Goal: Task Accomplishment & Management: Manage account settings

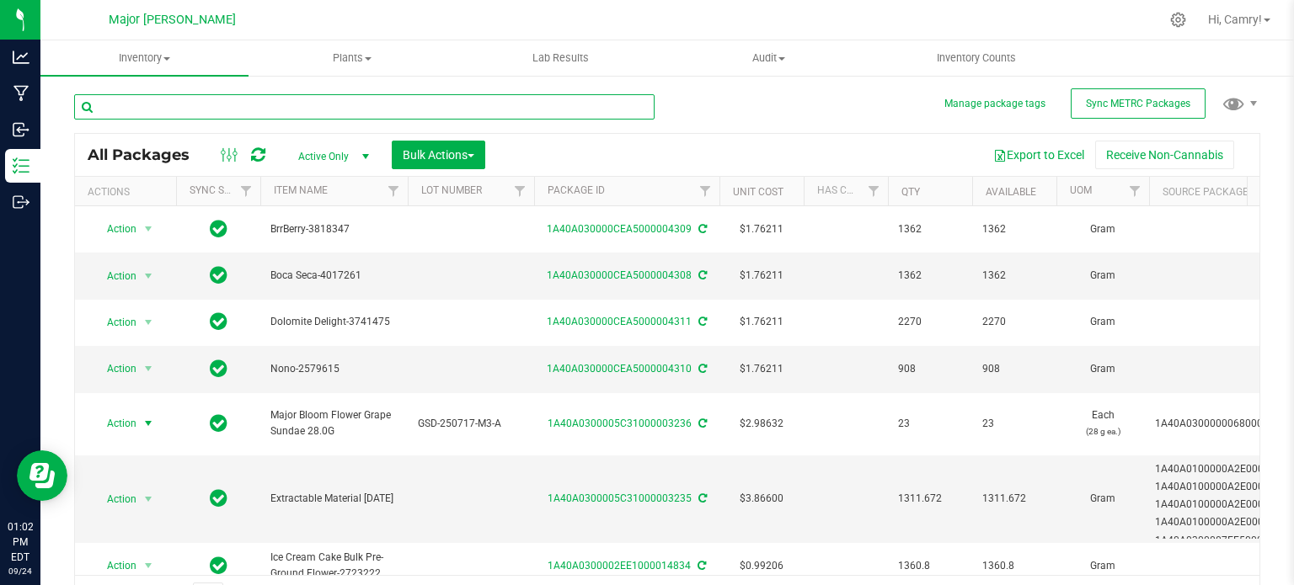
click at [189, 114] on input "text" at bounding box center [364, 106] width 580 height 25
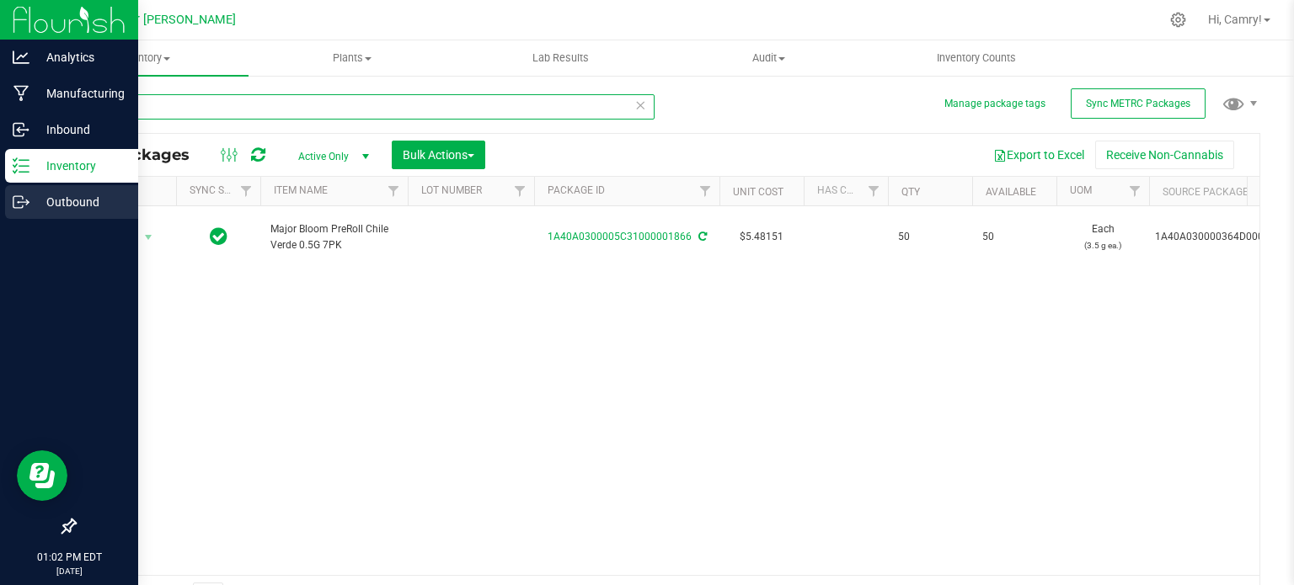
type input "1866"
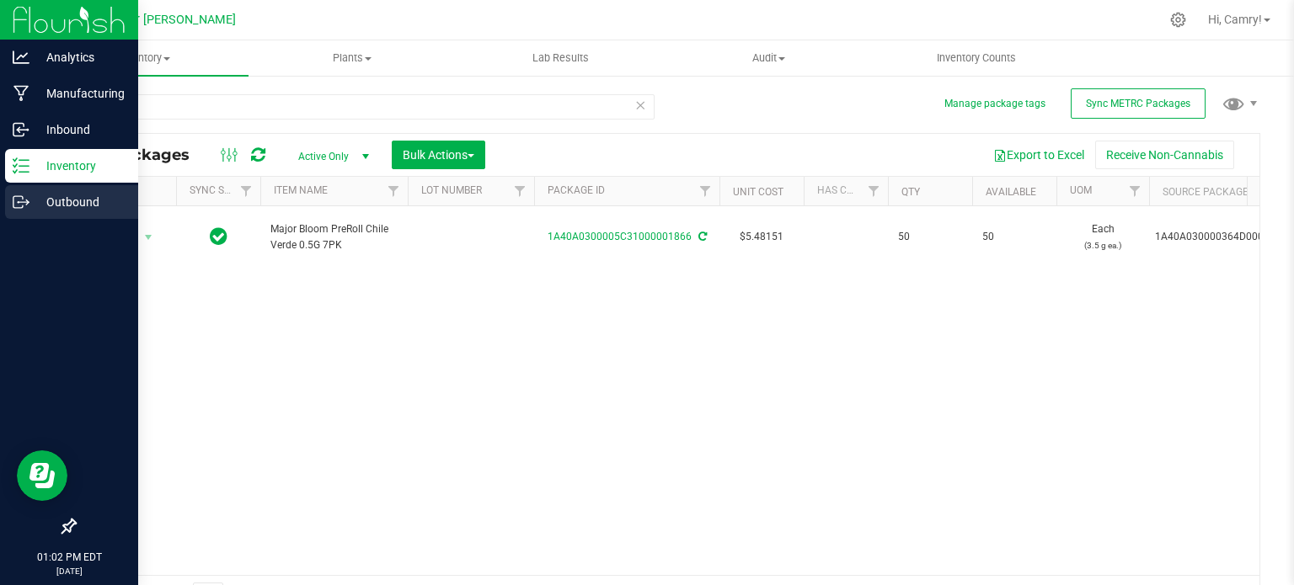
click at [35, 198] on p "Outbound" at bounding box center [79, 202] width 101 height 20
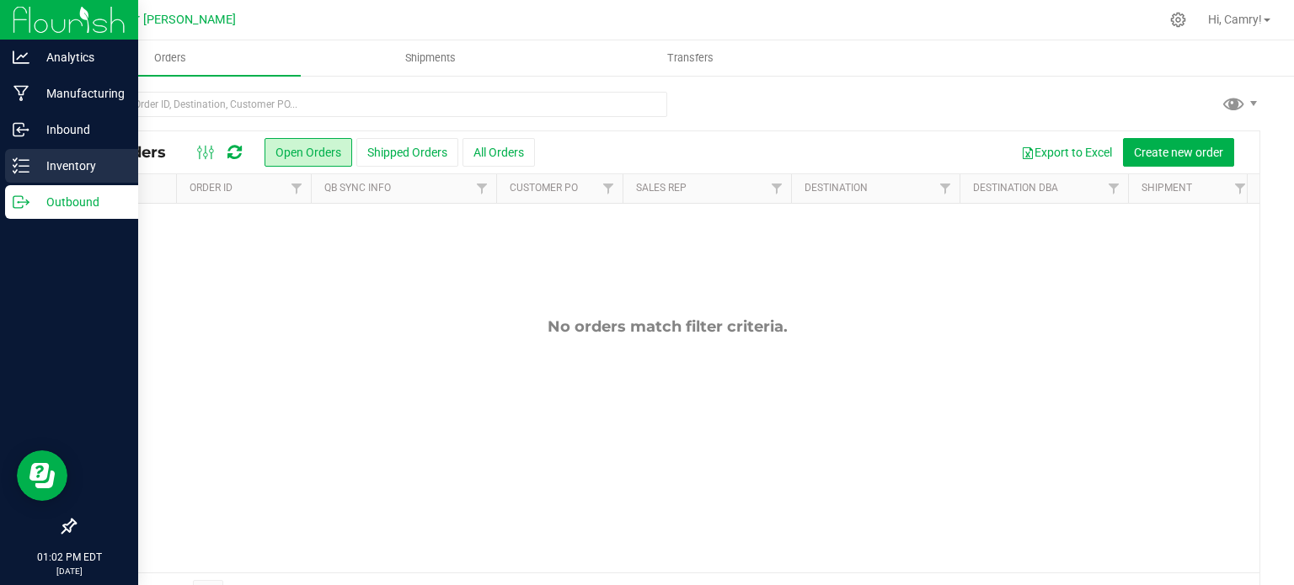
click at [72, 164] on p "Inventory" at bounding box center [79, 166] width 101 height 20
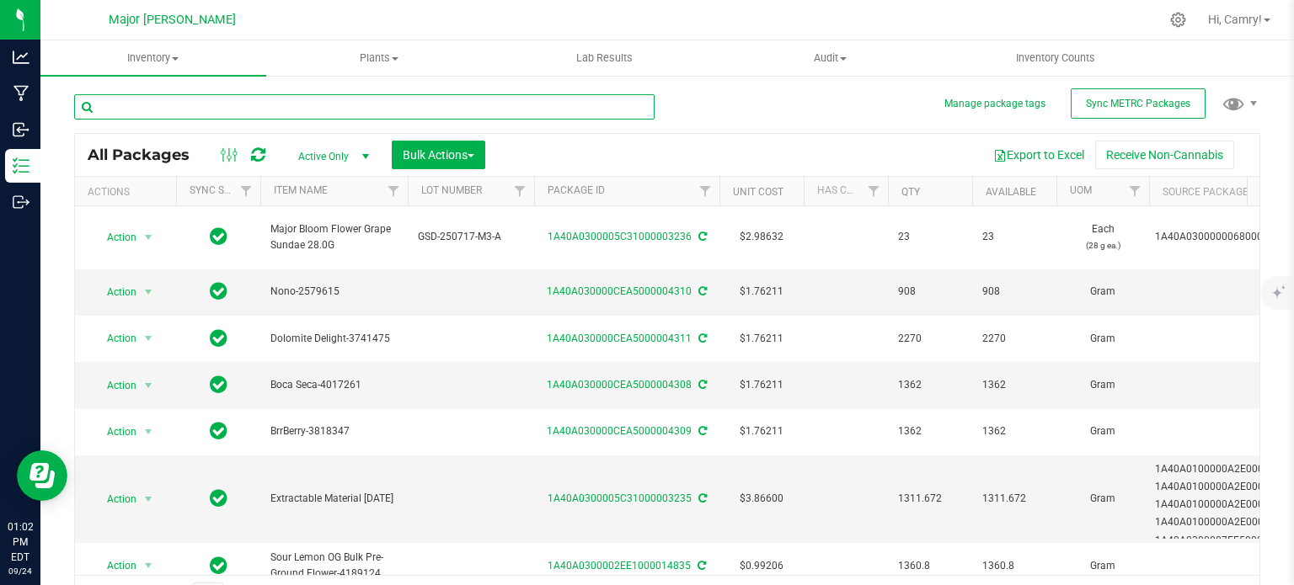
click at [215, 107] on input "text" at bounding box center [364, 106] width 580 height 25
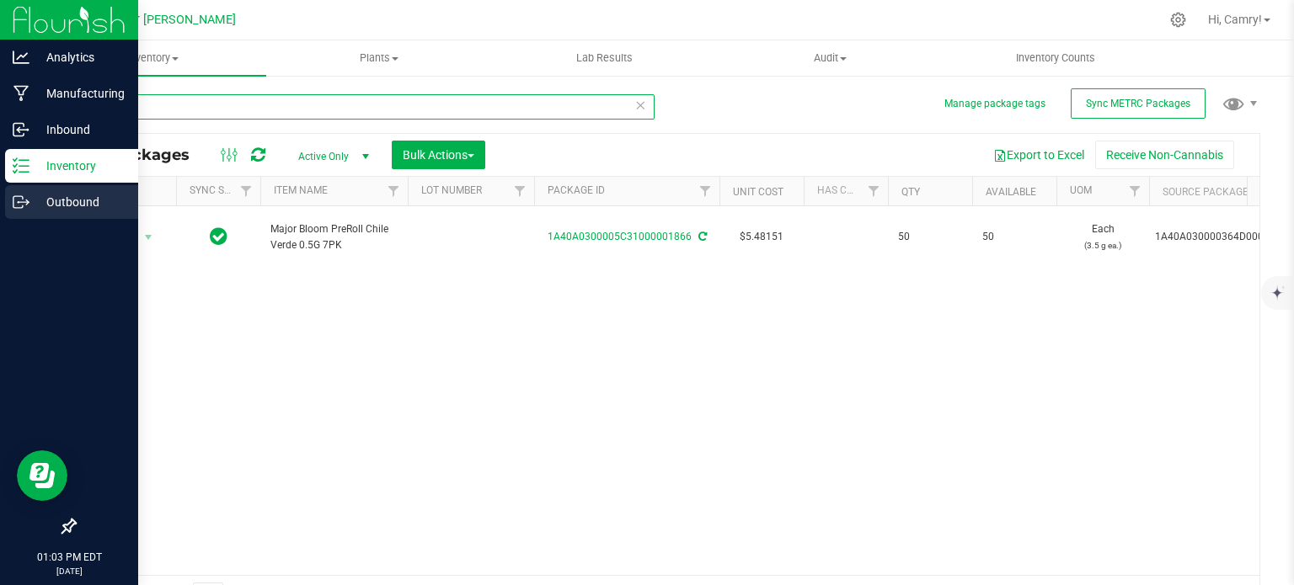
type input "1866"
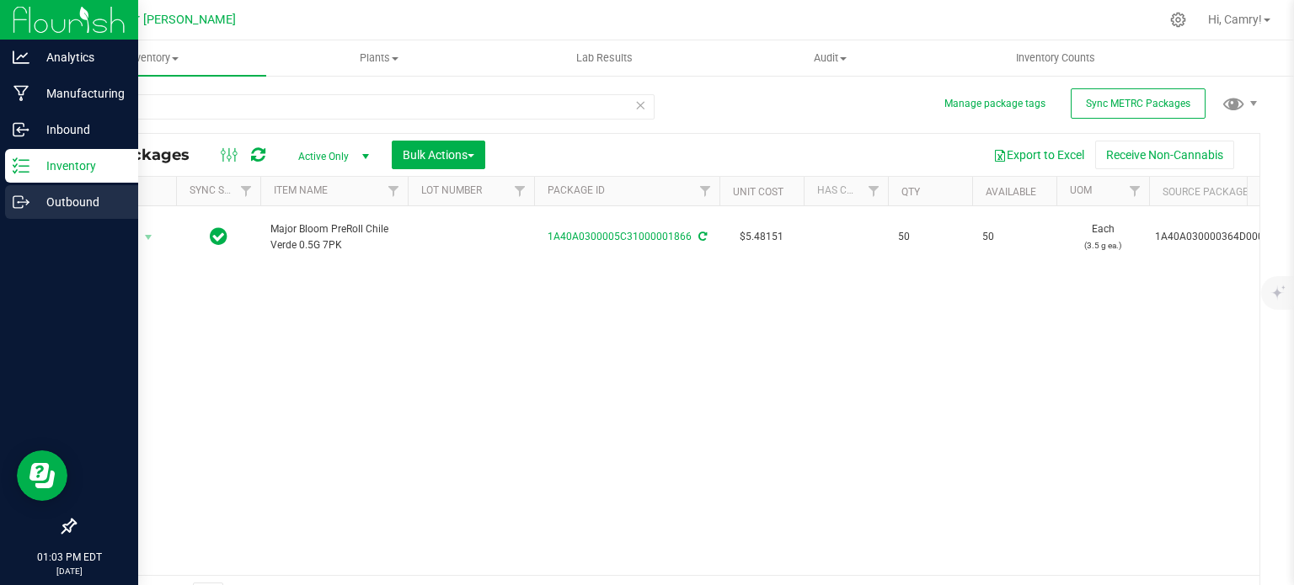
click at [20, 201] on icon at bounding box center [21, 202] width 17 height 17
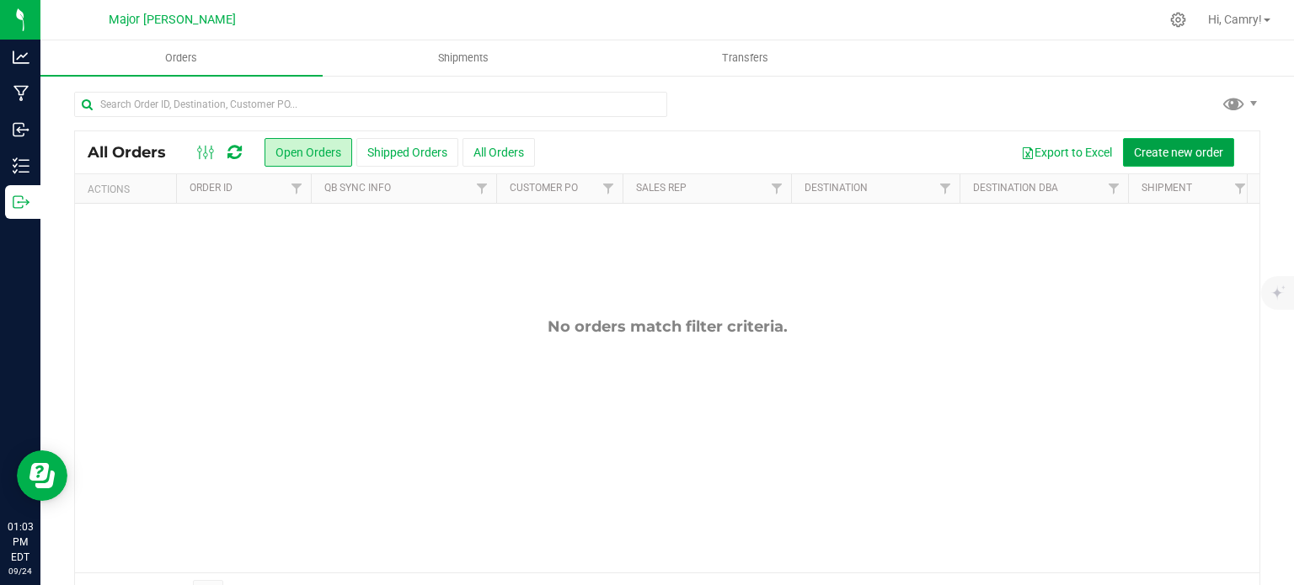
click at [1163, 163] on button "Create new order" at bounding box center [1178, 152] width 111 height 29
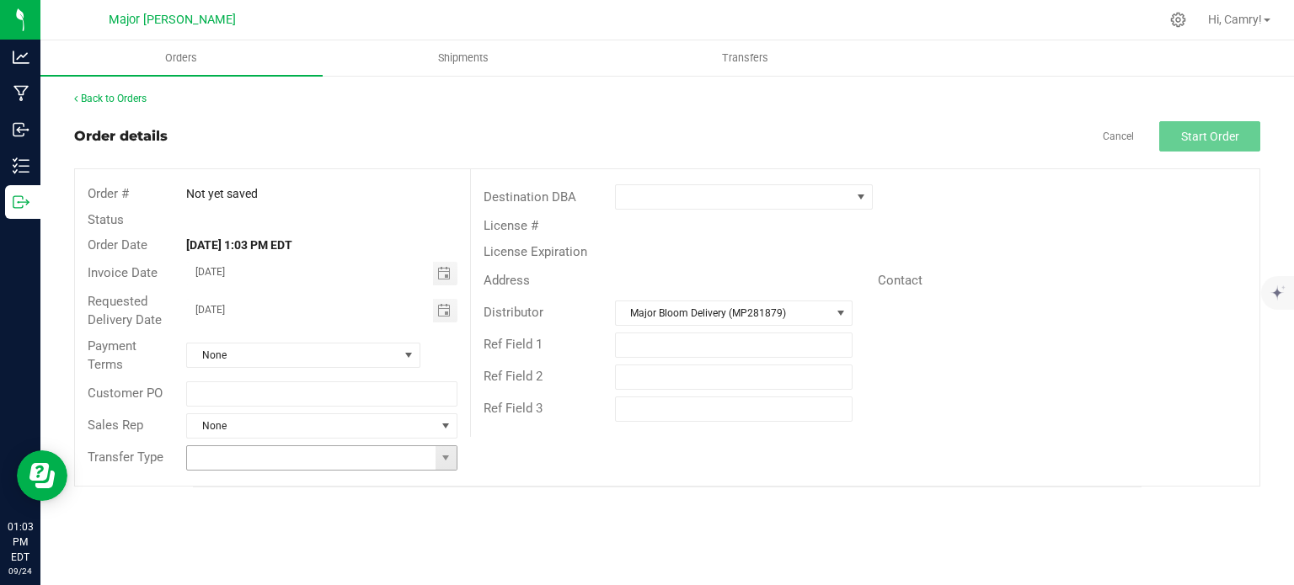
click at [432, 457] on input at bounding box center [311, 458] width 248 height 24
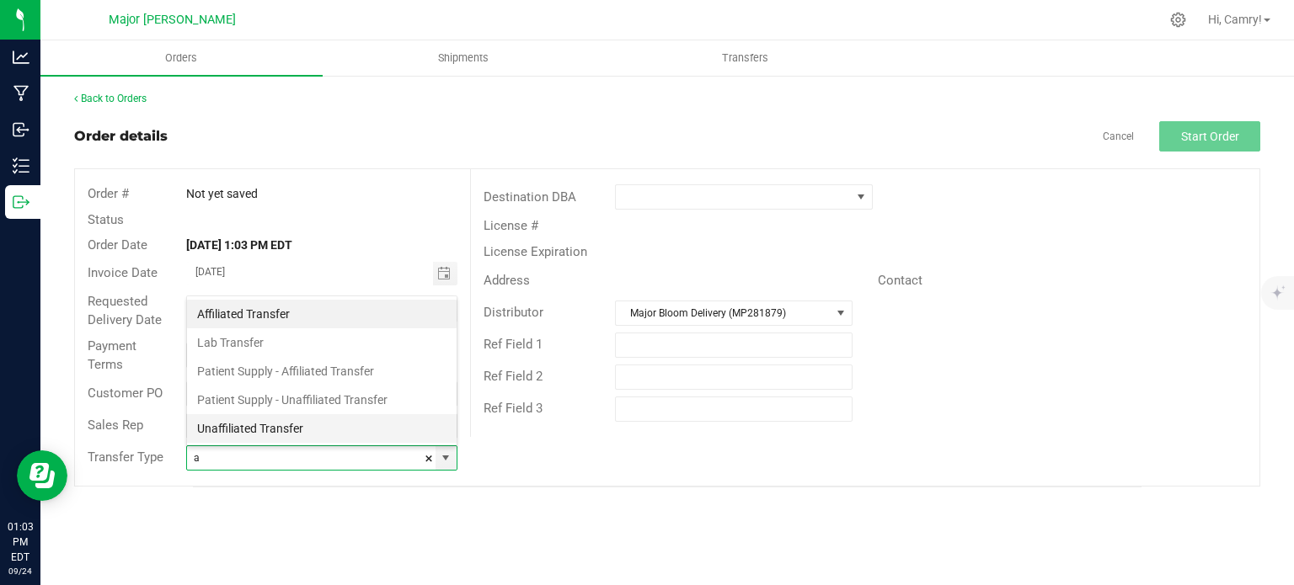
scroll to position [24, 267]
click at [371, 319] on li "Affiliated Transfer" at bounding box center [322, 314] width 270 height 29
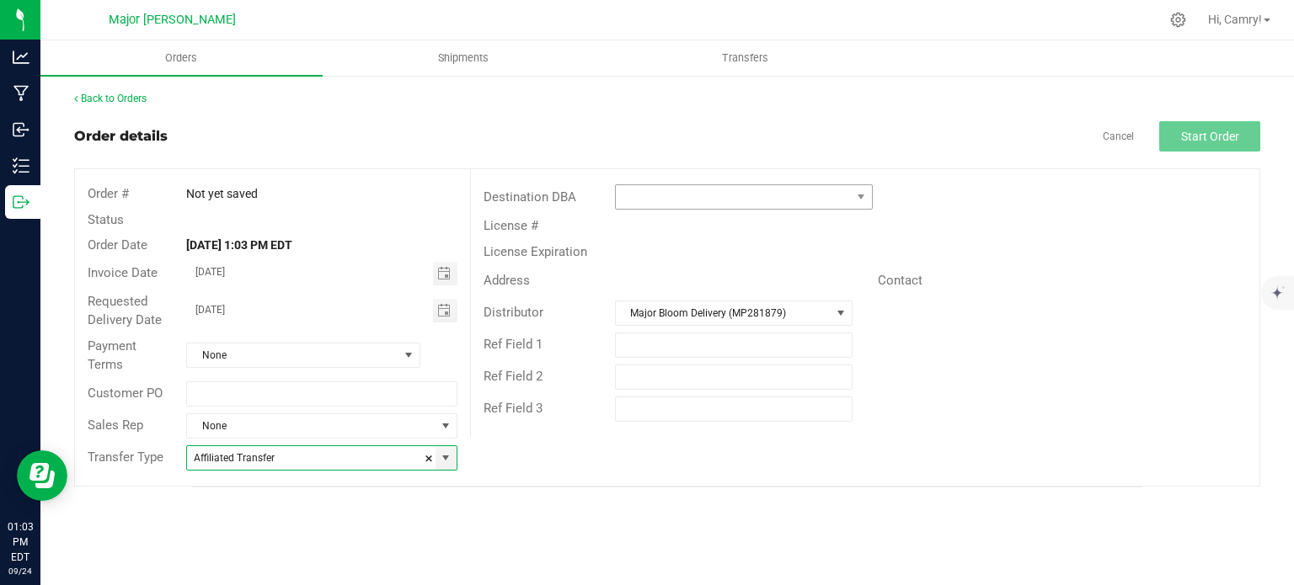
type input "Affiliated Transfer"
click at [642, 203] on span at bounding box center [733, 197] width 235 height 24
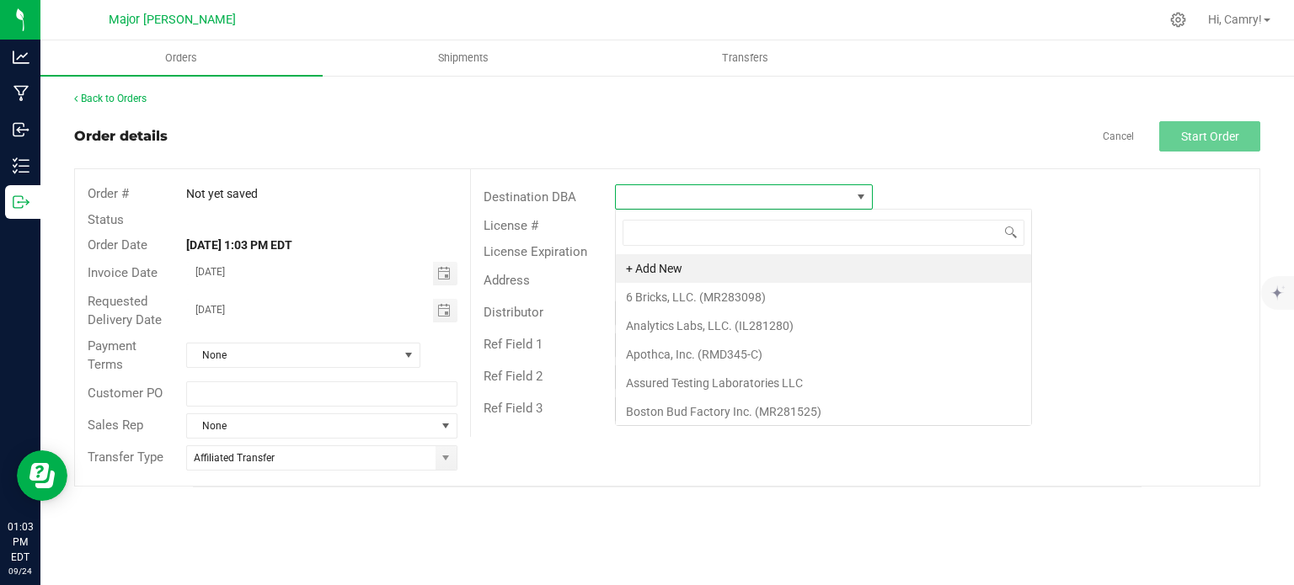
scroll to position [24, 258]
type input "major"
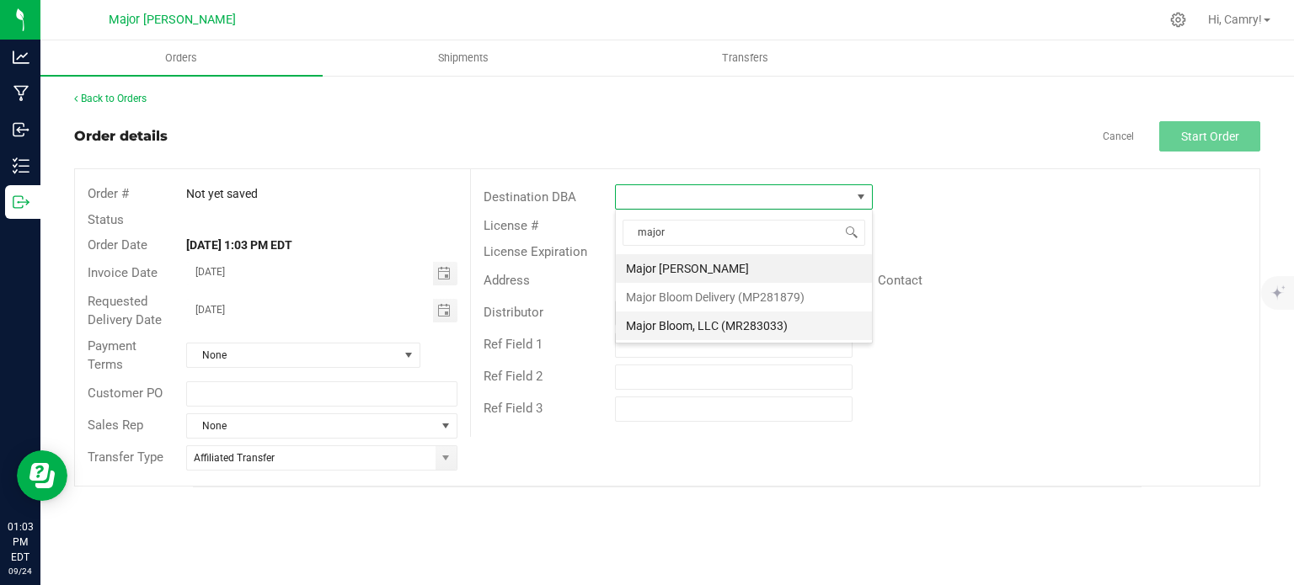
click at [746, 326] on li "Major Bloom, LLC (MR283033)" at bounding box center [744, 326] width 256 height 29
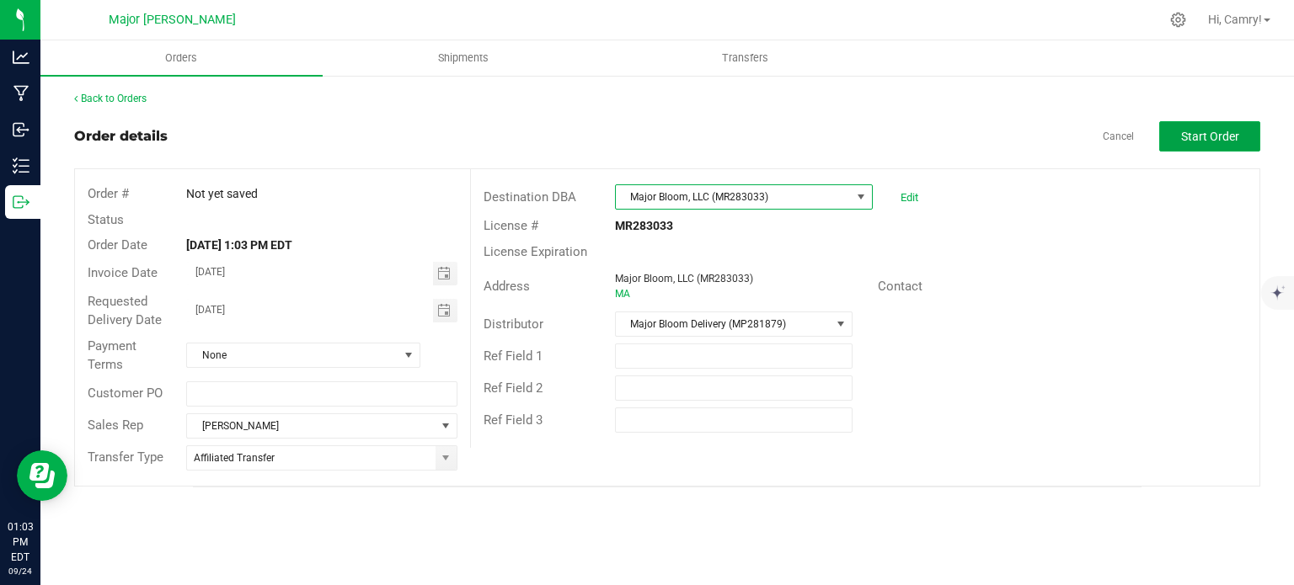
click at [1163, 144] on button "Start Order" at bounding box center [1209, 136] width 101 height 30
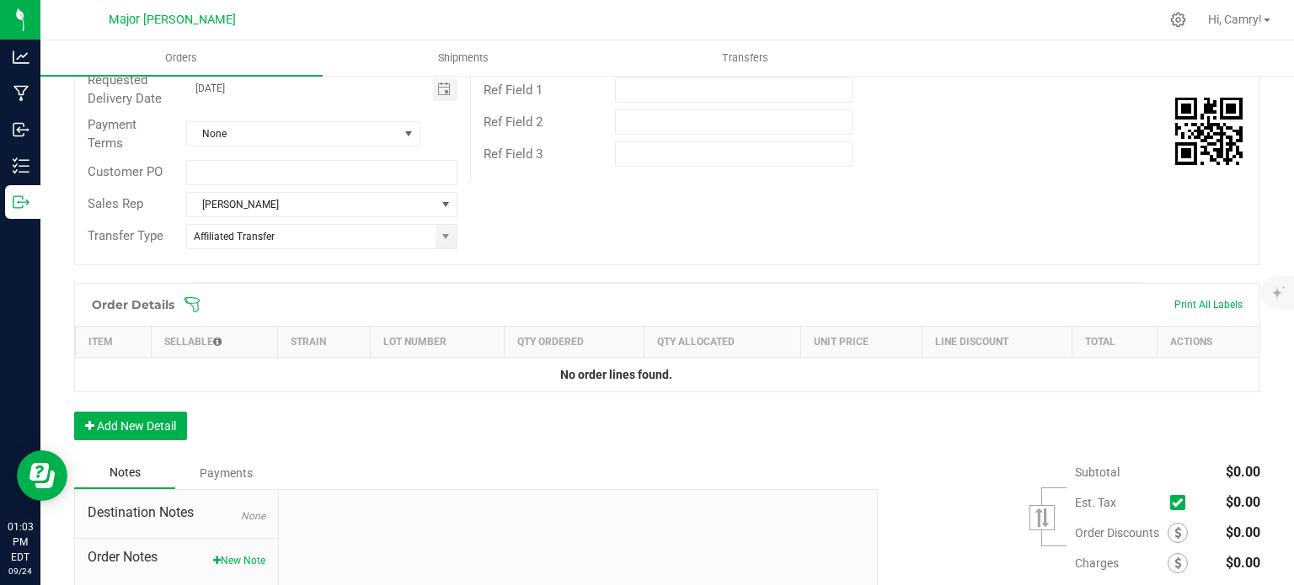
scroll to position [411, 0]
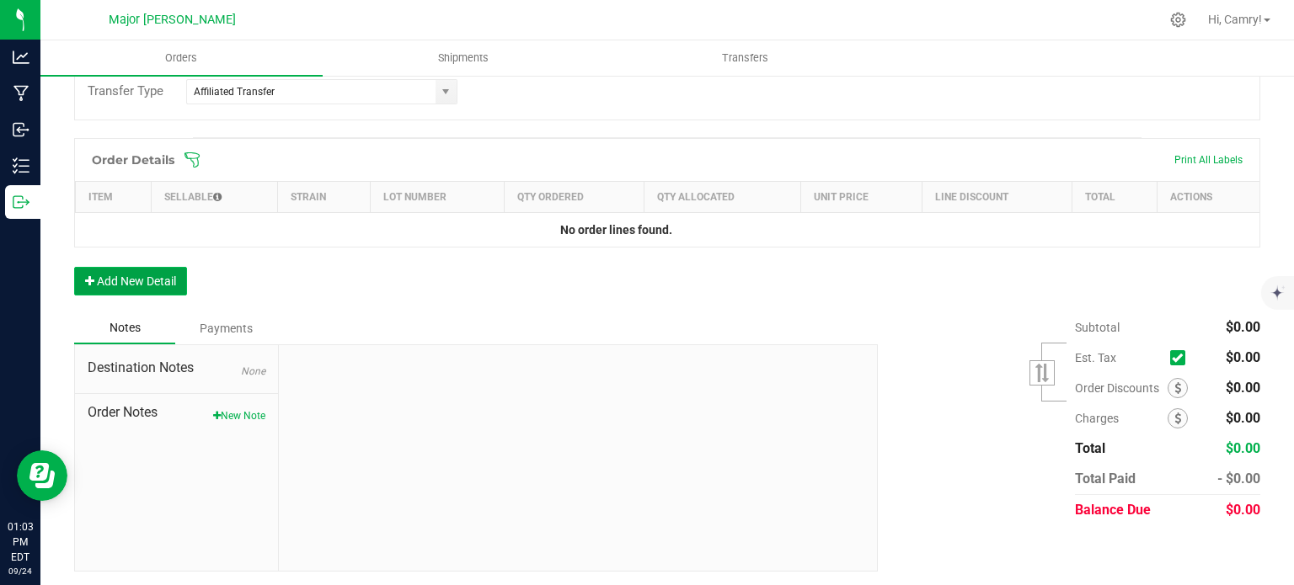
click at [168, 279] on button "Add New Detail" at bounding box center [130, 281] width 113 height 29
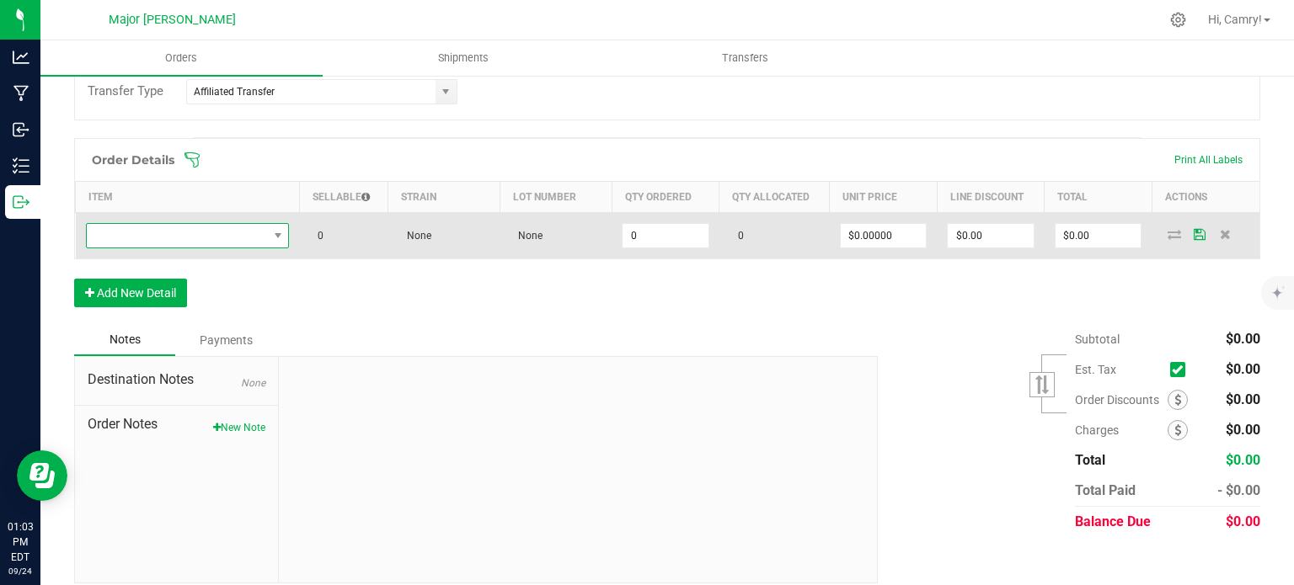
click at [172, 240] on span "NO DATA FOUND" at bounding box center [177, 236] width 181 height 24
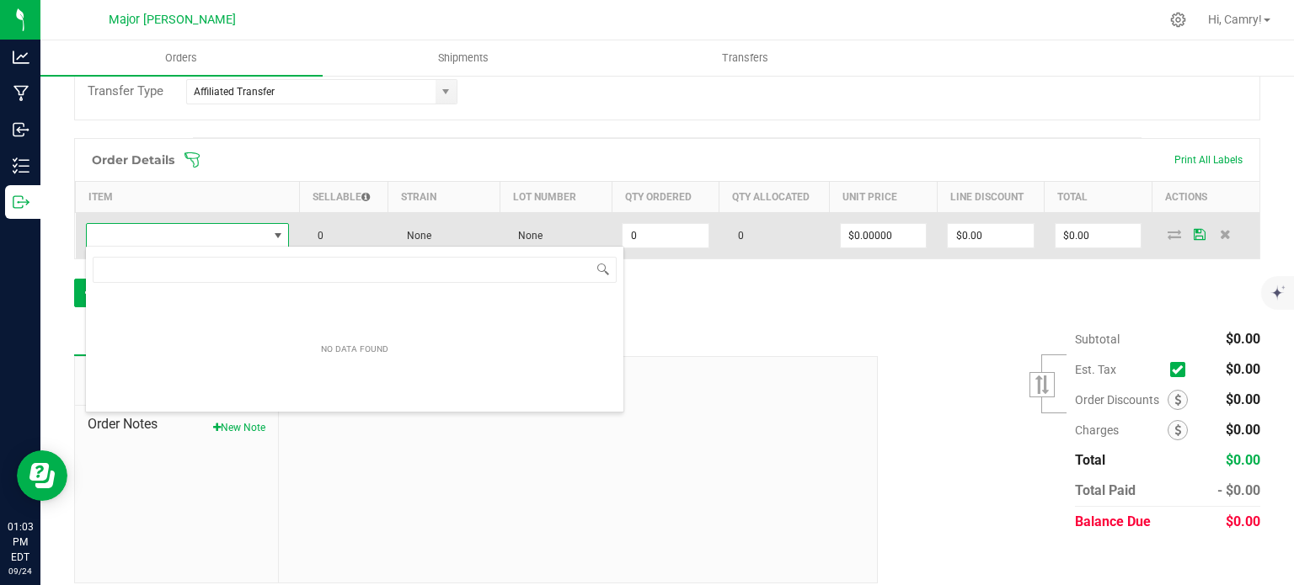
scroll to position [24, 201]
type input "m"
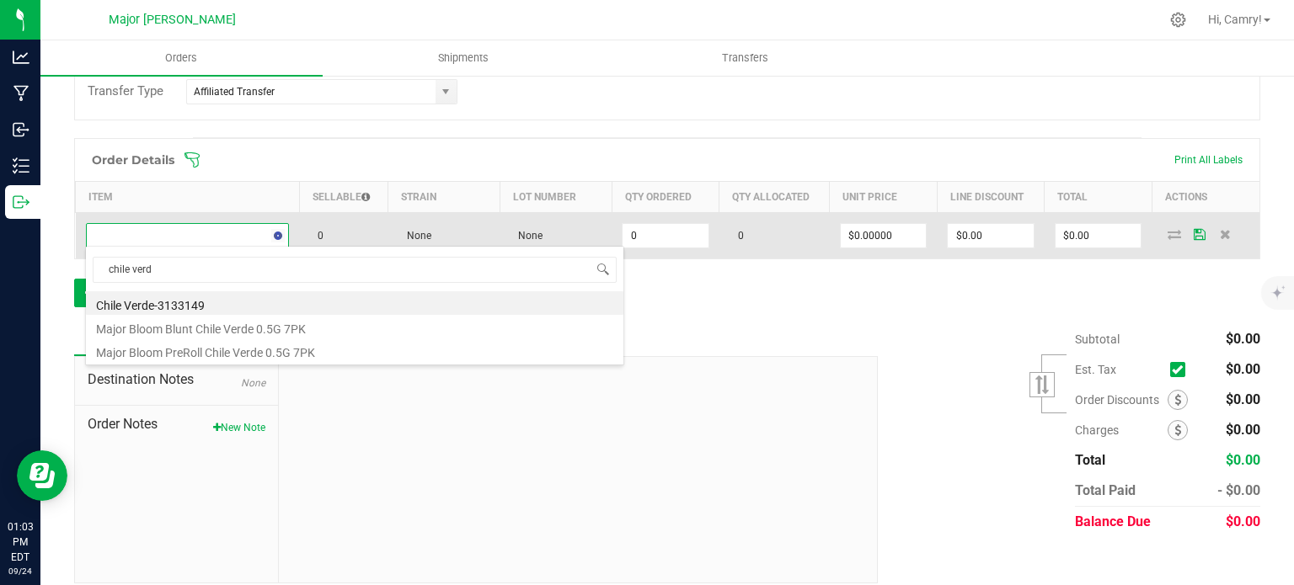
type input "chile verde"
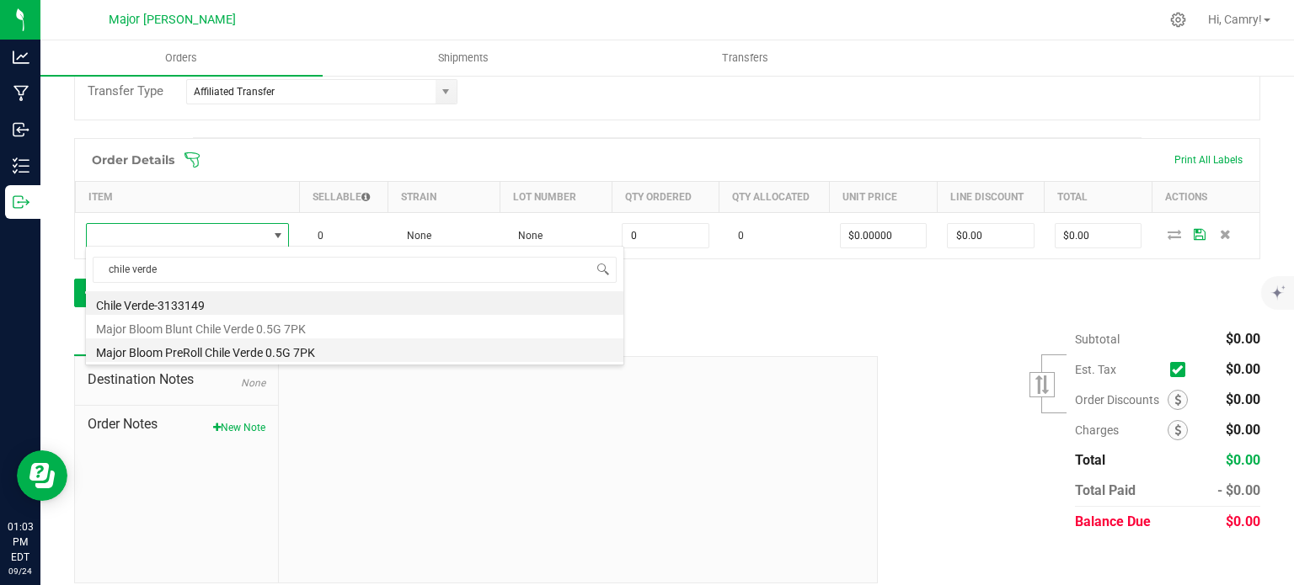
click at [179, 349] on li "Major Bloom PreRoll Chile Verde 0.5G 7PK" at bounding box center [354, 351] width 537 height 24
type input "0 ea"
type input "$15.00000"
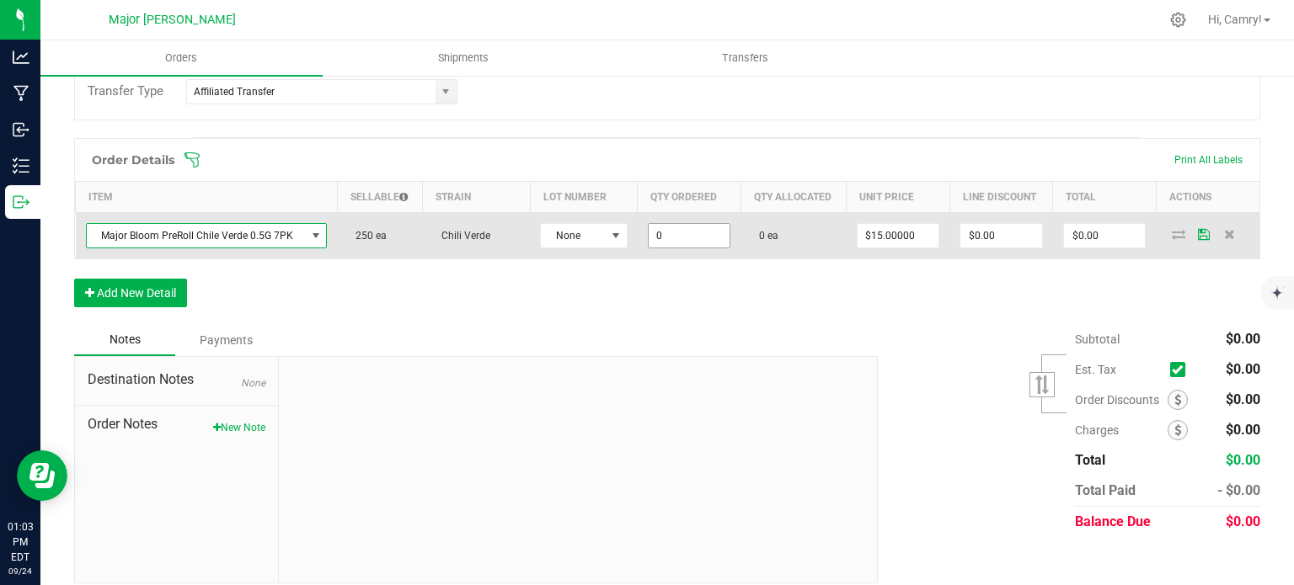
click at [669, 232] on input "0" at bounding box center [690, 236] width 82 height 24
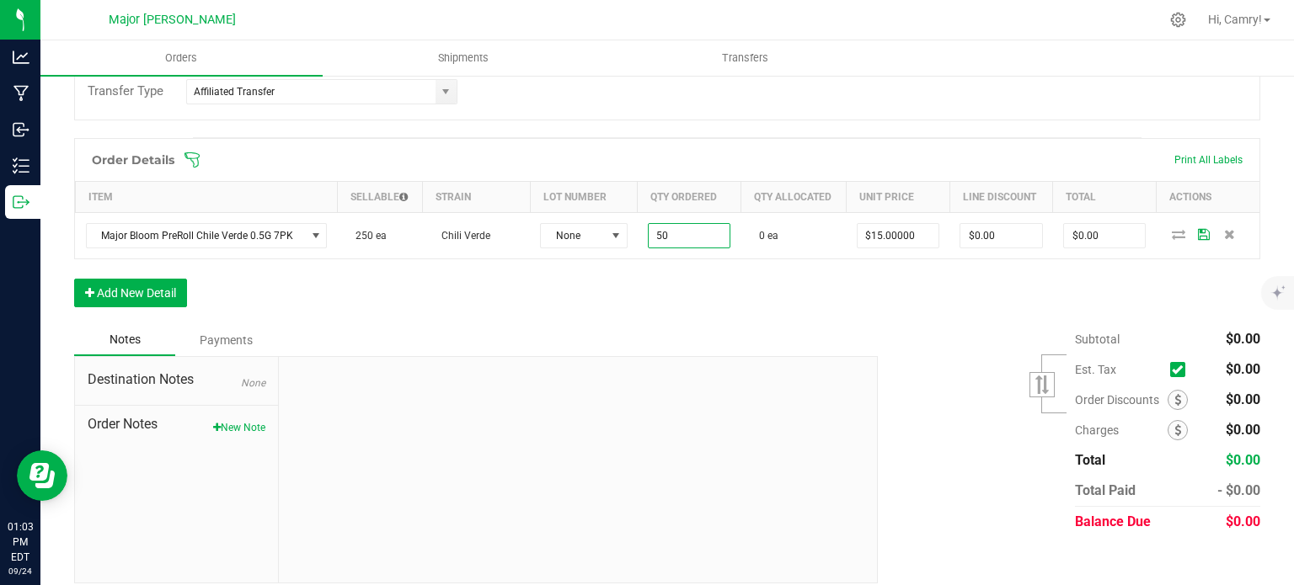
type input "50 ea"
type input "$750.00"
click at [1125, 275] on div "Order Details Print All Labels Item Sellable Strain Lot Number Qty Ordered Qty …" at bounding box center [667, 231] width 1186 height 186
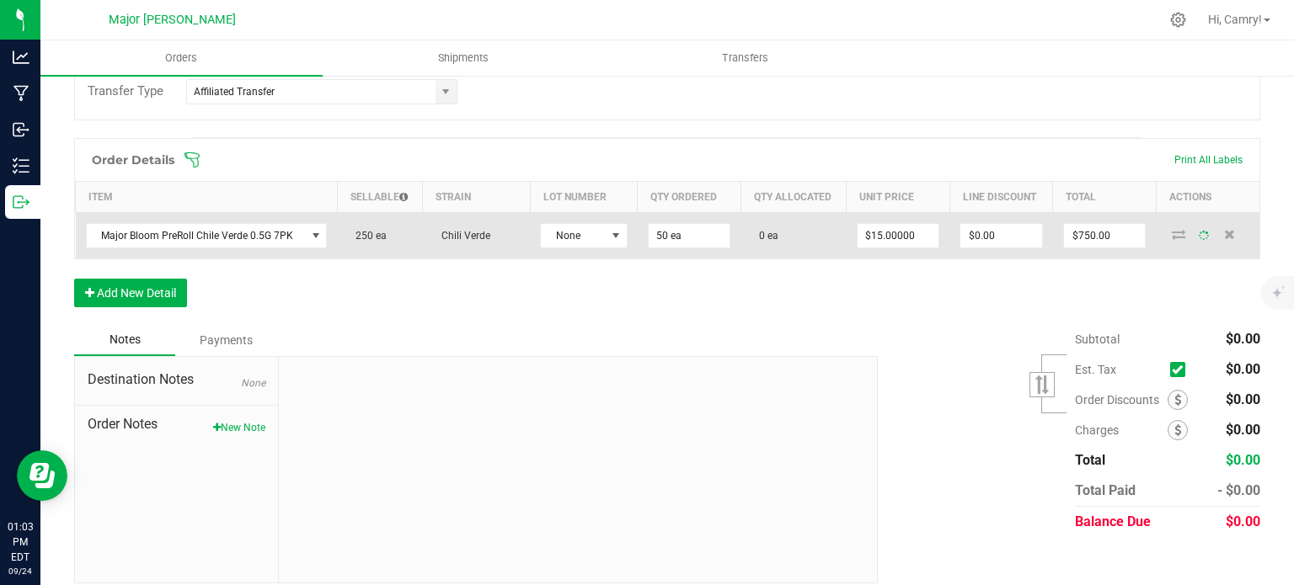
click at [1172, 229] on icon at bounding box center [1178, 234] width 13 height 10
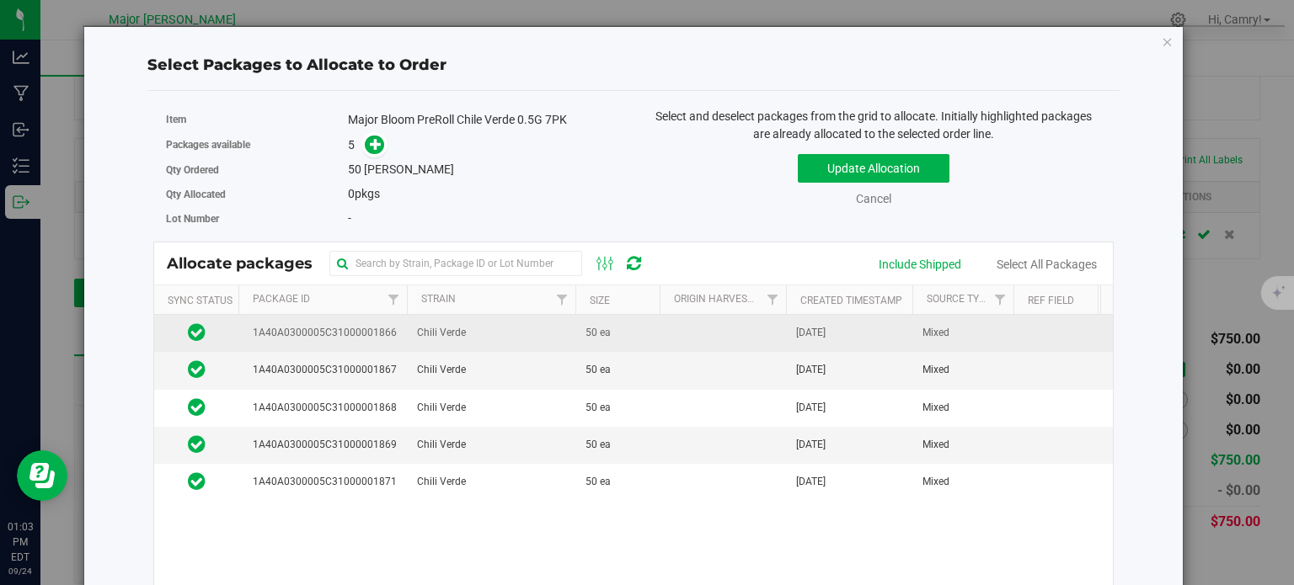
click at [689, 336] on td at bounding box center [723, 333] width 126 height 37
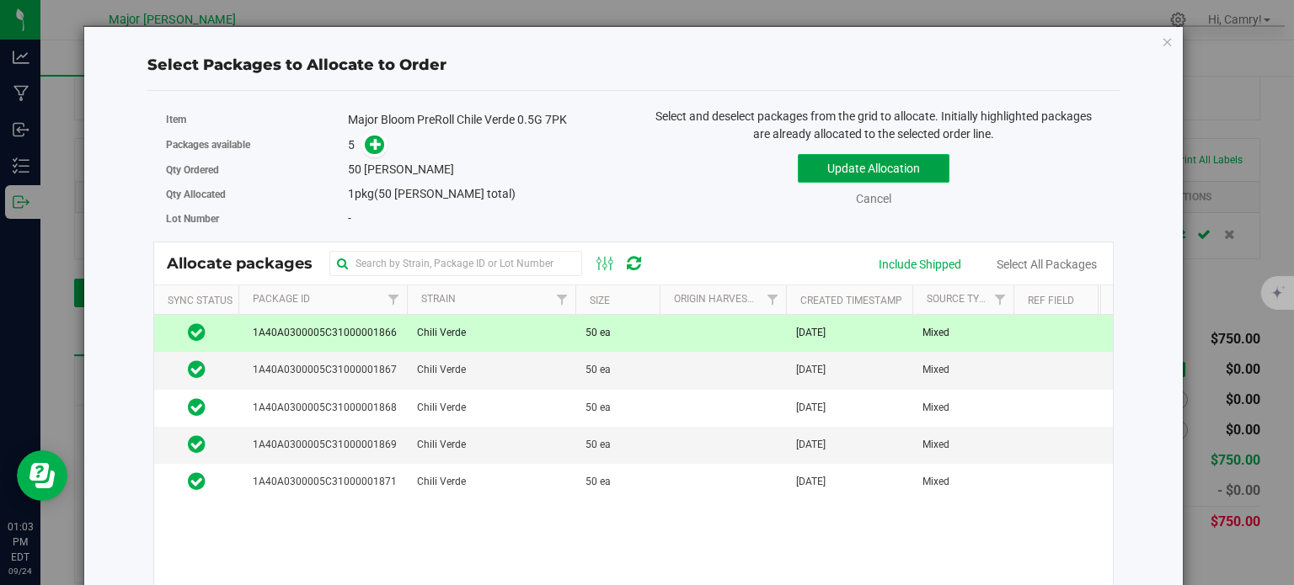
click at [849, 168] on button "Update Allocation" at bounding box center [874, 168] width 152 height 29
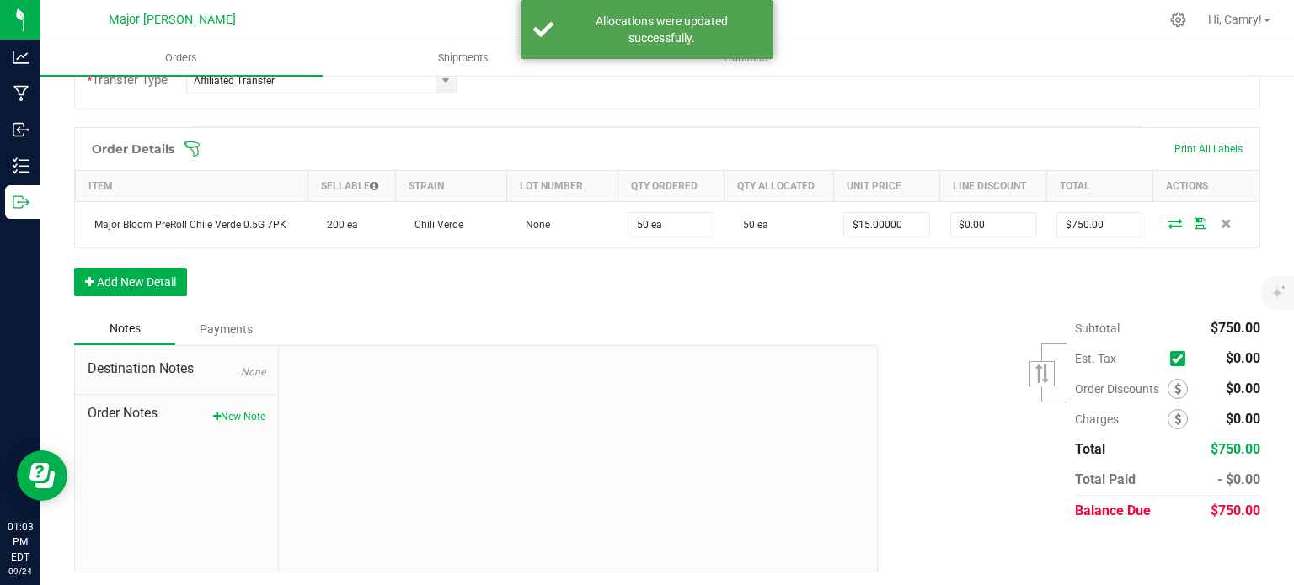
scroll to position [0, 0]
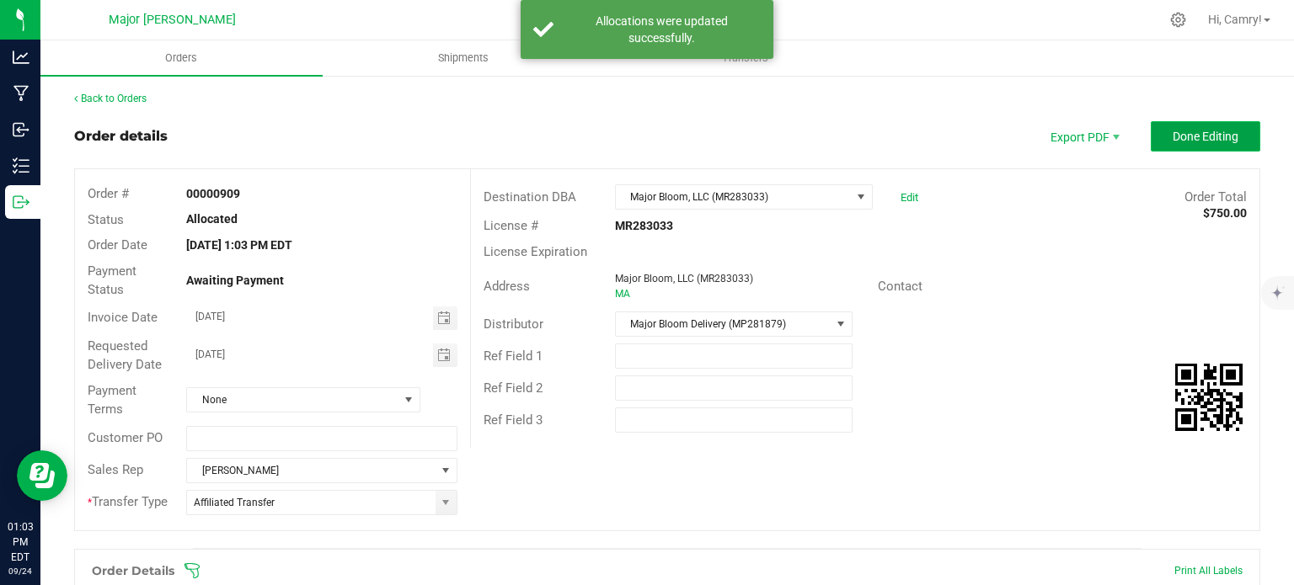
click at [1182, 135] on span "Done Editing" at bounding box center [1206, 136] width 66 height 13
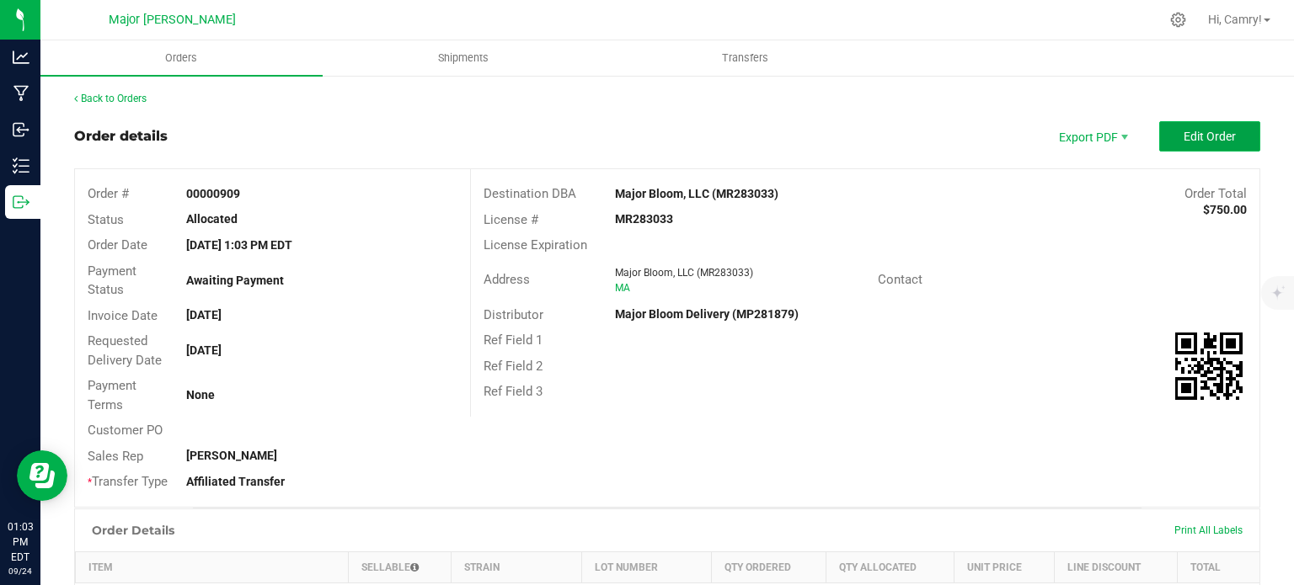
click at [1167, 137] on button "Edit Order" at bounding box center [1209, 136] width 101 height 30
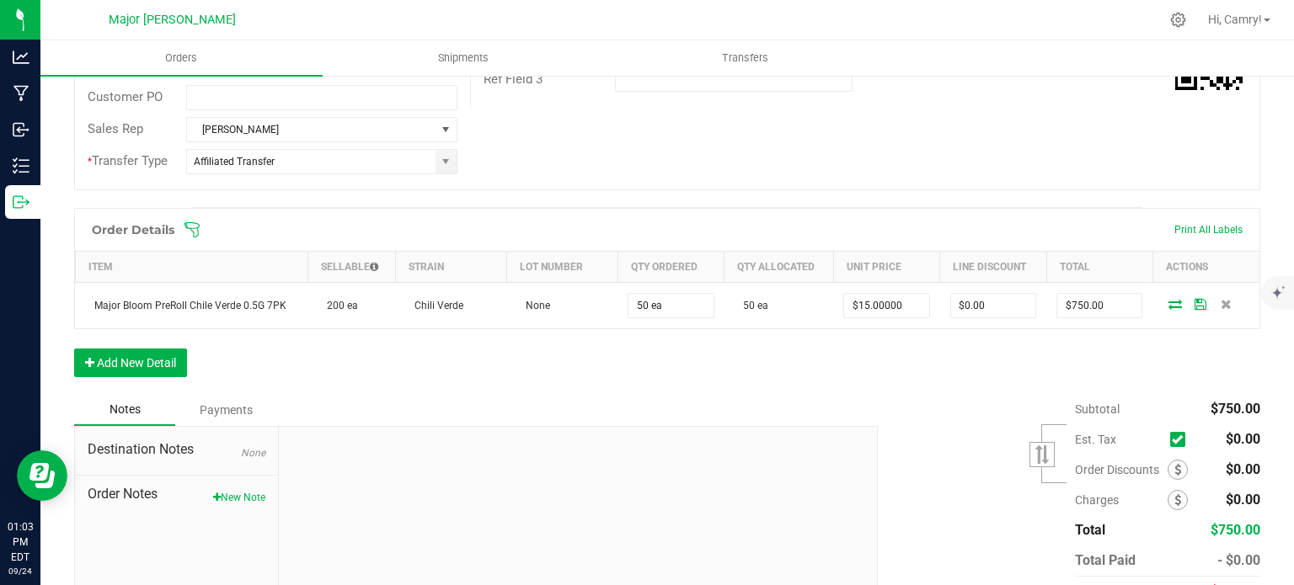
scroll to position [422, 0]
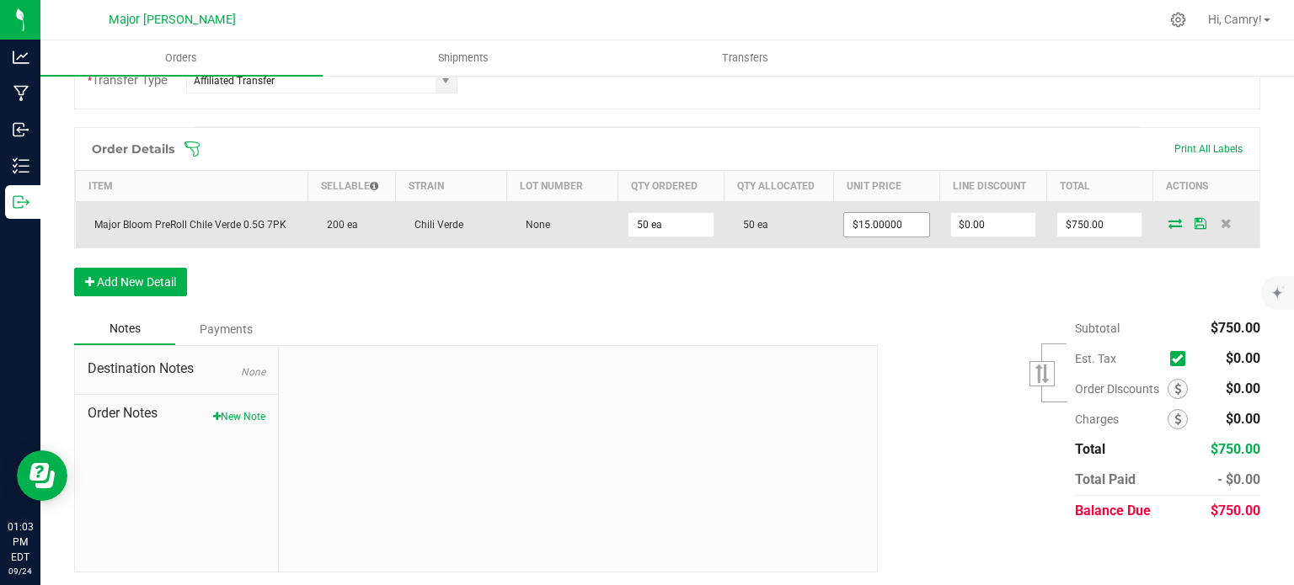
type input "15"
click at [875, 224] on input "15" at bounding box center [886, 225] width 84 height 24
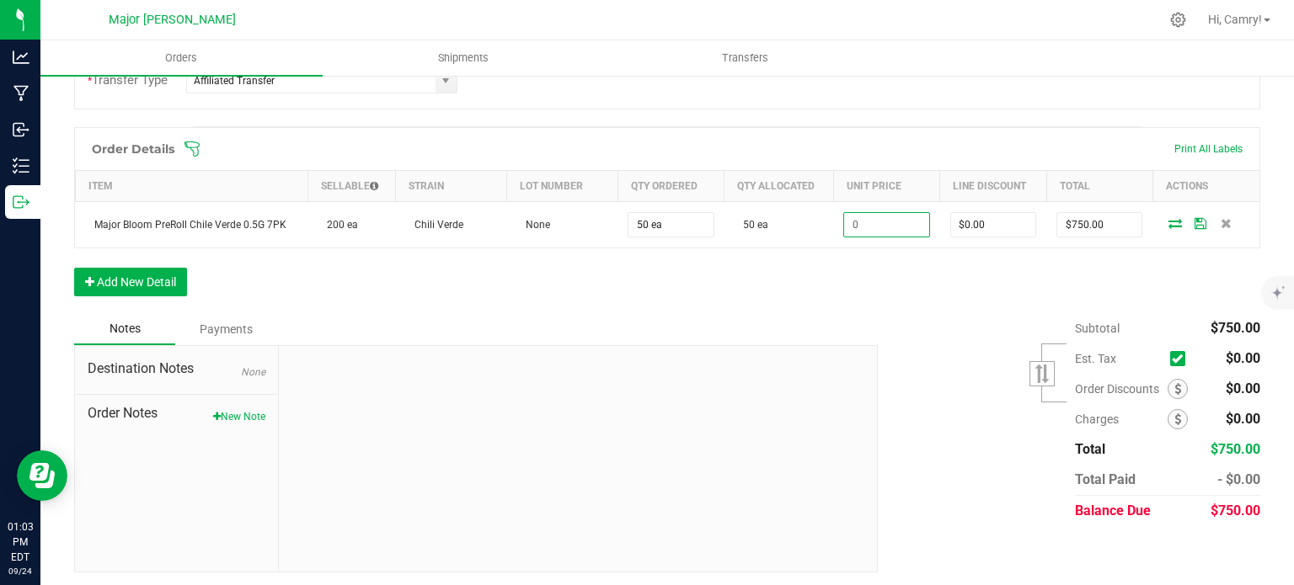
type input "$0.00"
click at [1072, 116] on div "Order details Export PDF Done Editing Order # 00000909 Status Allocated Order D…" at bounding box center [667, 136] width 1186 height 874
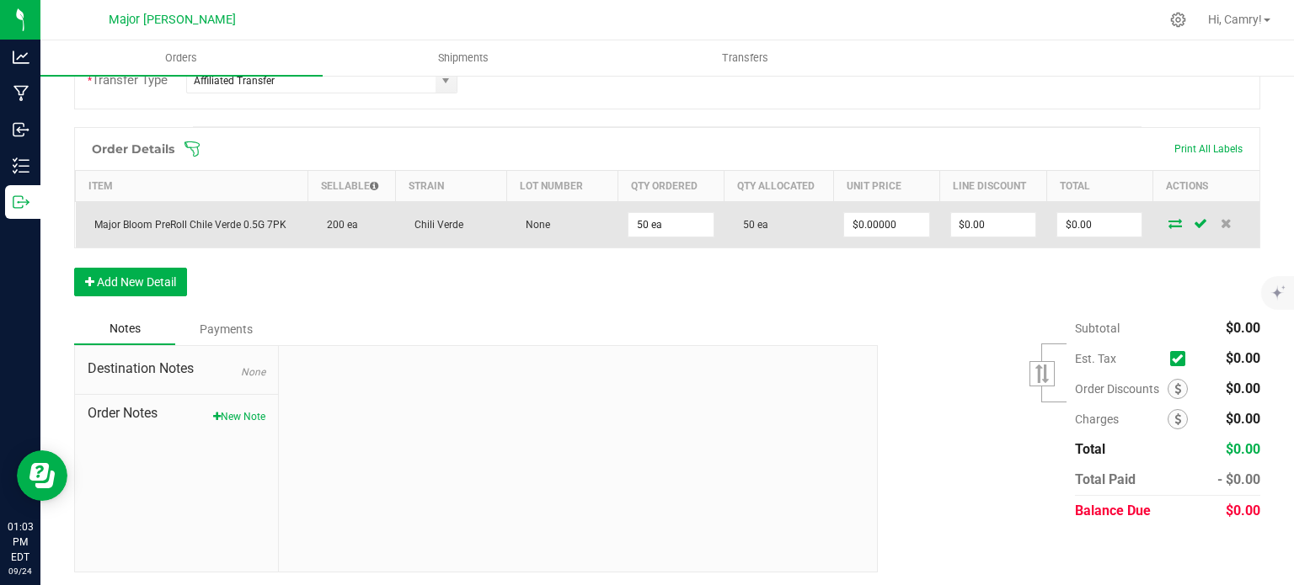
click at [1168, 218] on icon at bounding box center [1174, 223] width 13 height 10
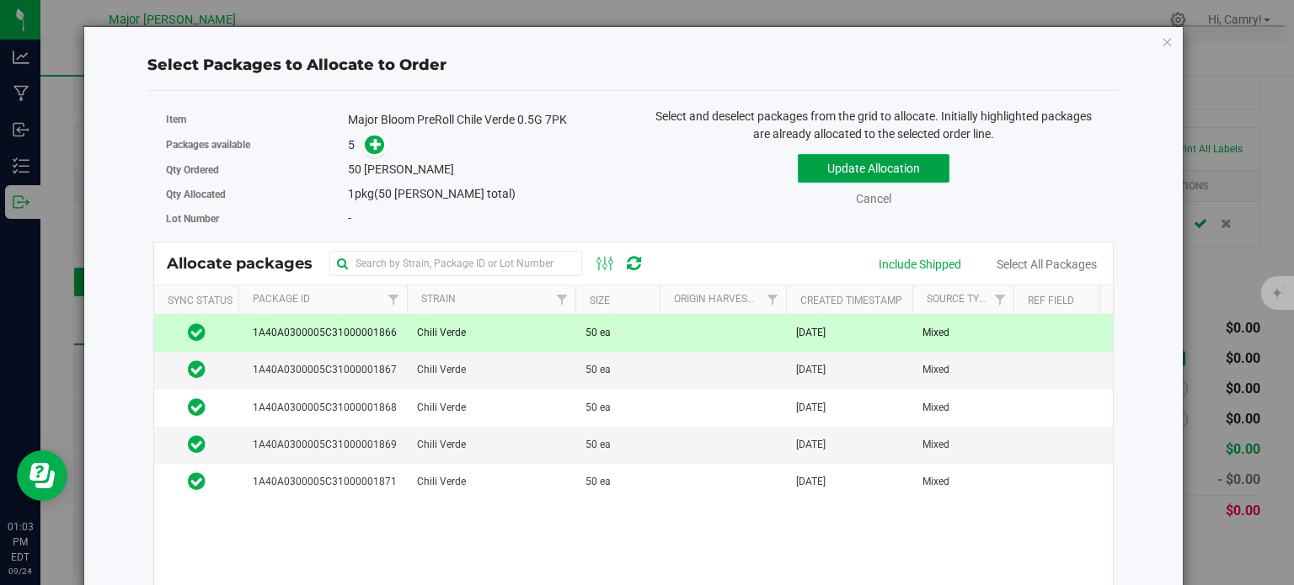
click at [825, 160] on button "Update Allocation" at bounding box center [874, 168] width 152 height 29
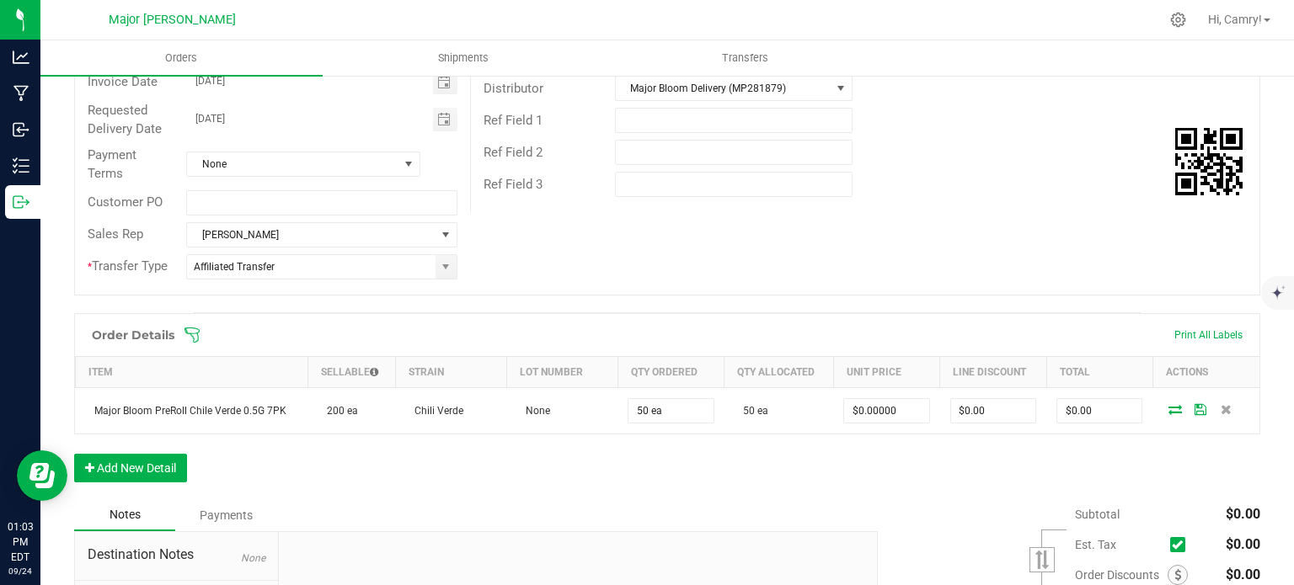
scroll to position [0, 0]
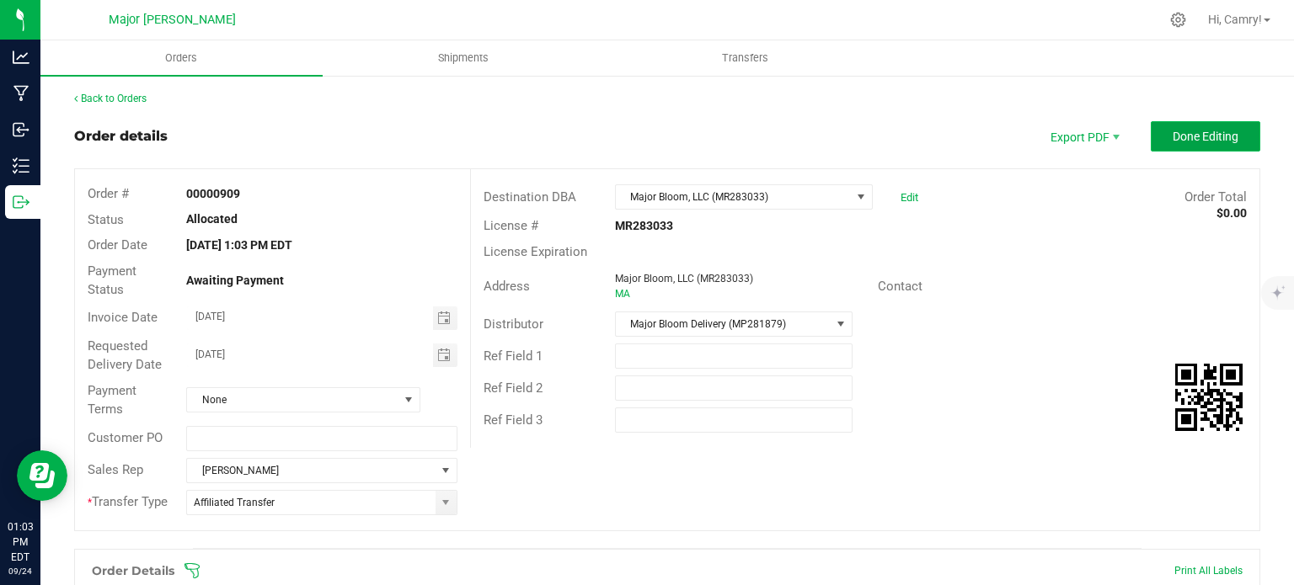
click at [1173, 131] on span "Done Editing" at bounding box center [1206, 136] width 66 height 13
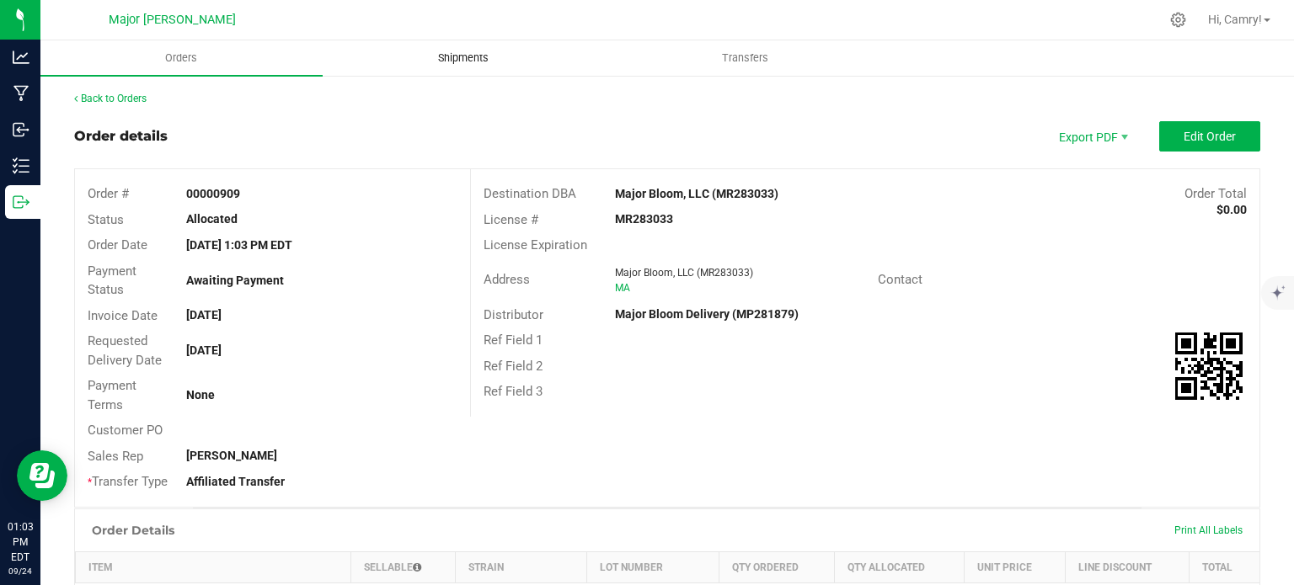
click at [465, 63] on span "Shipments" at bounding box center [463, 58] width 96 height 15
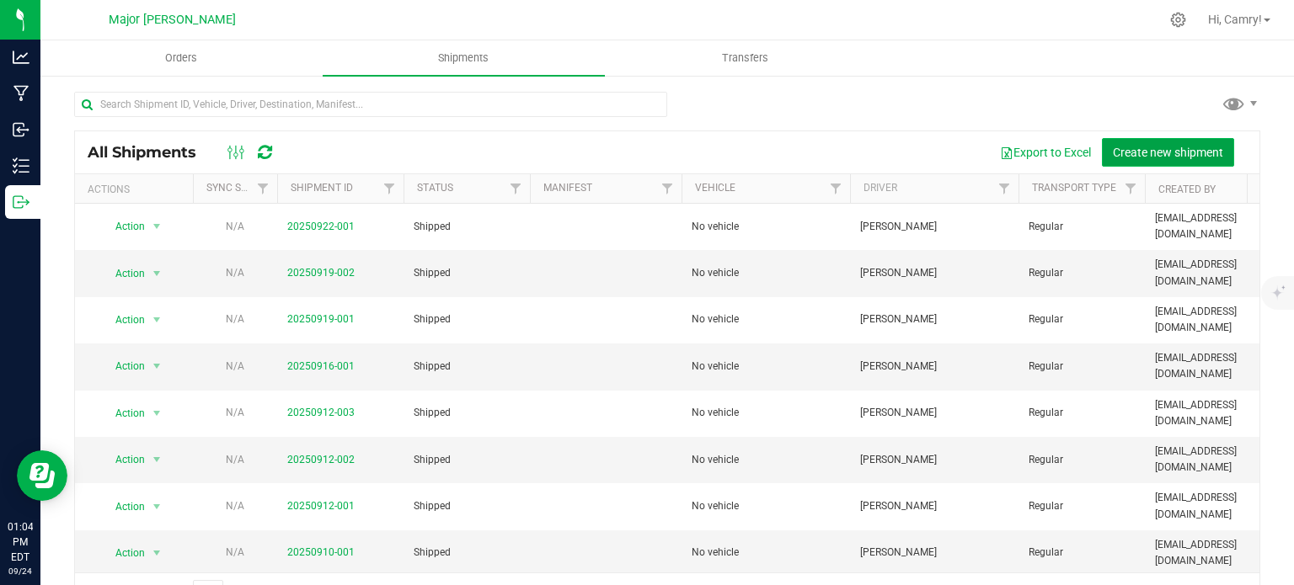
click at [1157, 155] on span "Create new shipment" at bounding box center [1168, 152] width 110 height 13
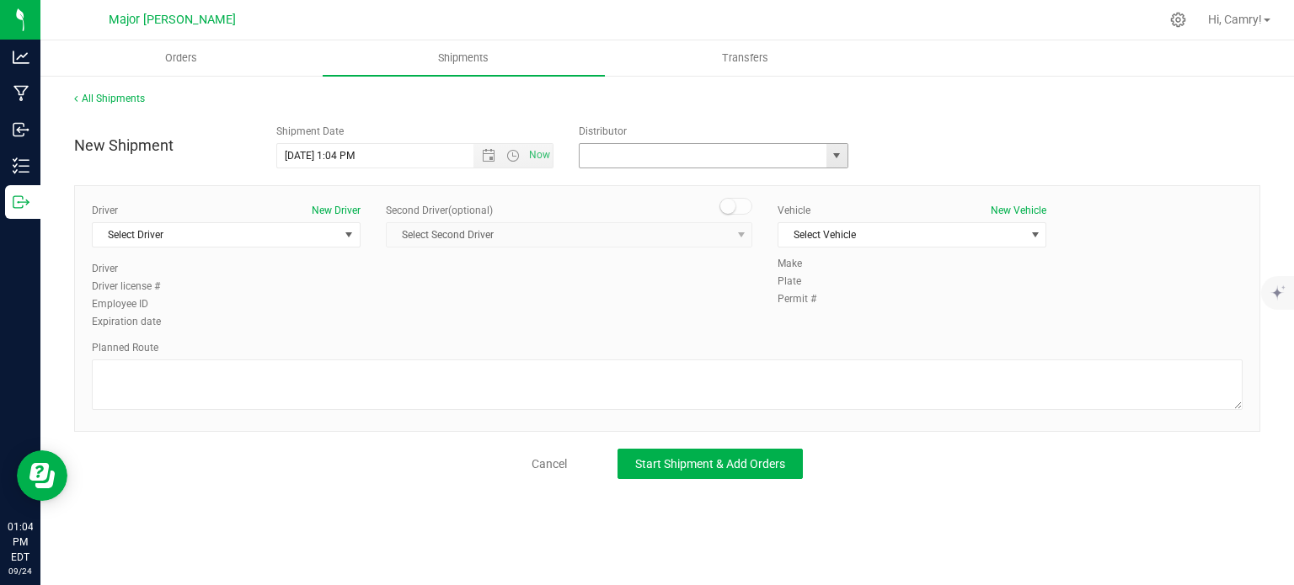
click at [667, 157] on input "text" at bounding box center [699, 156] width 239 height 24
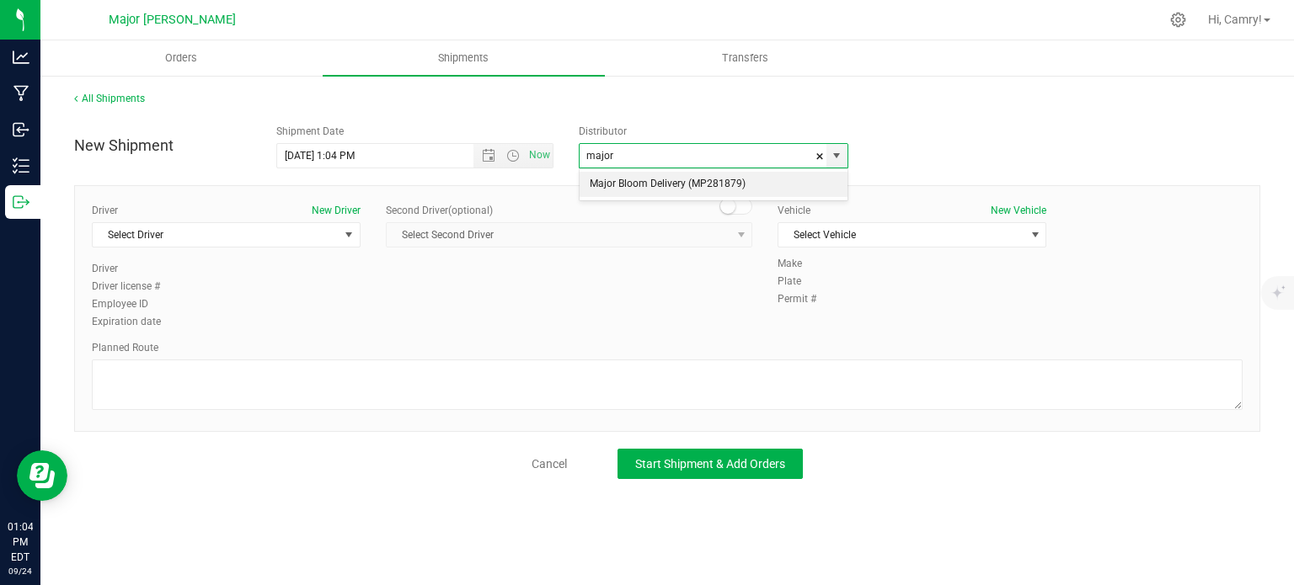
click at [687, 188] on li "Major Bloom Delivery (MP281879)" at bounding box center [714, 184] width 268 height 25
type input "Major Bloom Delivery (MP281879)"
click at [320, 233] on span "Select Driver" at bounding box center [216, 235] width 246 height 24
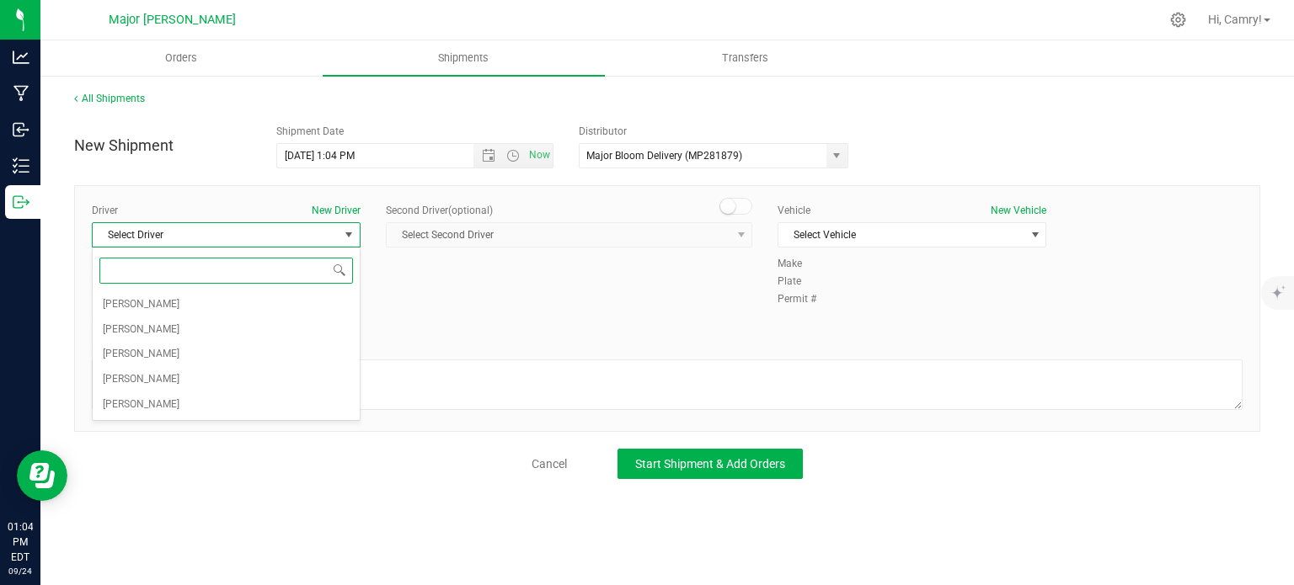
click at [306, 289] on span at bounding box center [226, 271] width 267 height 40
click at [285, 294] on li "[PERSON_NAME]" at bounding box center [226, 304] width 267 height 25
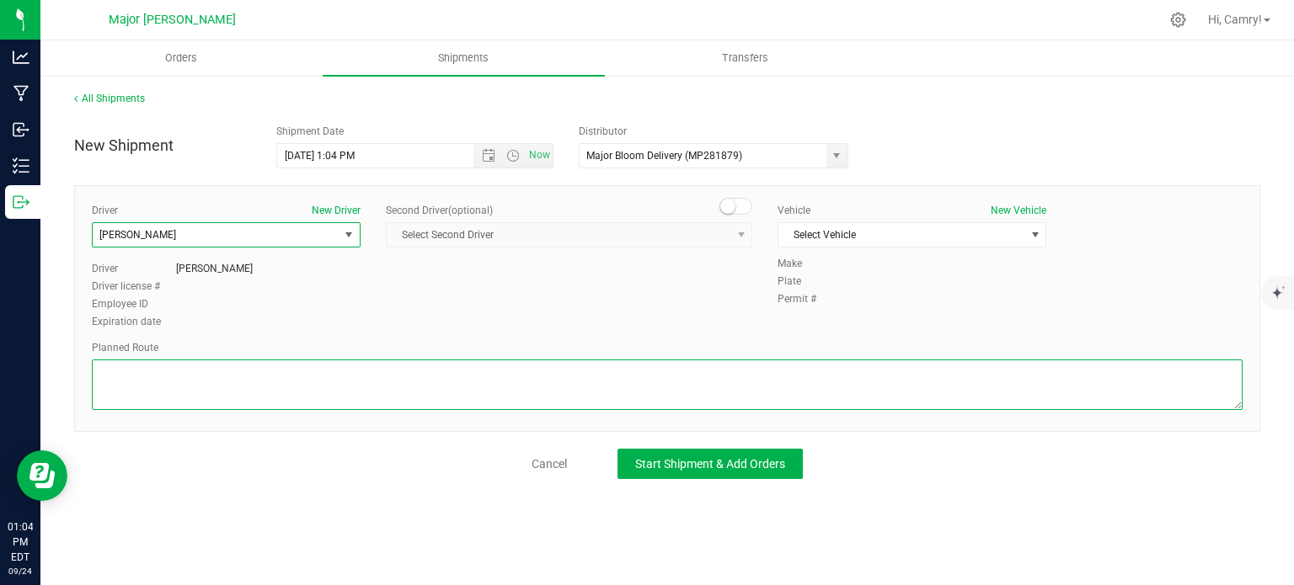
click at [271, 387] on textarea at bounding box center [667, 385] width 1151 height 51
type textarea "walking"
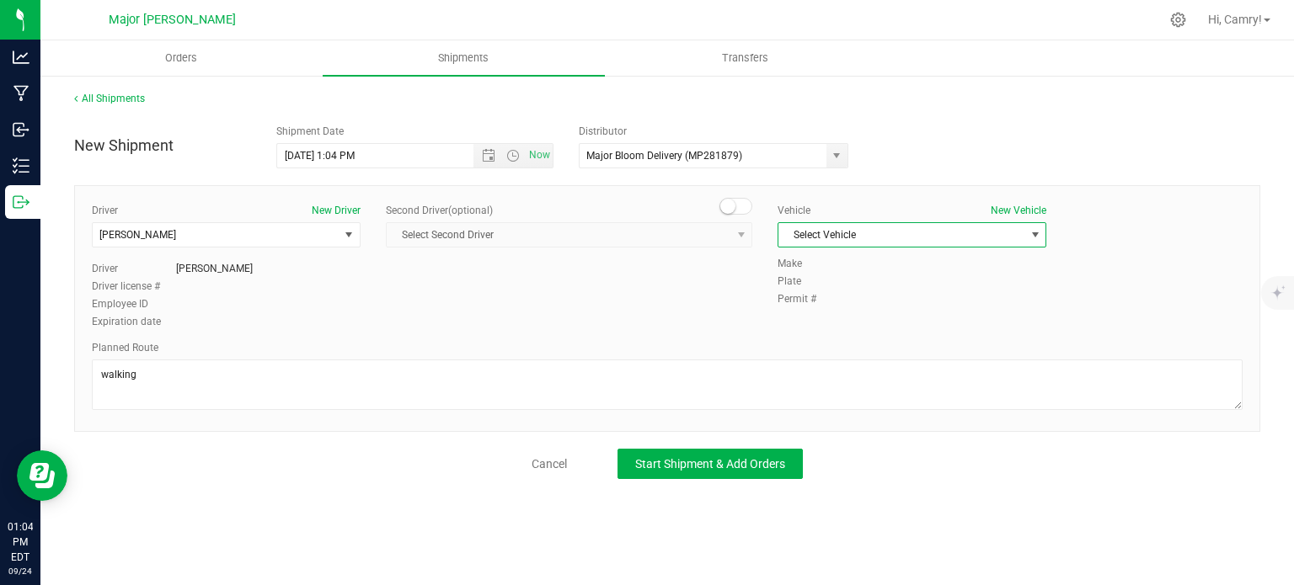
click at [855, 237] on span "Select Vehicle" at bounding box center [901, 235] width 246 height 24
click at [855, 270] on li "No vehicle" at bounding box center [911, 263] width 267 height 25
click at [713, 478] on button "Start Shipment & Add Orders" at bounding box center [710, 464] width 185 height 30
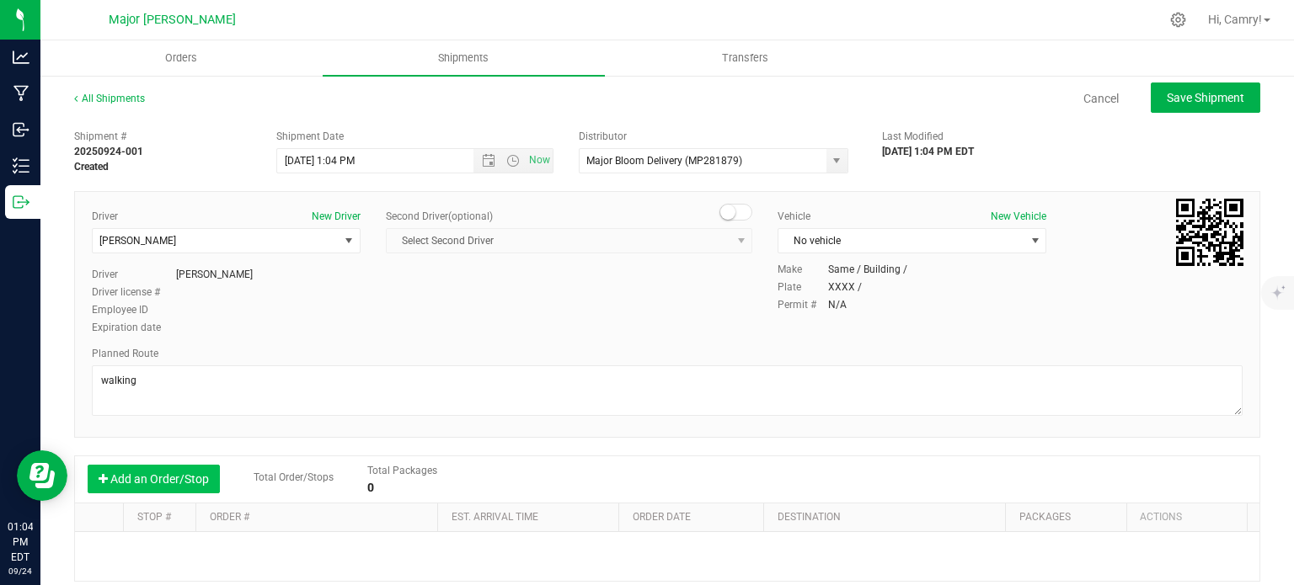
click at [163, 481] on button "Add an Order/Stop" at bounding box center [154, 479] width 132 height 29
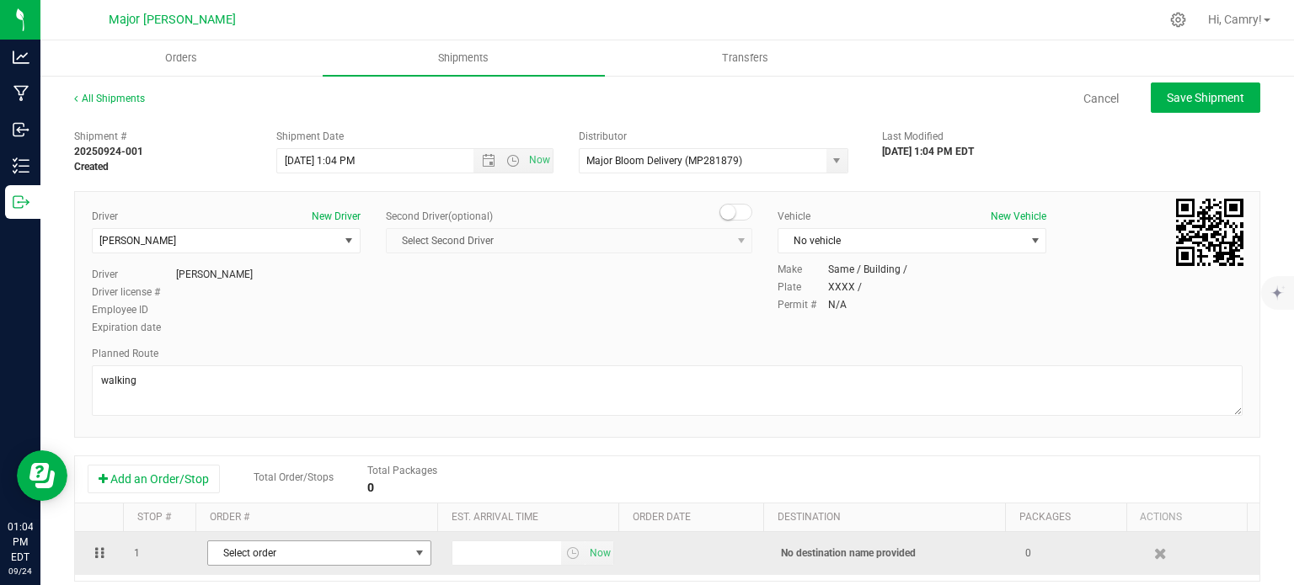
click at [266, 552] on span "Select order" at bounding box center [308, 554] width 201 height 24
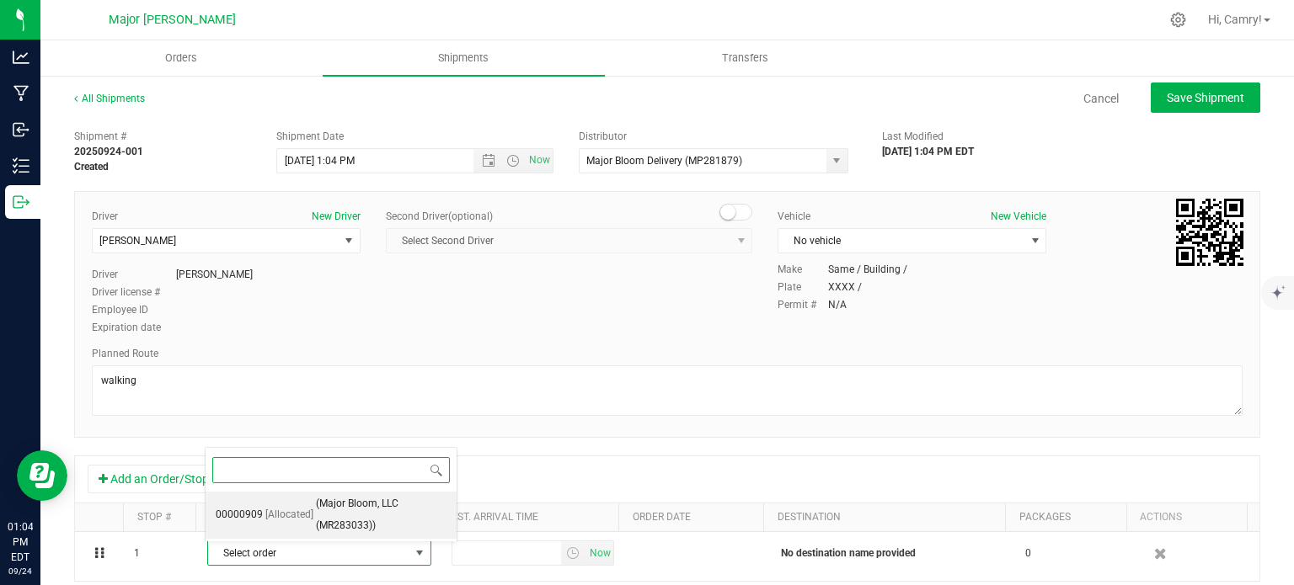
click at [297, 519] on span "[Allocated]" at bounding box center [289, 516] width 48 height 22
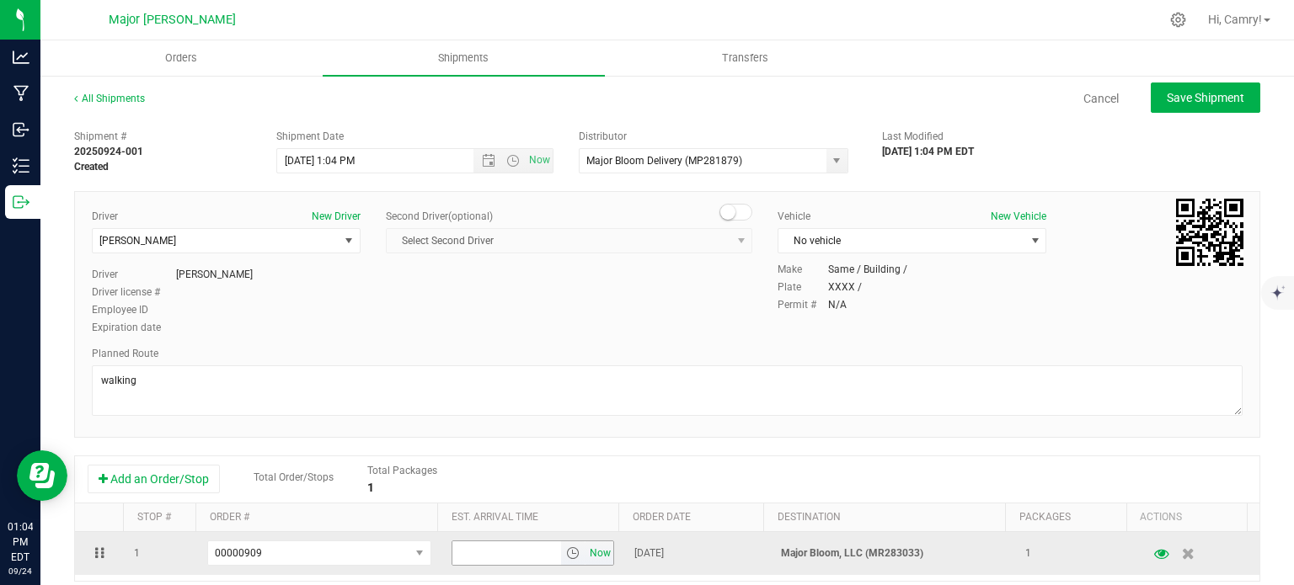
click at [586, 559] on span "Now" at bounding box center [600, 554] width 29 height 24
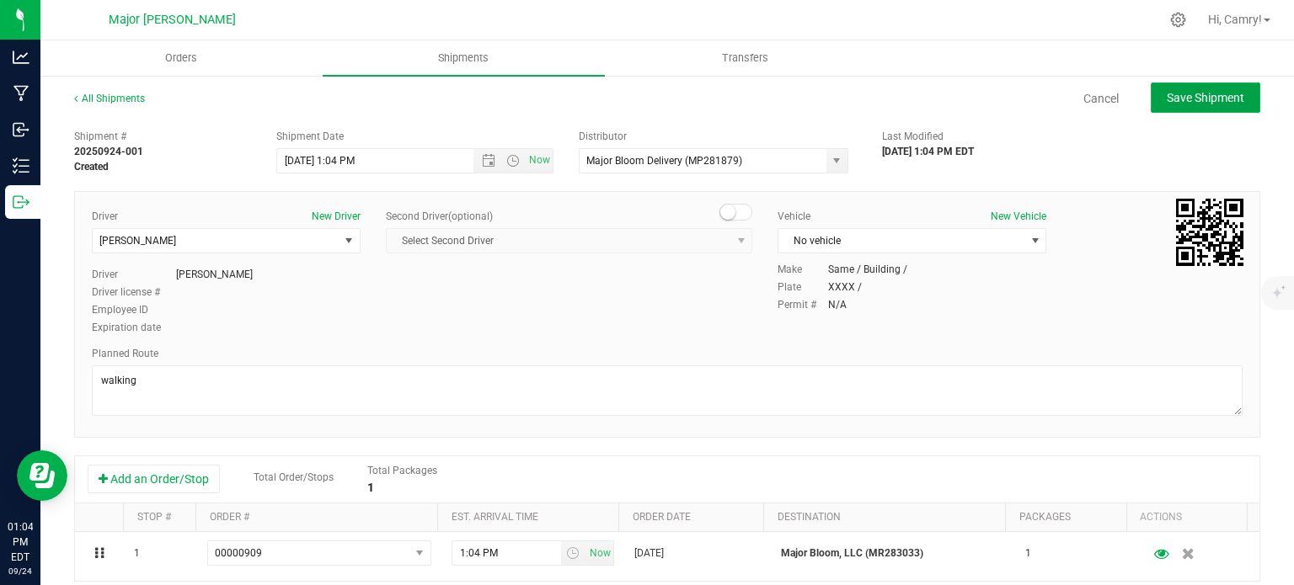
click at [1167, 94] on span "Save Shipment" at bounding box center [1206, 97] width 78 height 13
type input "[DATE] 5:04 PM"
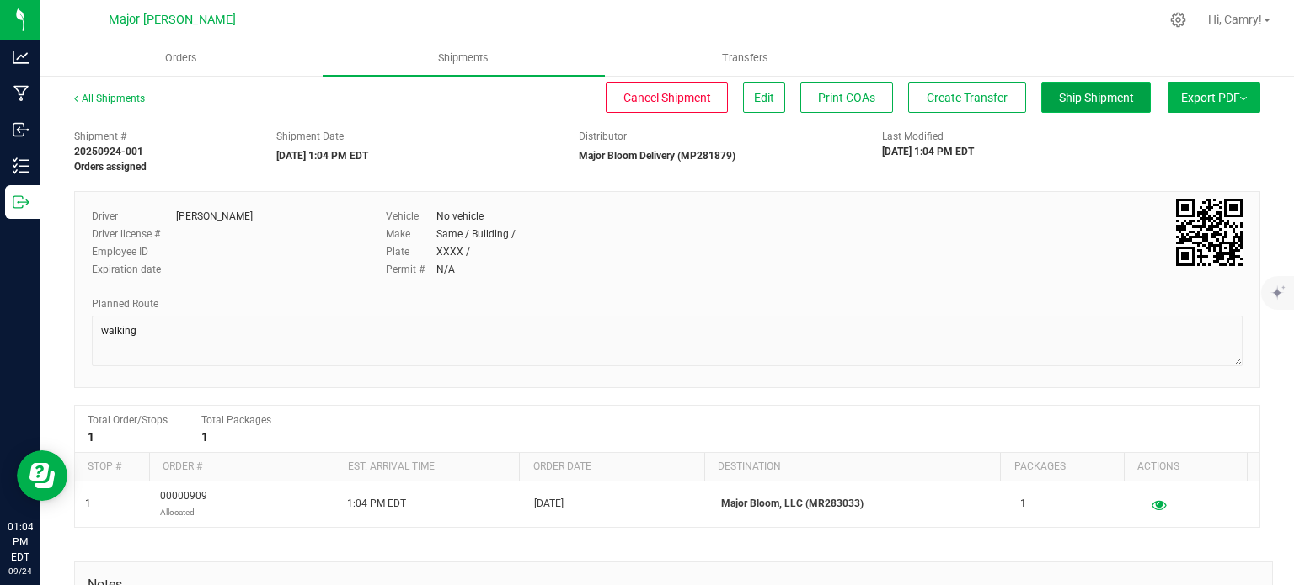
click at [1059, 97] on span "Ship Shipment" at bounding box center [1096, 97] width 75 height 13
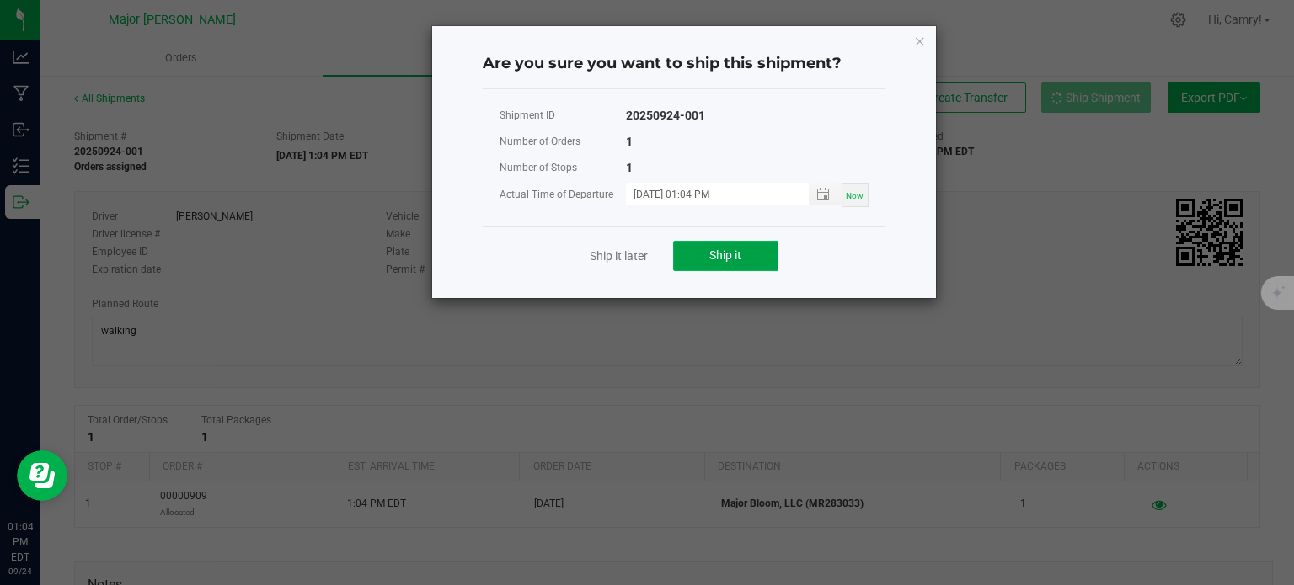
click at [745, 265] on button "Ship it" at bounding box center [725, 256] width 105 height 30
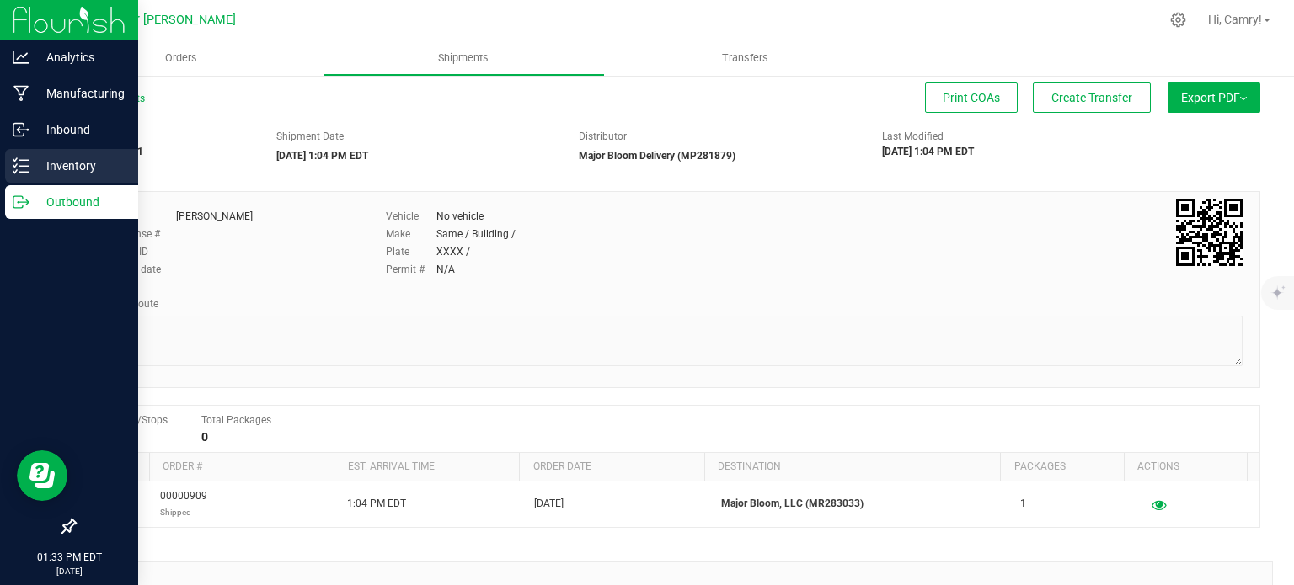
click at [40, 158] on p "Inventory" at bounding box center [79, 166] width 101 height 20
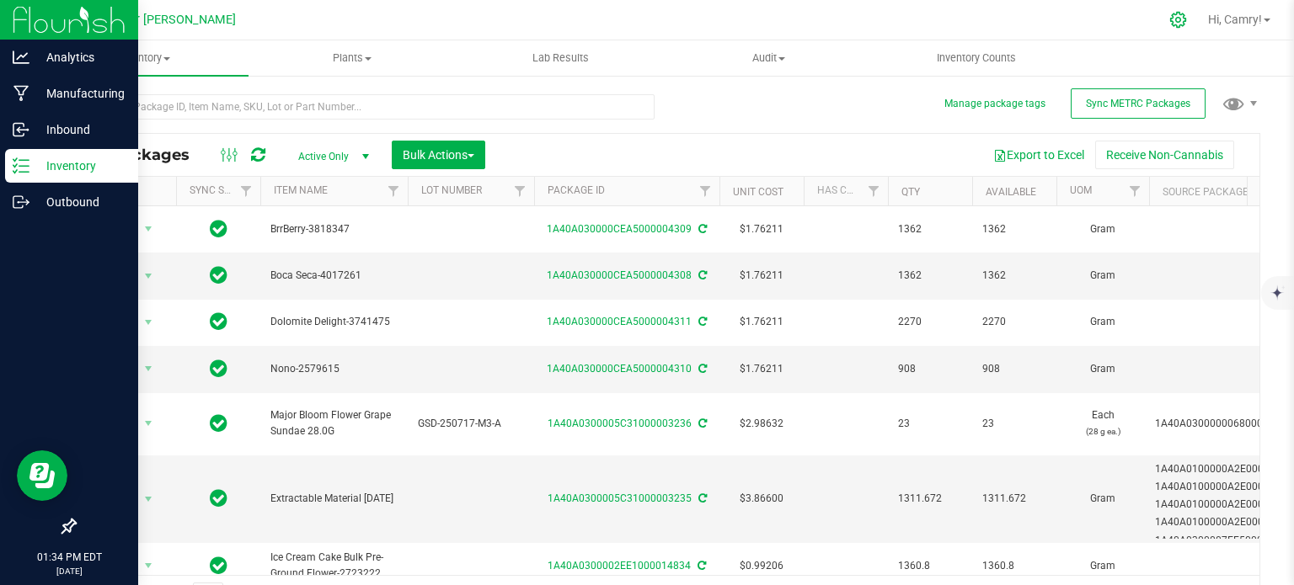
click at [1177, 24] on icon at bounding box center [1178, 20] width 16 height 16
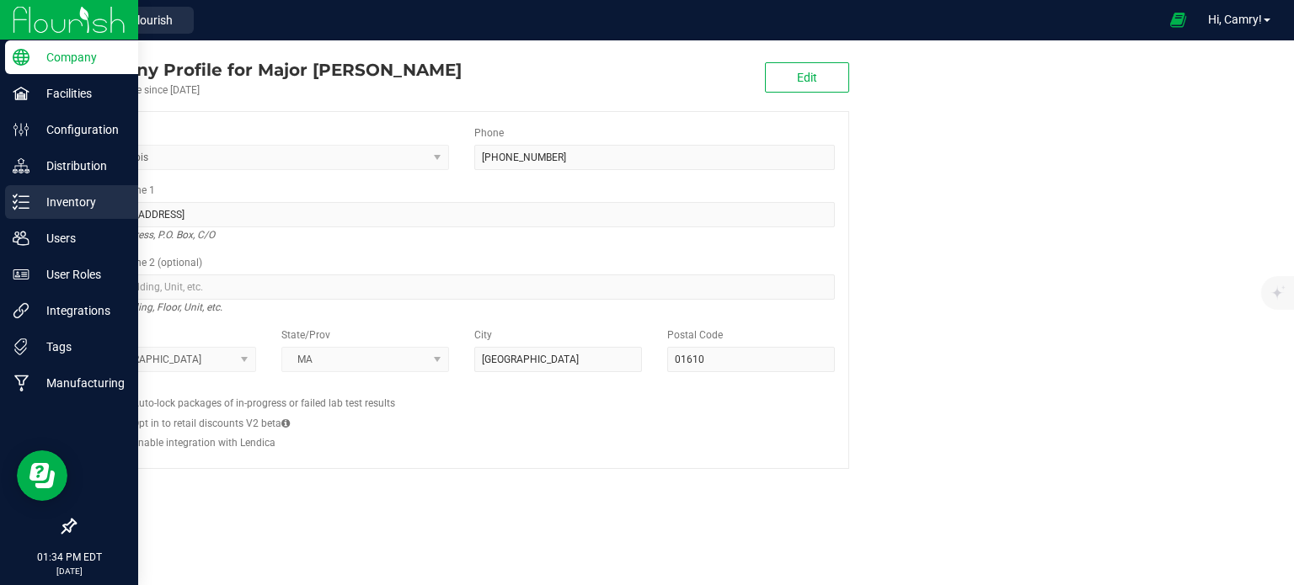
click at [72, 208] on p "Inventory" at bounding box center [79, 202] width 101 height 20
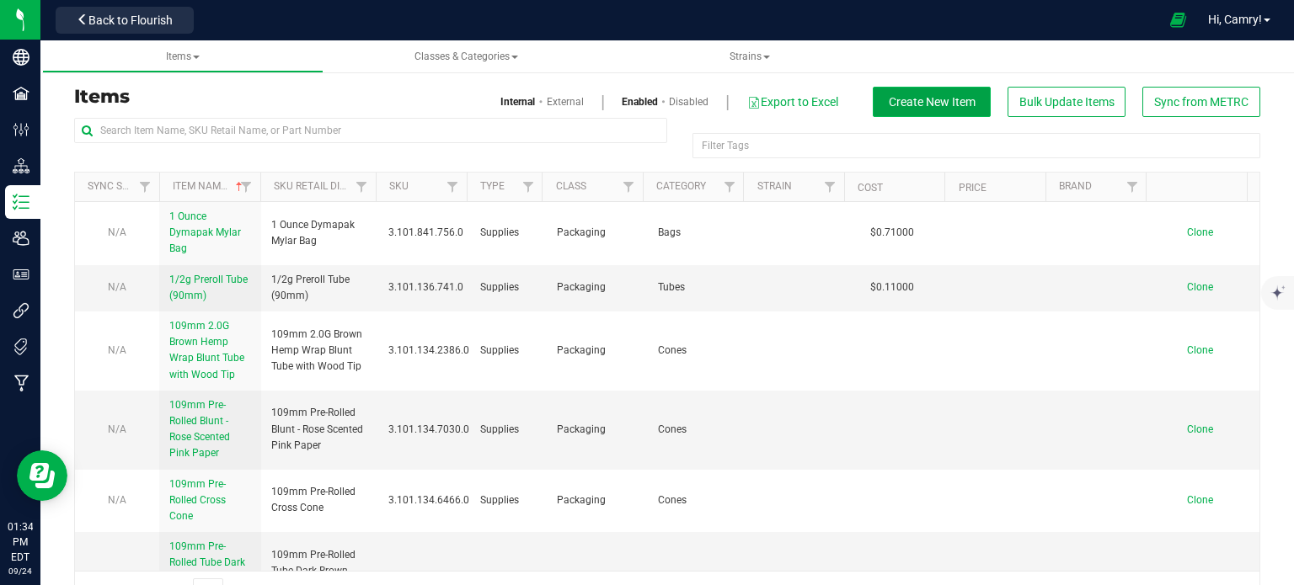
click at [948, 97] on span "Create New Item" at bounding box center [932, 101] width 87 height 13
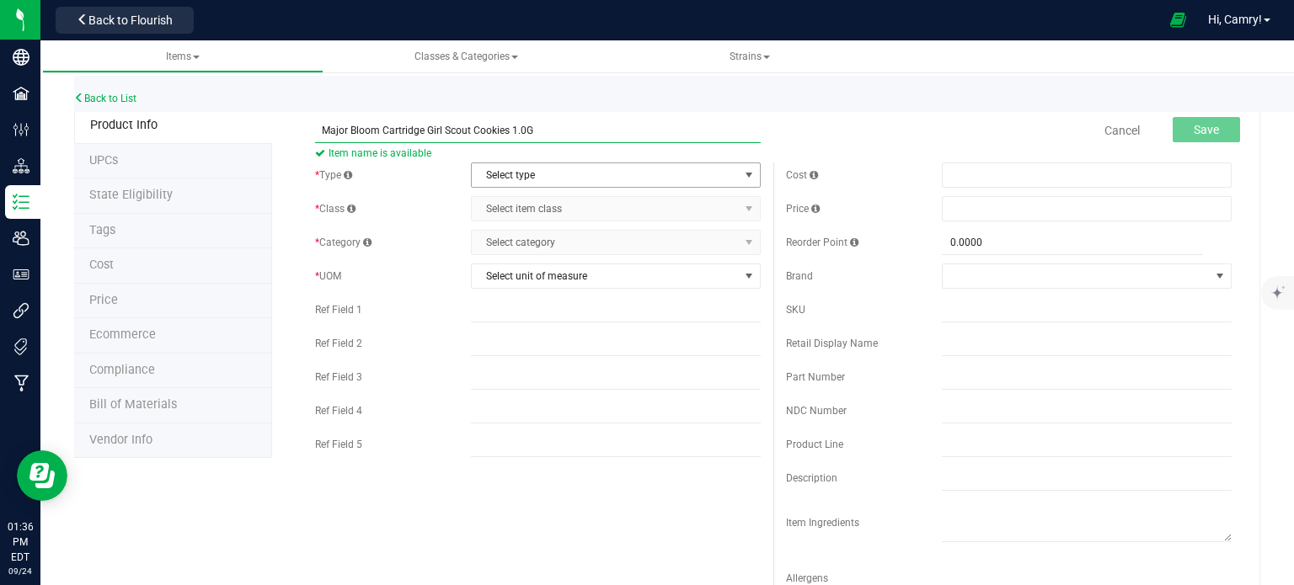
type input "Major Bloom Cartridge Girl Scout Cookies 1.0G"
click at [506, 181] on span "Select type" at bounding box center [605, 175] width 267 height 24
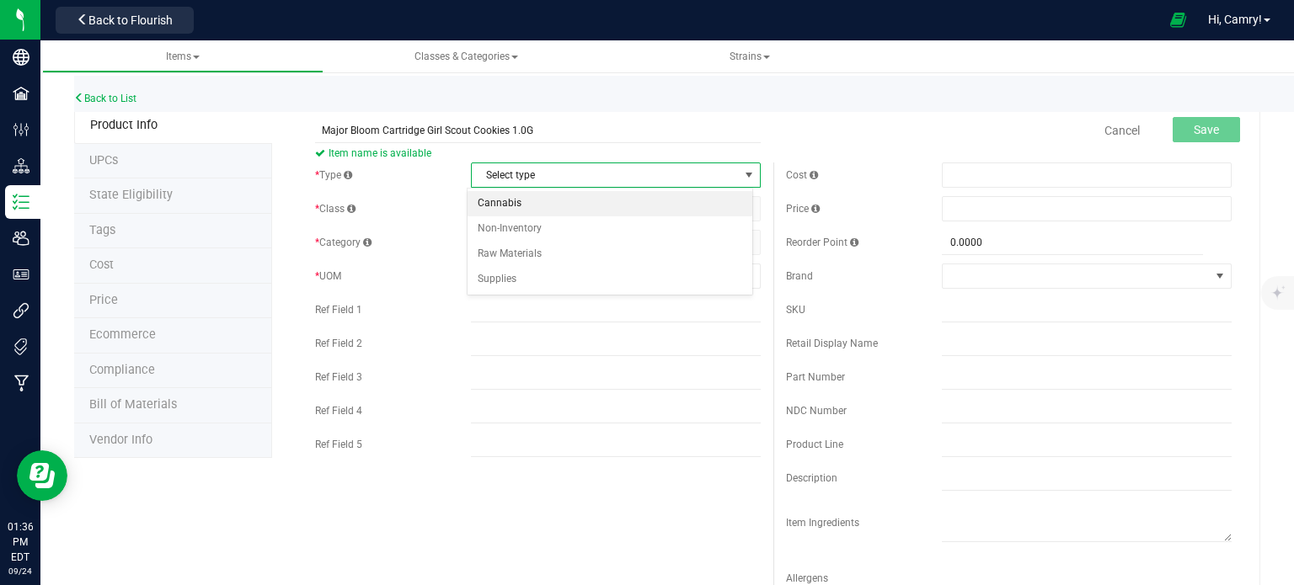
click at [514, 207] on li "Cannabis" at bounding box center [610, 203] width 285 height 25
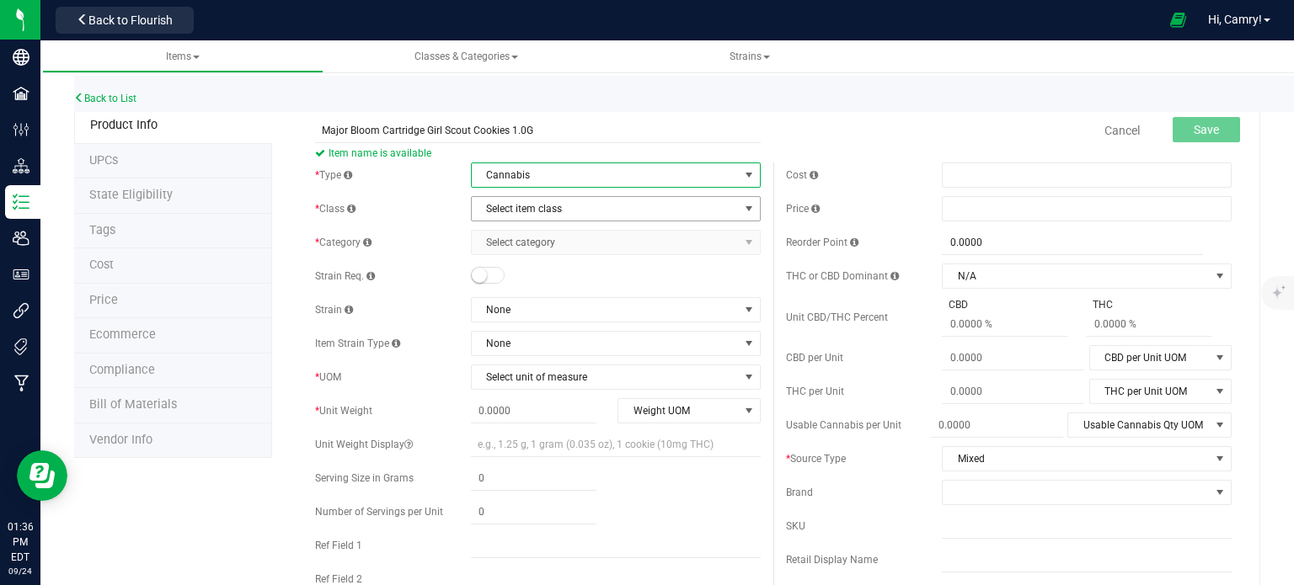
click at [519, 210] on span "Select item class" at bounding box center [605, 209] width 267 height 24
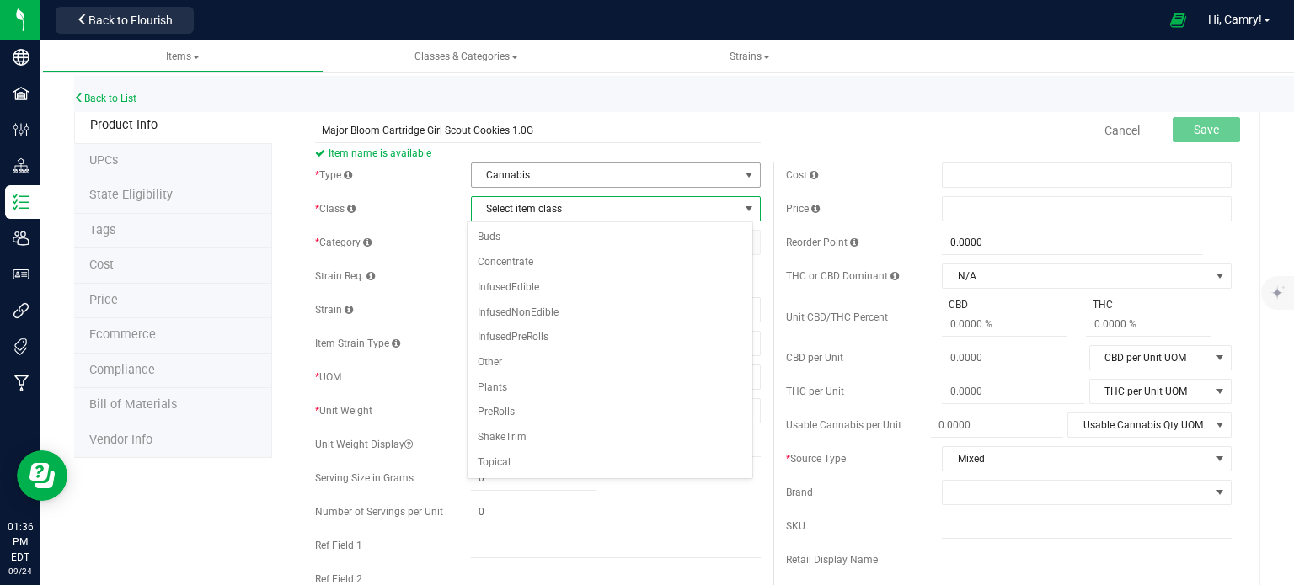
click at [580, 174] on span "Cannabis" at bounding box center [605, 175] width 267 height 24
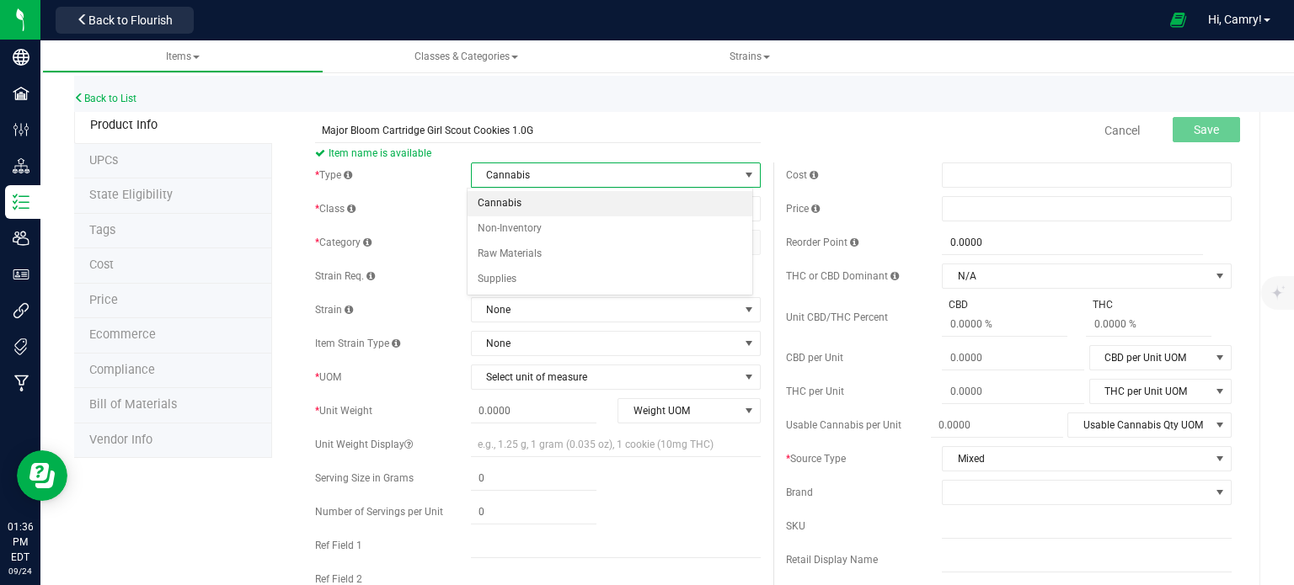
click at [589, 205] on li "Cannabis" at bounding box center [610, 203] width 285 height 25
click at [591, 201] on span "Select item class" at bounding box center [605, 209] width 267 height 24
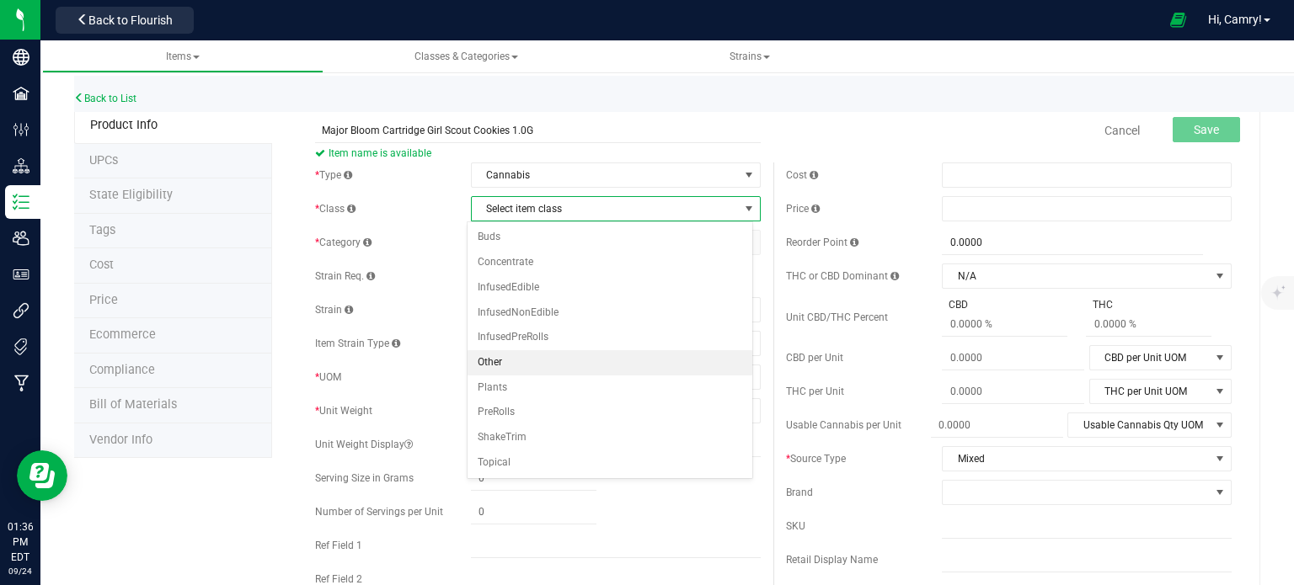
click at [549, 356] on li "Other" at bounding box center [610, 362] width 285 height 25
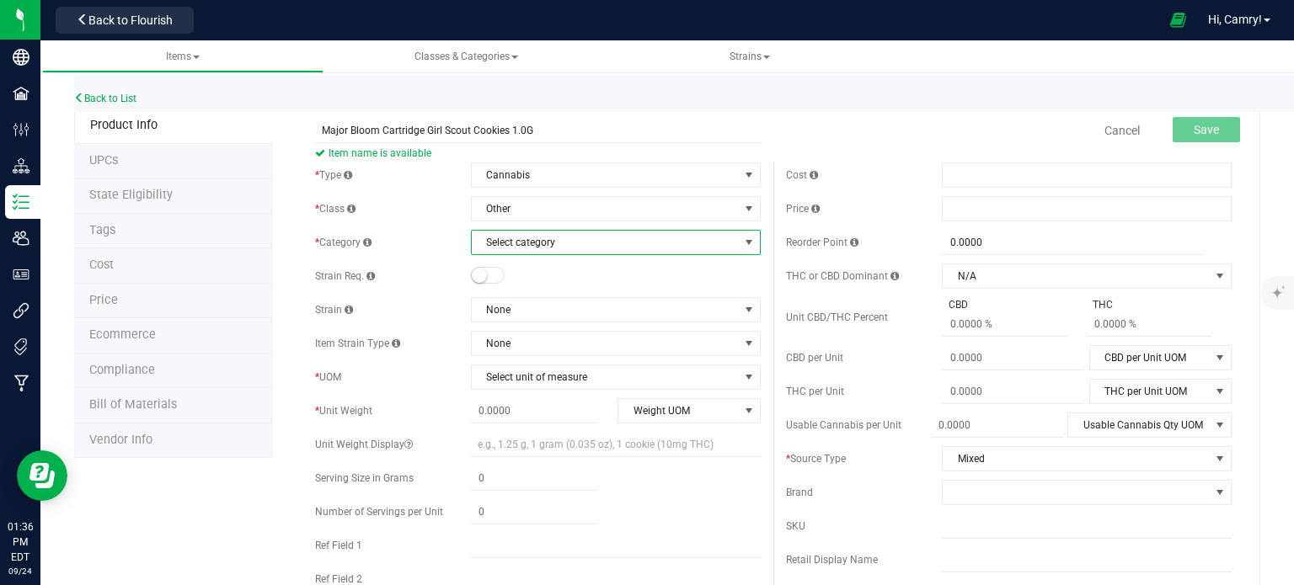
click at [566, 231] on span "Select category" at bounding box center [605, 243] width 267 height 24
click at [584, 209] on span "Other" at bounding box center [605, 209] width 267 height 24
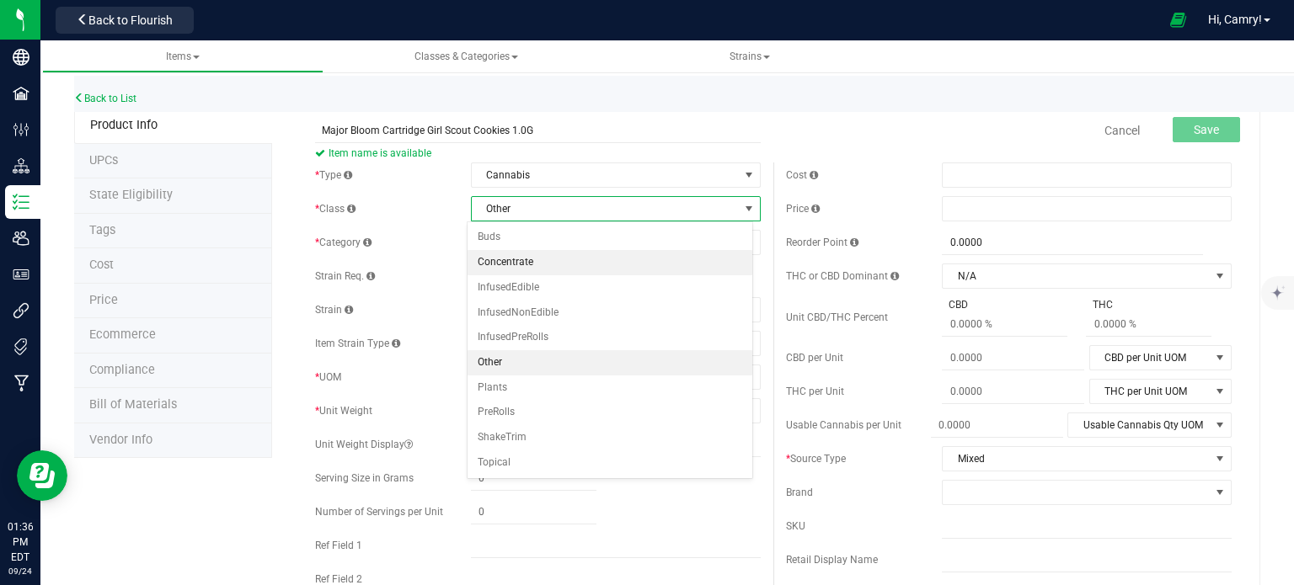
click at [580, 262] on li "Concentrate" at bounding box center [610, 262] width 285 height 25
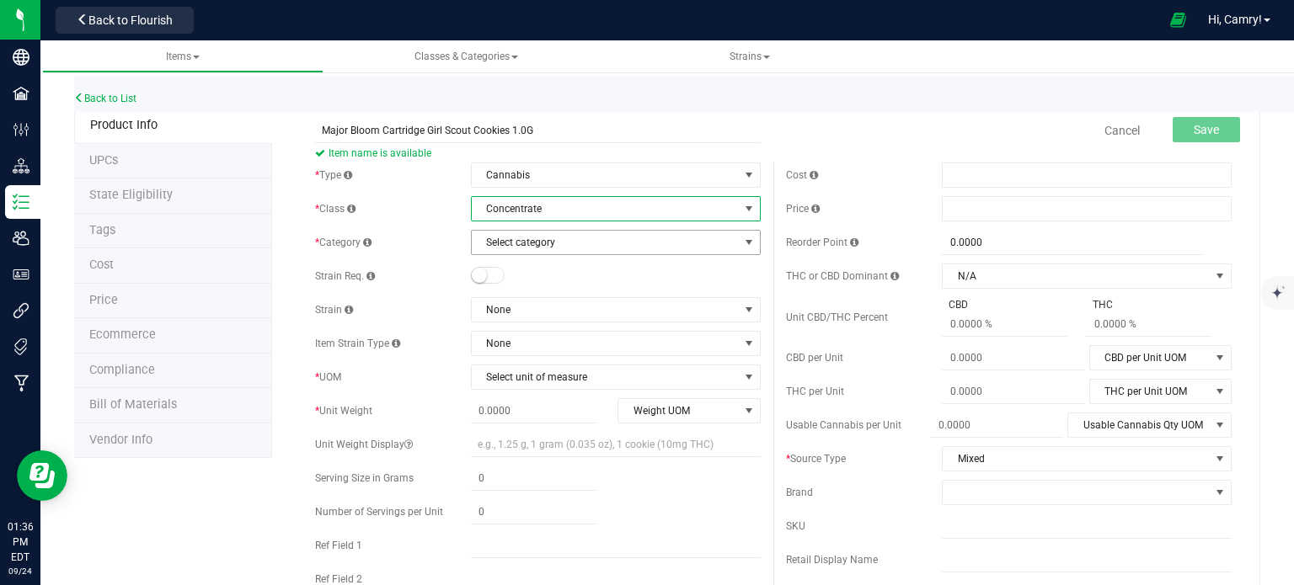
click at [579, 238] on span "Select category" at bounding box center [605, 243] width 267 height 24
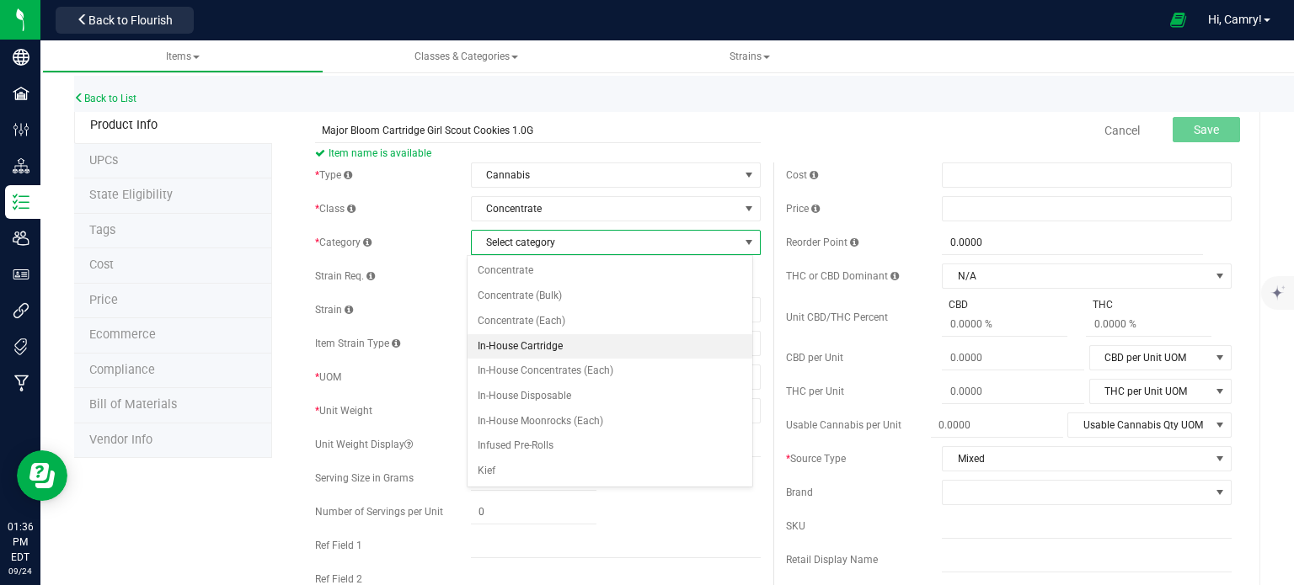
click at [602, 343] on li "In-House Cartridge" at bounding box center [610, 346] width 285 height 25
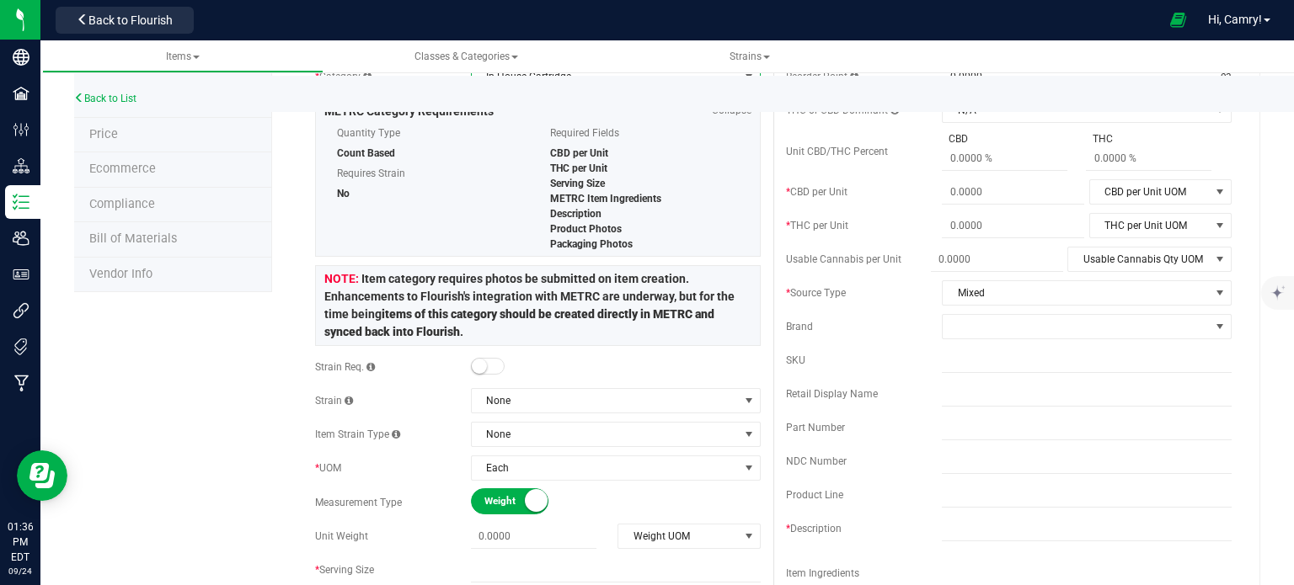
scroll to position [168, 0]
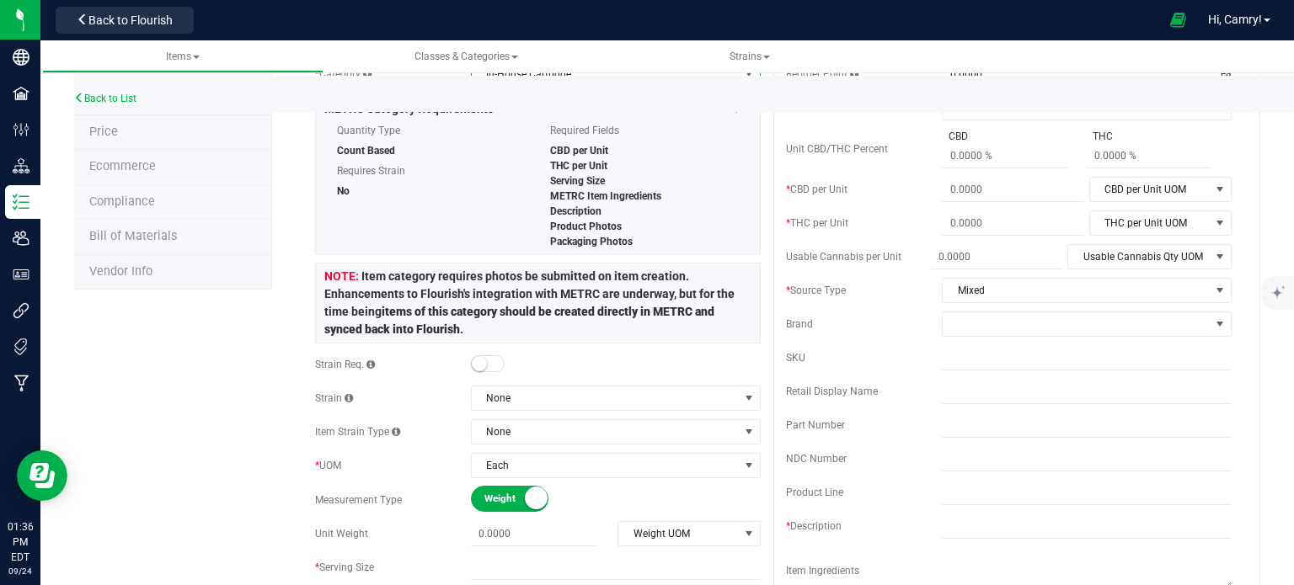
click at [489, 356] on span at bounding box center [488, 364] width 34 height 17
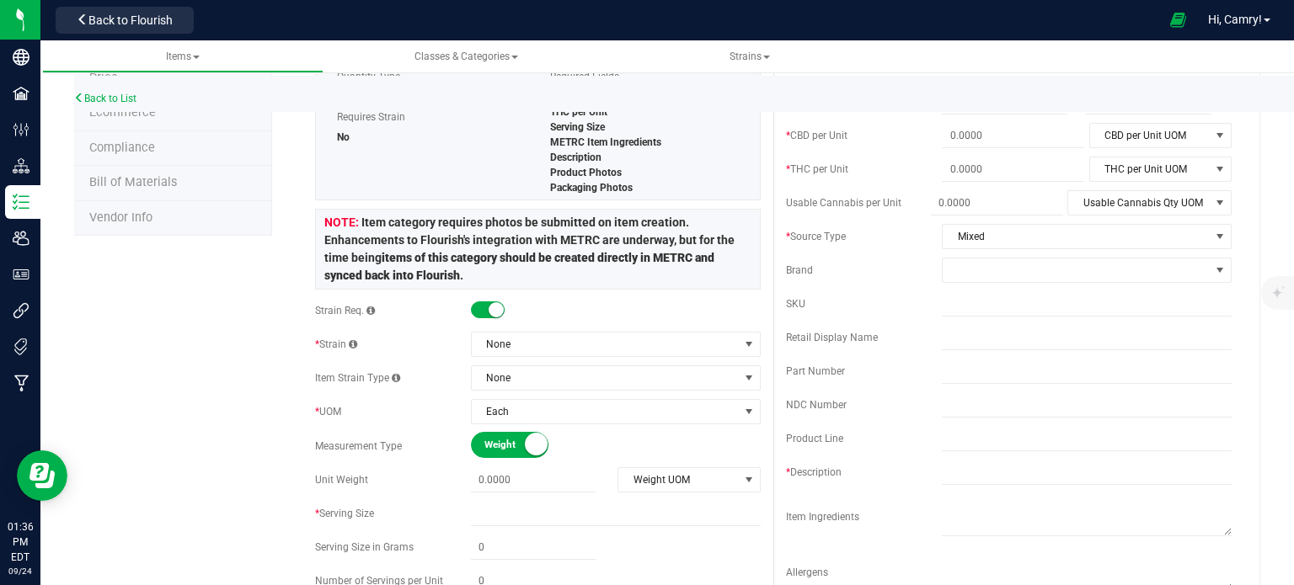
scroll to position [253, 0]
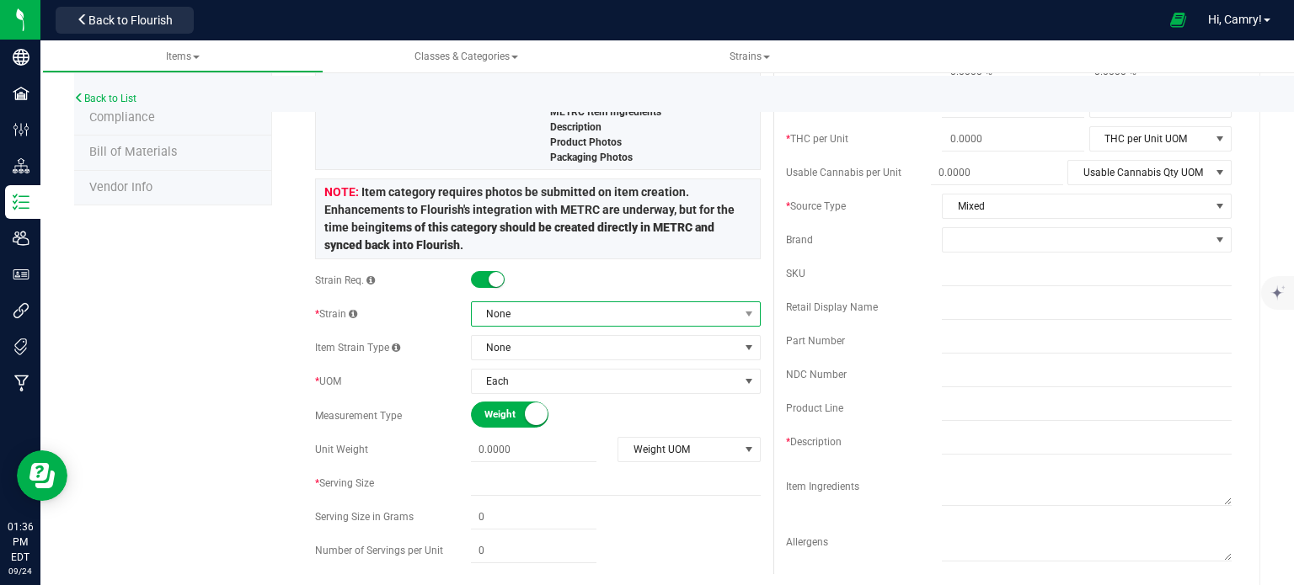
click at [583, 315] on span "None" at bounding box center [605, 314] width 267 height 24
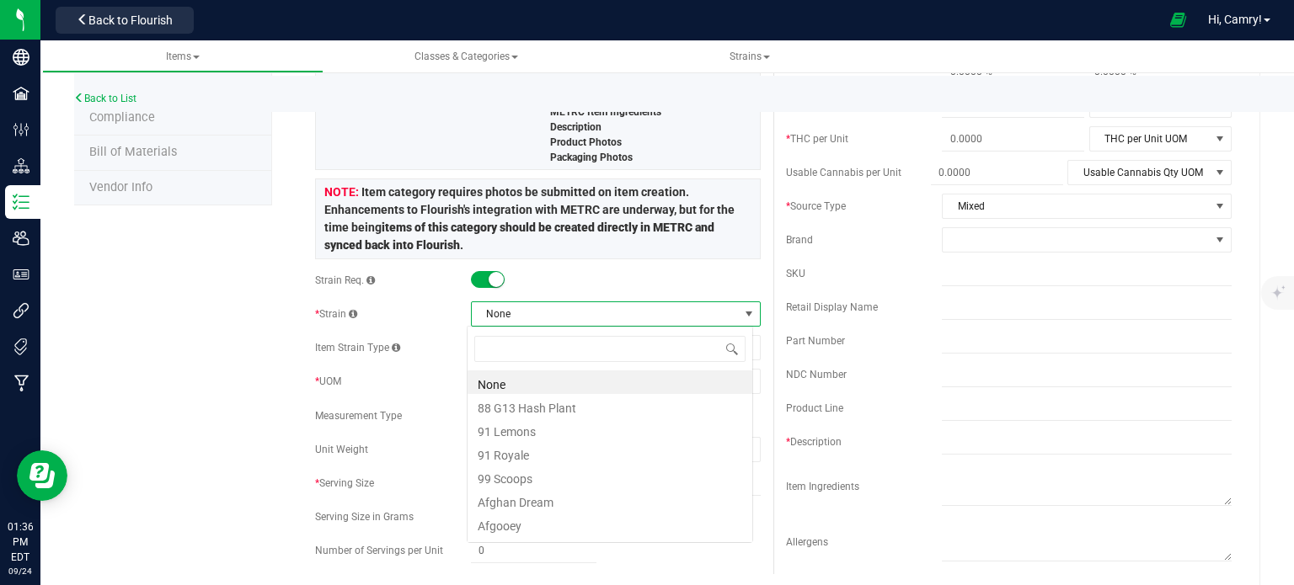
scroll to position [24, 286]
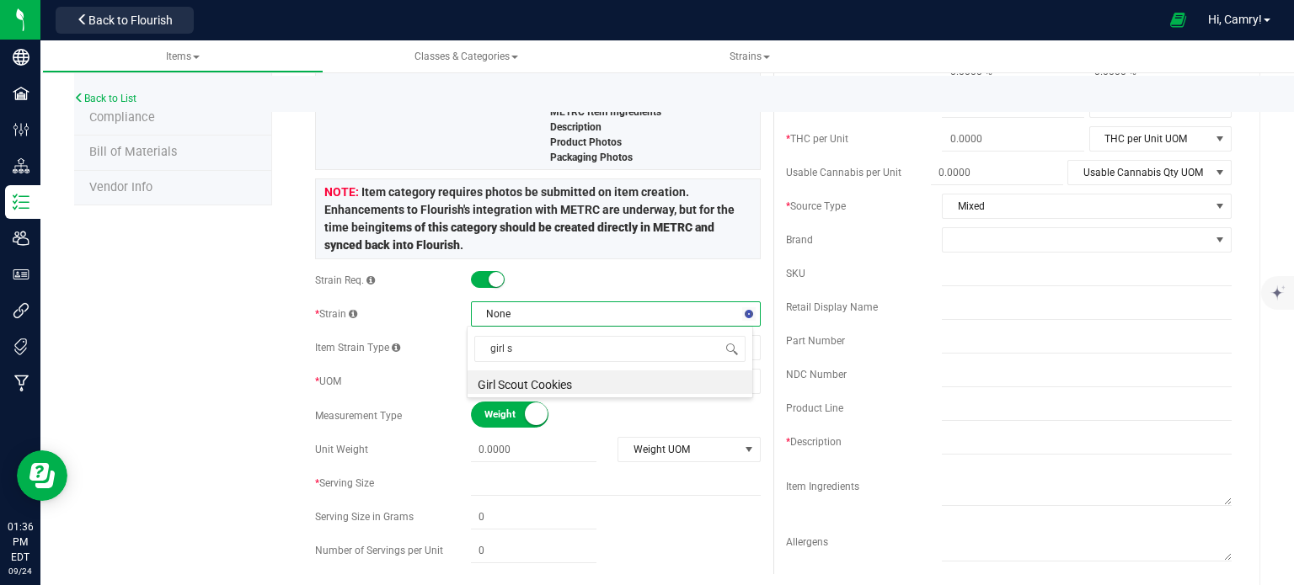
type input "girl sc"
click at [550, 388] on li "Girl Scout Cookies" at bounding box center [610, 383] width 285 height 24
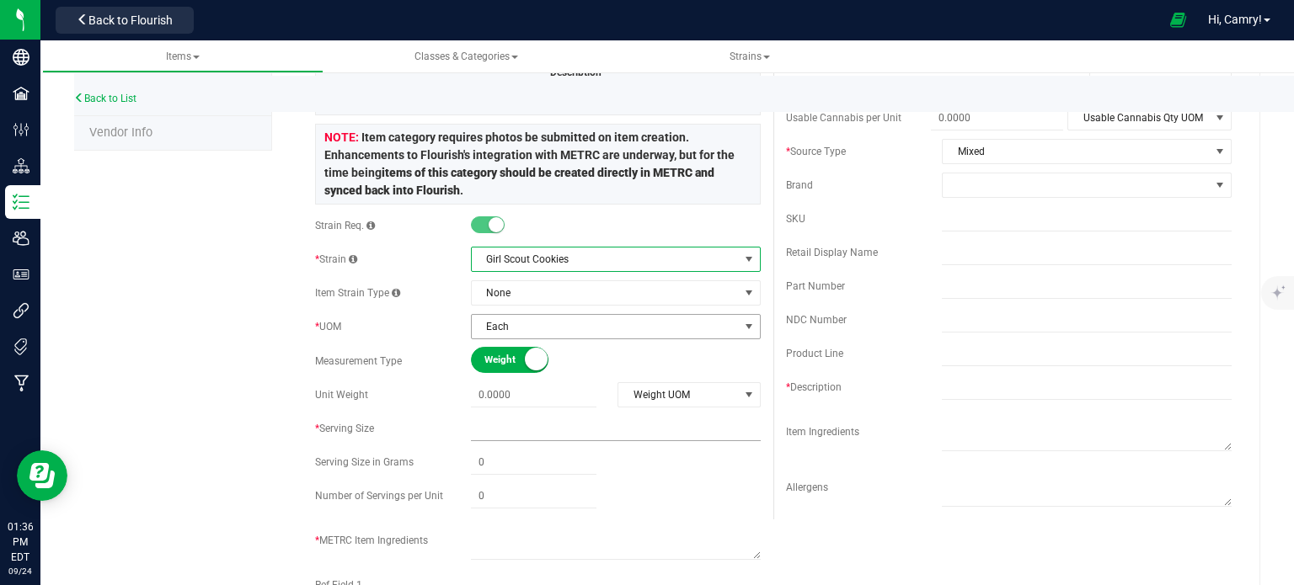
scroll to position [337, 0]
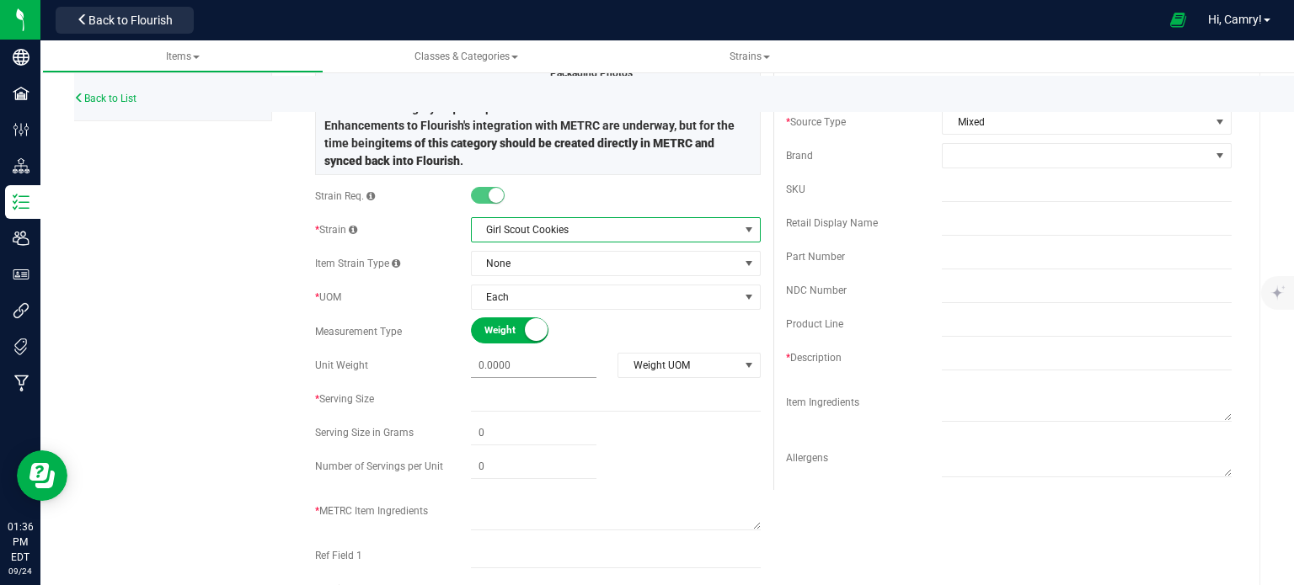
click at [540, 373] on span at bounding box center [534, 366] width 126 height 24
type input "1"
click at [647, 370] on span "Weight UOM" at bounding box center [678, 366] width 120 height 24
type input "1.0000"
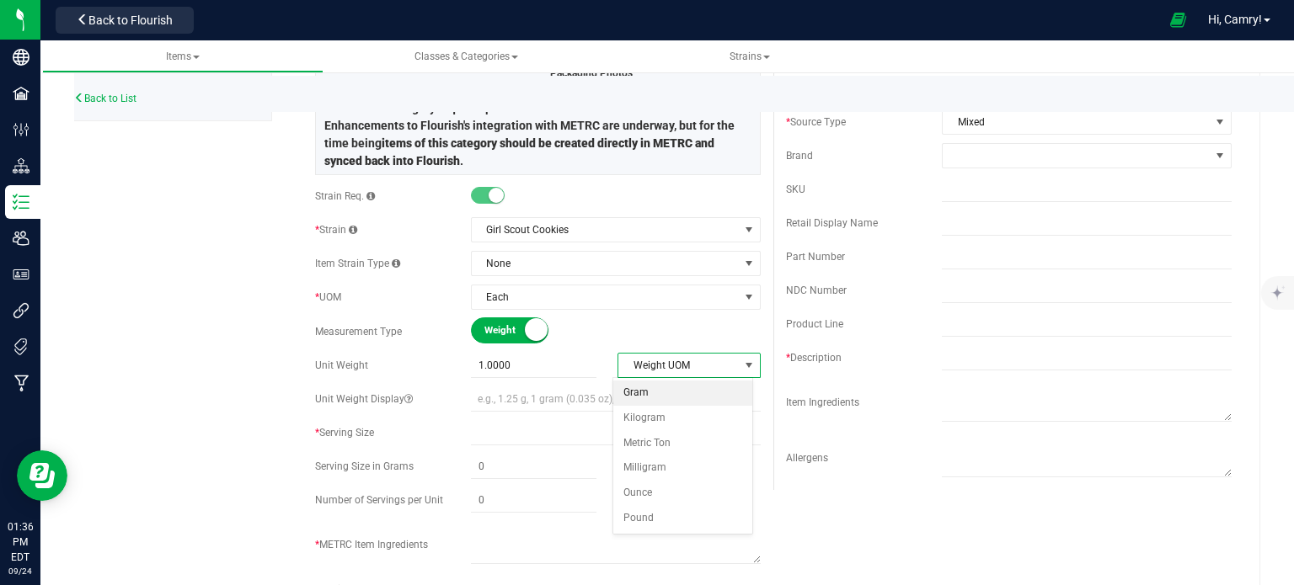
click at [654, 398] on li "Gram" at bounding box center [682, 393] width 139 height 25
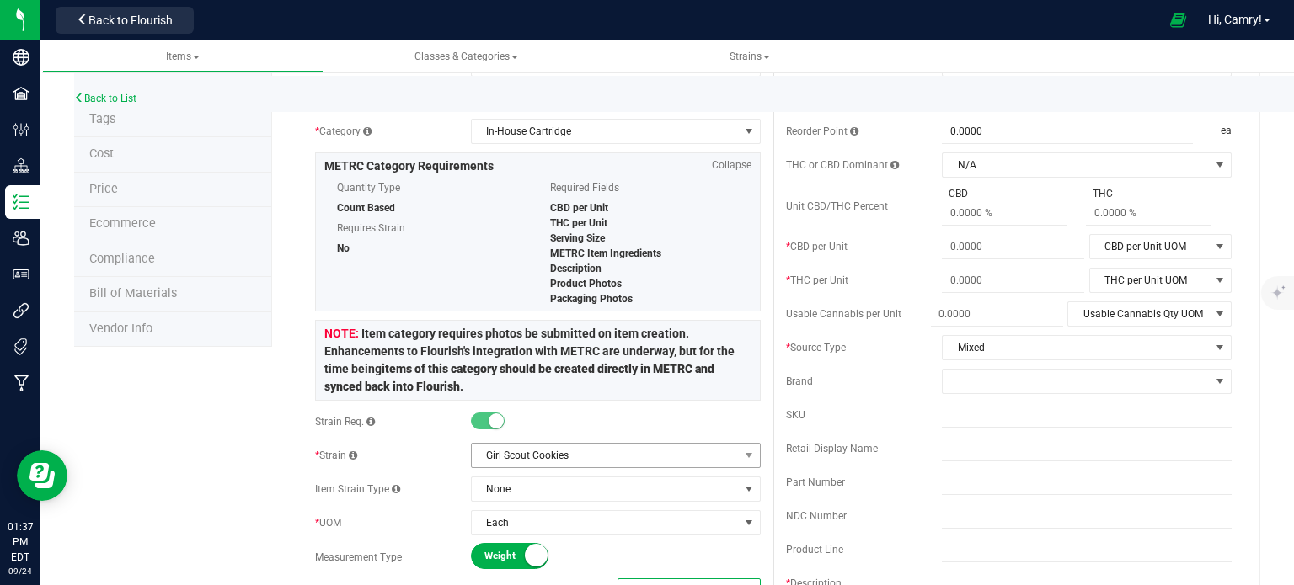
scroll to position [0, 0]
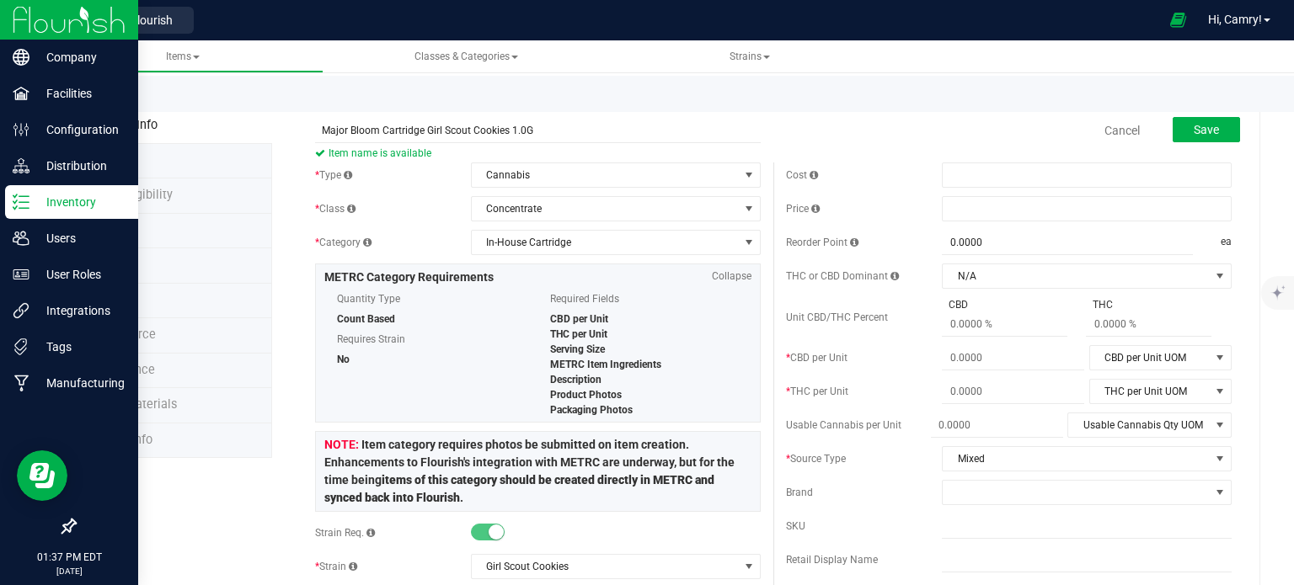
click at [81, 194] on p "Inventory" at bounding box center [79, 202] width 101 height 20
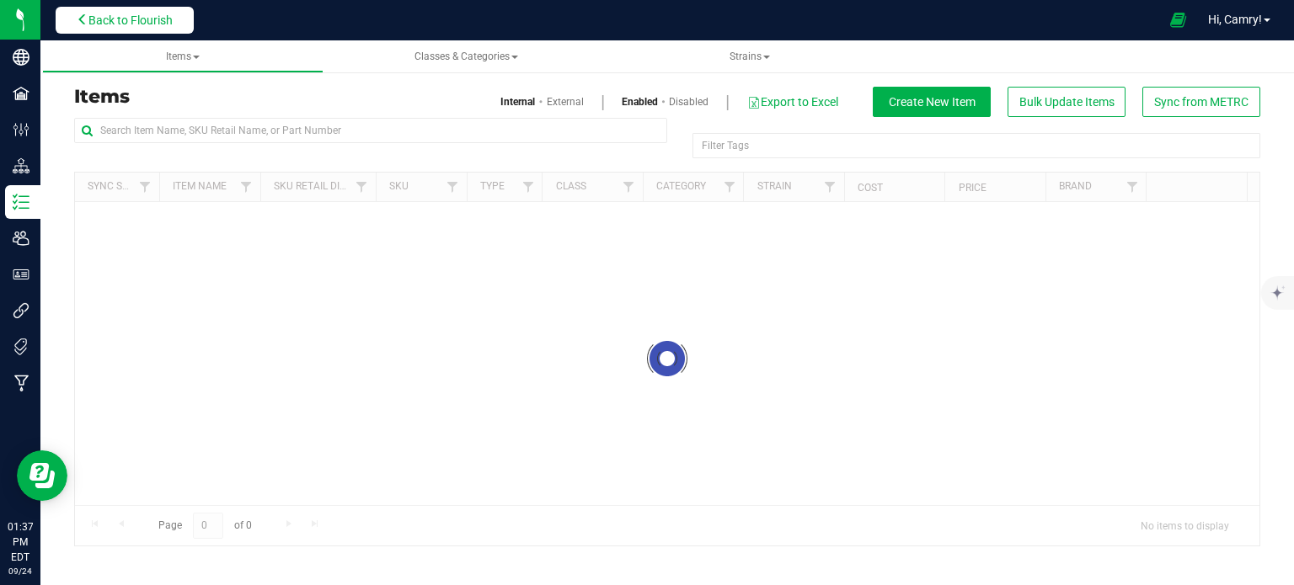
click at [146, 18] on span "Back to Flourish" at bounding box center [130, 19] width 84 height 13
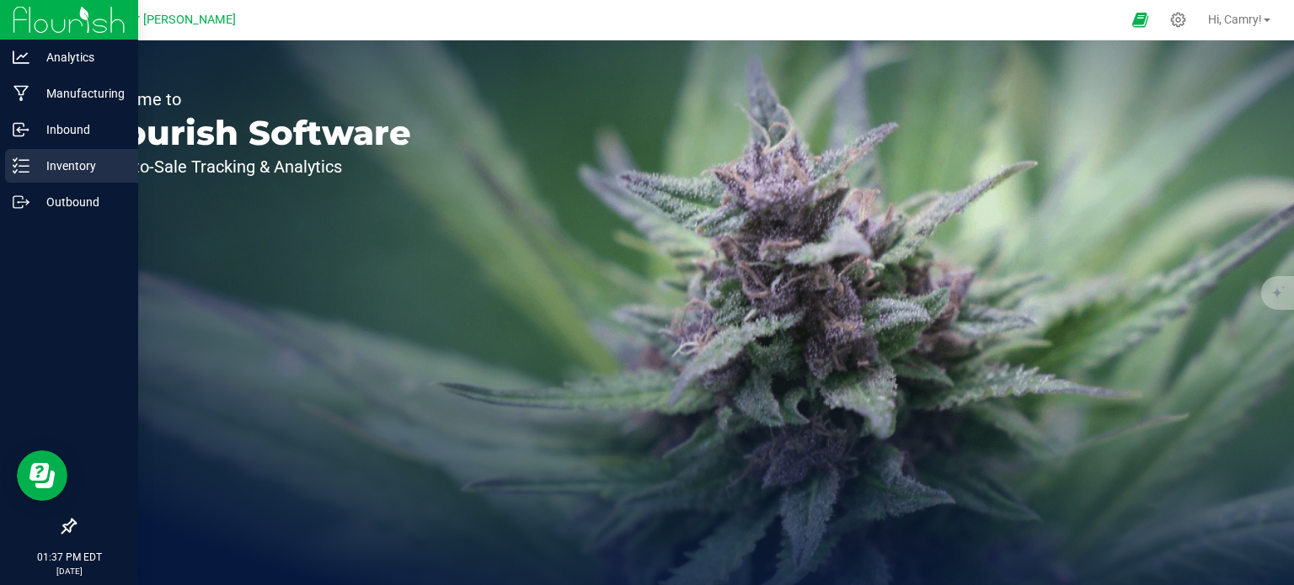
click at [33, 161] on p "Inventory" at bounding box center [79, 166] width 101 height 20
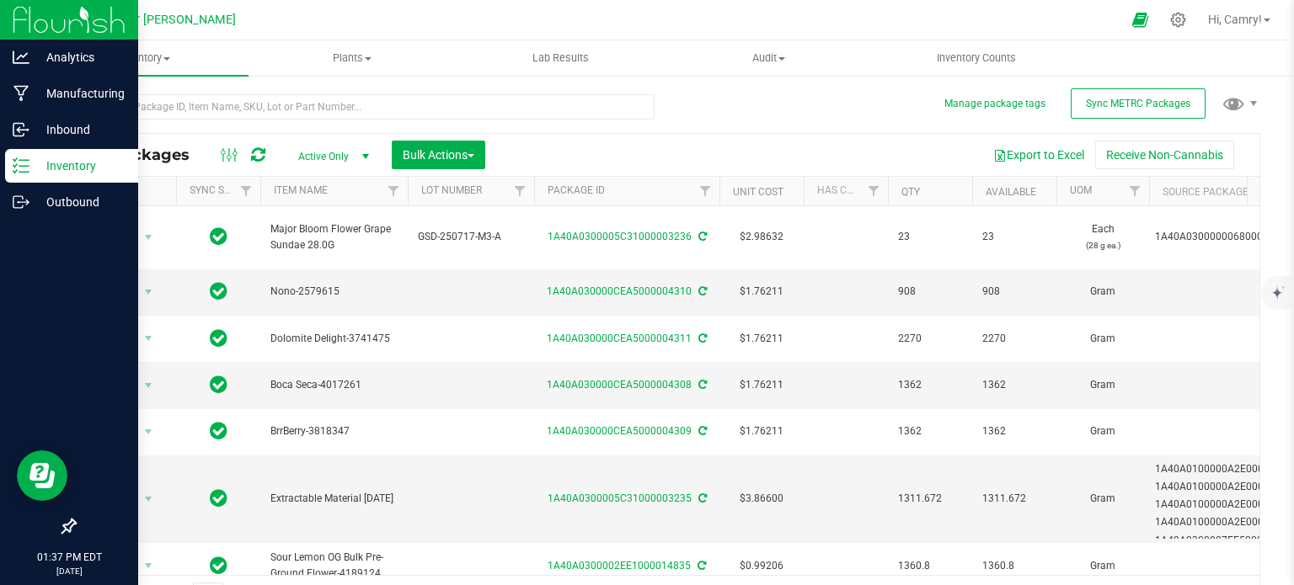
click at [30, 161] on p "Inventory" at bounding box center [79, 166] width 101 height 20
click at [81, 163] on p "Inventory" at bounding box center [79, 166] width 101 height 20
click at [78, 172] on p "Inventory" at bounding box center [79, 166] width 101 height 20
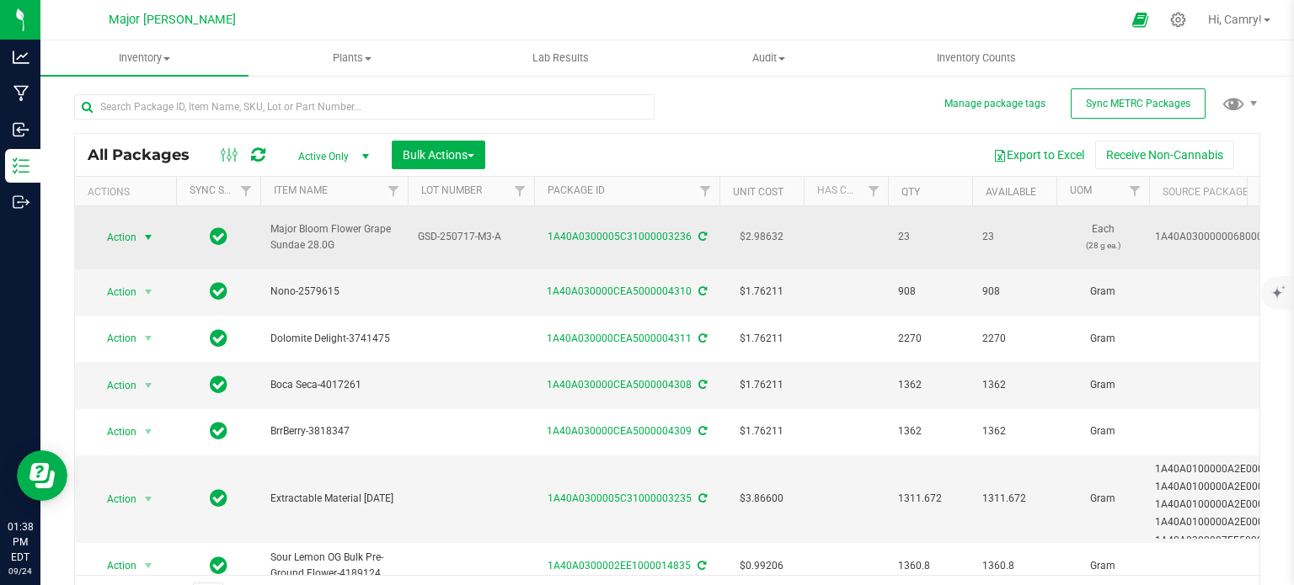
click at [116, 226] on span "Action" at bounding box center [114, 238] width 45 height 24
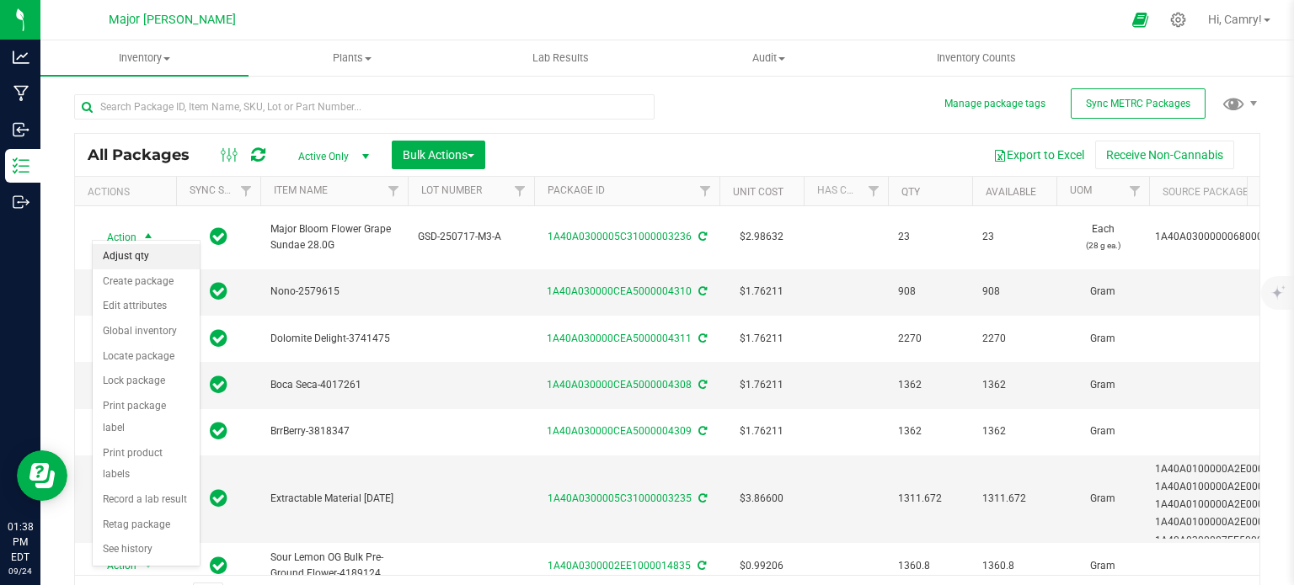
click at [148, 256] on li "Adjust qty" at bounding box center [146, 256] width 107 height 25
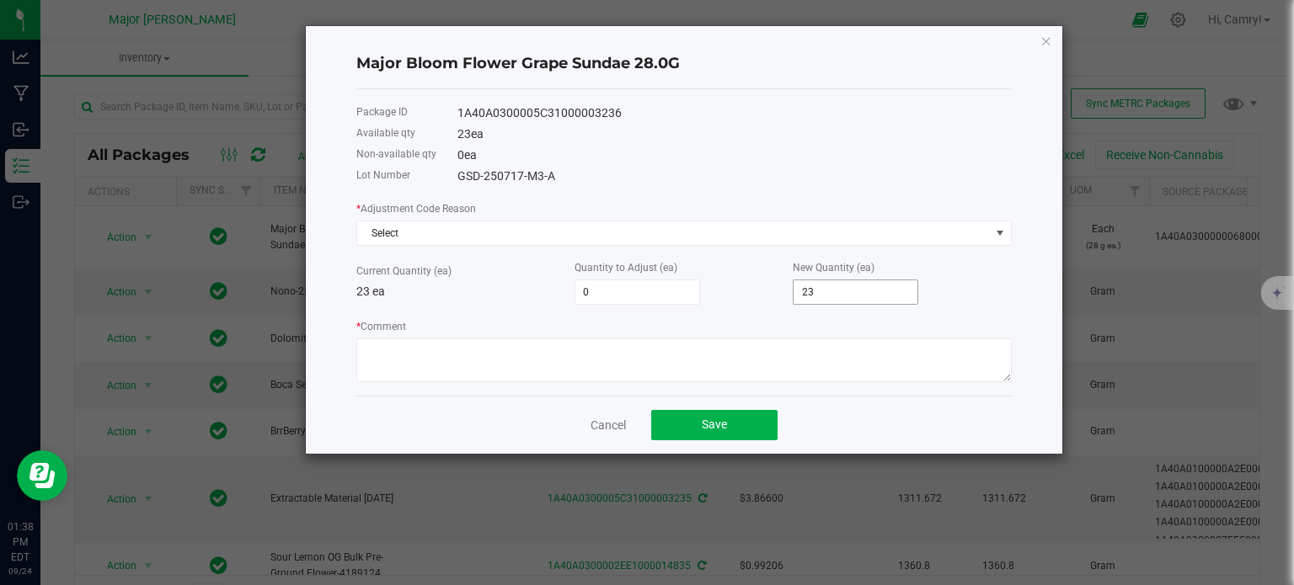
click at [889, 298] on input "23" at bounding box center [856, 293] width 124 height 24
type input "-22"
type input "1"
click at [637, 373] on textarea "* Comment" at bounding box center [683, 361] width 655 height 44
click at [612, 423] on link "Cancel" at bounding box center [608, 425] width 35 height 17
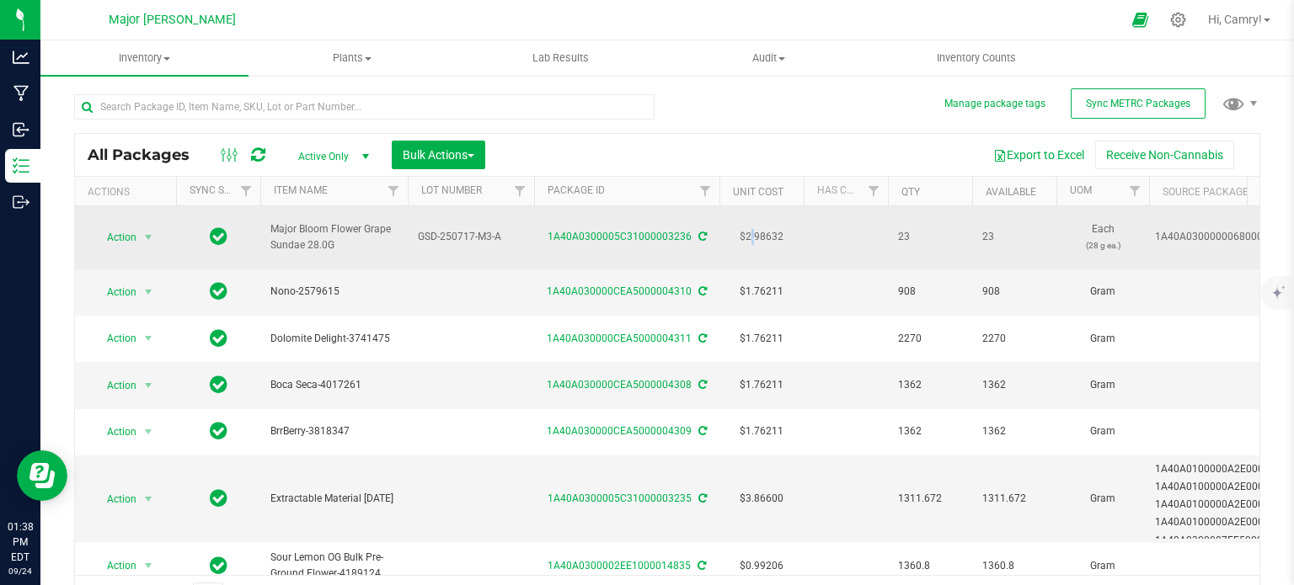
click at [754, 227] on td "$2.98632" at bounding box center [761, 237] width 84 height 63
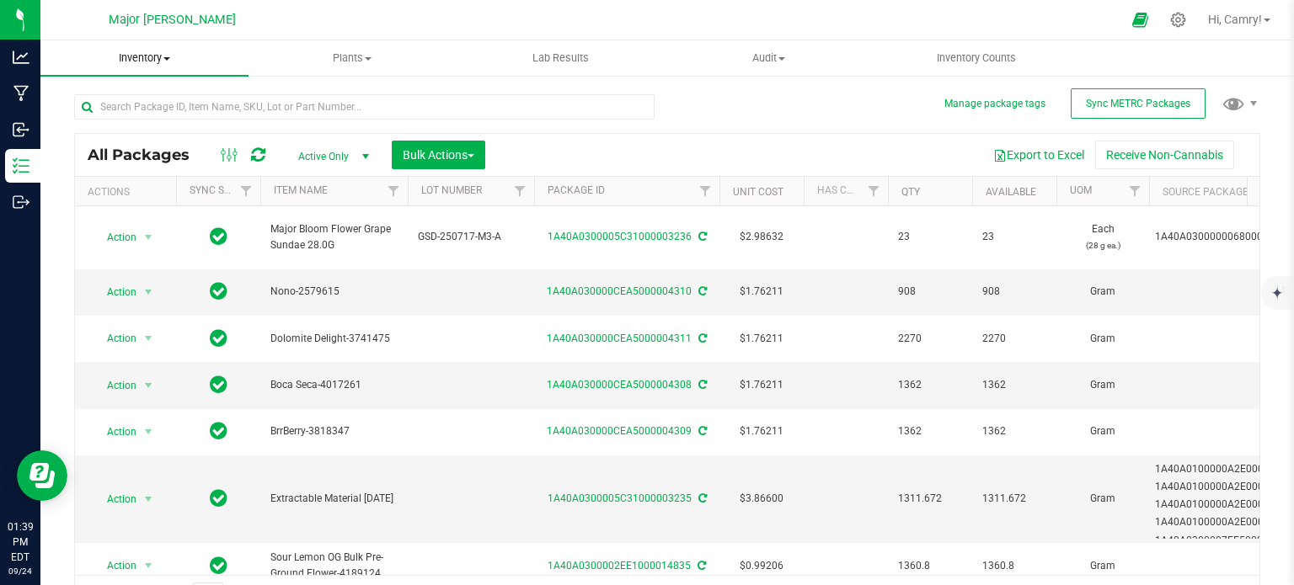
click at [143, 55] on span "Inventory" at bounding box center [144, 58] width 208 height 15
click at [153, 104] on span "All packages" at bounding box center [97, 101] width 115 height 14
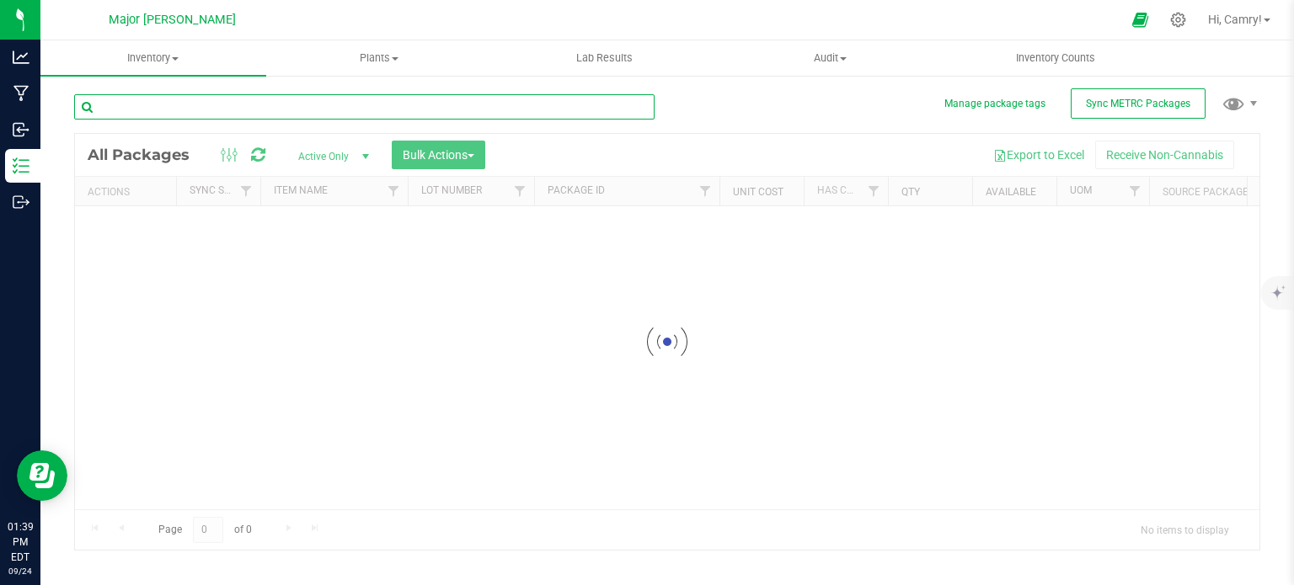
click at [225, 104] on input "text" at bounding box center [364, 106] width 580 height 25
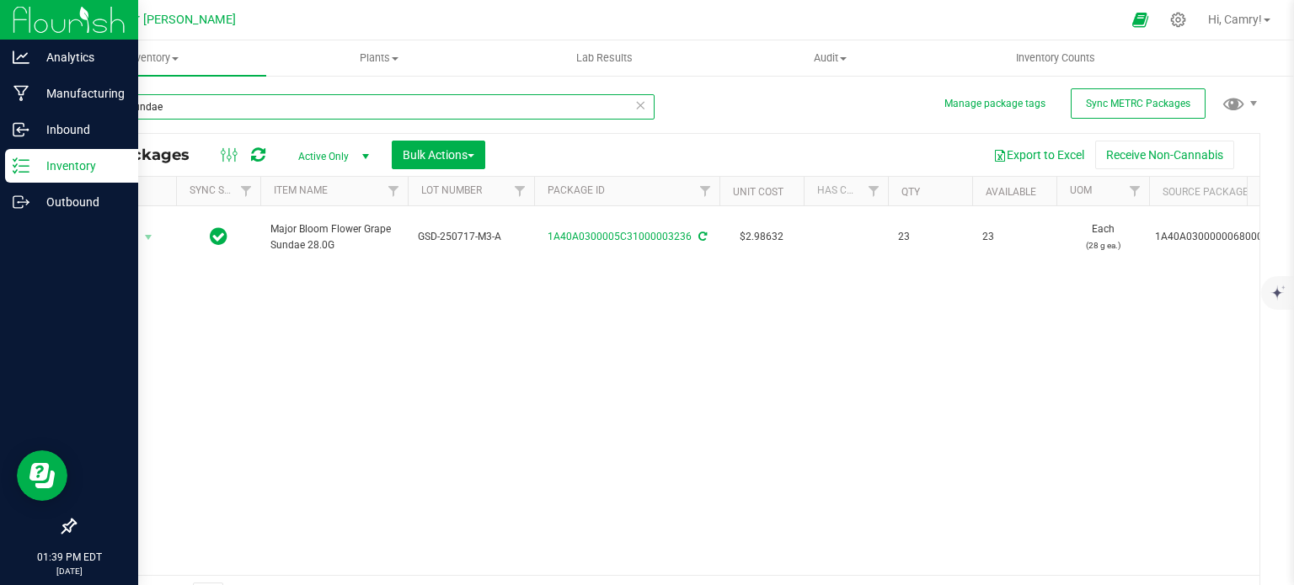
type input "grape sundae"
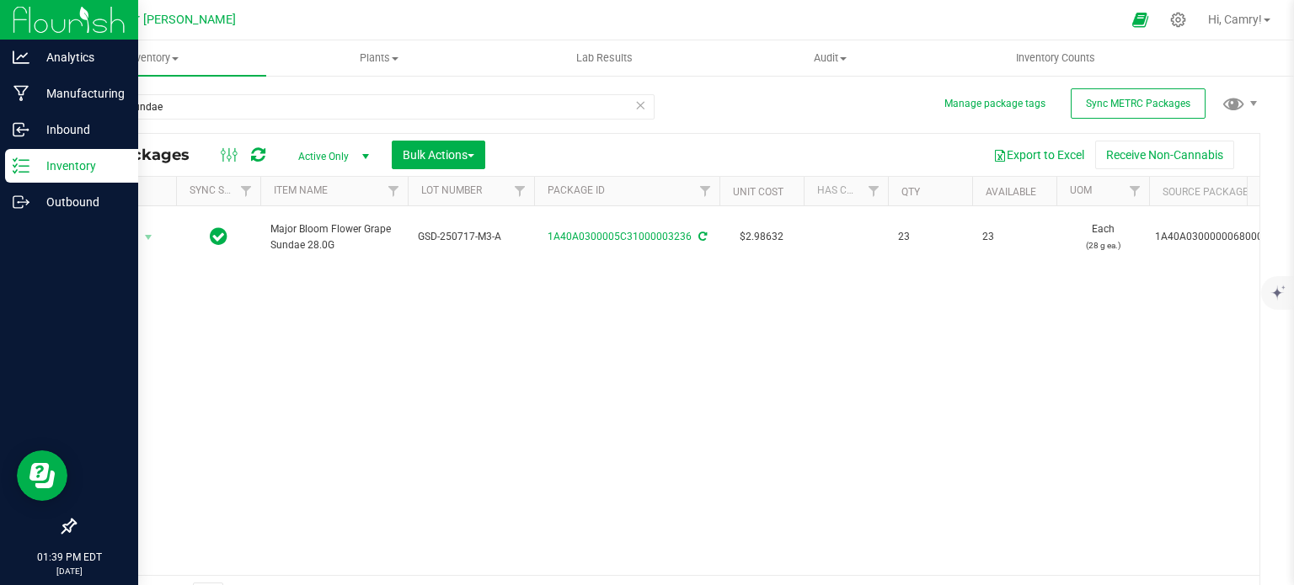
click at [76, 178] on div "Inventory" at bounding box center [71, 166] width 133 height 34
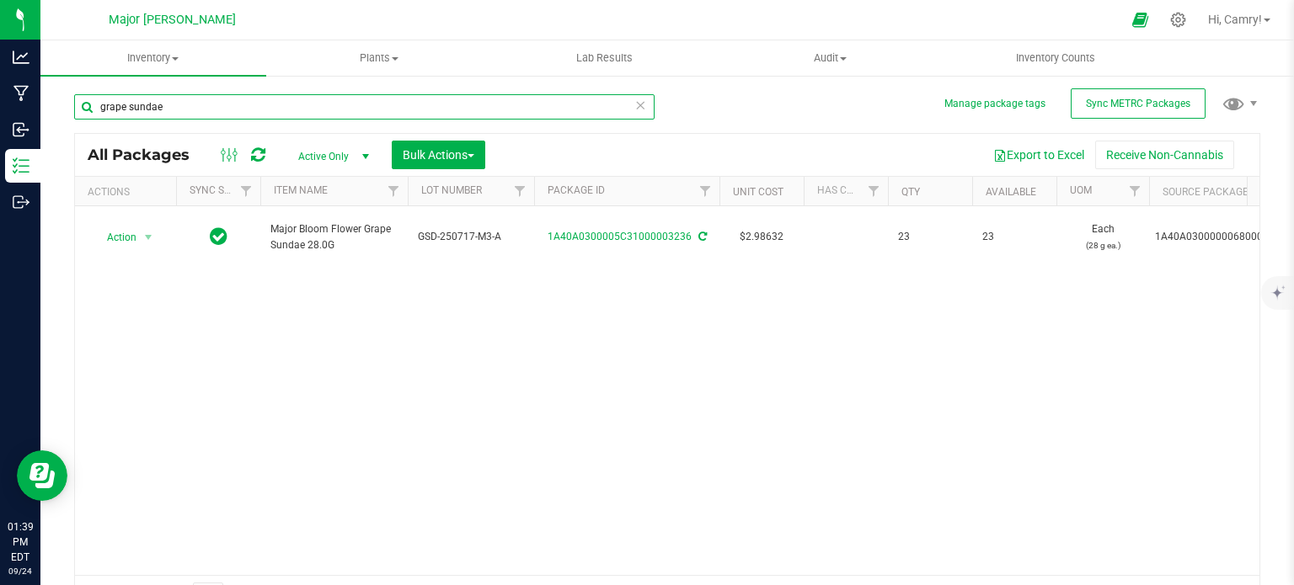
drag, startPoint x: 197, startPoint y: 103, endPoint x: 211, endPoint y: 124, distance: 25.0
click at [211, 124] on div "grape sundae" at bounding box center [364, 113] width 580 height 39
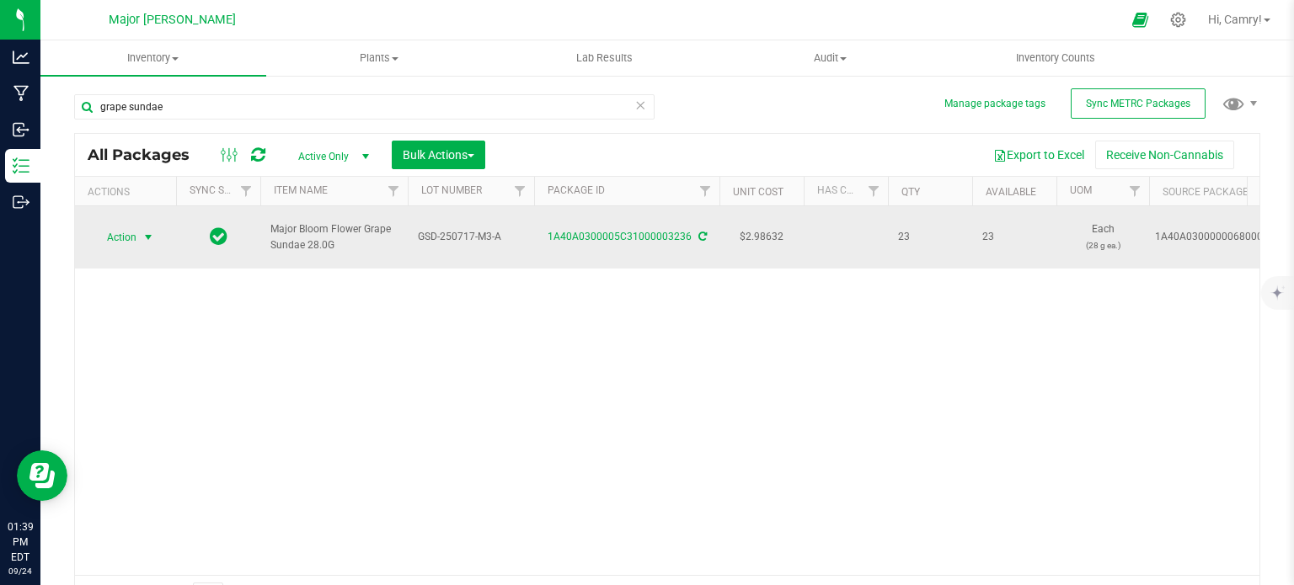
click at [143, 231] on span "select" at bounding box center [148, 237] width 13 height 13
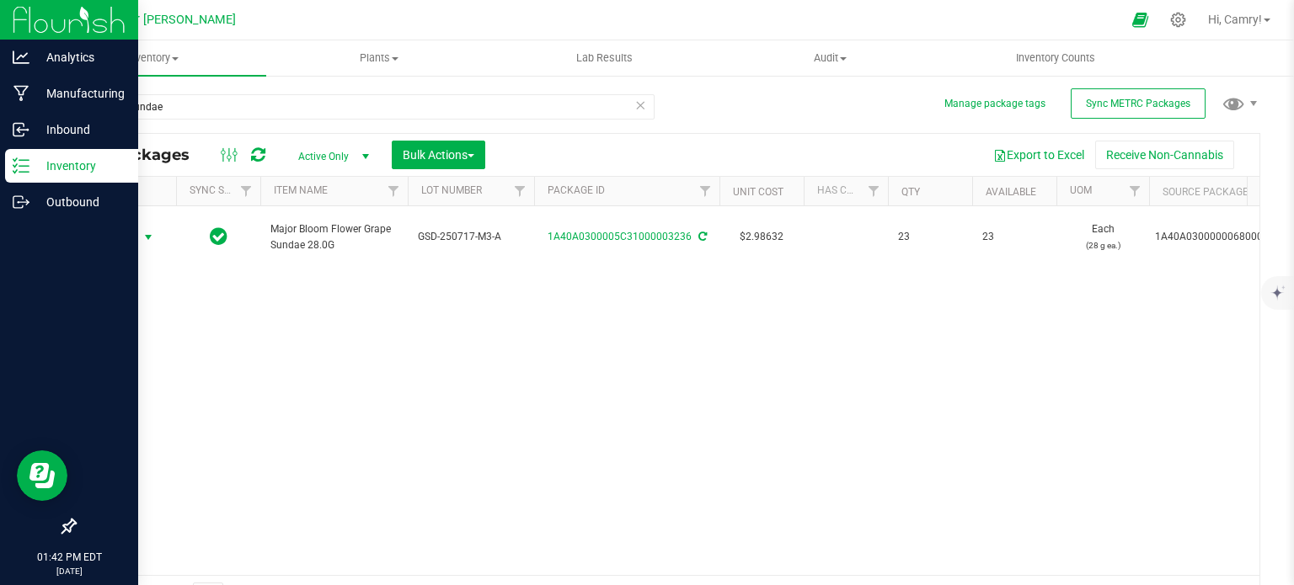
click at [9, 158] on div "Inventory" at bounding box center [71, 166] width 133 height 34
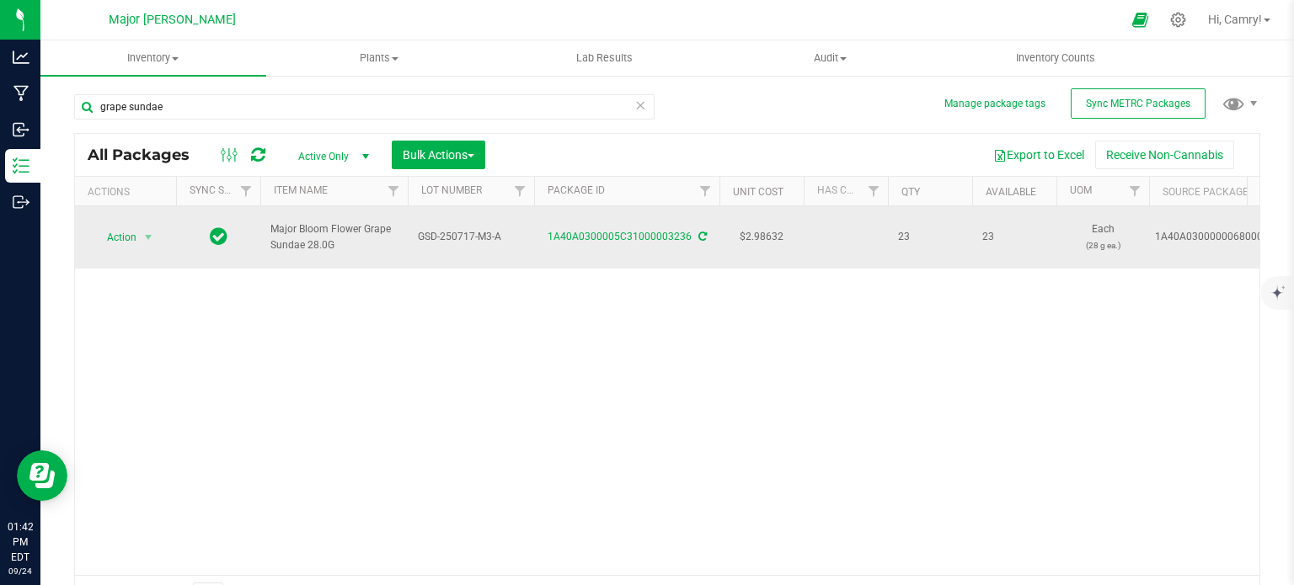
click at [1205, 243] on td "1A40A0300000068000212909" at bounding box center [1233, 237] width 168 height 62
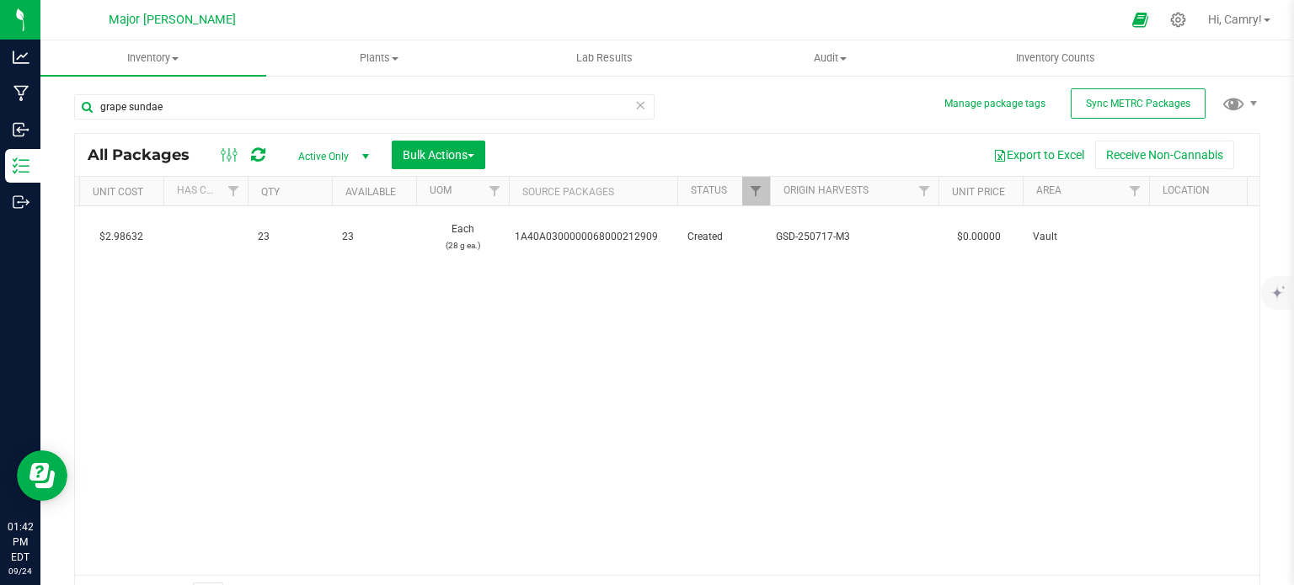
scroll to position [0, 283]
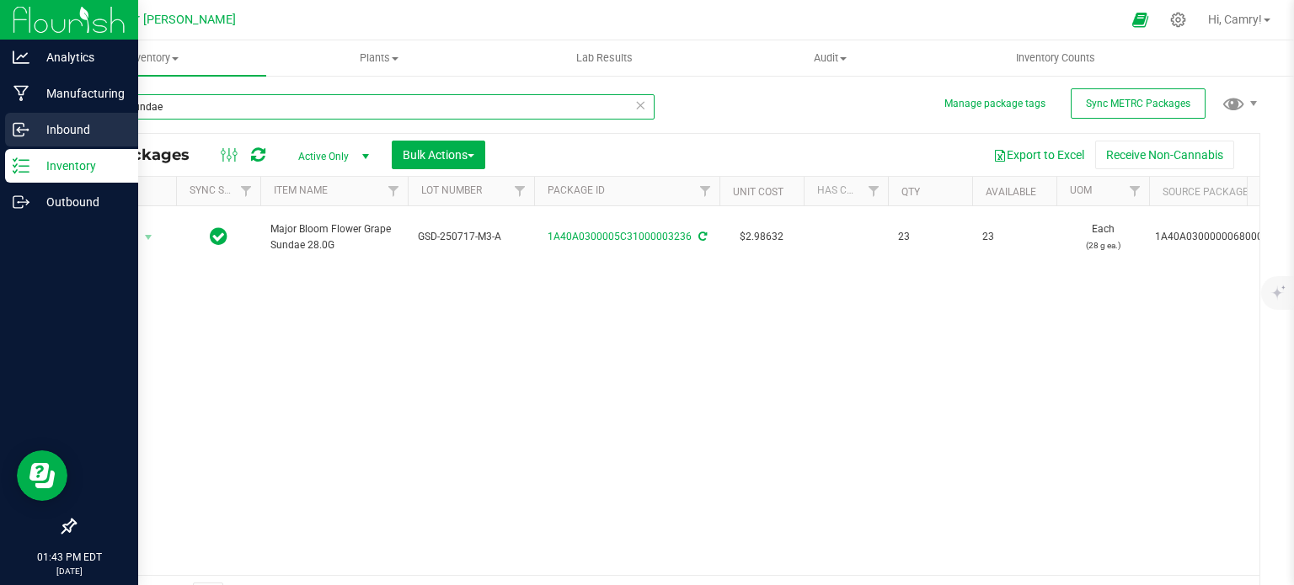
drag, startPoint x: 242, startPoint y: 104, endPoint x: 5, endPoint y: 117, distance: 237.1
click at [5, 117] on div "Analytics Manufacturing Inbound Inventory Outbound 01:43 PM EDT [DATE] 09/24 Ma…" at bounding box center [647, 292] width 1294 height 585
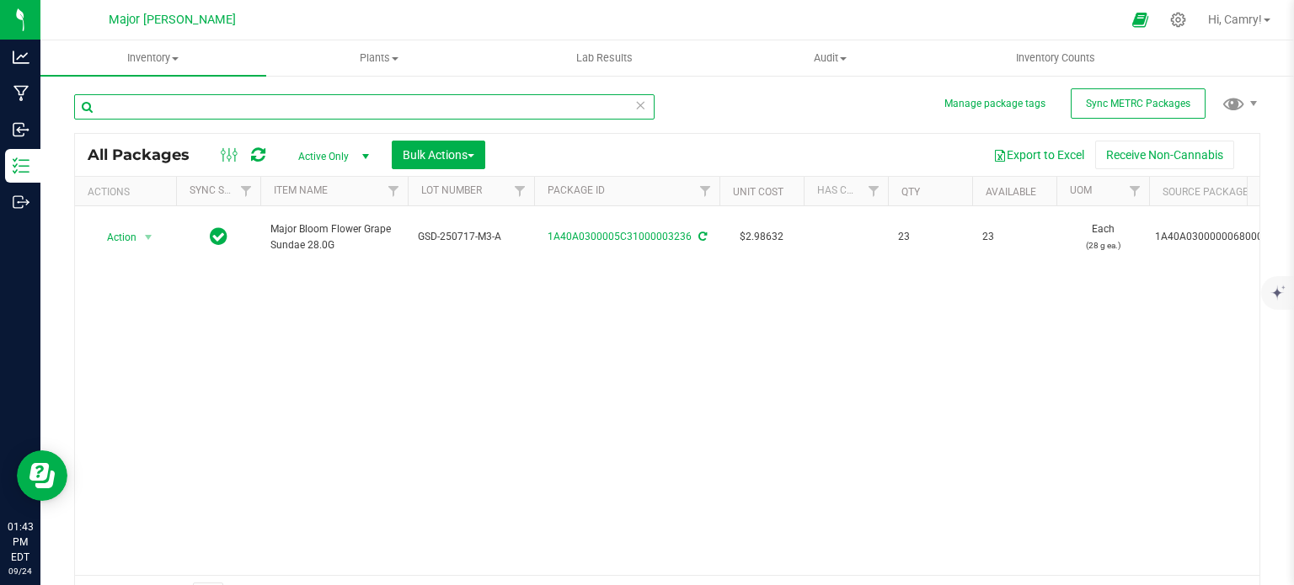
click at [286, 109] on input "text" at bounding box center [364, 106] width 580 height 25
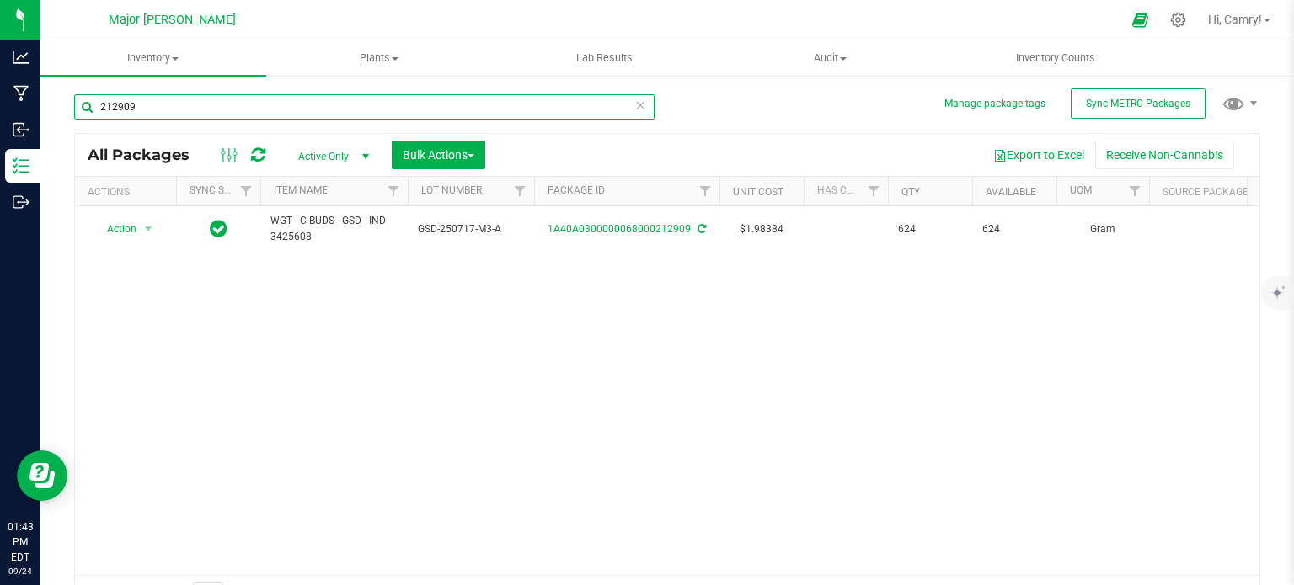
type input "212909"
drag, startPoint x: 160, startPoint y: 103, endPoint x: 73, endPoint y: 120, distance: 88.6
click at [73, 120] on div "Manage package tags Sync METRC Packages 212909 All Packages Active Only Active …" at bounding box center [667, 331] width 1254 height 514
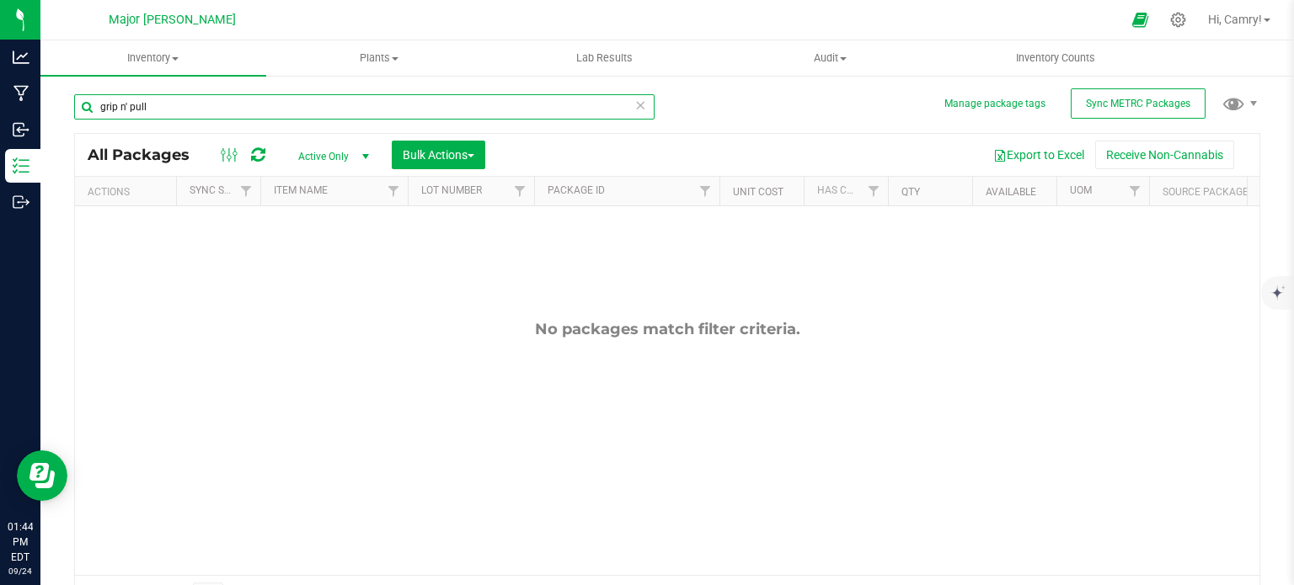
click at [96, 107] on input "grip n' pull" at bounding box center [364, 106] width 580 height 25
type input "ounce grip n' pull"
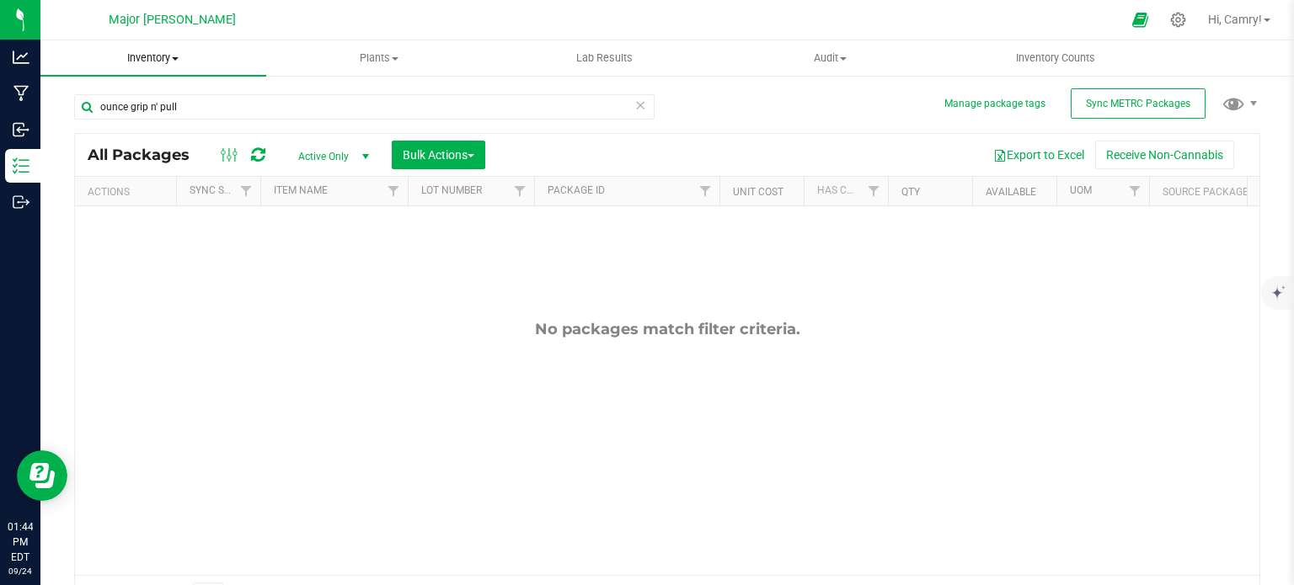
click at [179, 58] on span at bounding box center [175, 58] width 7 height 3
click at [131, 117] on span "All inventory" at bounding box center [97, 122] width 114 height 14
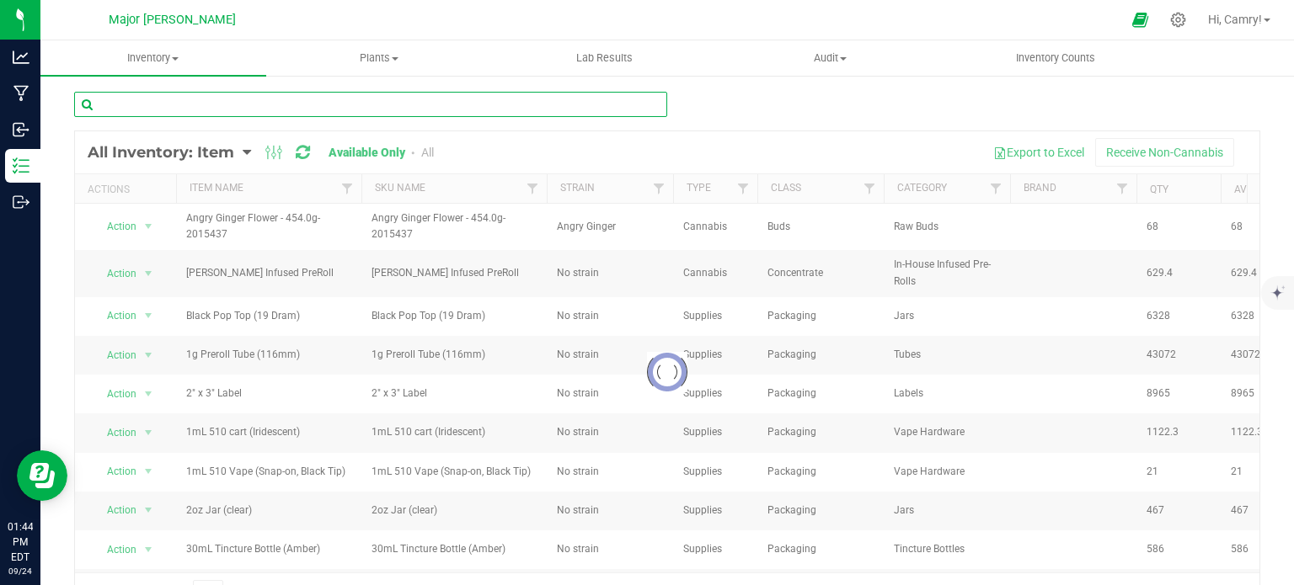
click at [142, 109] on input "text" at bounding box center [370, 104] width 593 height 25
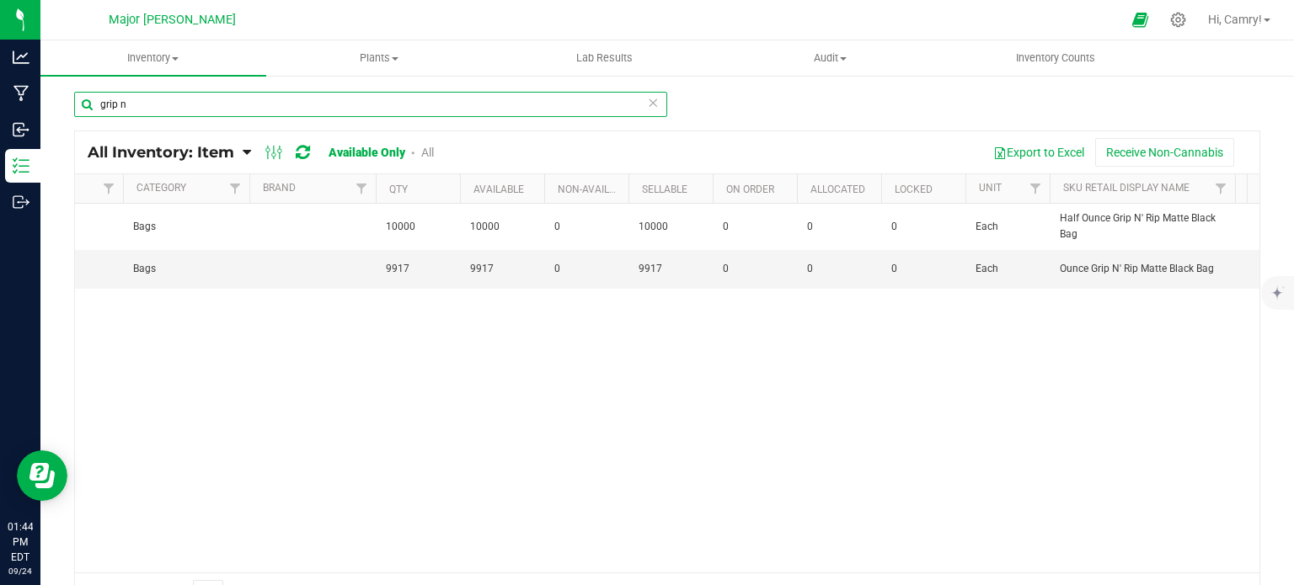
scroll to position [0, 807]
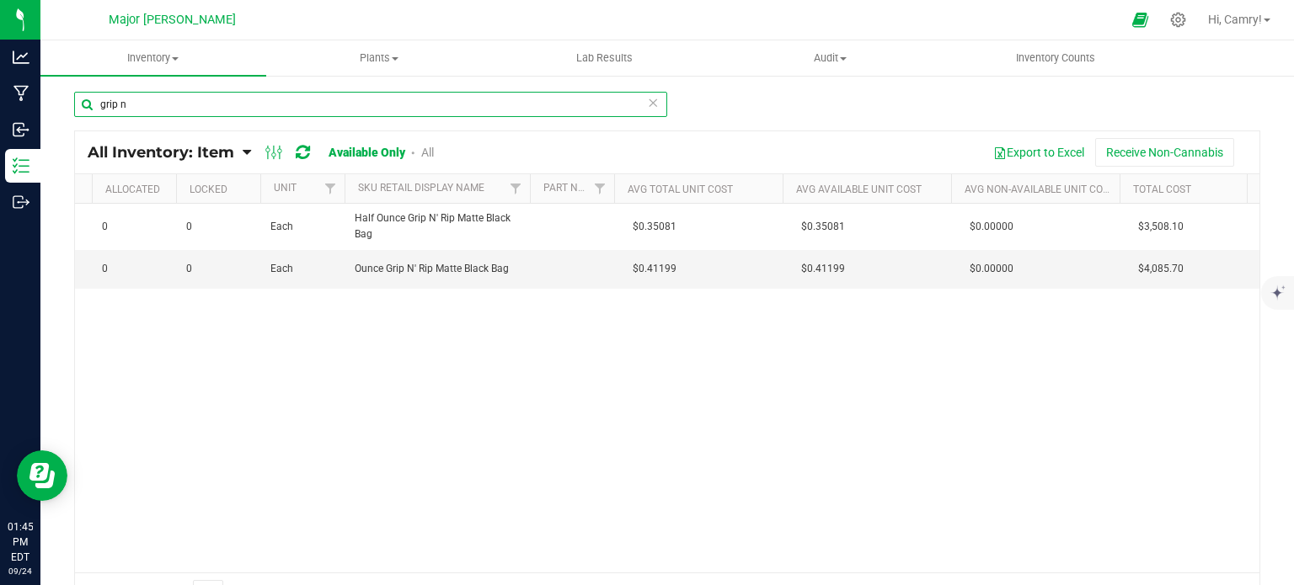
click at [313, 104] on input "grip n" at bounding box center [370, 104] width 593 height 25
type input "g"
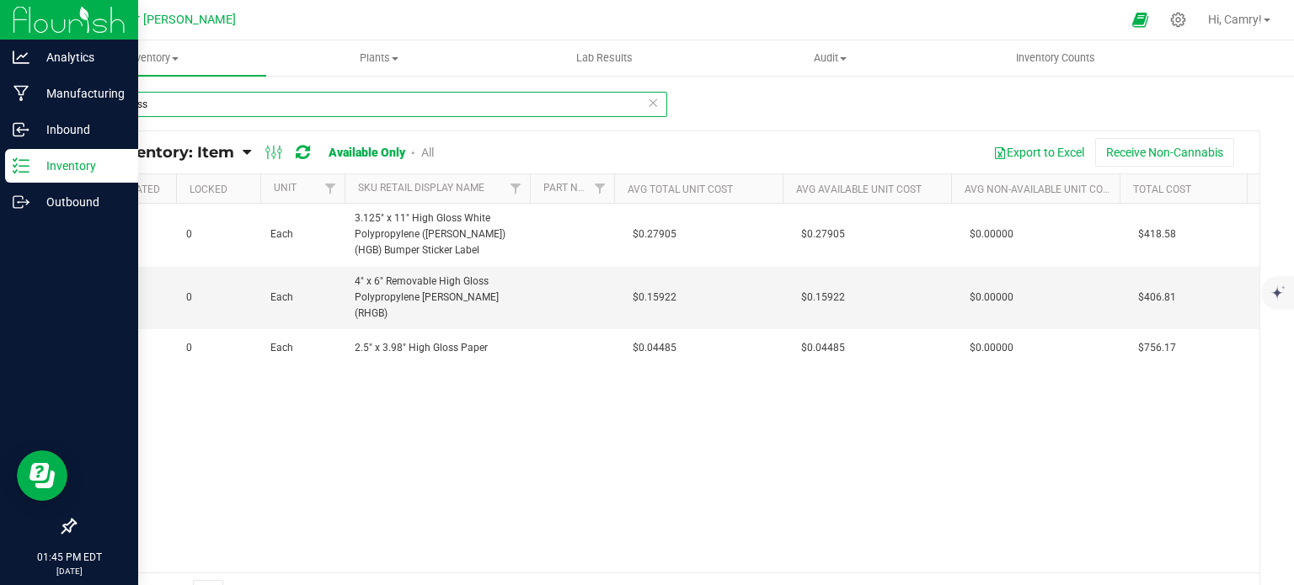
type input "high gloss"
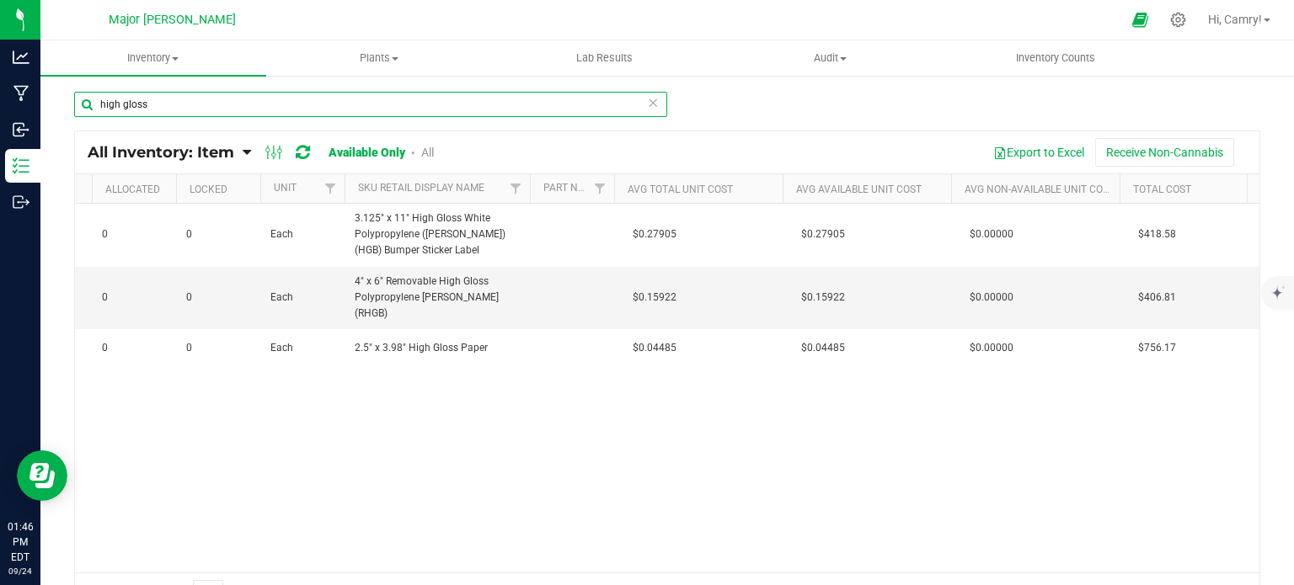
drag, startPoint x: 201, startPoint y: 99, endPoint x: 47, endPoint y: 121, distance: 155.7
click at [47, 121] on div "high gloss All Inventory: Item Item Summary Item (default) Item by Strain Item …" at bounding box center [667, 337] width 1254 height 527
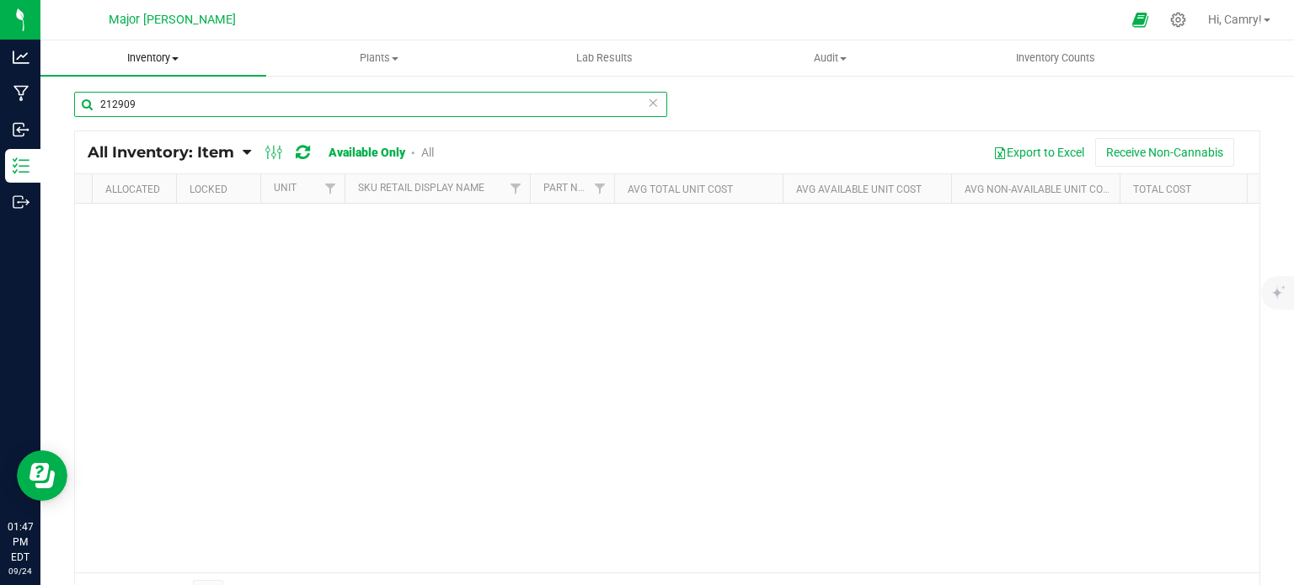
type input "212909"
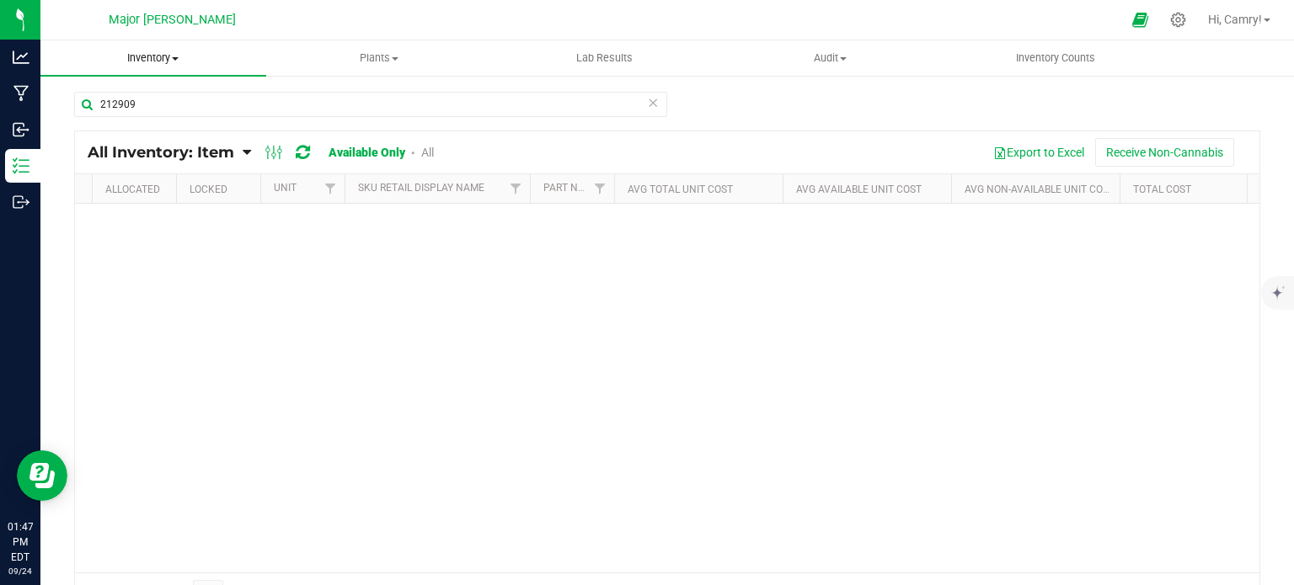
click at [147, 56] on span "Inventory" at bounding box center [153, 58] width 226 height 15
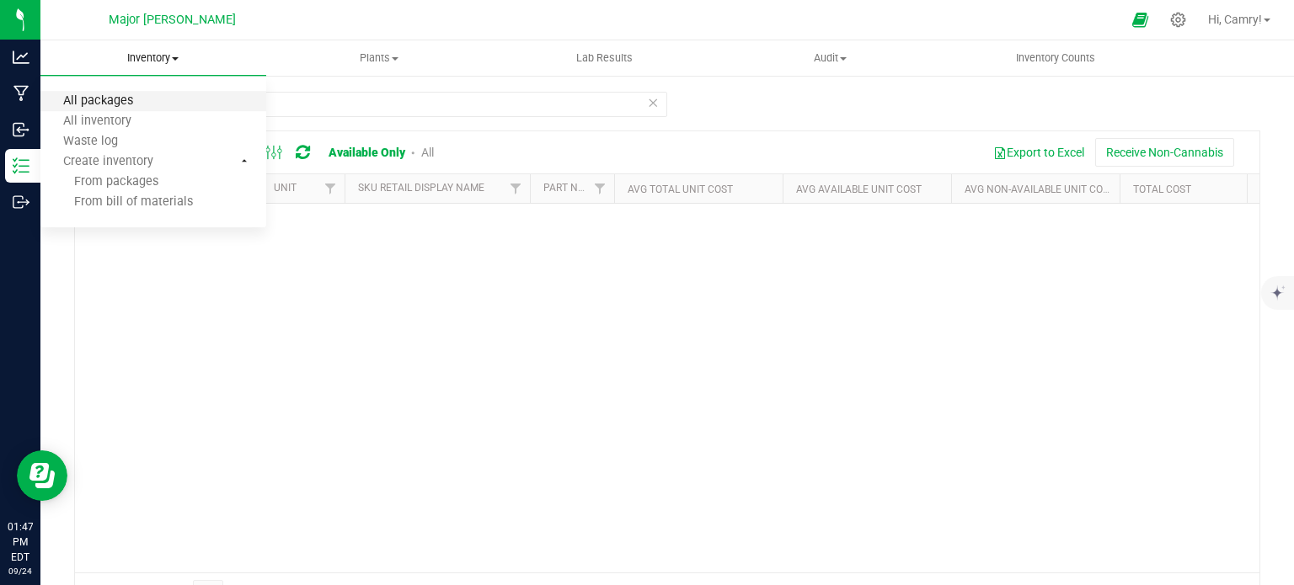
click at [121, 104] on span "All packages" at bounding box center [97, 101] width 115 height 14
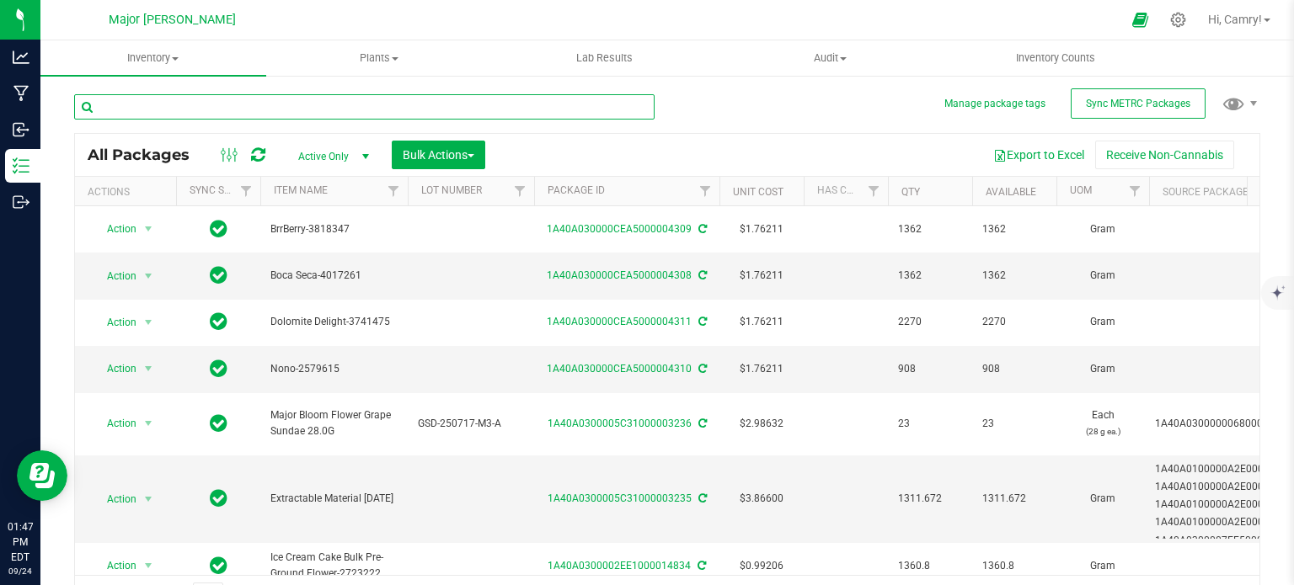
click at [159, 102] on input "text" at bounding box center [364, 106] width 580 height 25
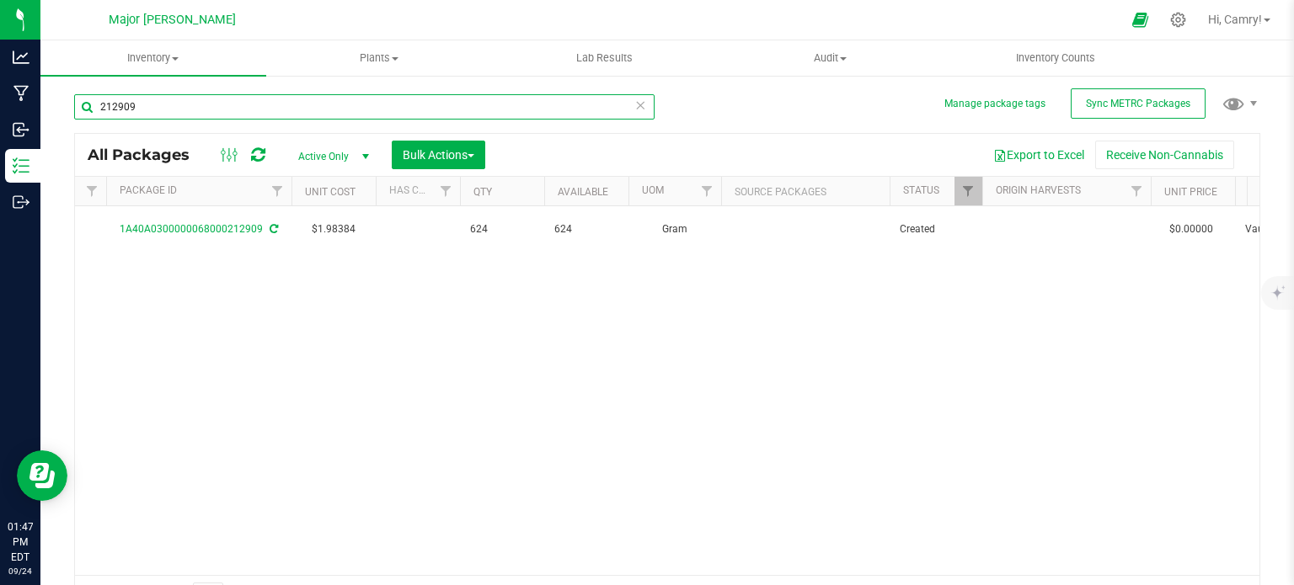
scroll to position [0, 398]
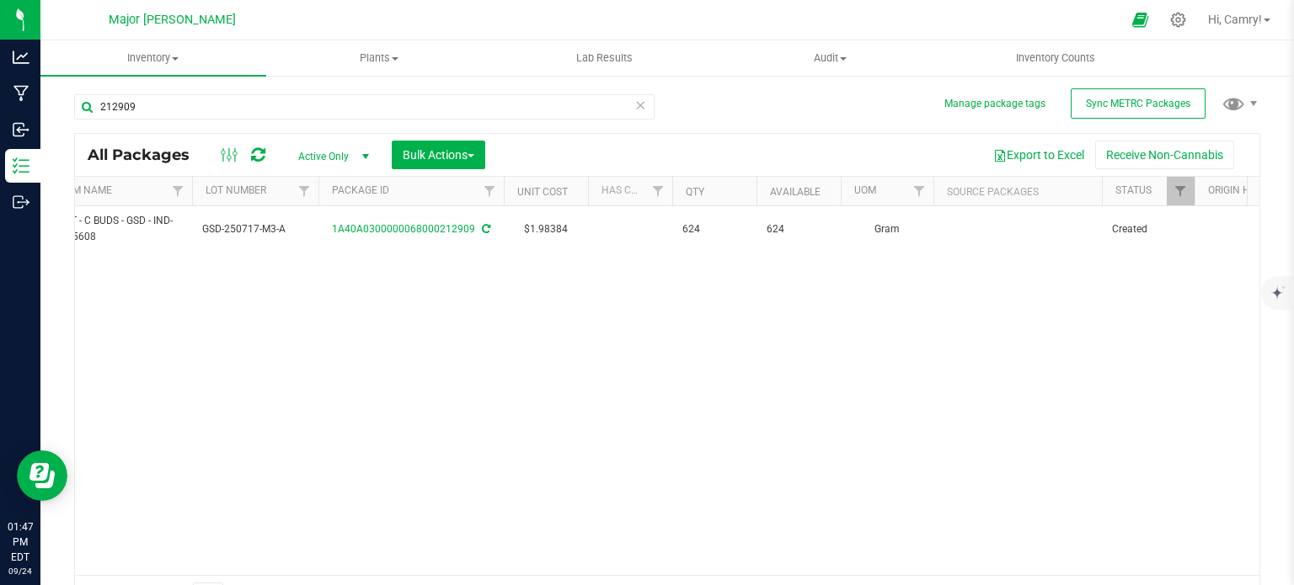
click at [201, 375] on div "Action Action Adjust qty Create package Edit attributes Global inventory Locate…" at bounding box center [667, 390] width 1184 height 369
click at [230, 367] on div "Action Action Adjust qty Create package Edit attributes Global inventory Locate…" at bounding box center [667, 390] width 1184 height 369
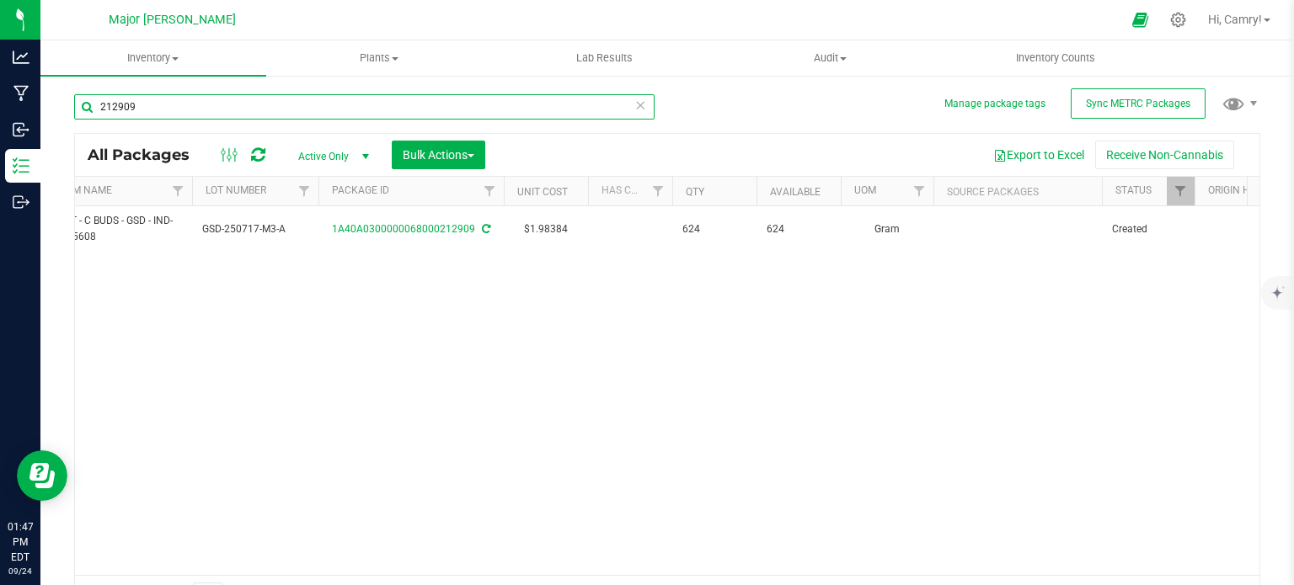
click at [158, 106] on input "212909" at bounding box center [364, 106] width 580 height 25
drag, startPoint x: 158, startPoint y: 106, endPoint x: 91, endPoint y: 114, distance: 67.8
click at [91, 114] on input "212909" at bounding box center [364, 106] width 580 height 25
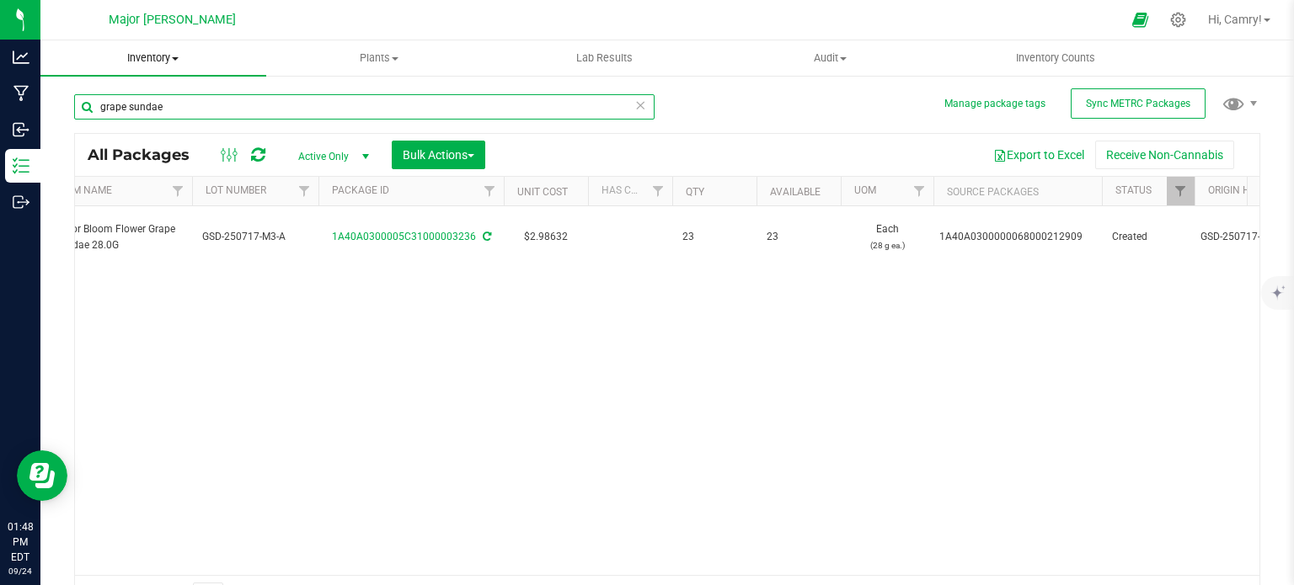
type input "grape sundae"
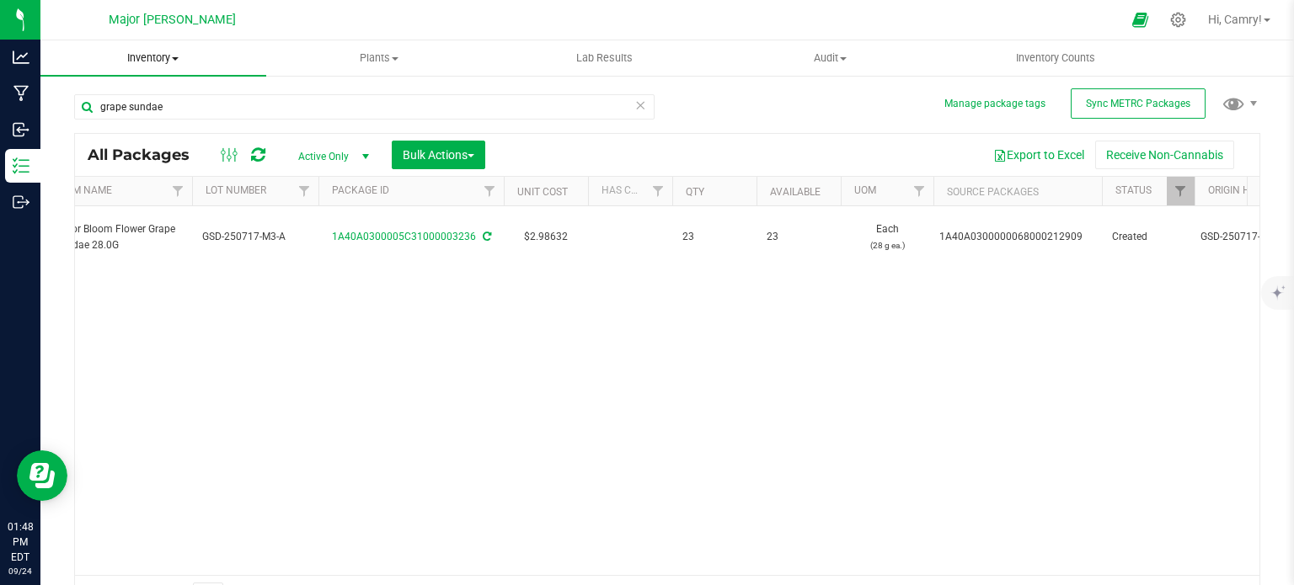
click at [131, 59] on span "Inventory" at bounding box center [153, 58] width 226 height 15
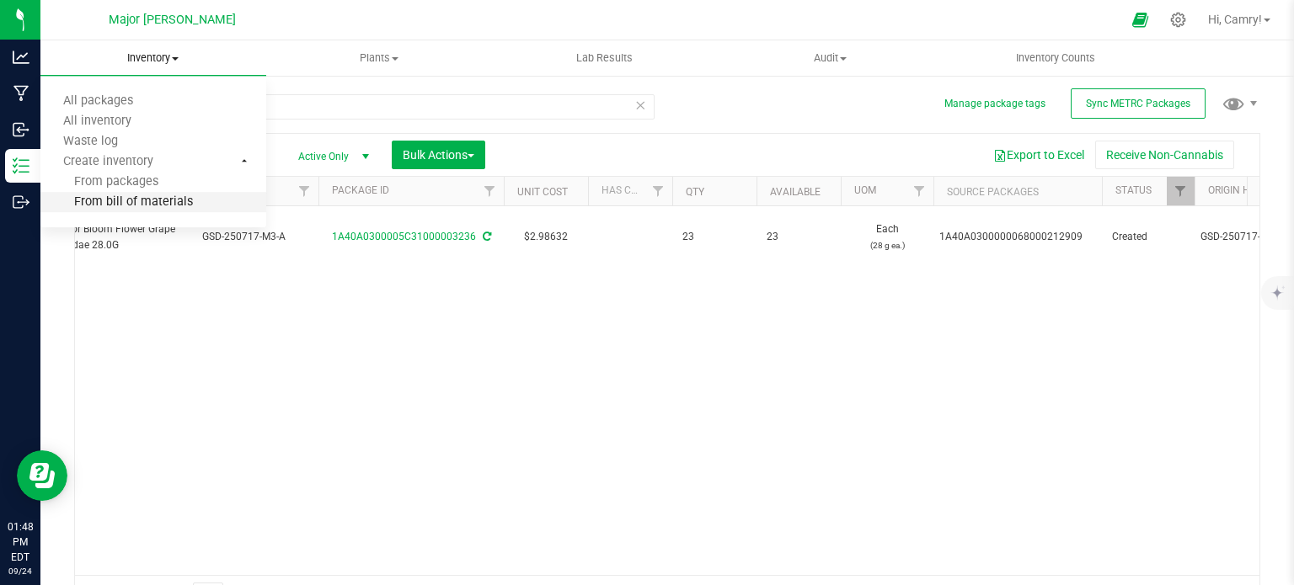
click at [121, 198] on span "From bill of materials" at bounding box center [116, 202] width 152 height 14
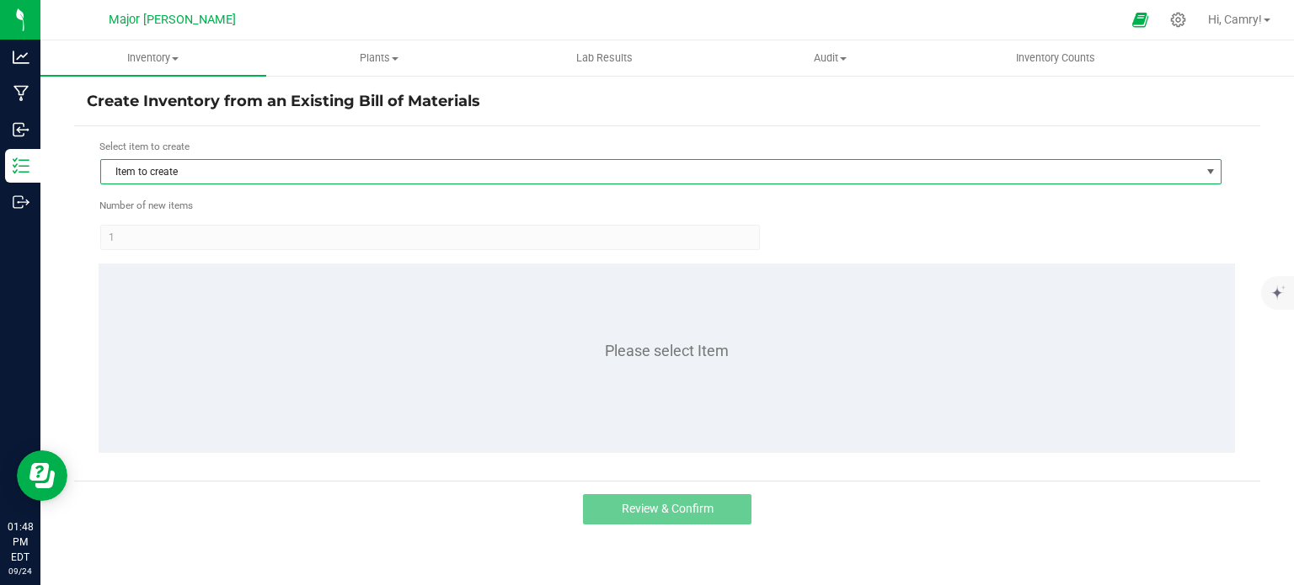
click at [484, 164] on span "Item to create" at bounding box center [650, 172] width 1099 height 24
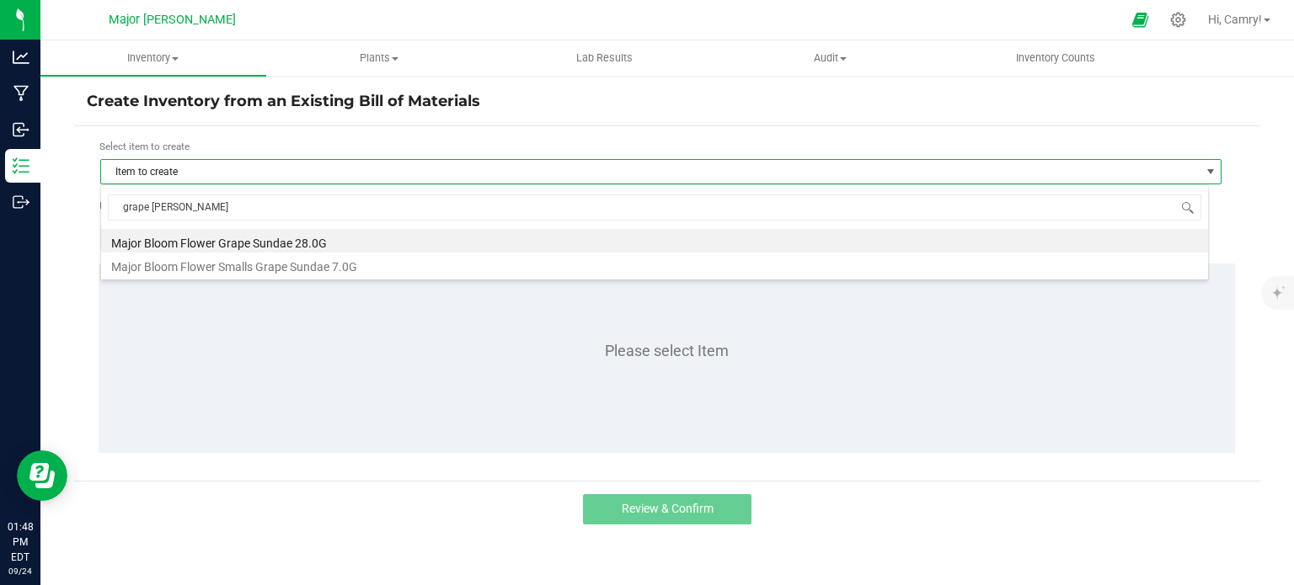
type input "grape sunda"
click at [447, 235] on li "Major Bloom Flower Grape Sundae 28.0G" at bounding box center [654, 241] width 1107 height 24
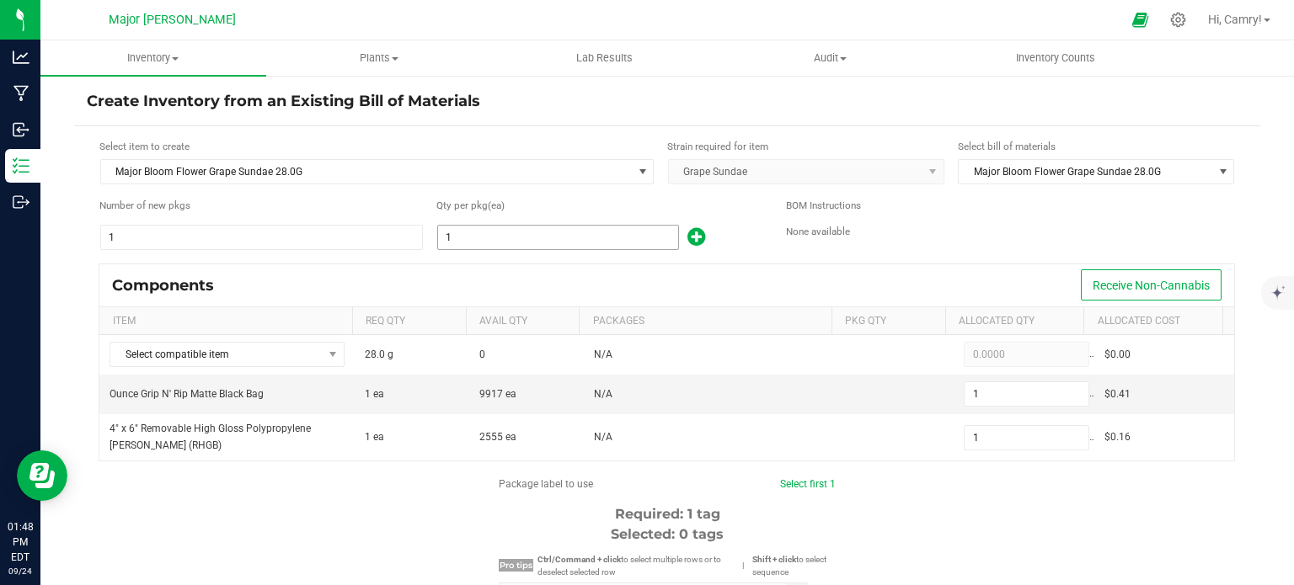
click at [573, 233] on input "1" at bounding box center [558, 238] width 240 height 24
type input "2"
type input "23"
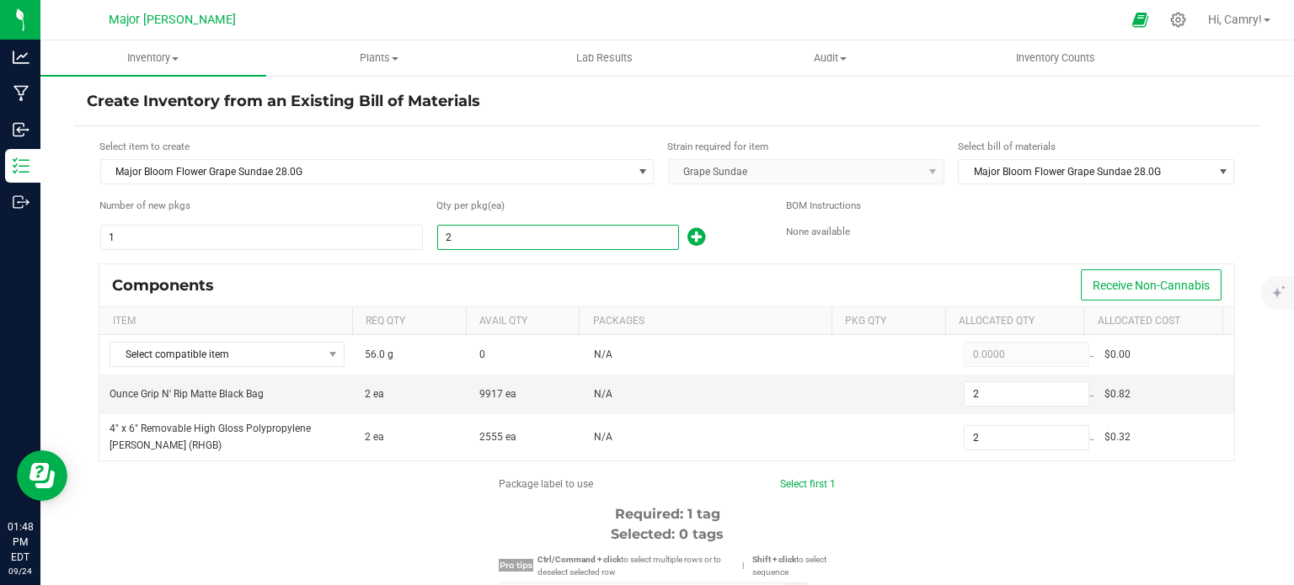
type input "23"
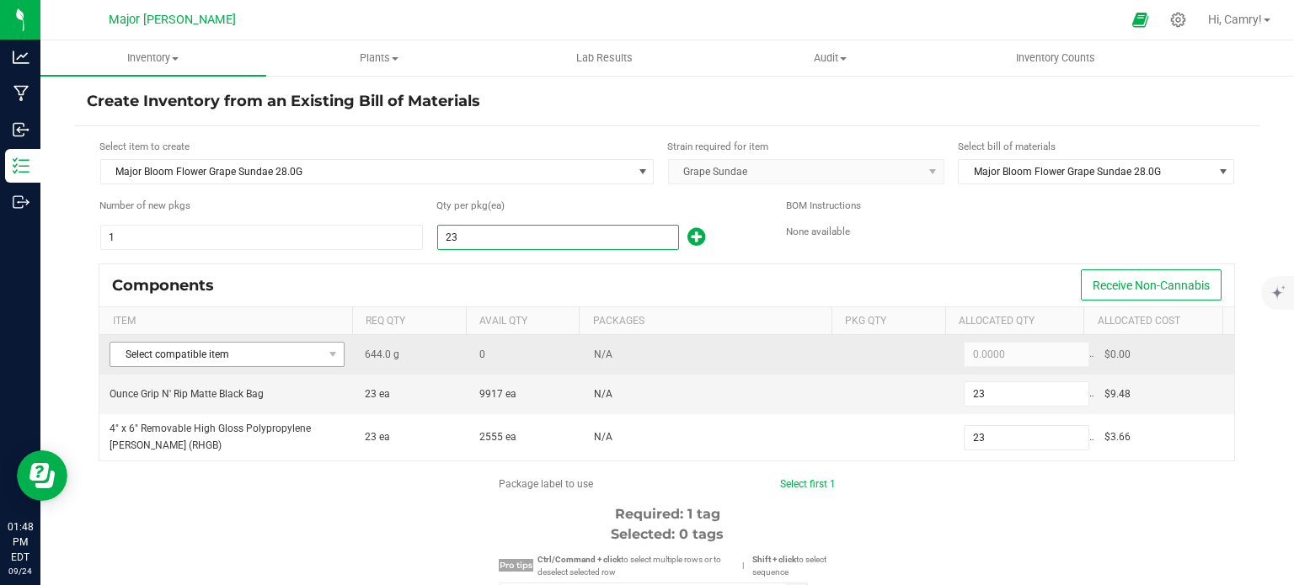
type input "23"
click at [260, 357] on span "Select compatible item" at bounding box center [216, 355] width 212 height 24
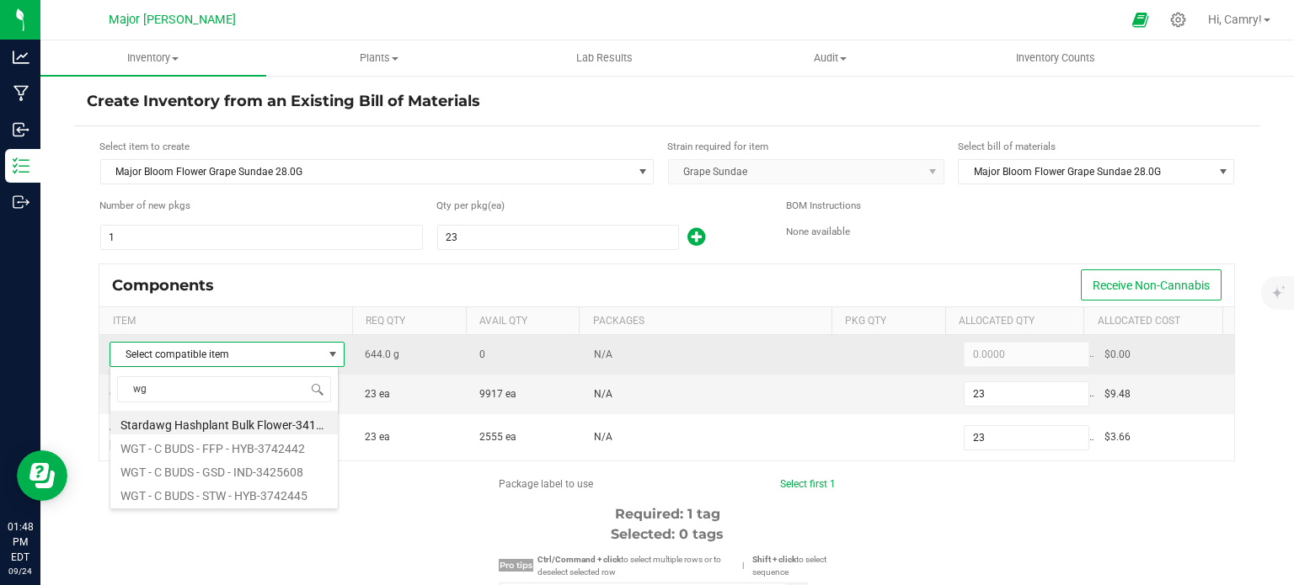
type input "wgt"
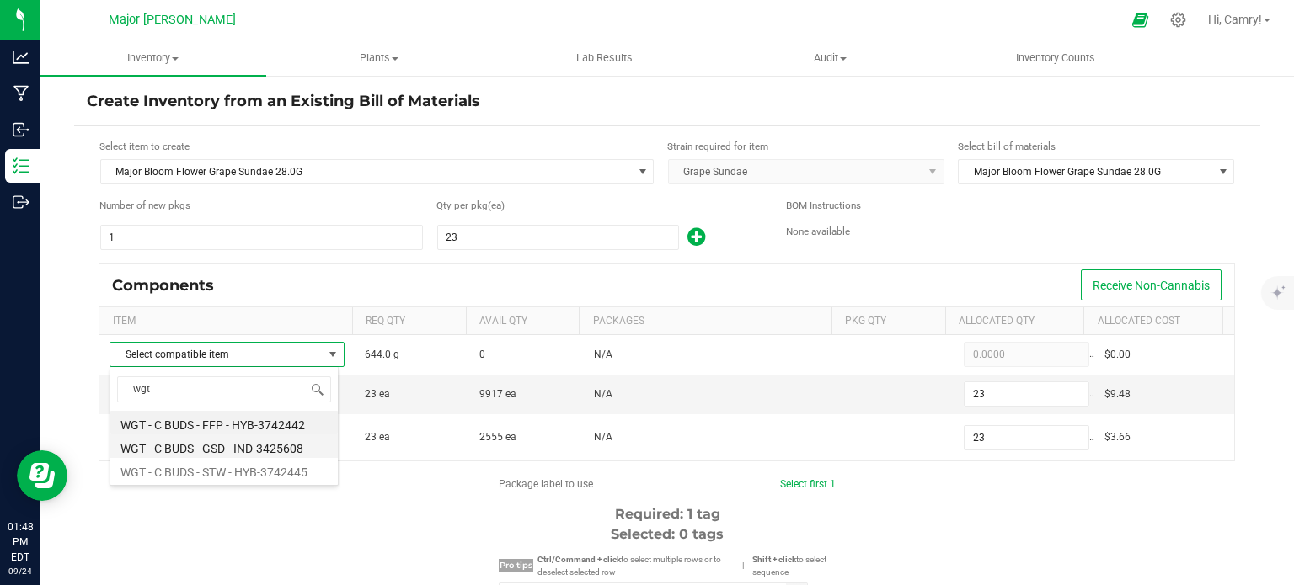
click at [284, 449] on li "WGT - C BUDS - GSD - IND-3425608" at bounding box center [223, 447] width 227 height 24
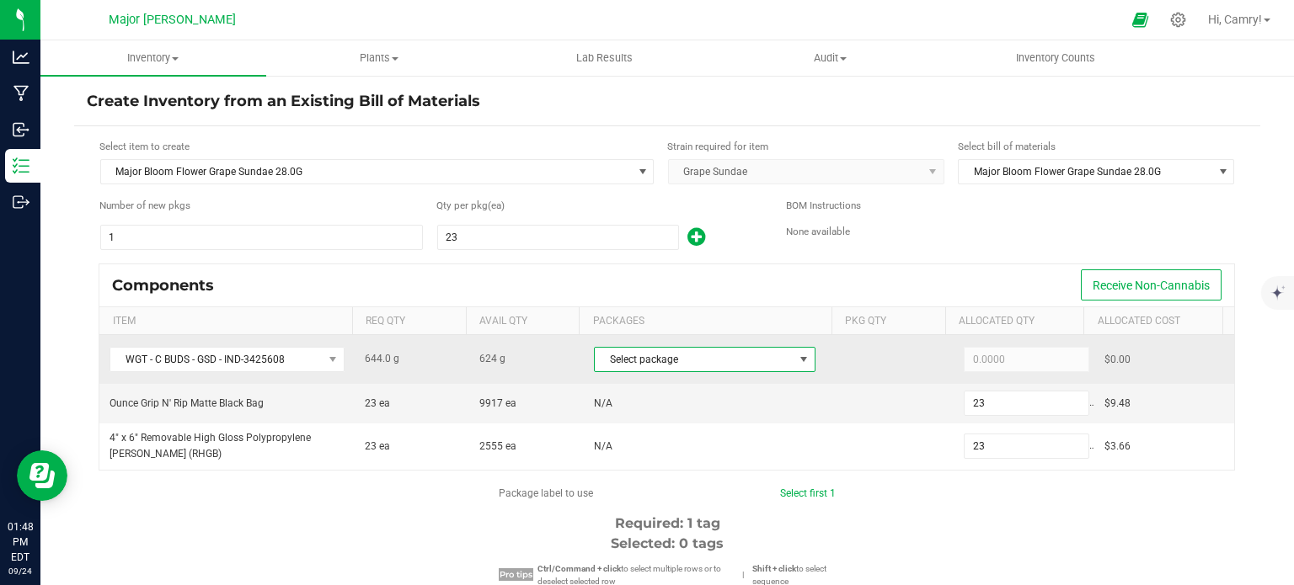
click at [676, 359] on span "Select package" at bounding box center [694, 360] width 199 height 24
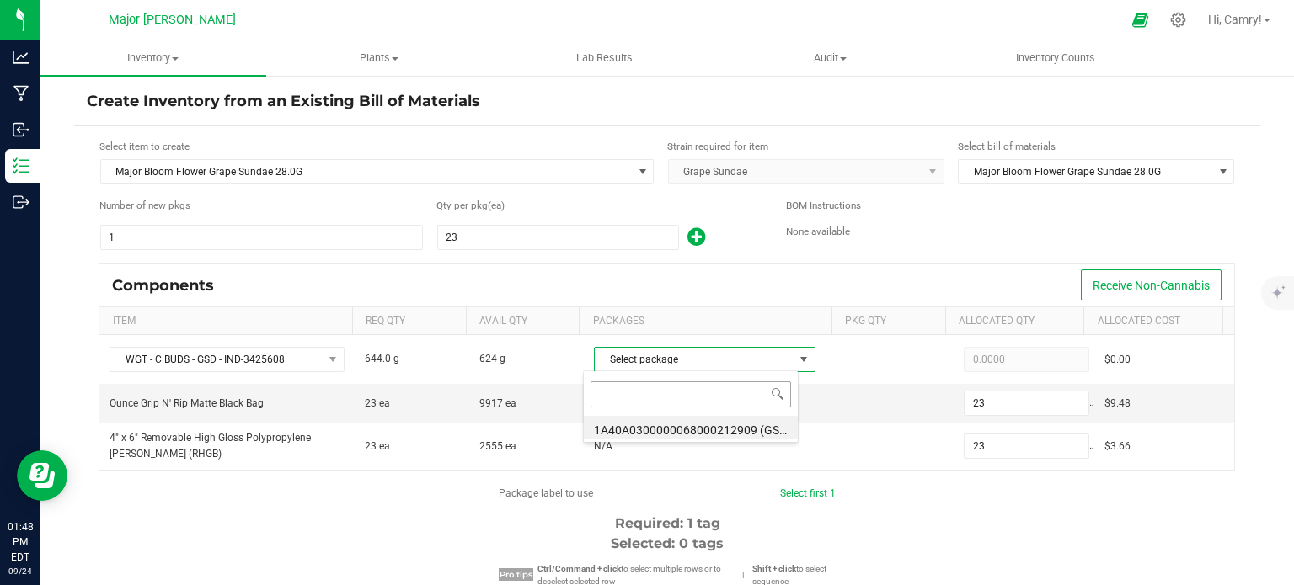
scroll to position [24, 216]
click at [703, 424] on li "1A40A0300000068000212909 (GSD-250717-M3-A)" at bounding box center [691, 428] width 214 height 24
type input "624.0000"
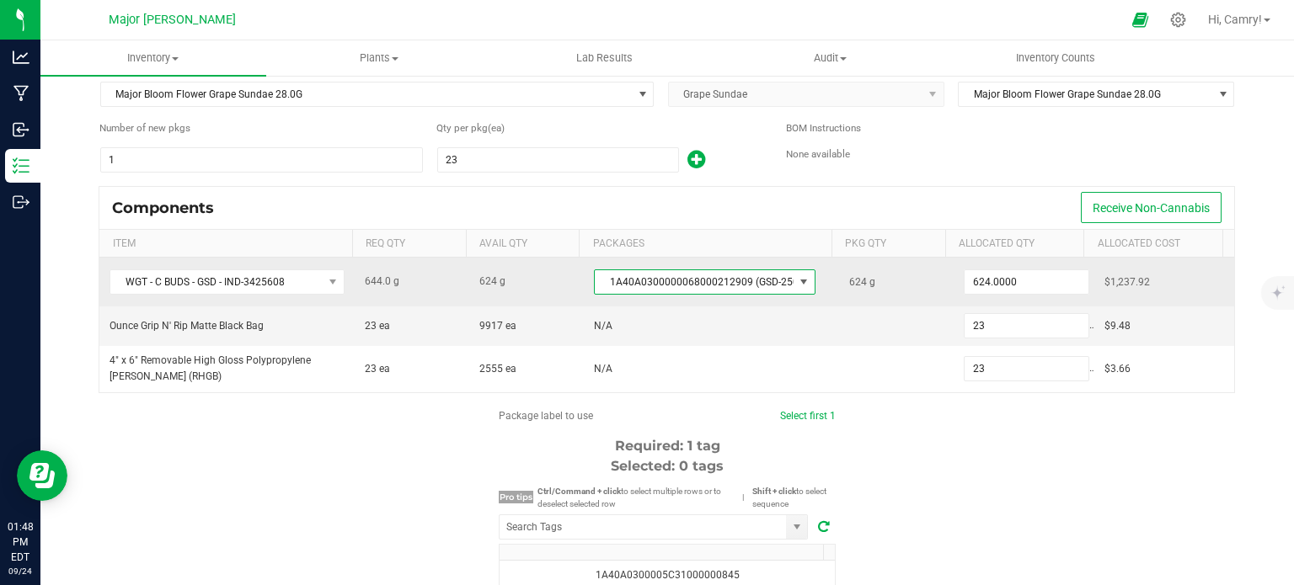
scroll to position [168, 0]
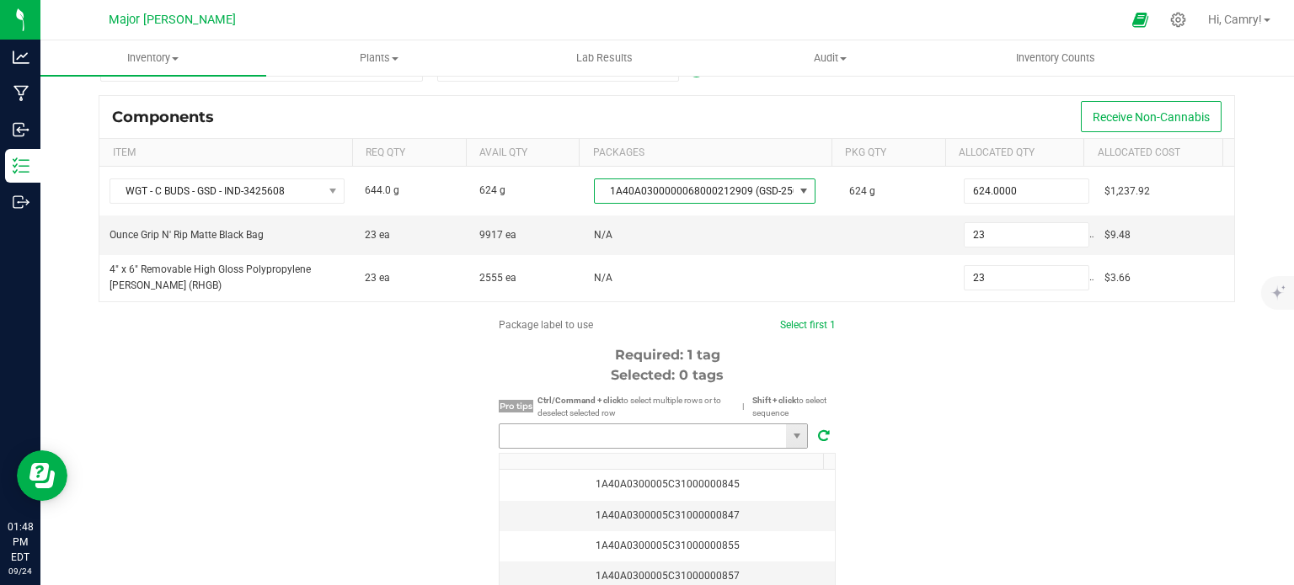
click at [676, 430] on input "NO DATA FOUND" at bounding box center [643, 437] width 286 height 24
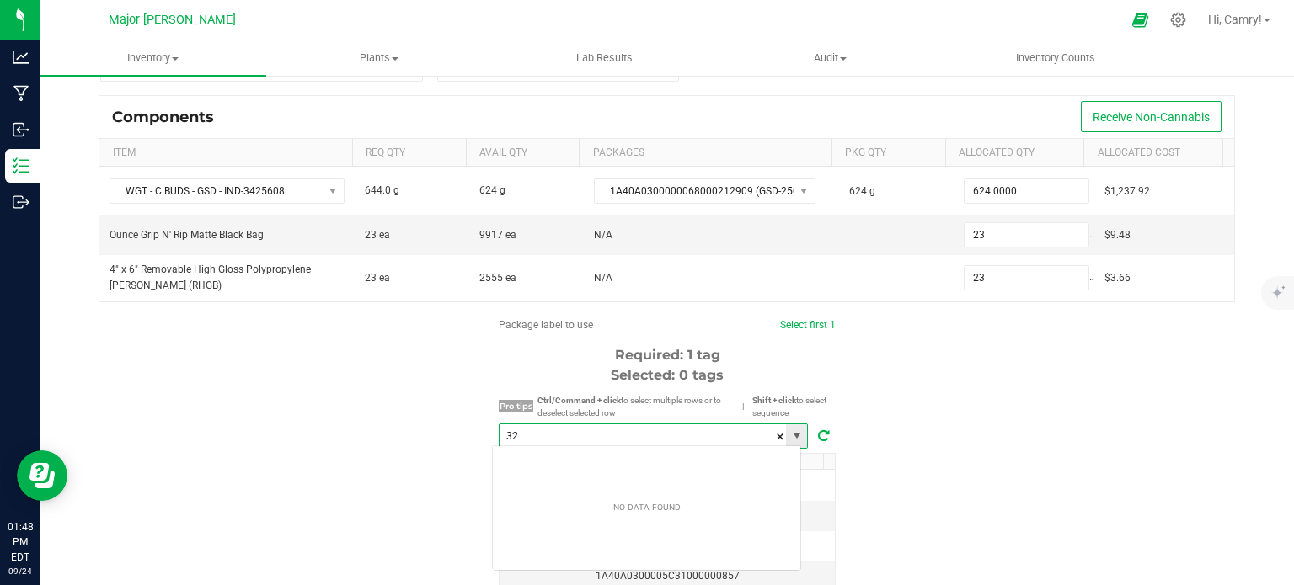
scroll to position [24, 310]
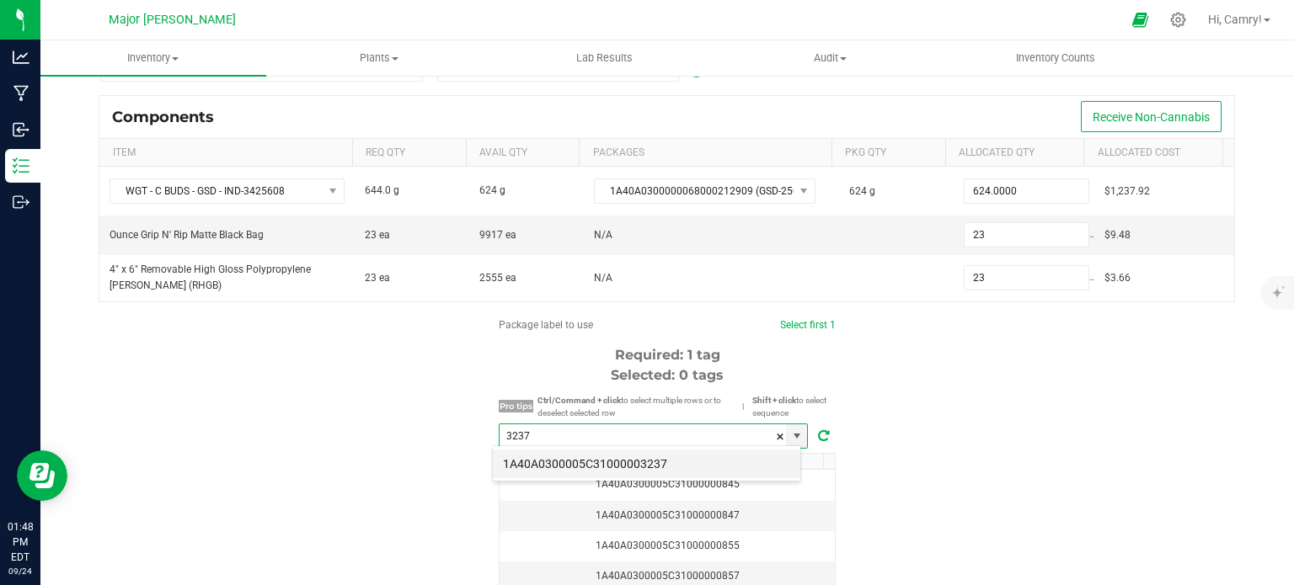
click at [687, 463] on li "1A40A0300005C31000003237" at bounding box center [646, 464] width 307 height 29
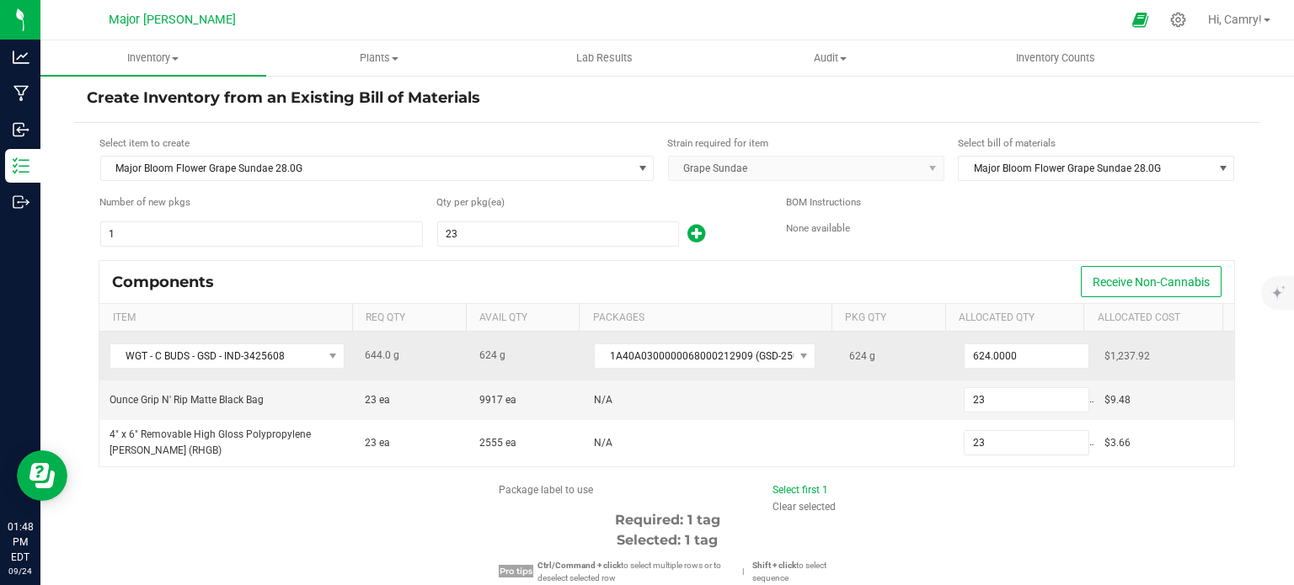
scroll to position [0, 0]
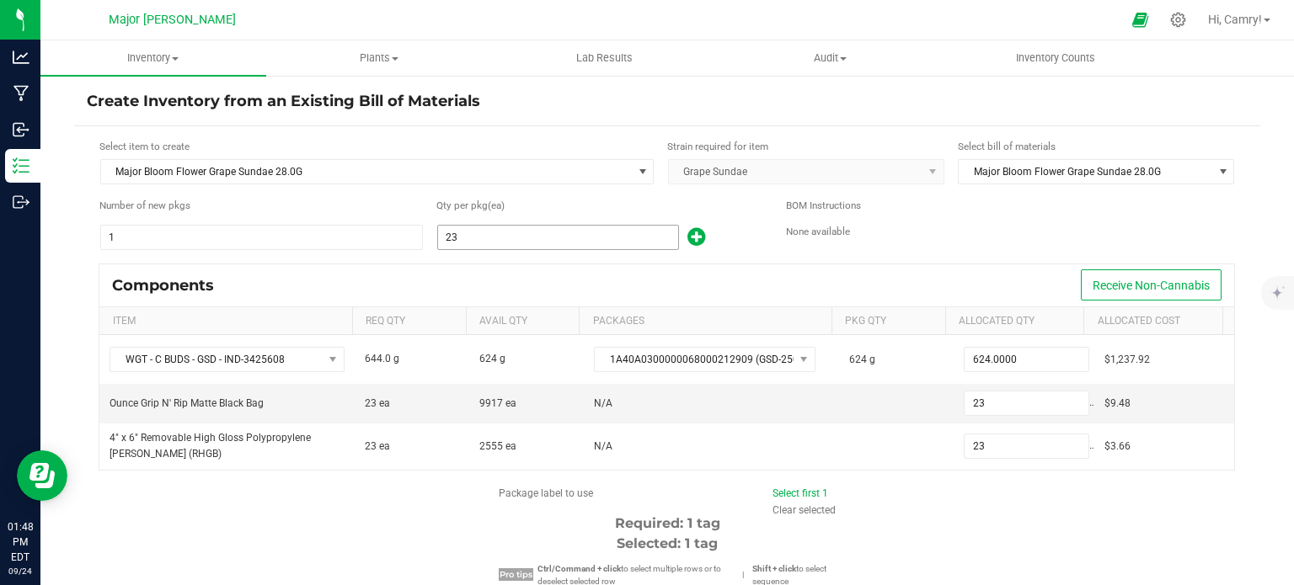
type input "1A40A0300005C31000003237"
click at [483, 228] on input "23" at bounding box center [558, 238] width 240 height 24
type input "2"
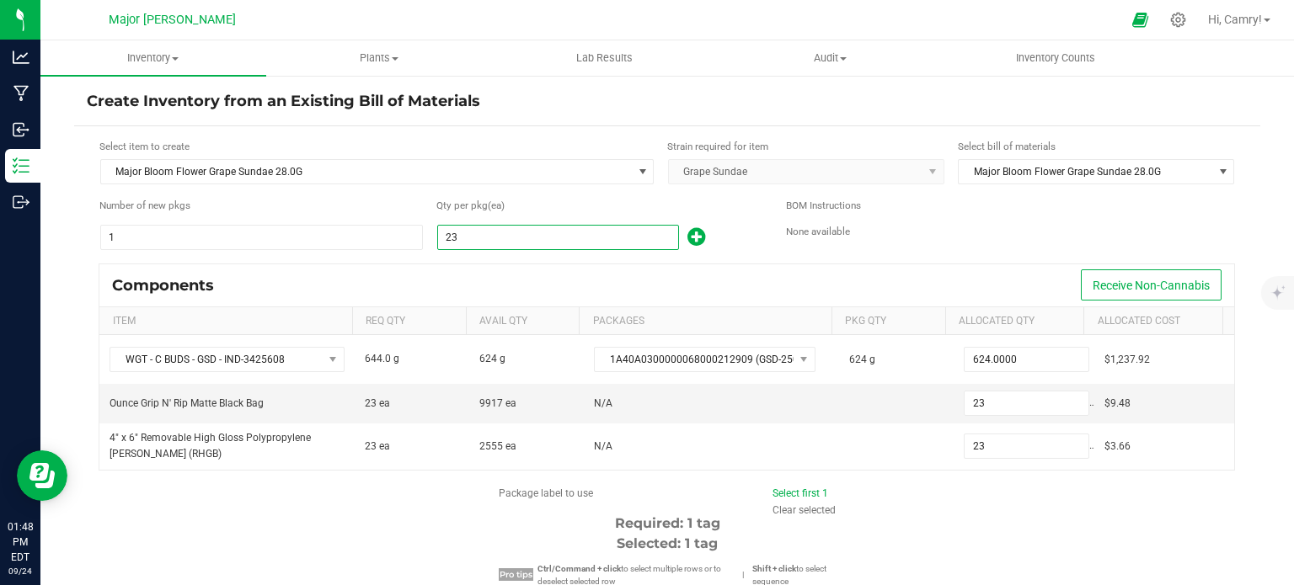
type input "2"
type input "22"
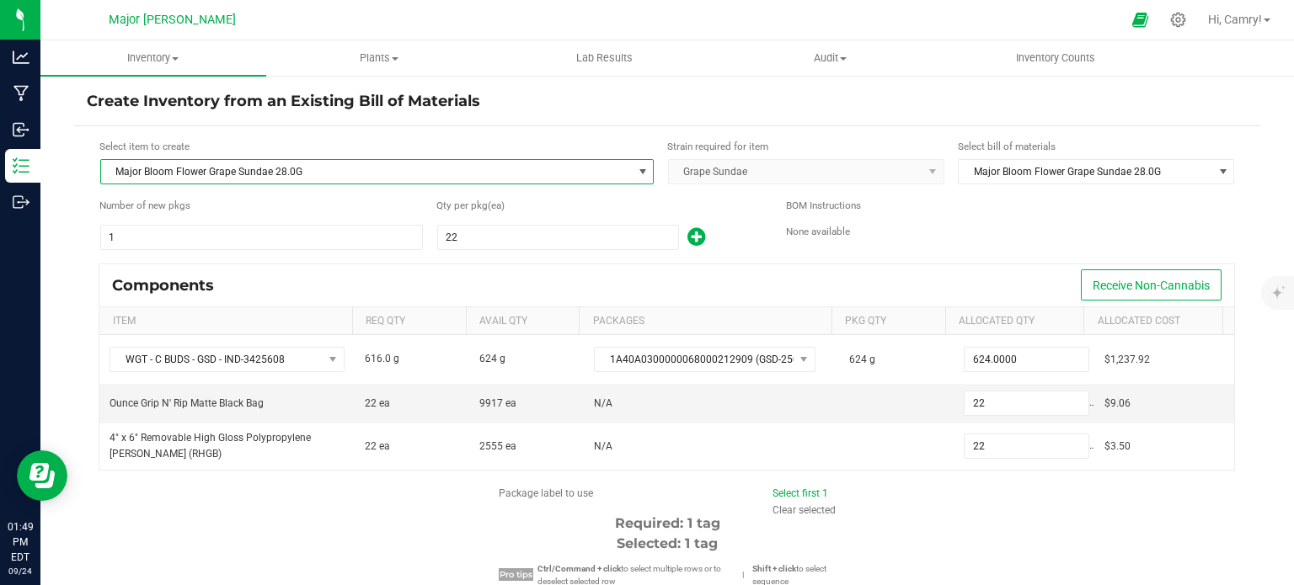
click at [341, 166] on span "Major Bloom Flower Grape Sundae 28.0G" at bounding box center [366, 172] width 531 height 24
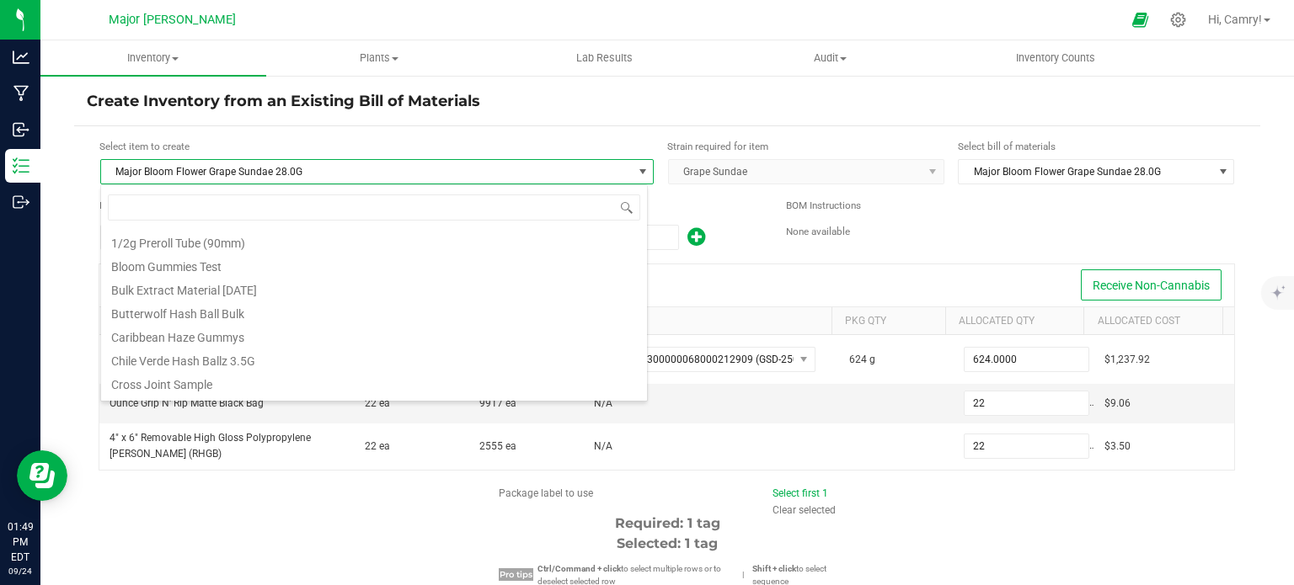
scroll to position [24, 547]
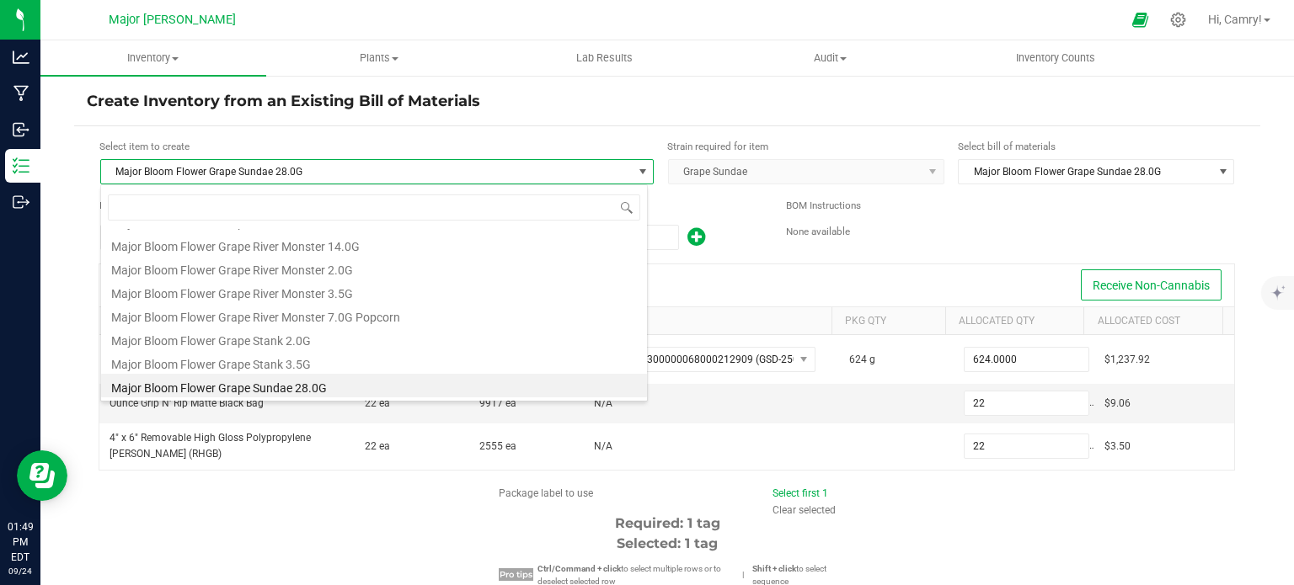
click at [342, 173] on span "Major Bloom Flower Grape Sundae 28.0G" at bounding box center [366, 172] width 531 height 24
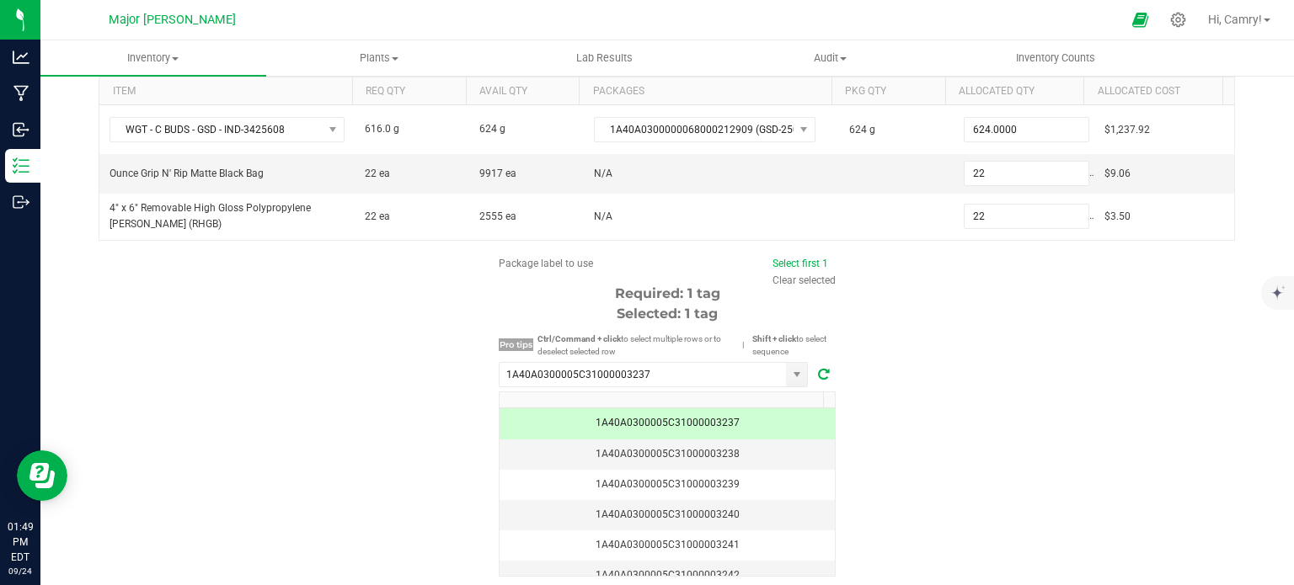
scroll to position [286, 0]
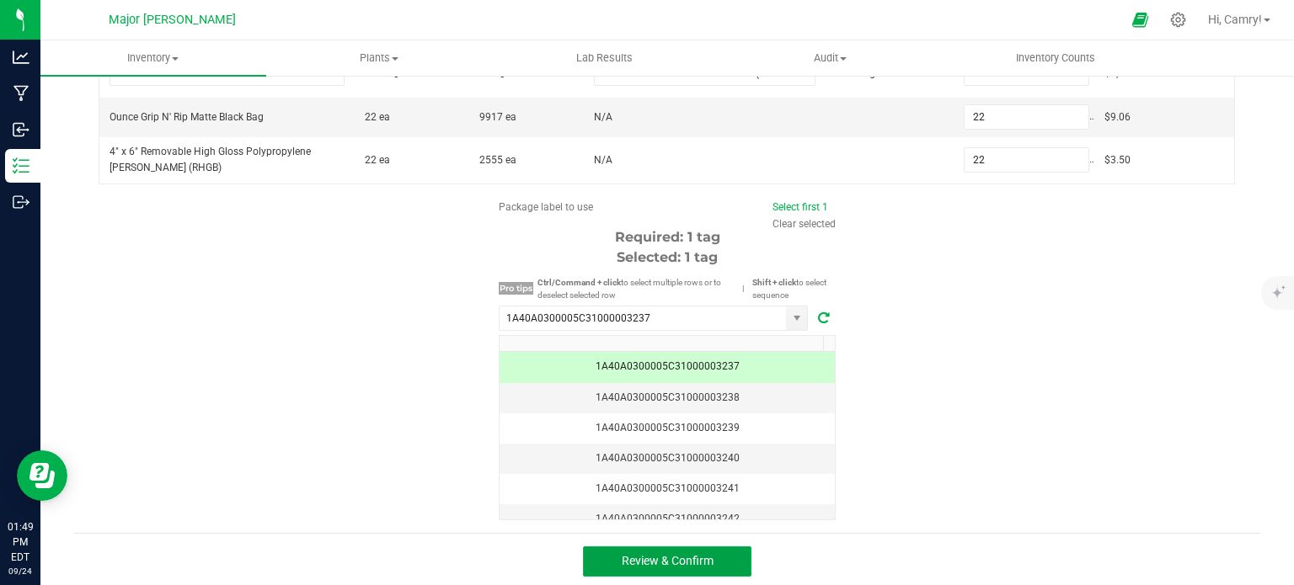
click at [691, 554] on span "Review & Confirm" at bounding box center [668, 560] width 92 height 13
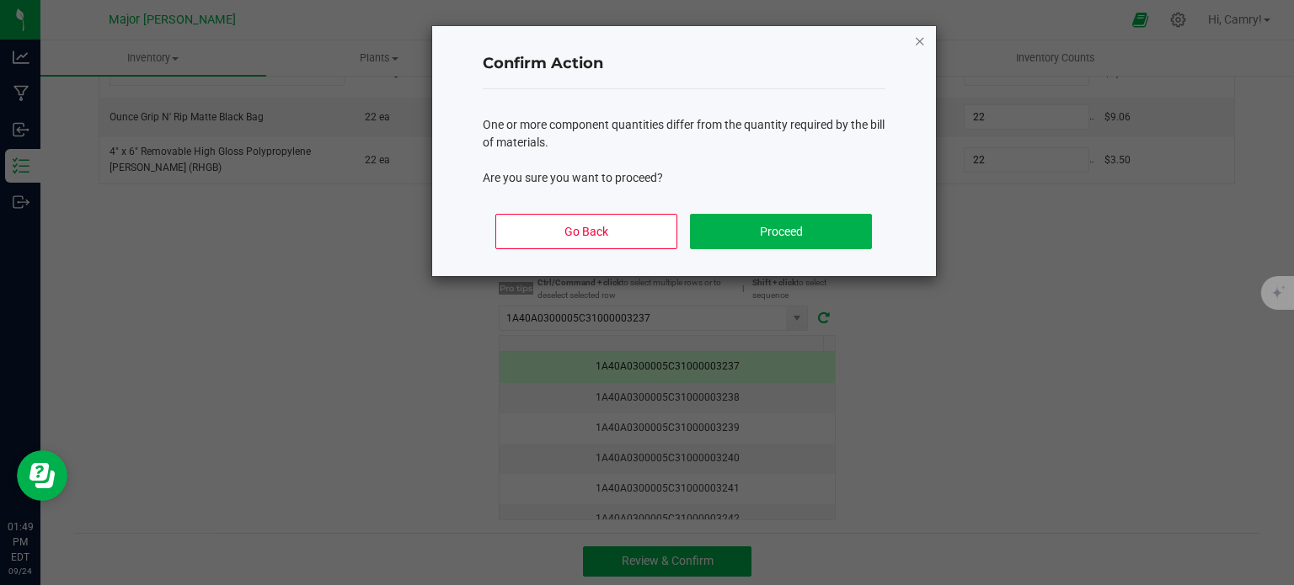
click at [917, 40] on icon "Close" at bounding box center [920, 40] width 12 height 20
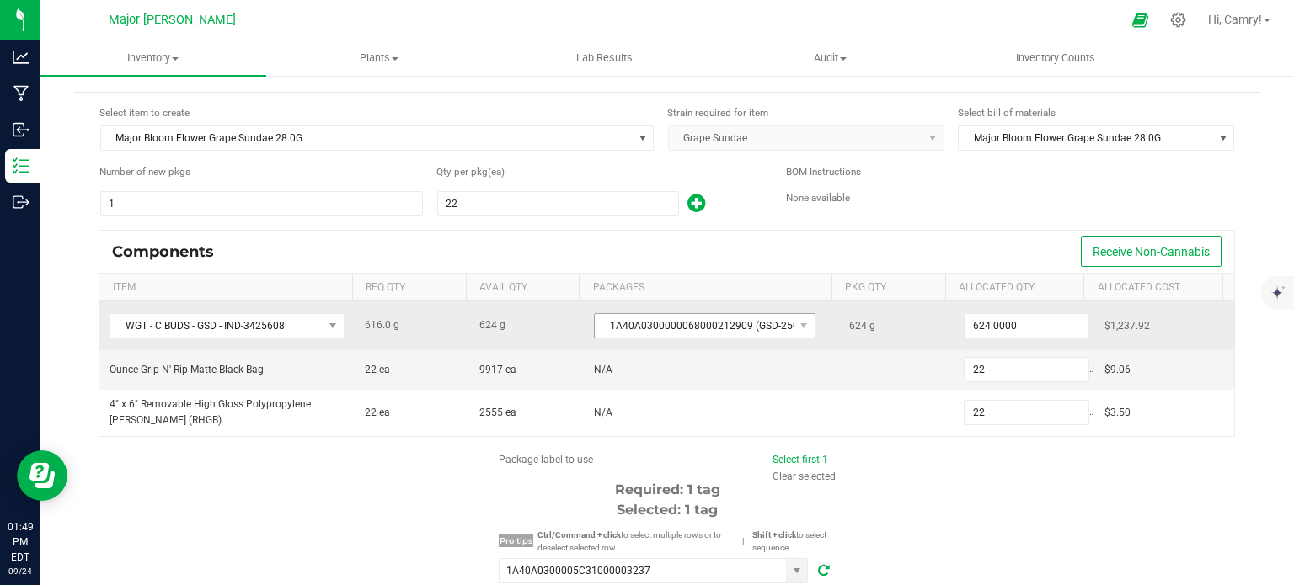
scroll to position [0, 0]
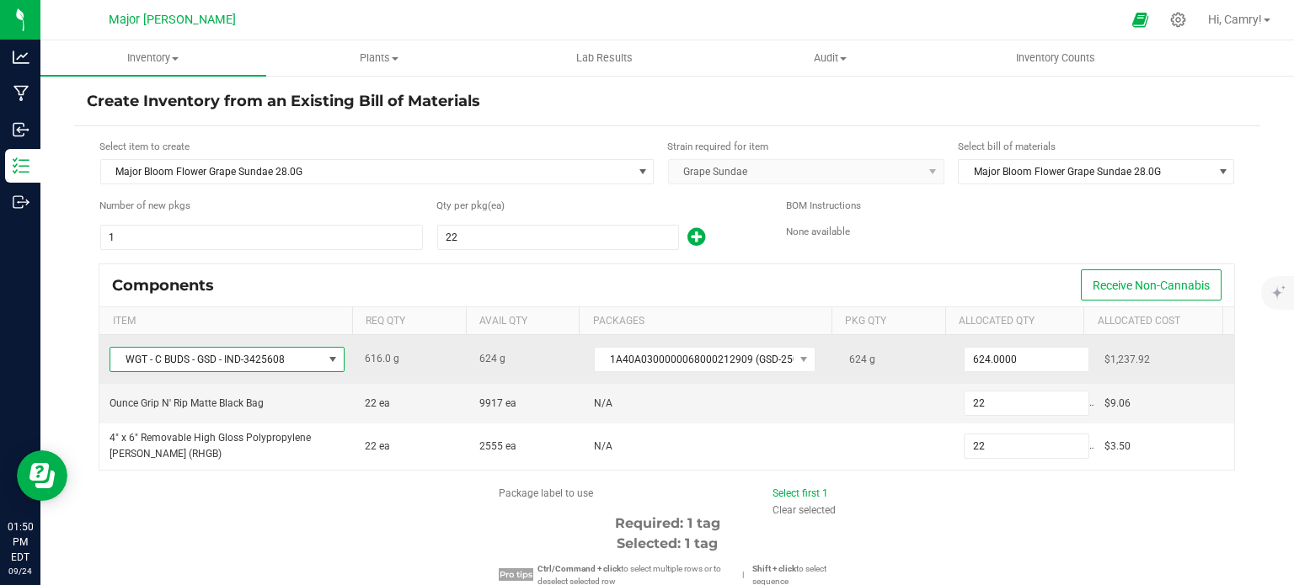
click at [326, 355] on span at bounding box center [332, 359] width 13 height 13
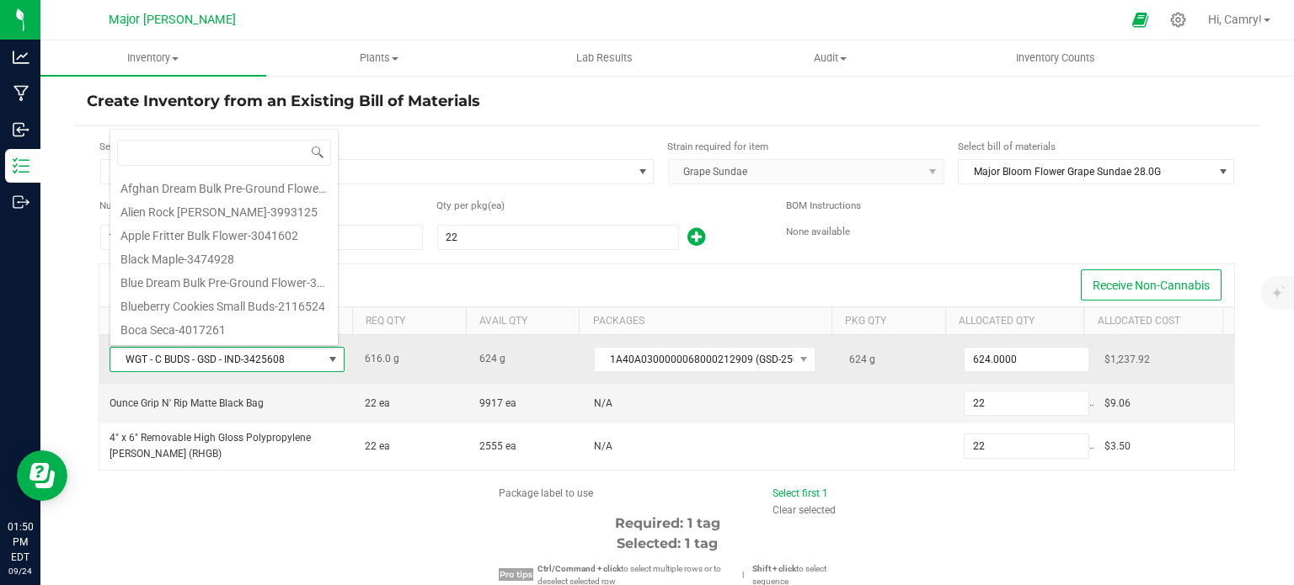
scroll to position [3818, 0]
click at [326, 355] on span at bounding box center [332, 359] width 13 height 13
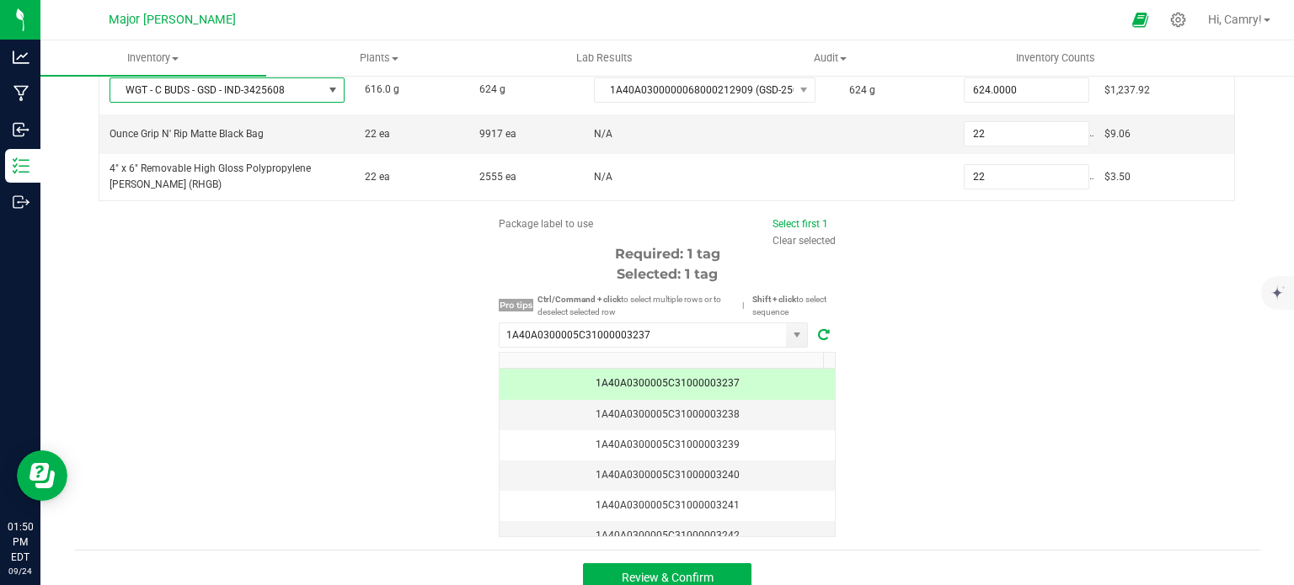
scroll to position [286, 0]
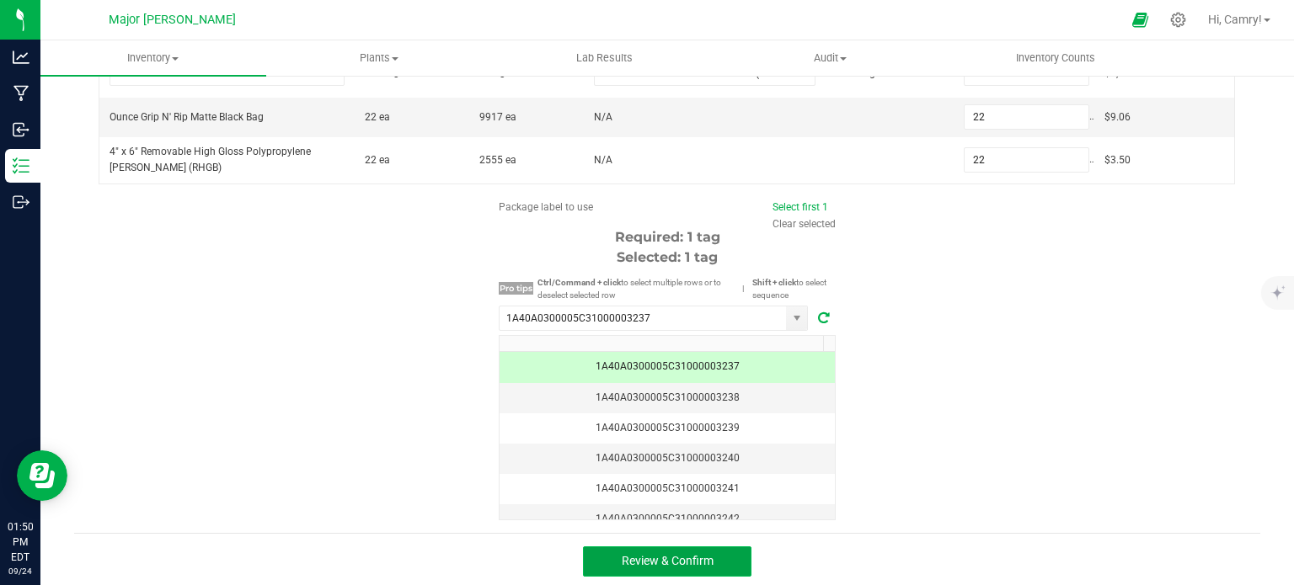
click at [673, 563] on span "Review & Confirm" at bounding box center [668, 560] width 92 height 13
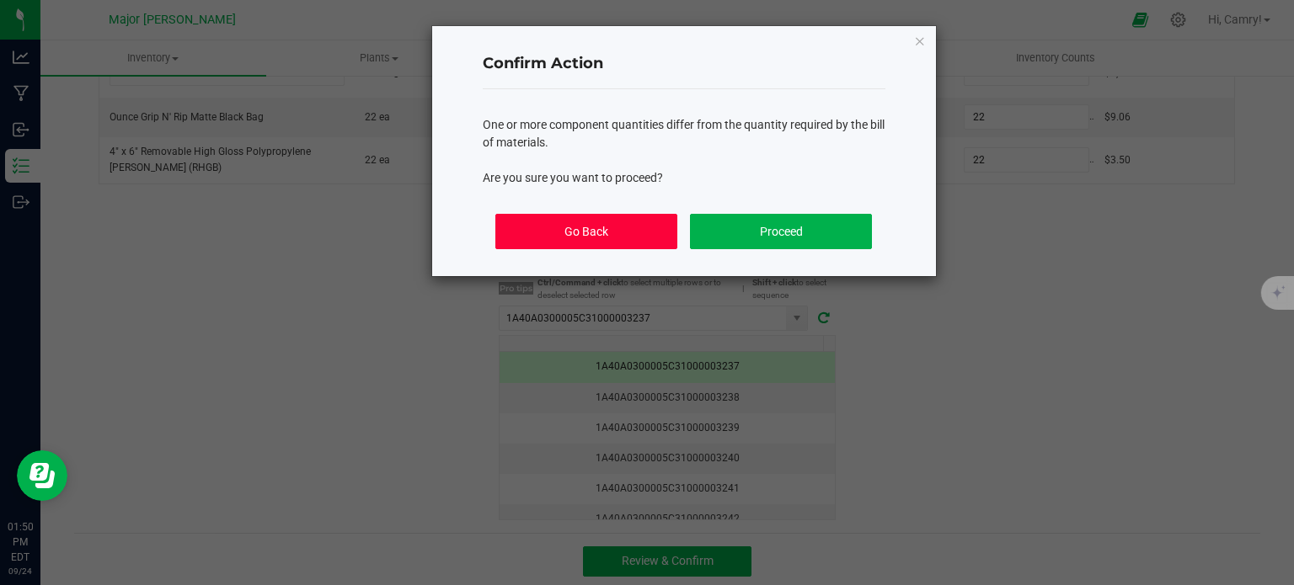
click at [628, 223] on button "Go Back" at bounding box center [585, 231] width 181 height 35
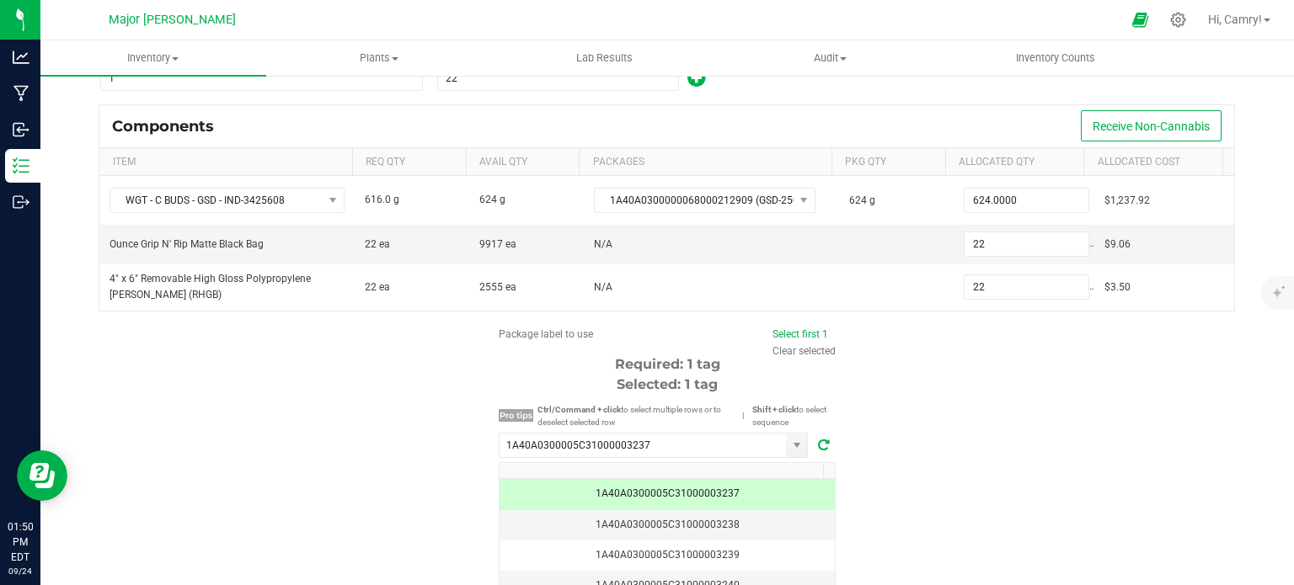
scroll to position [0, 0]
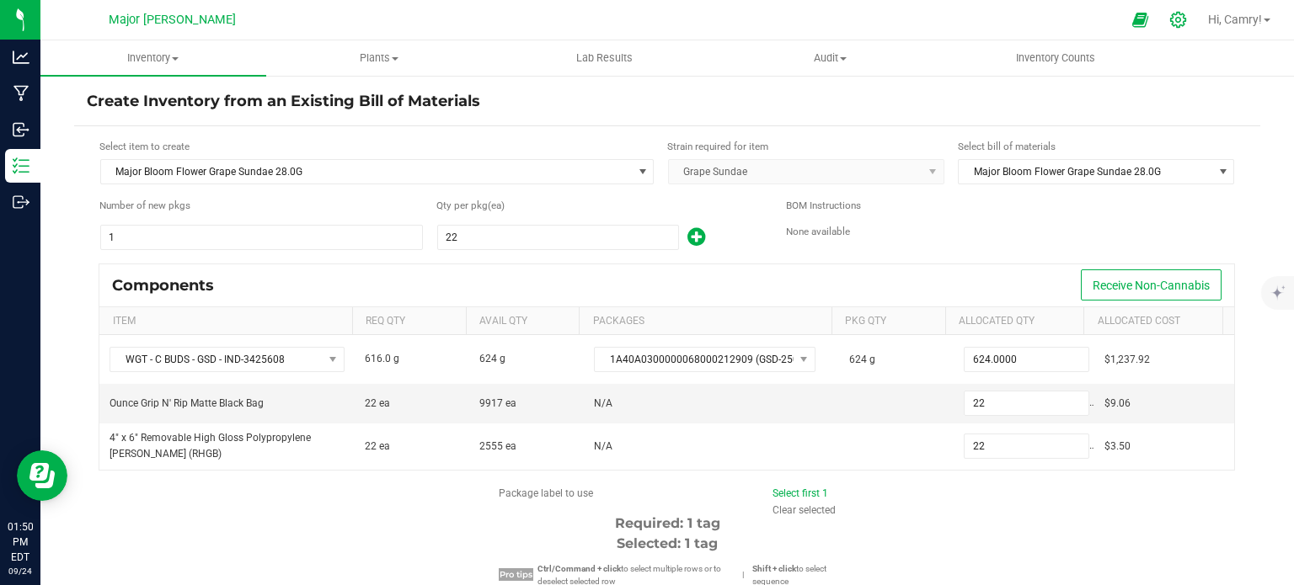
click at [1161, 14] on div at bounding box center [1179, 20] width 42 height 36
click at [1175, 20] on icon at bounding box center [1178, 20] width 18 height 18
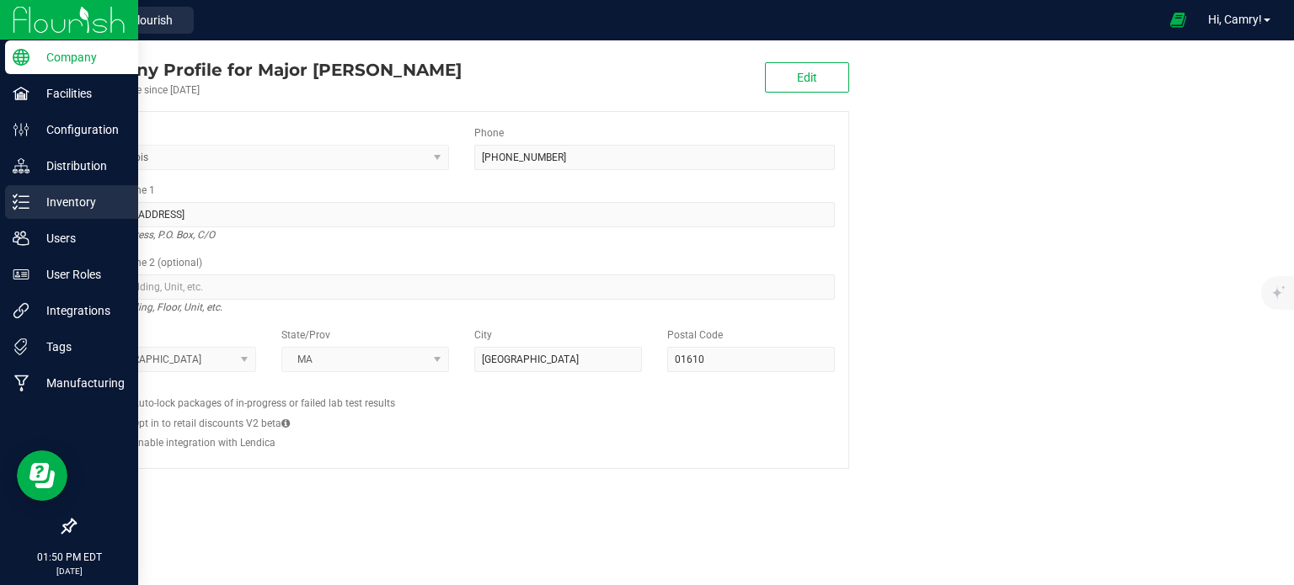
click at [24, 206] on icon at bounding box center [21, 202] width 17 height 17
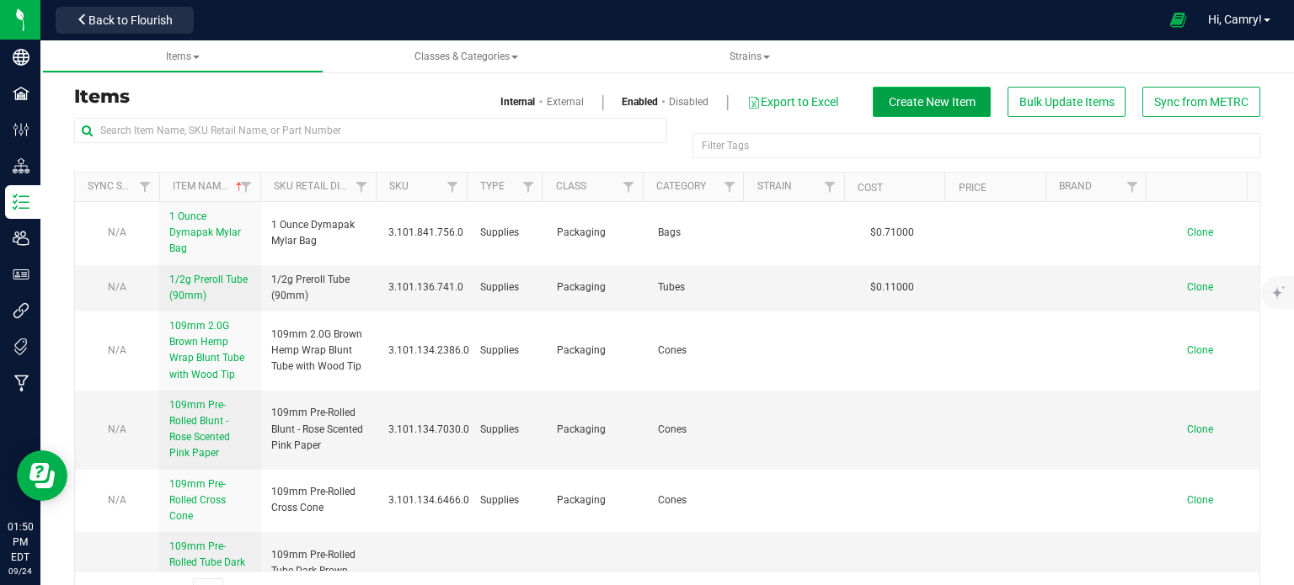
click at [889, 98] on span "Create New Item" at bounding box center [932, 101] width 87 height 13
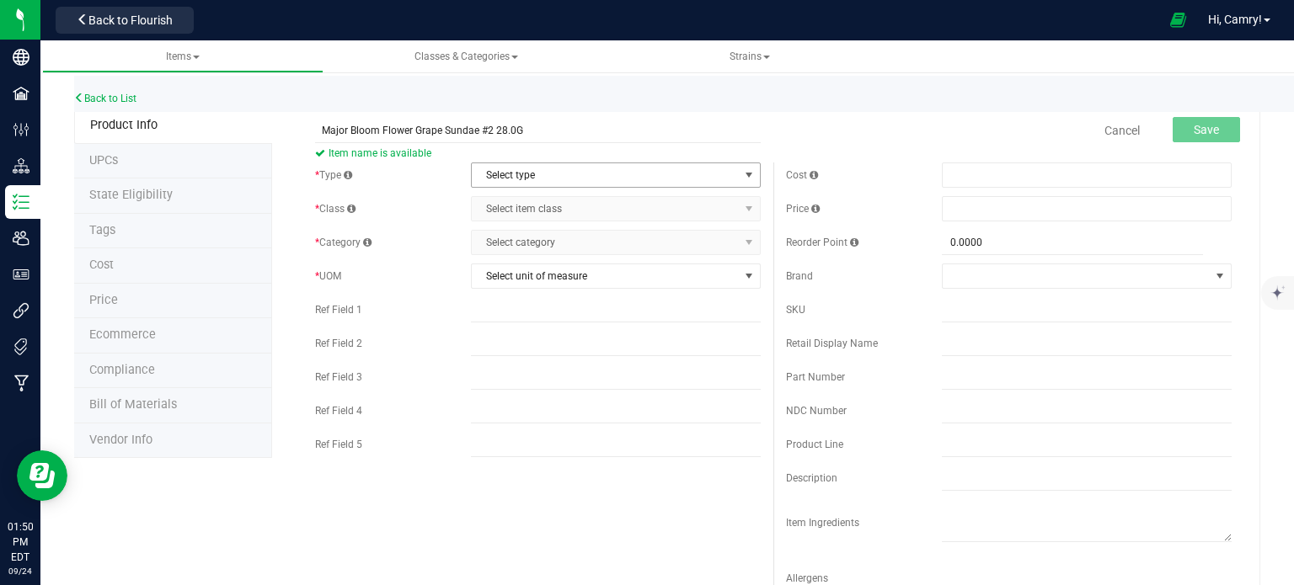
type input "Major Bloom Flower Grape Sundae #2 28.0G"
click at [584, 172] on span "Select type" at bounding box center [605, 175] width 267 height 24
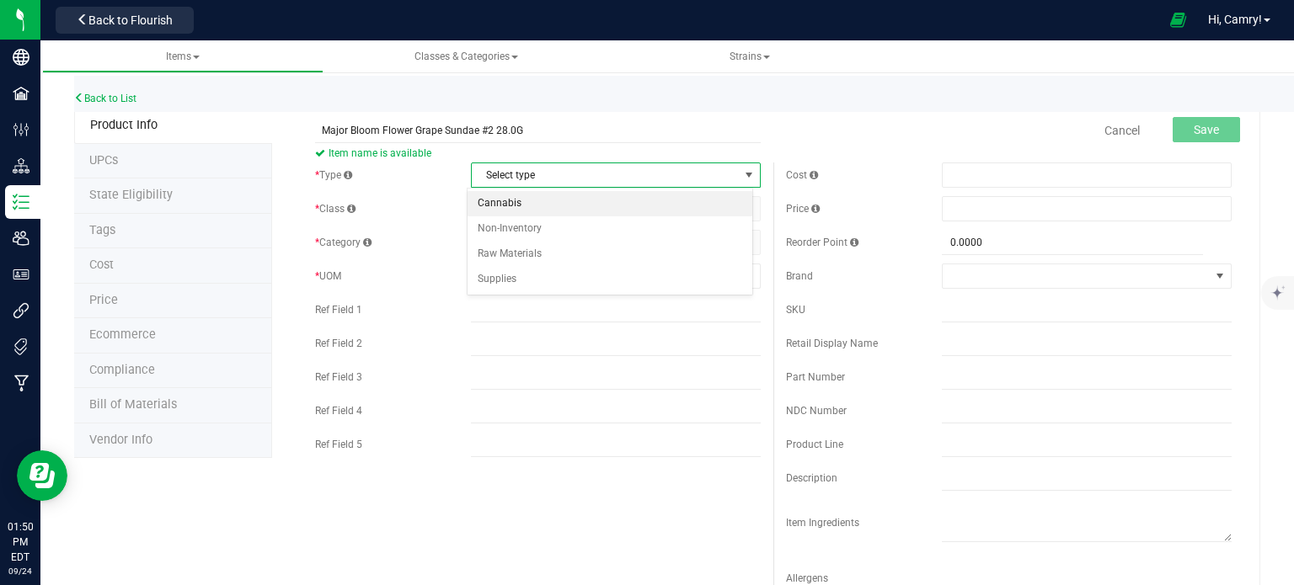
click at [559, 207] on li "Cannabis" at bounding box center [610, 203] width 285 height 25
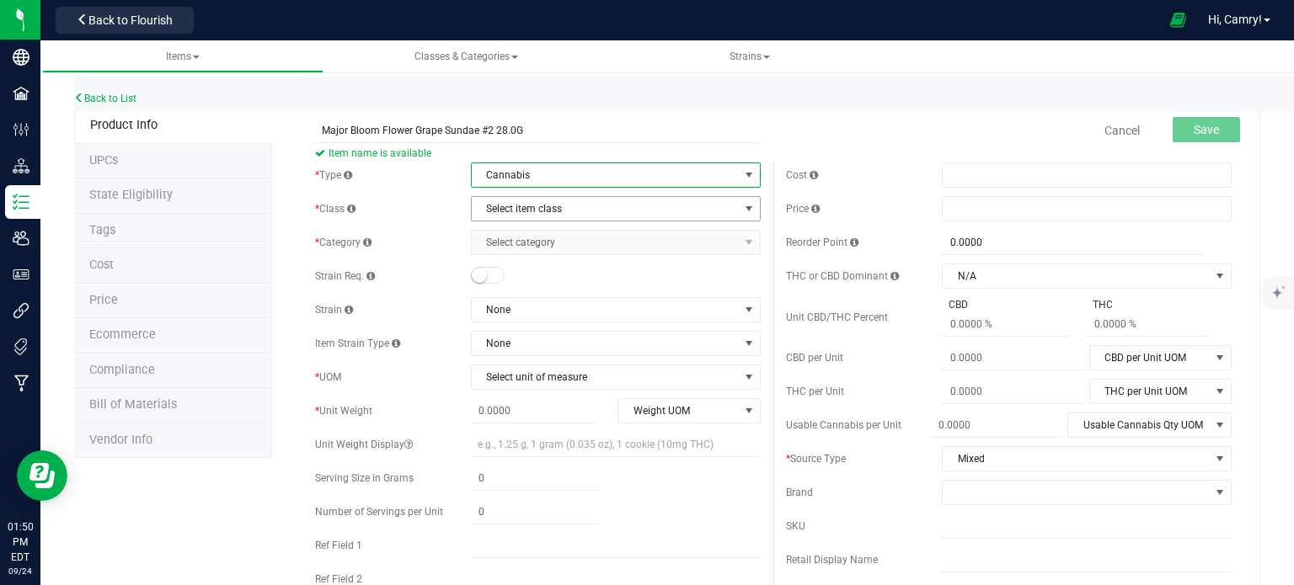
click at [561, 208] on span "Select item class" at bounding box center [605, 209] width 267 height 24
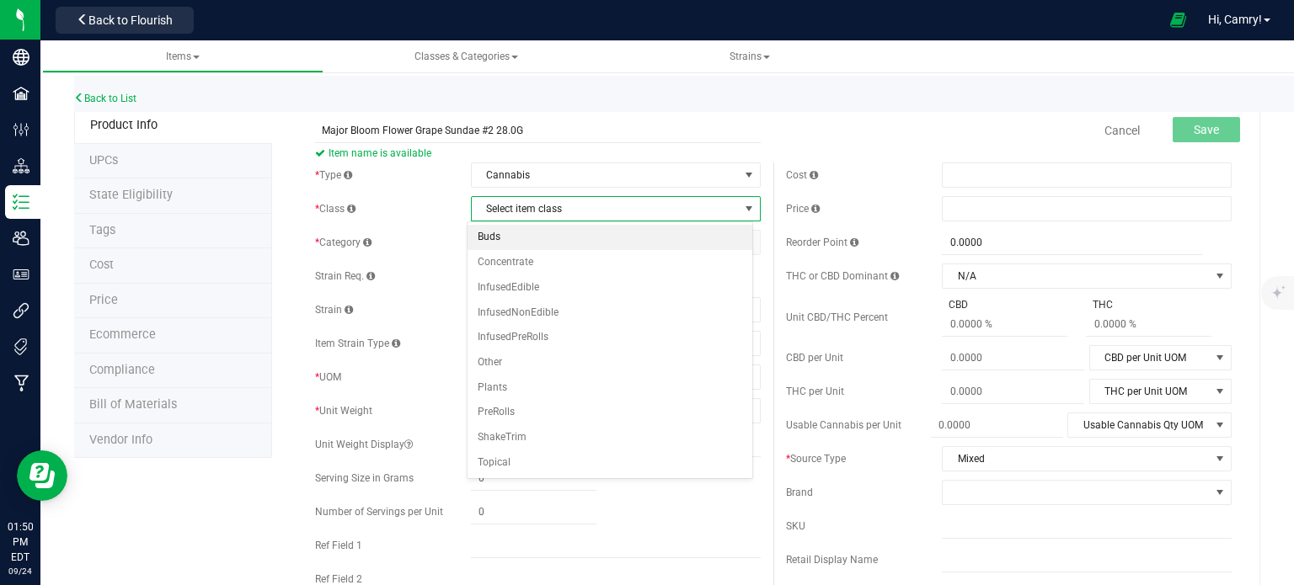
click at [562, 237] on li "Buds" at bounding box center [610, 237] width 285 height 25
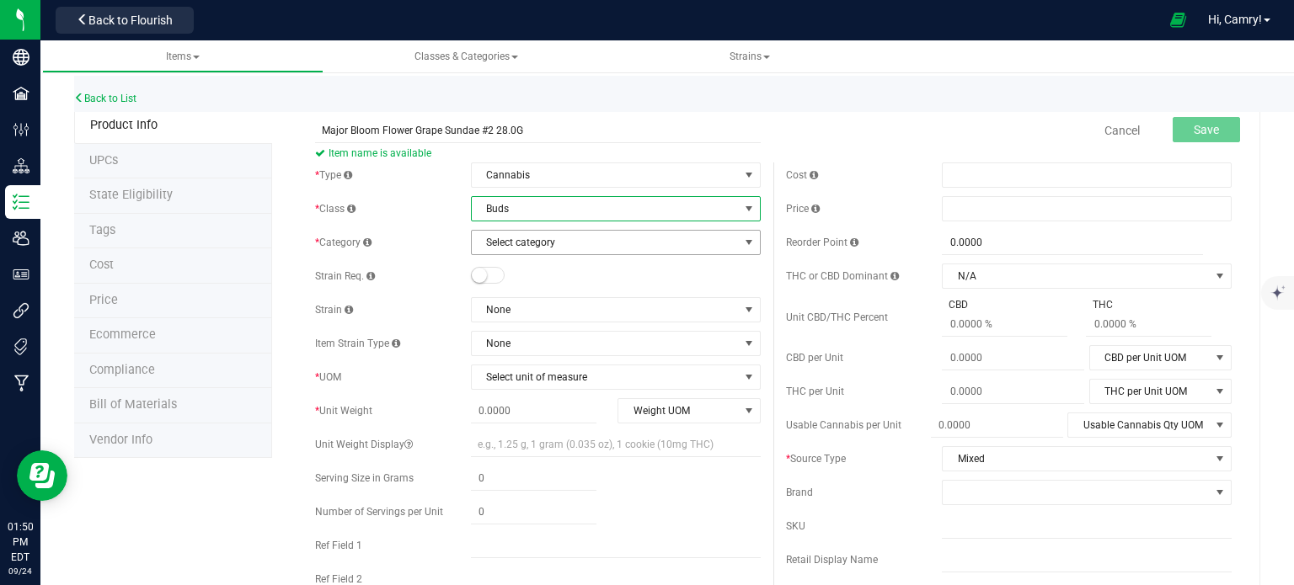
click at [553, 250] on span "Select category" at bounding box center [605, 243] width 267 height 24
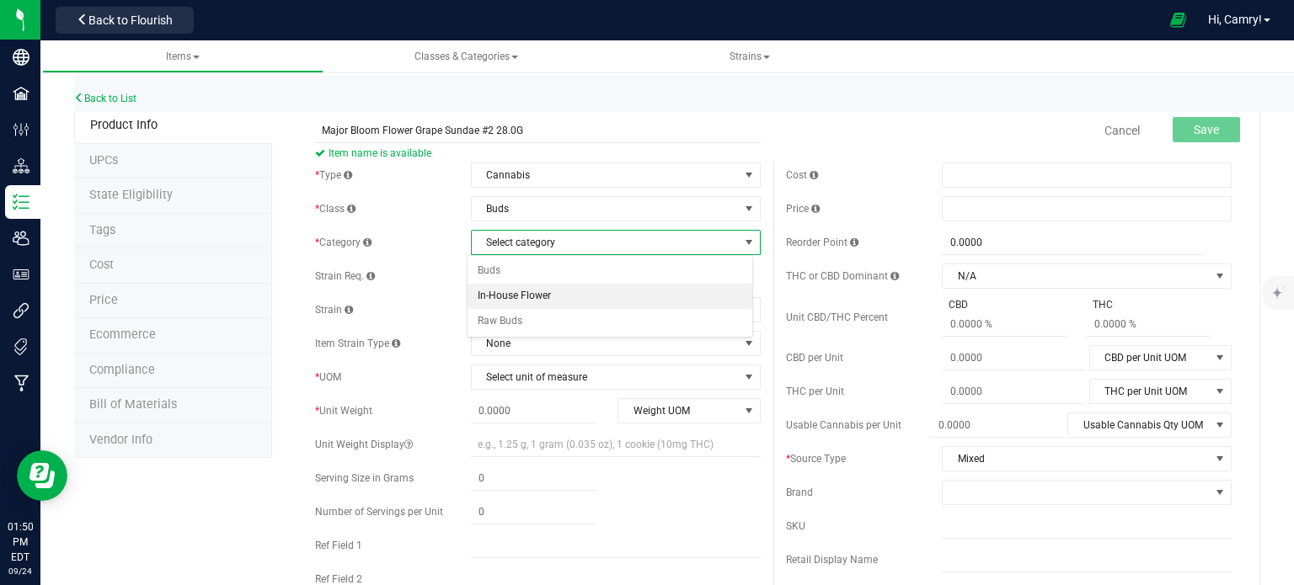
click at [559, 290] on li "In-House Flower" at bounding box center [610, 296] width 285 height 25
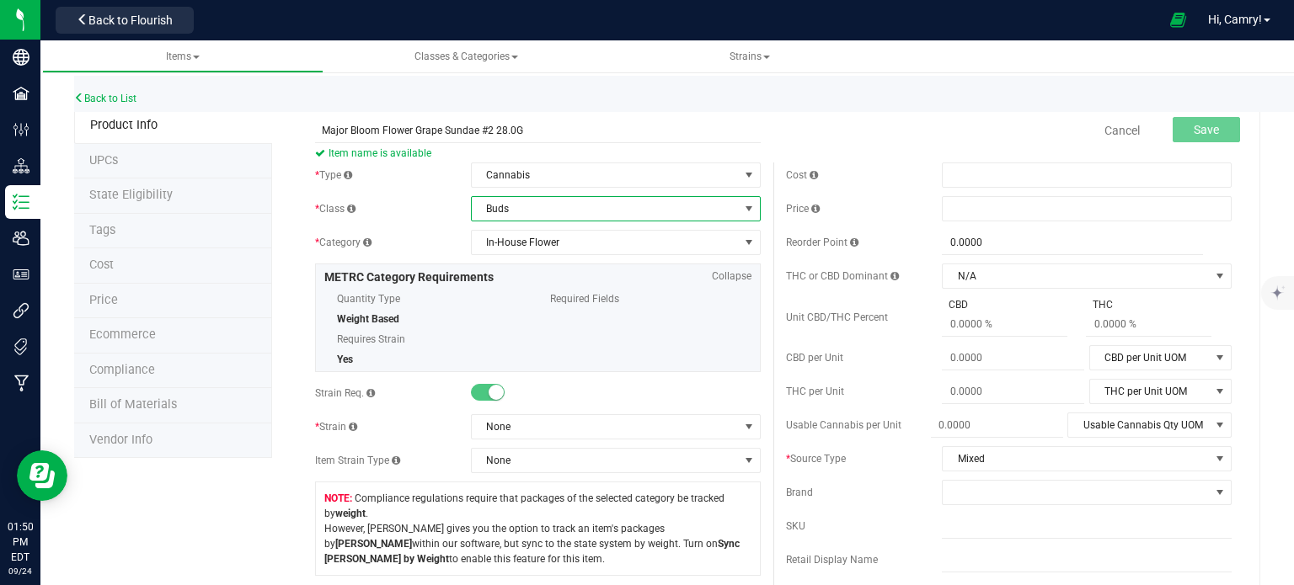
click at [564, 202] on span "Buds" at bounding box center [605, 209] width 267 height 24
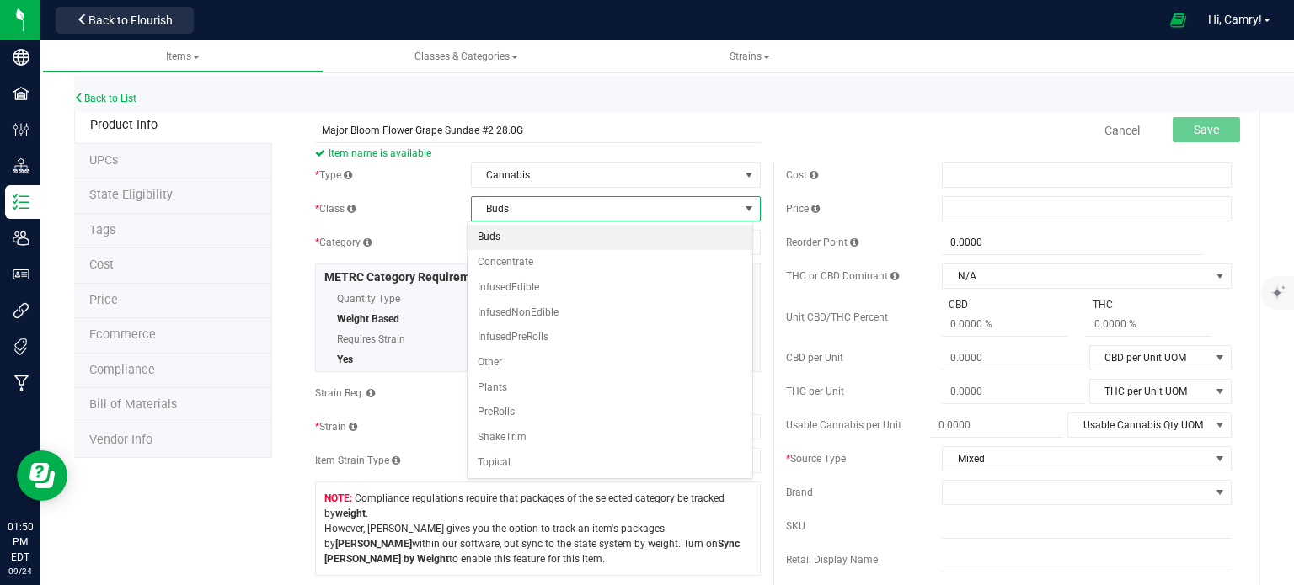
click at [445, 211] on div "* Class" at bounding box center [393, 208] width 156 height 15
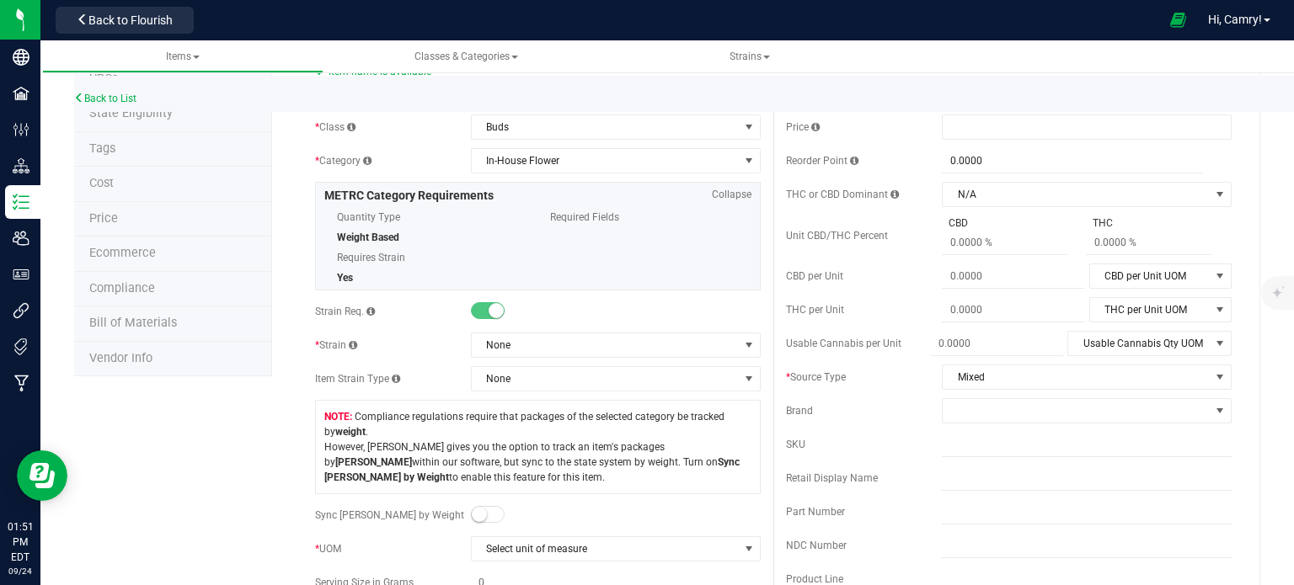
scroll to position [253, 0]
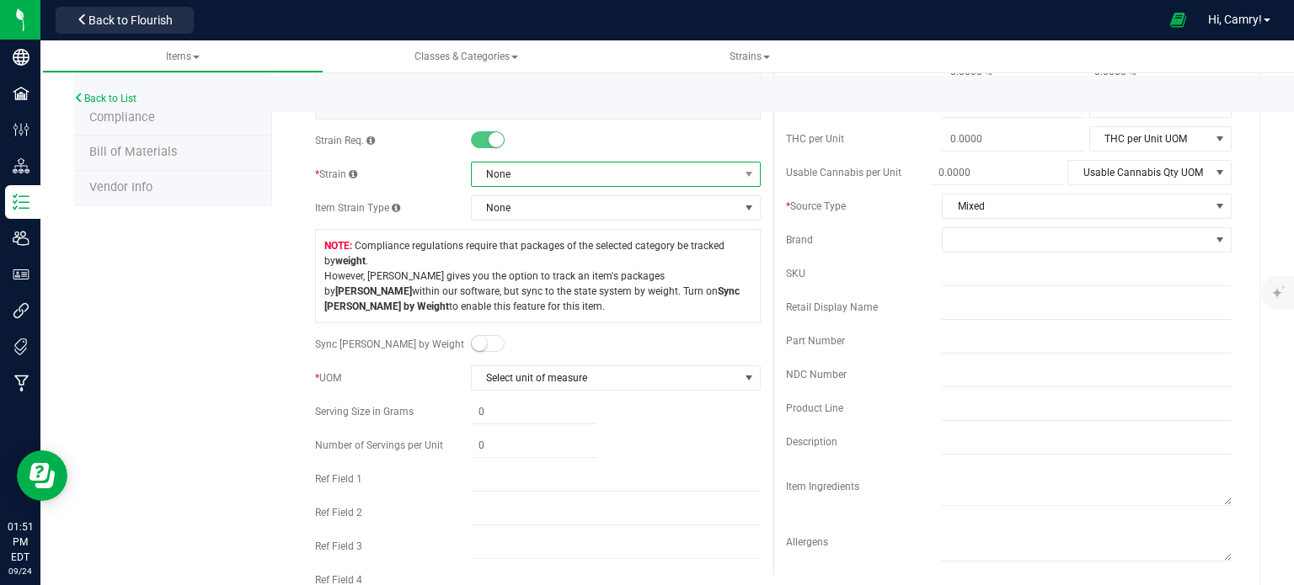
click at [530, 182] on span "None" at bounding box center [605, 175] width 267 height 24
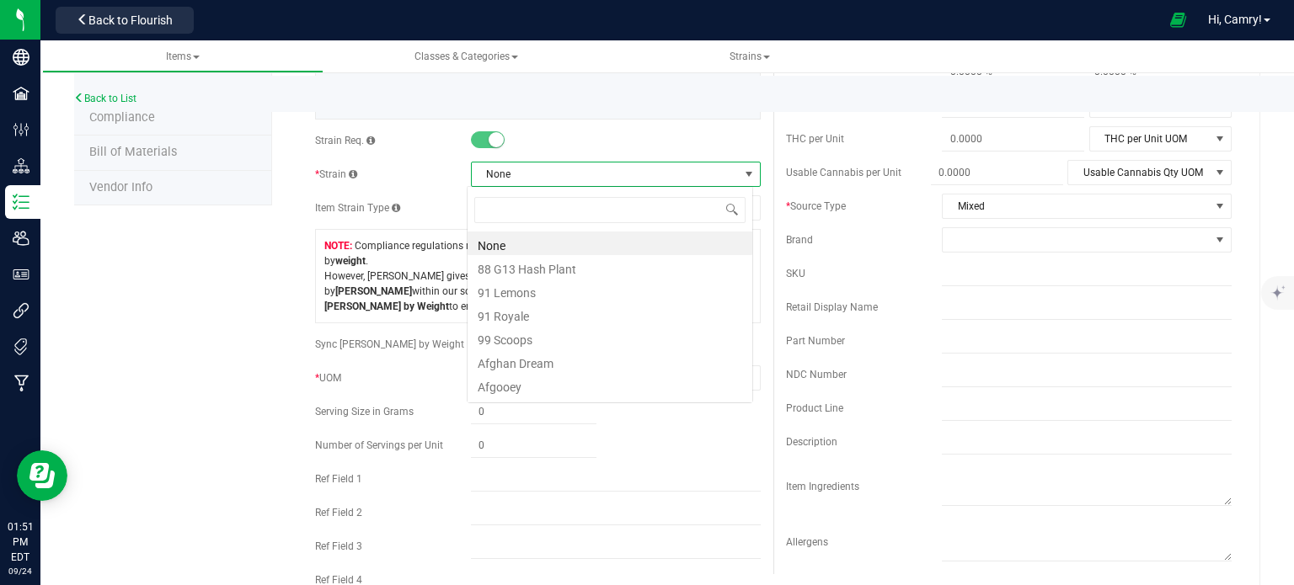
scroll to position [24, 286]
type input "gra"
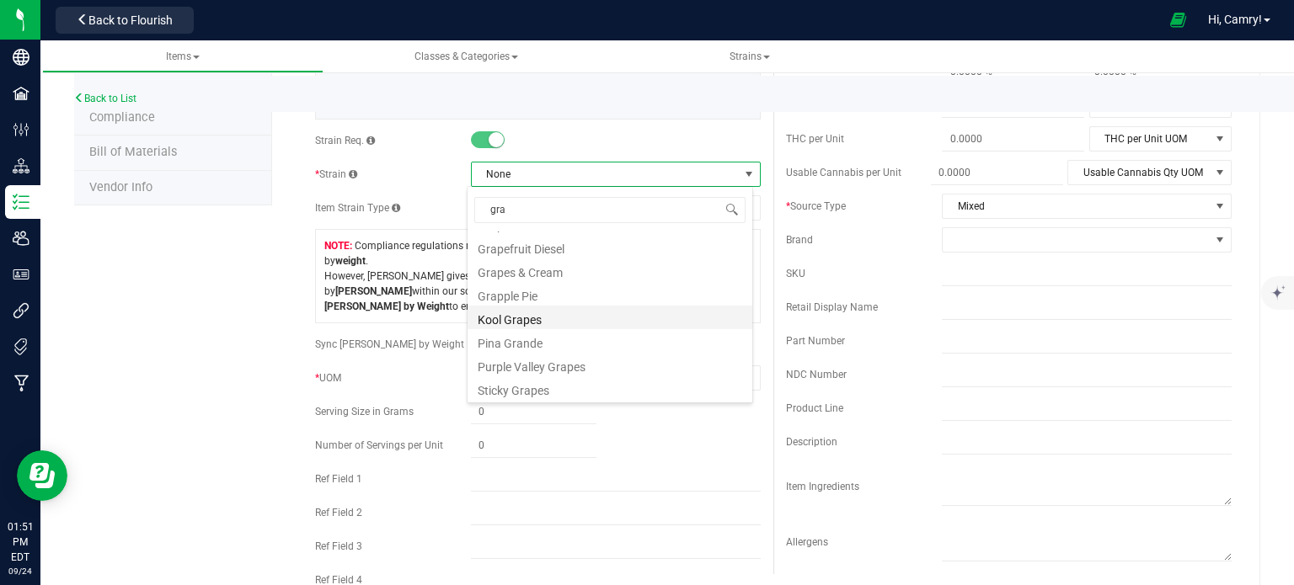
scroll to position [195, 0]
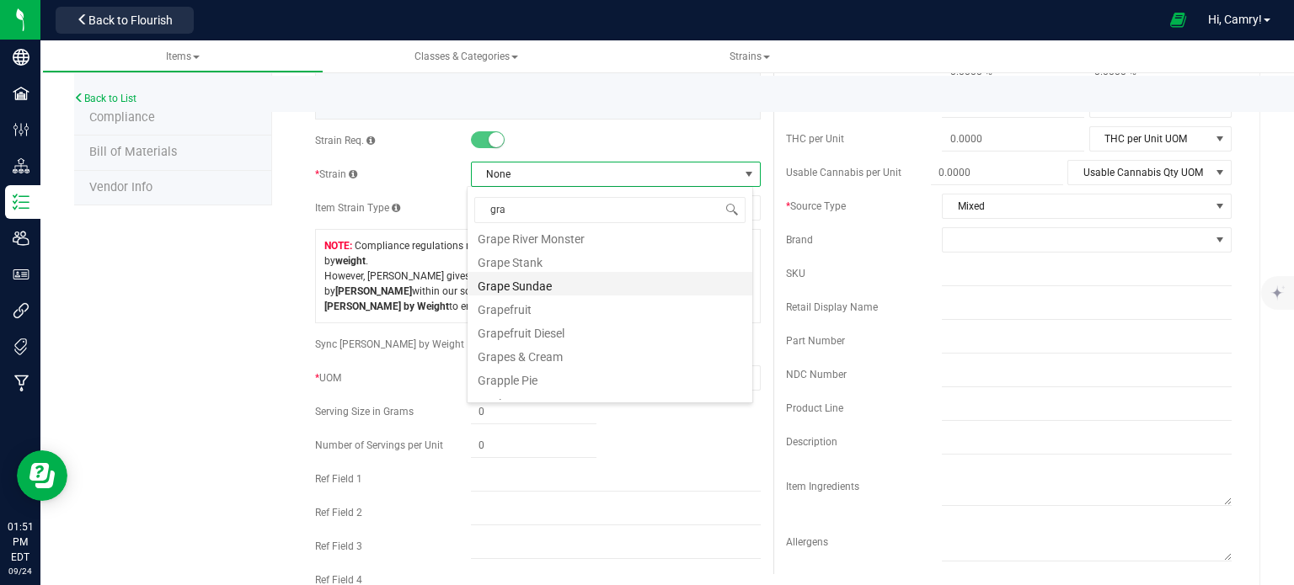
click at [559, 292] on li "Grape Sundae" at bounding box center [610, 284] width 285 height 24
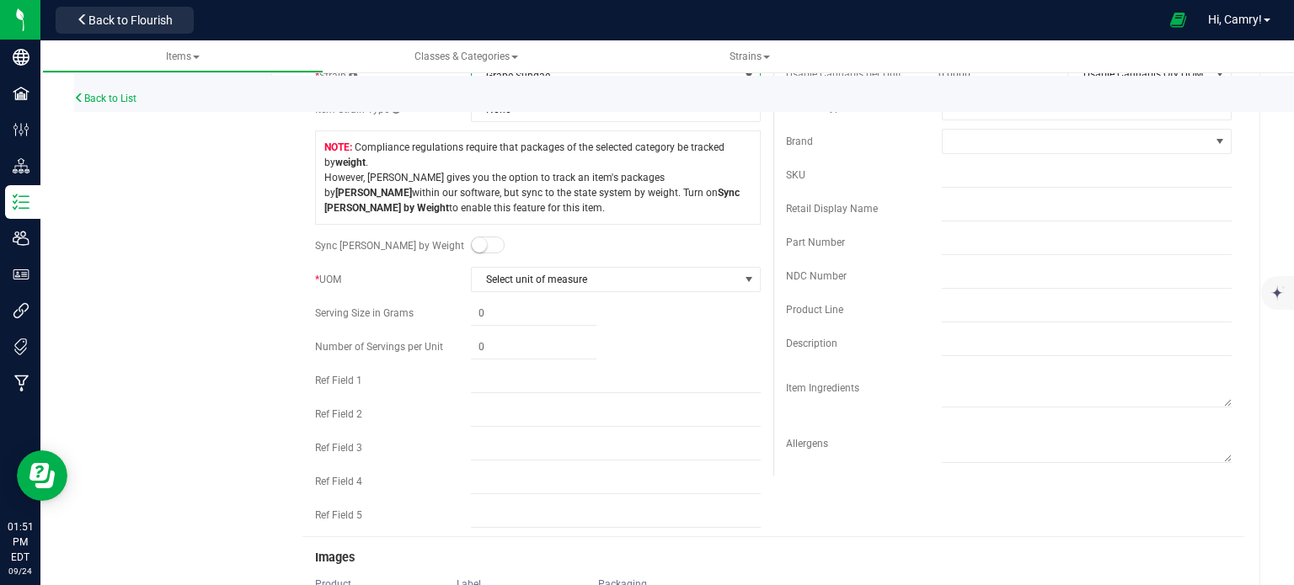
scroll to position [421, 0]
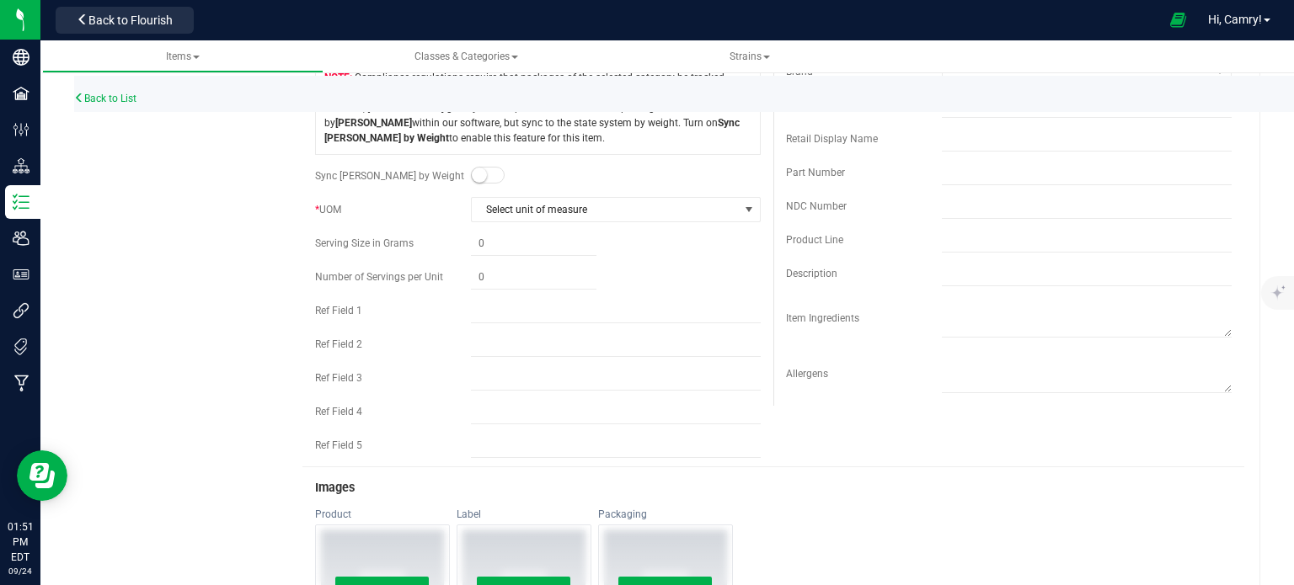
click at [480, 174] on small at bounding box center [479, 175] width 15 height 15
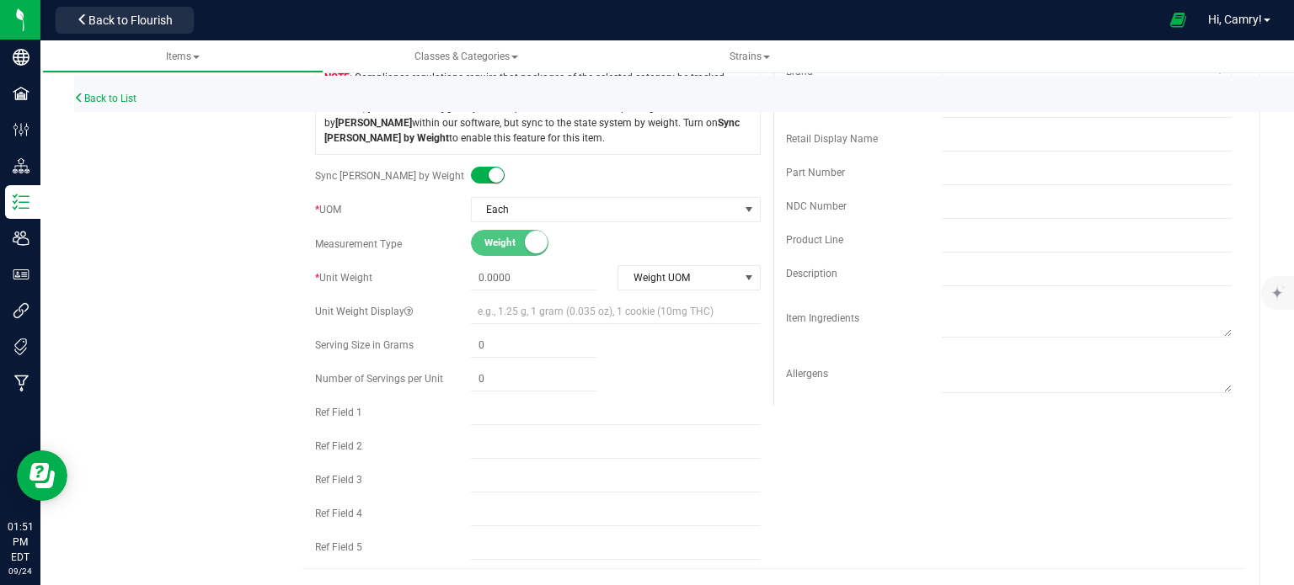
click at [500, 290] on div "* Type Cannabis Select type Cannabis Non-Inventory Raw Materials Supplies * Cla…" at bounding box center [537, 154] width 471 height 827
click at [495, 279] on span at bounding box center [534, 278] width 126 height 24
type input "28"
type input "28.0000"
click at [578, 243] on div "Weight Volume" at bounding box center [616, 244] width 290 height 26
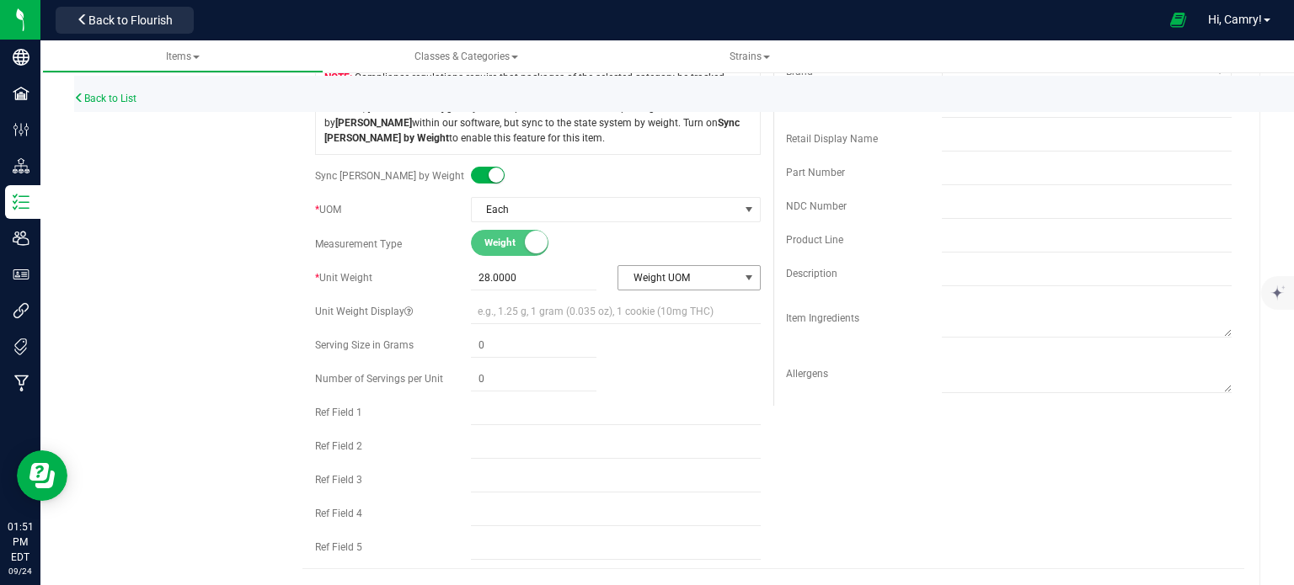
click at [660, 283] on span "Weight UOM" at bounding box center [678, 278] width 120 height 24
click at [654, 306] on li "Gram" at bounding box center [682, 305] width 139 height 25
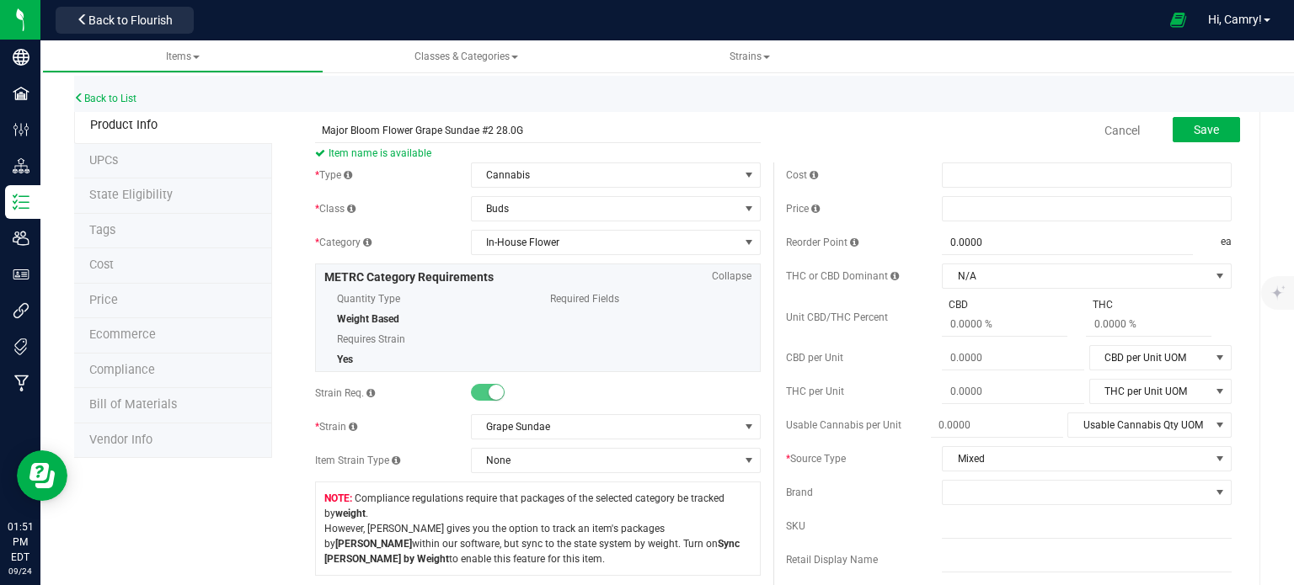
scroll to position [0, 0]
click at [1194, 123] on span "Save" at bounding box center [1206, 129] width 25 height 13
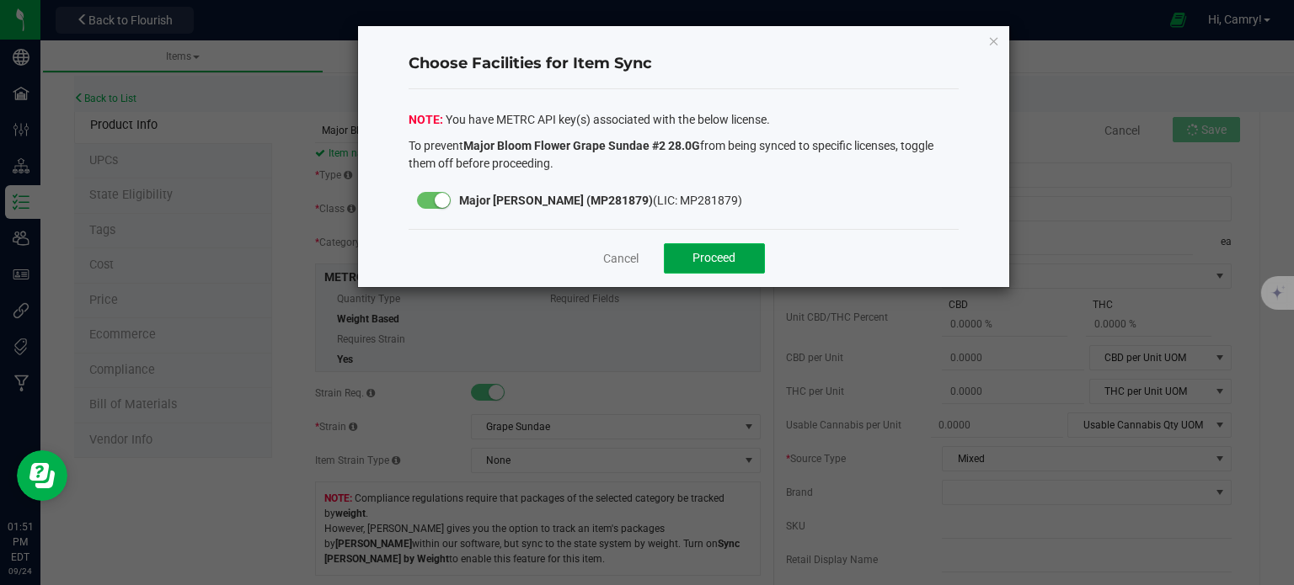
click at [737, 254] on button "Proceed" at bounding box center [714, 258] width 101 height 30
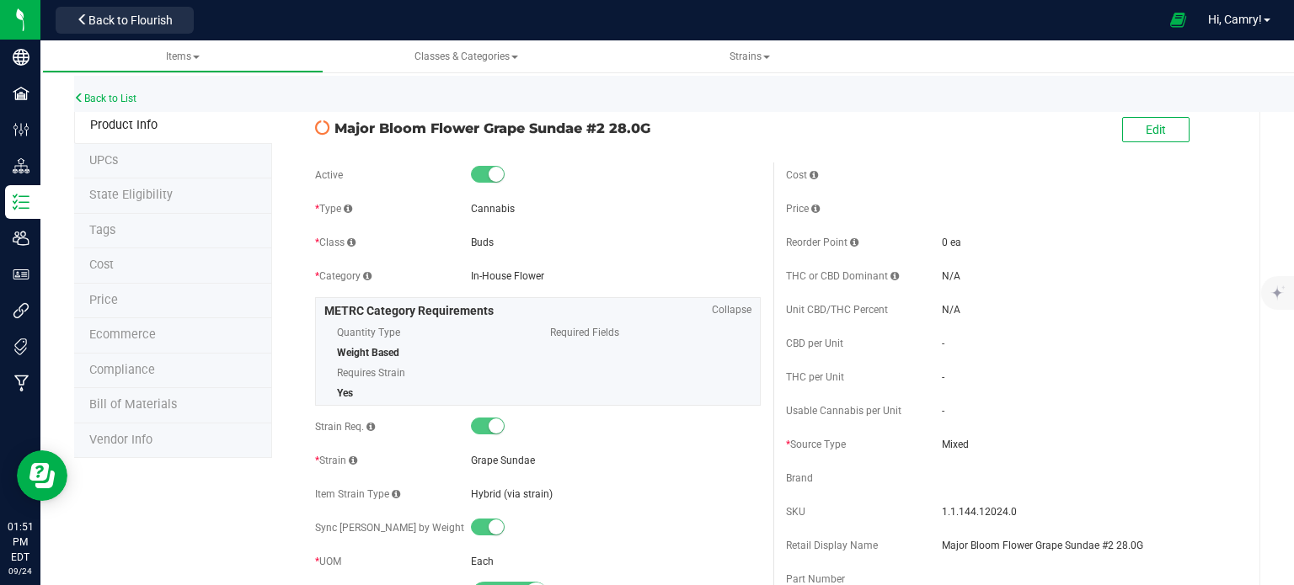
click at [136, 400] on span "Bill of Materials" at bounding box center [133, 405] width 88 height 14
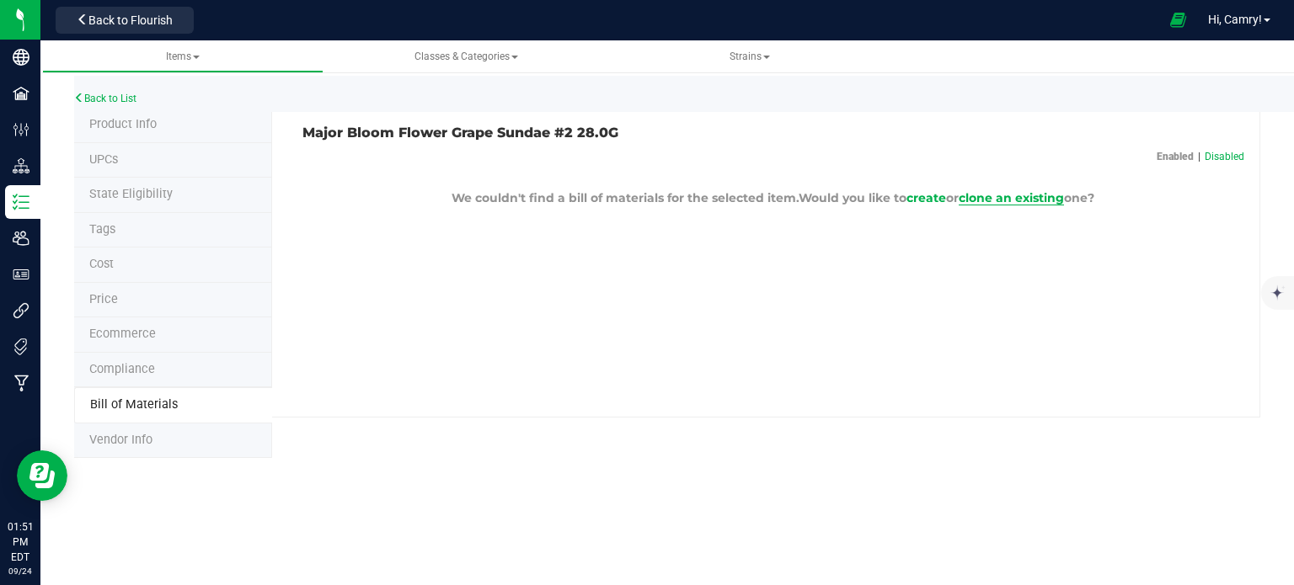
click at [1021, 190] on span "clone an existing" at bounding box center [1011, 197] width 105 height 15
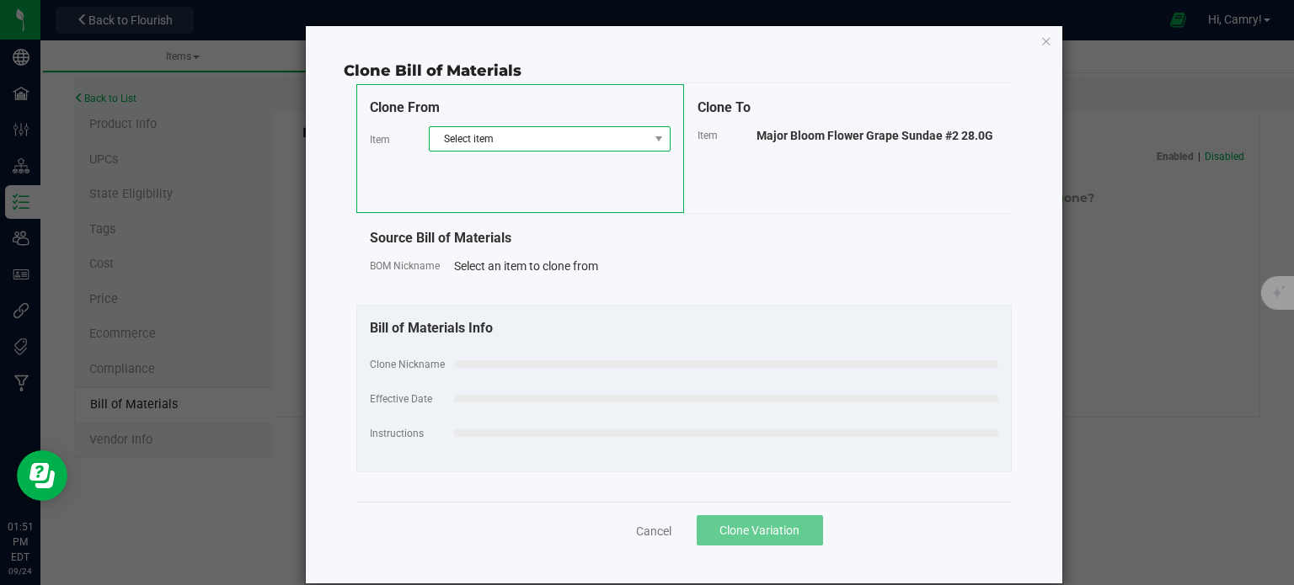
click at [553, 136] on span "Select item" at bounding box center [539, 139] width 219 height 24
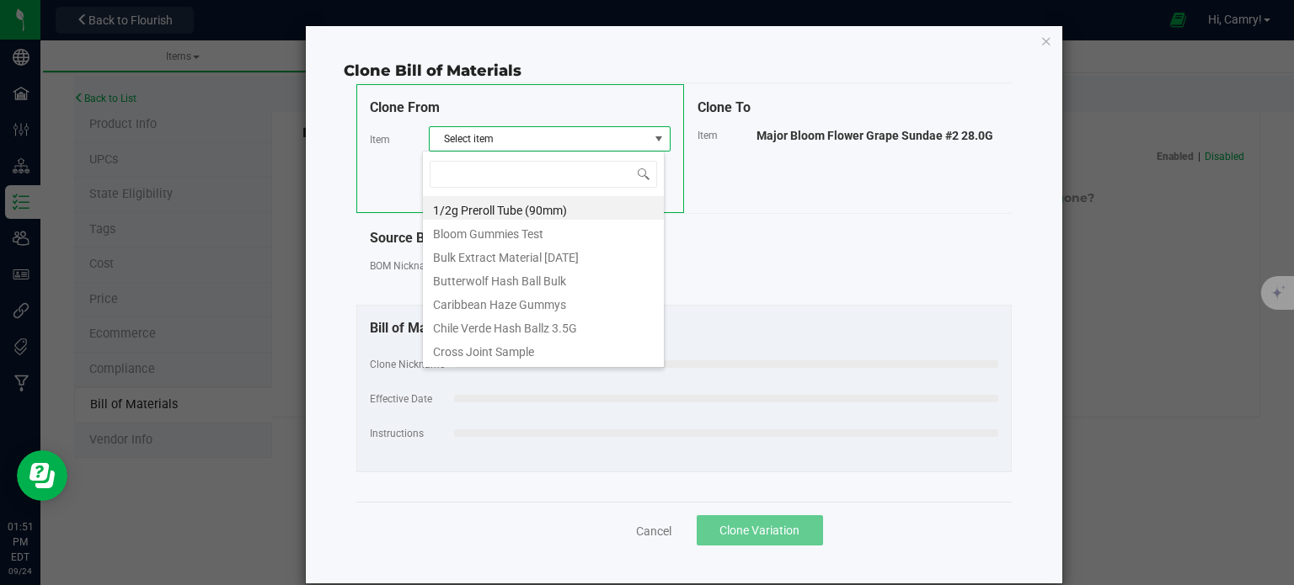
scroll to position [24, 242]
type input "28"
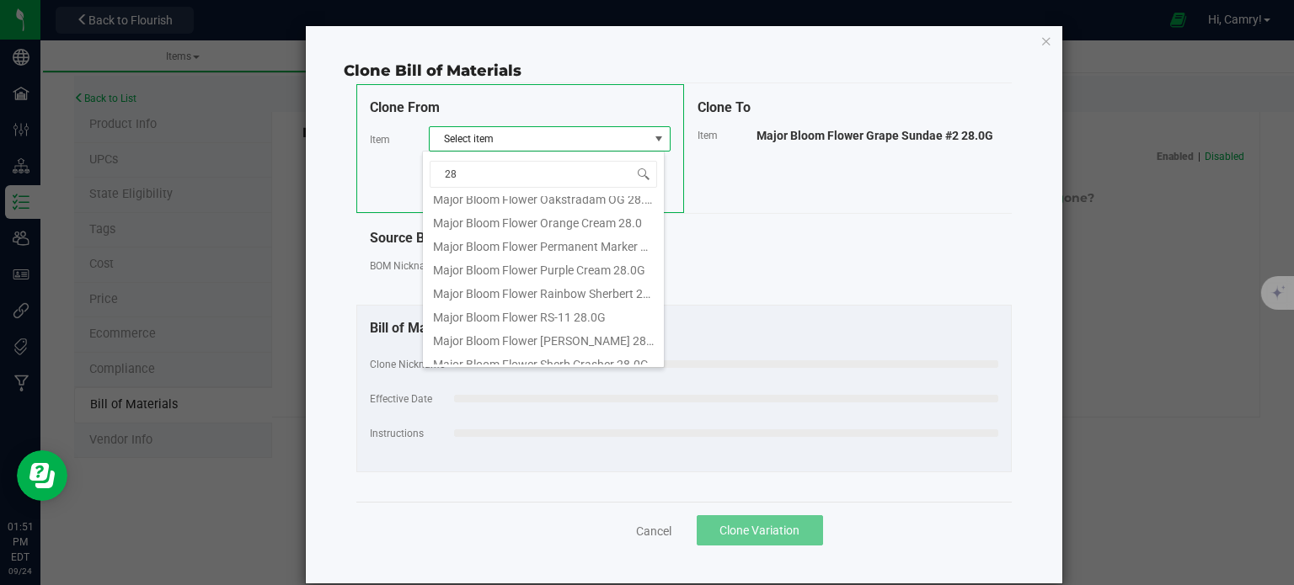
scroll to position [842, 0]
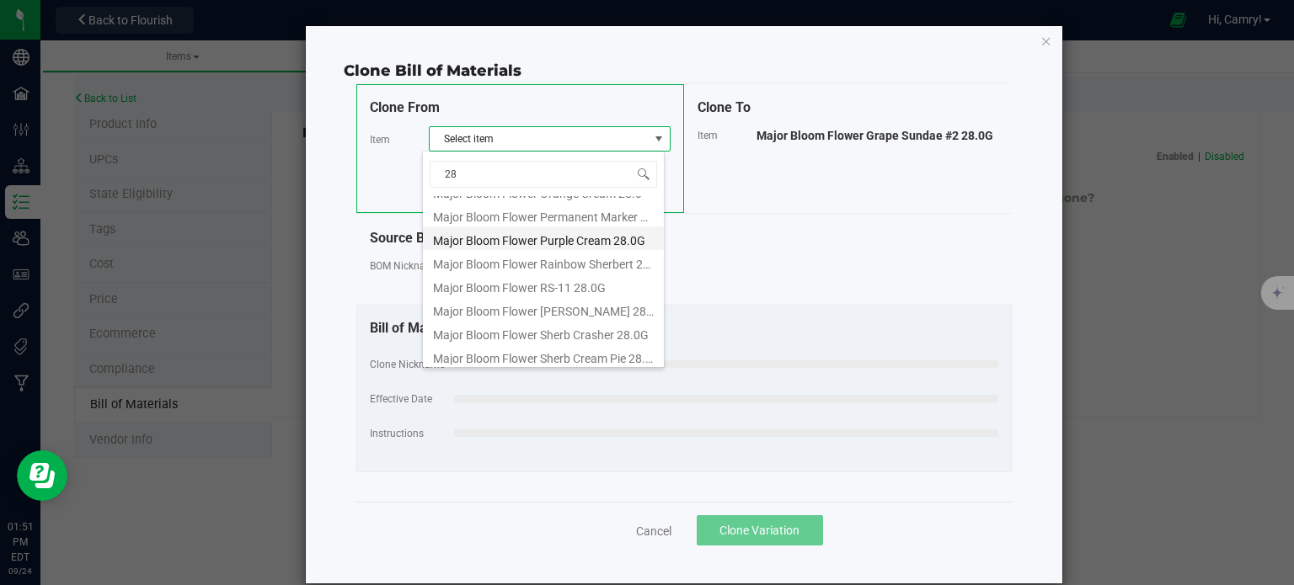
click at [596, 238] on li "Major Bloom Flower Purple Cream 28.0G" at bounding box center [543, 239] width 241 height 24
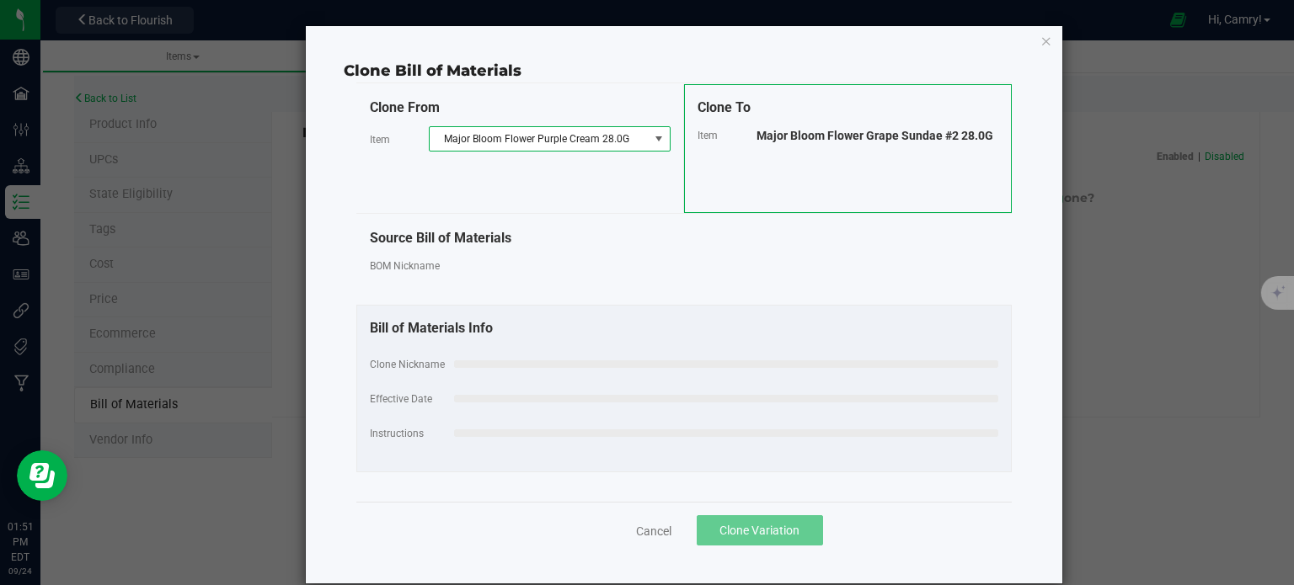
select select "889"
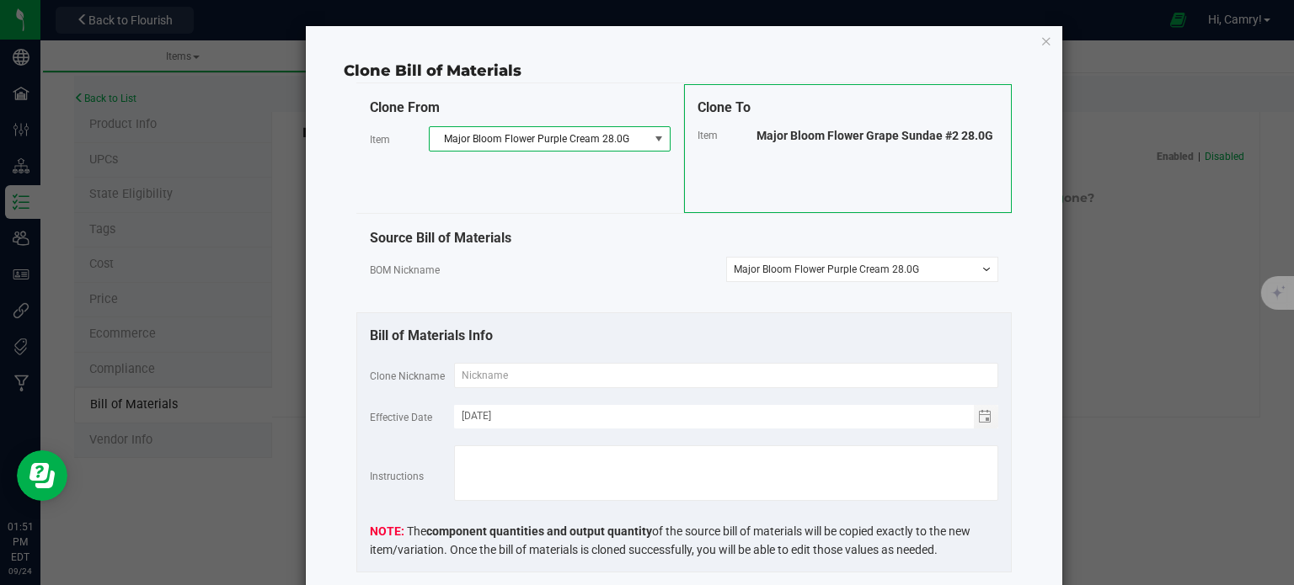
click at [795, 129] on span "Major Bloom Flower Grape Sundae #2 28.0G" at bounding box center [875, 135] width 237 height 13
click at [795, 135] on span "Major Bloom Flower Grape Sundae #2 28.0G" at bounding box center [875, 135] width 237 height 13
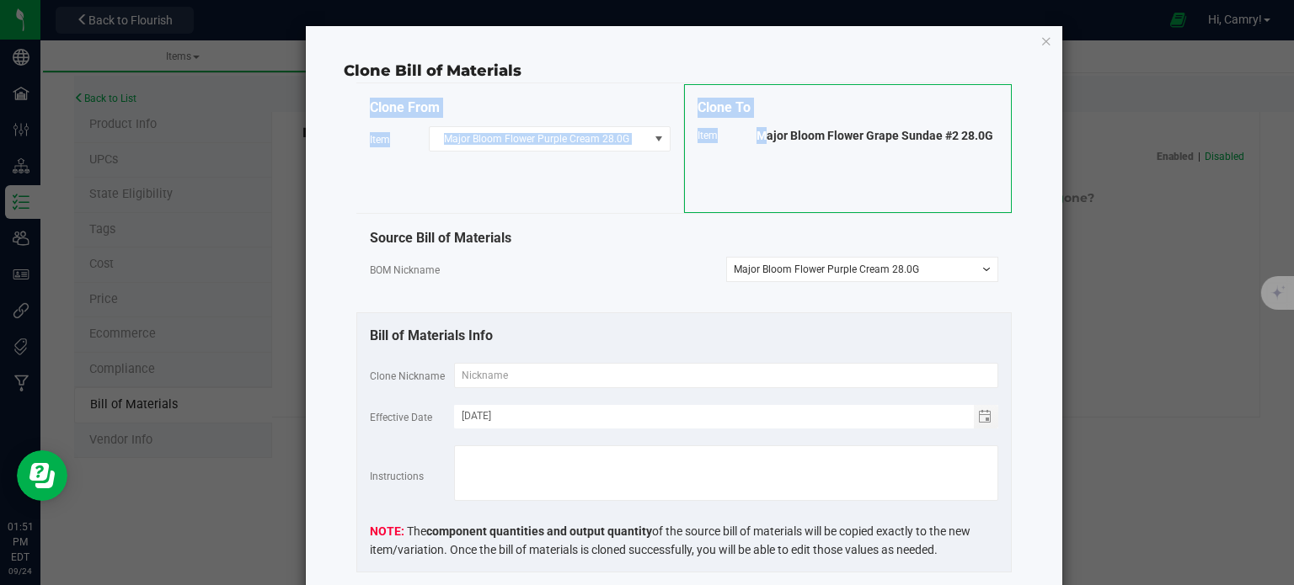
click at [795, 135] on span "Major Bloom Flower Grape Sundae #2 28.0G" at bounding box center [875, 135] width 237 height 13
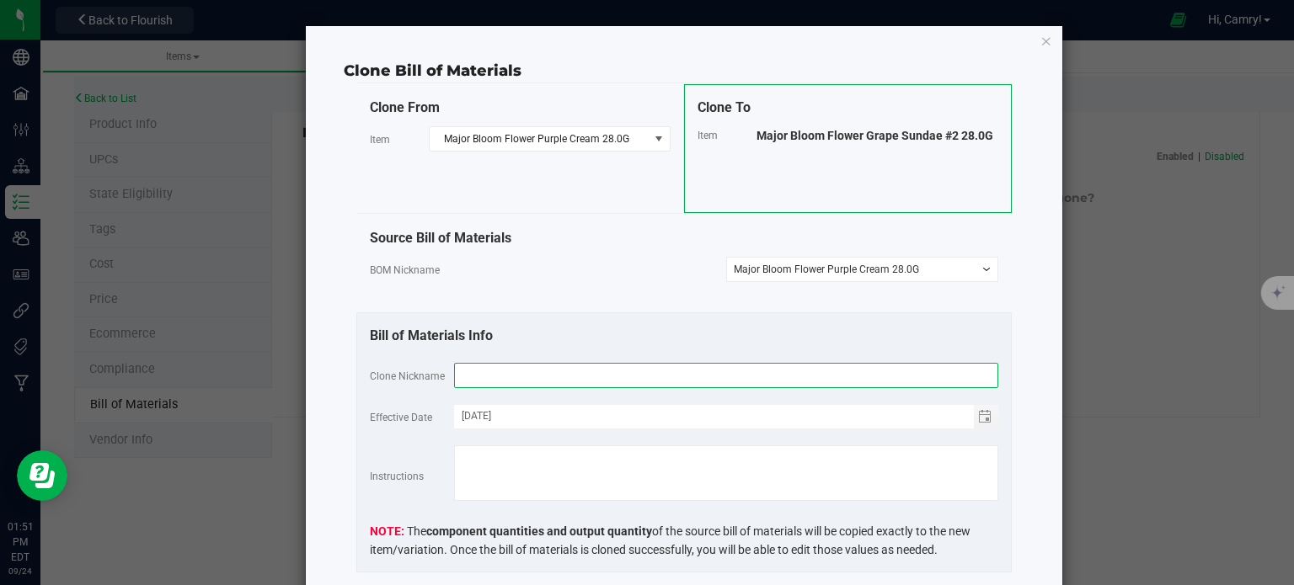
click at [695, 370] on input "text" at bounding box center [726, 375] width 544 height 25
paste input "Major Bloom Flower Grape Sundae #2 28.0G"
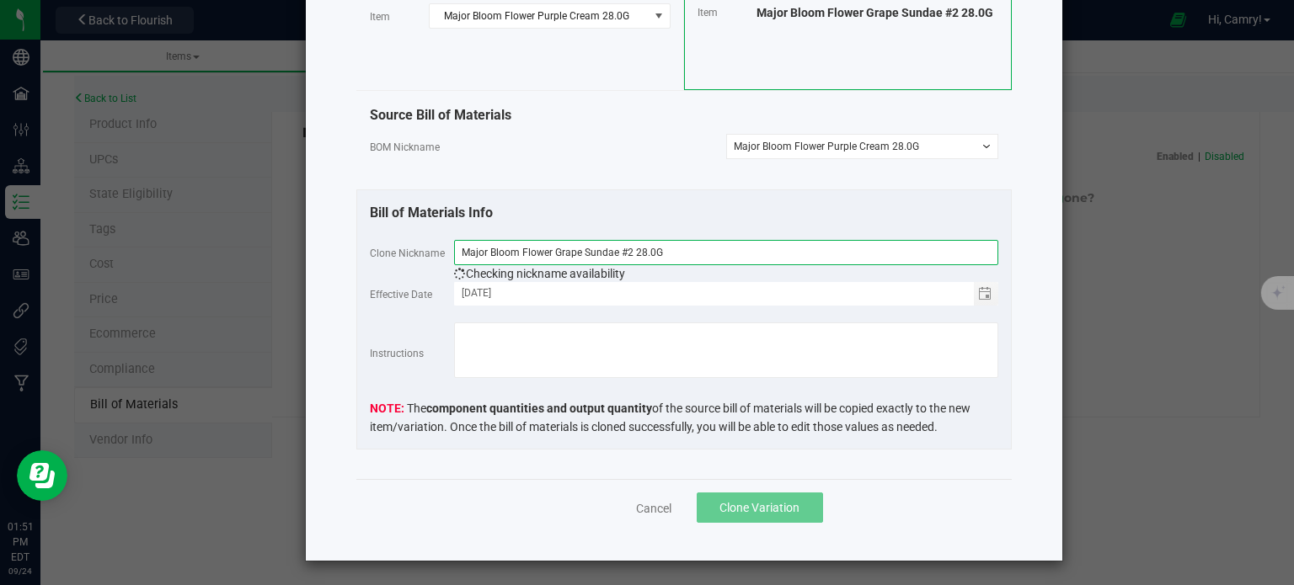
scroll to position [124, 0]
type input "Major Bloom Flower Grape Sundae #2 28.0G"
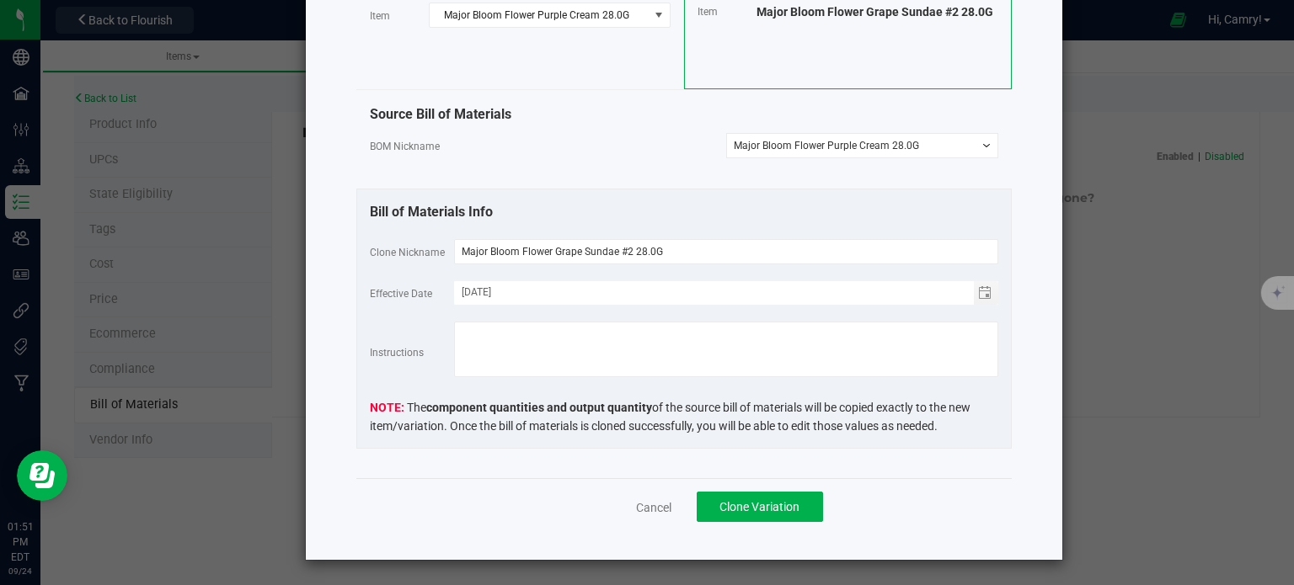
click at [707, 195] on div "Bill of Materials Info Clone Nickname Major Bloom Flower Grape Sundae #2 28.0G …" at bounding box center [683, 319] width 655 height 260
click at [768, 500] on span "Clone Variation" at bounding box center [759, 506] width 80 height 13
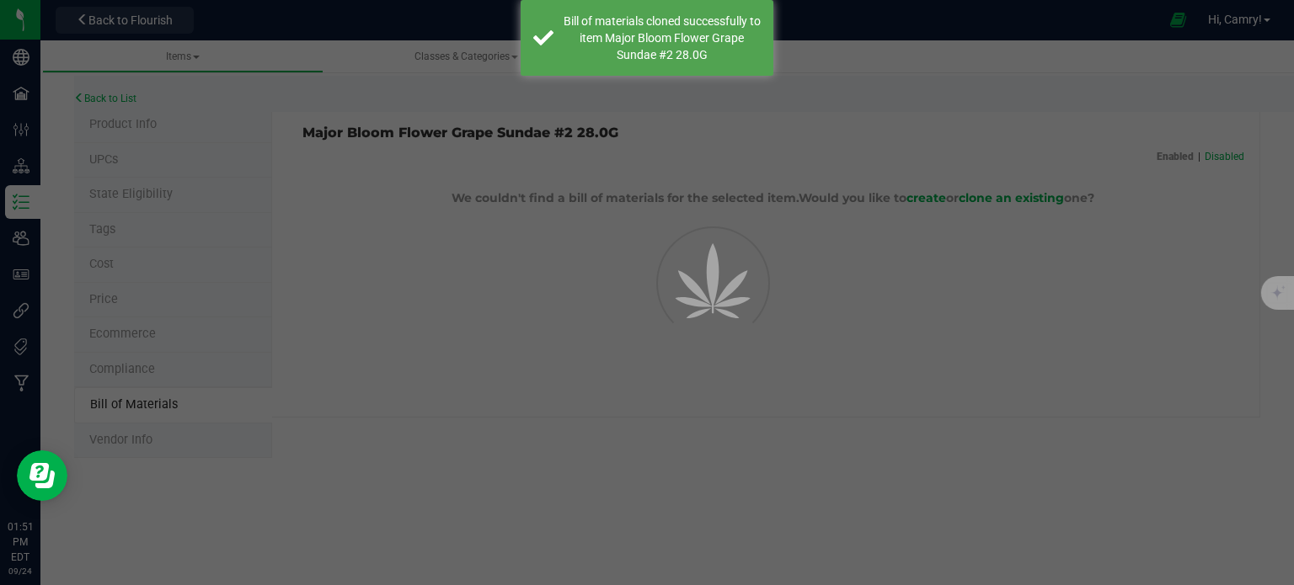
select select "915"
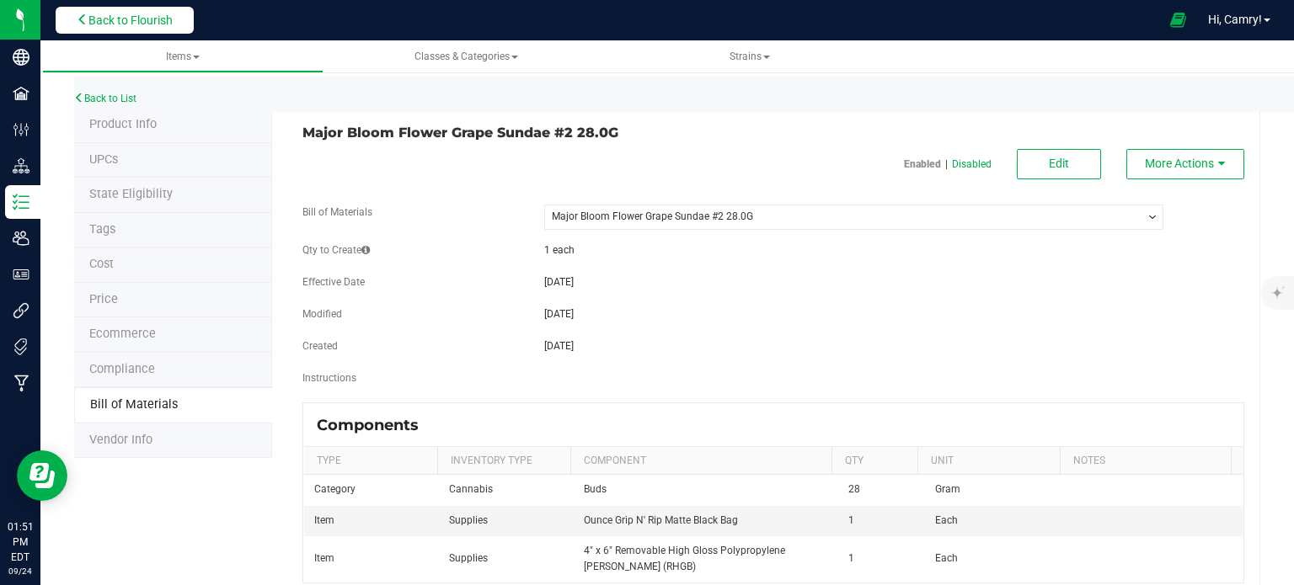
click at [93, 9] on button "Back to Flourish" at bounding box center [125, 20] width 138 height 27
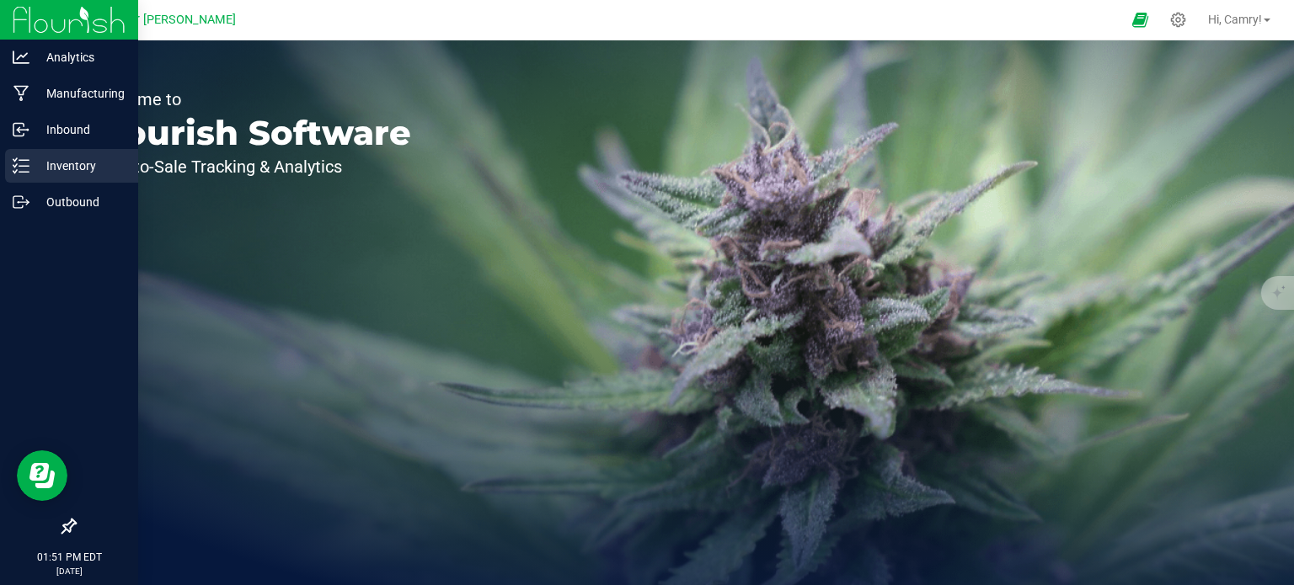
click at [32, 171] on p "Inventory" at bounding box center [79, 166] width 101 height 20
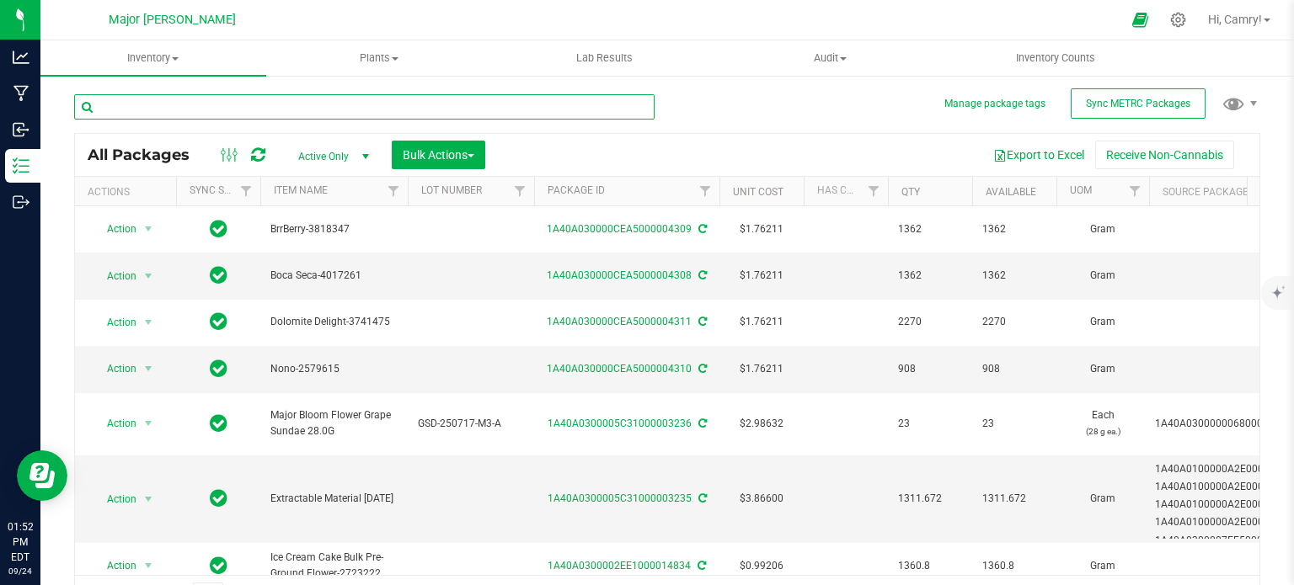
click at [189, 104] on input "text" at bounding box center [364, 106] width 580 height 25
click at [142, 54] on span "Inventory" at bounding box center [153, 58] width 226 height 15
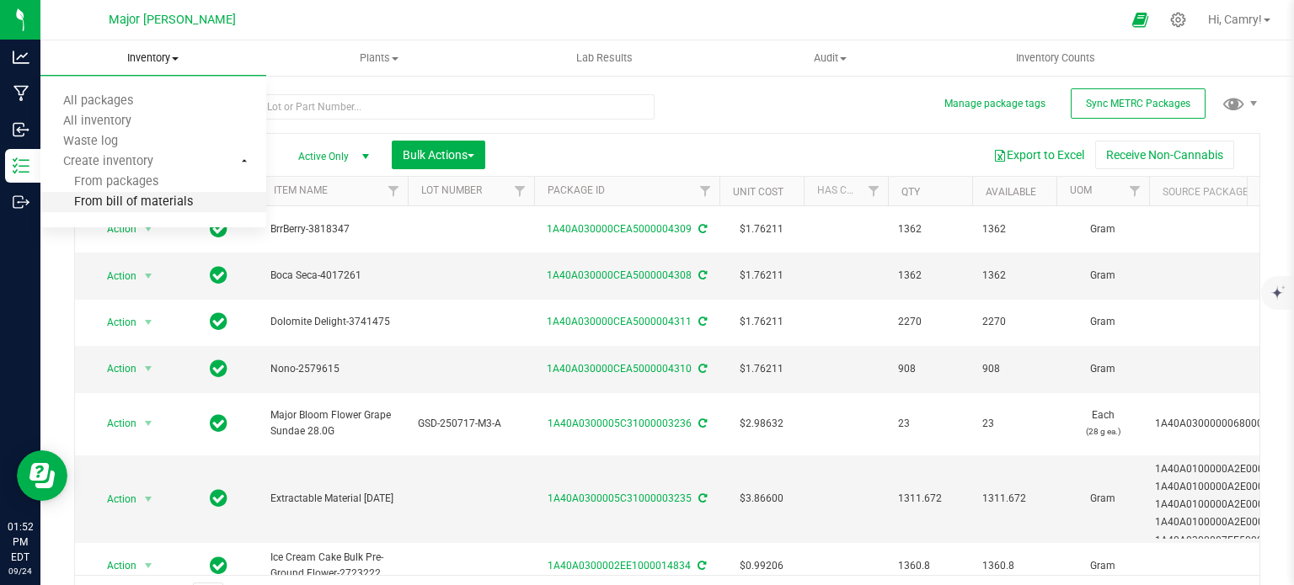
click at [155, 199] on span "From bill of materials" at bounding box center [116, 202] width 152 height 14
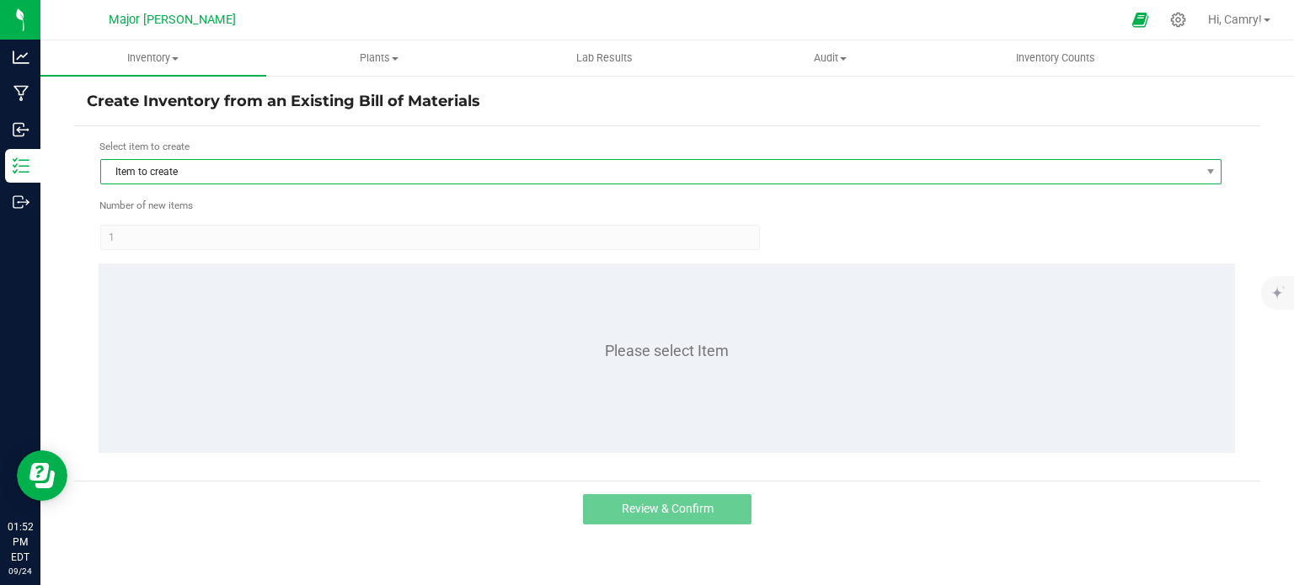
click at [270, 181] on span "Item to create" at bounding box center [650, 172] width 1099 height 24
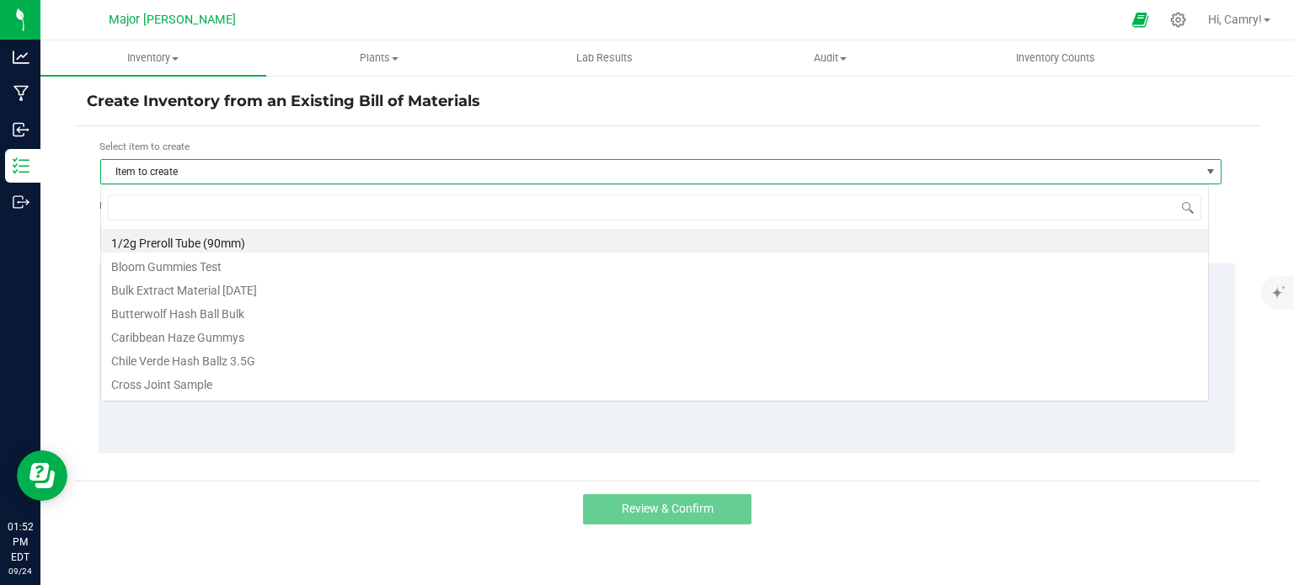
scroll to position [24, 1109]
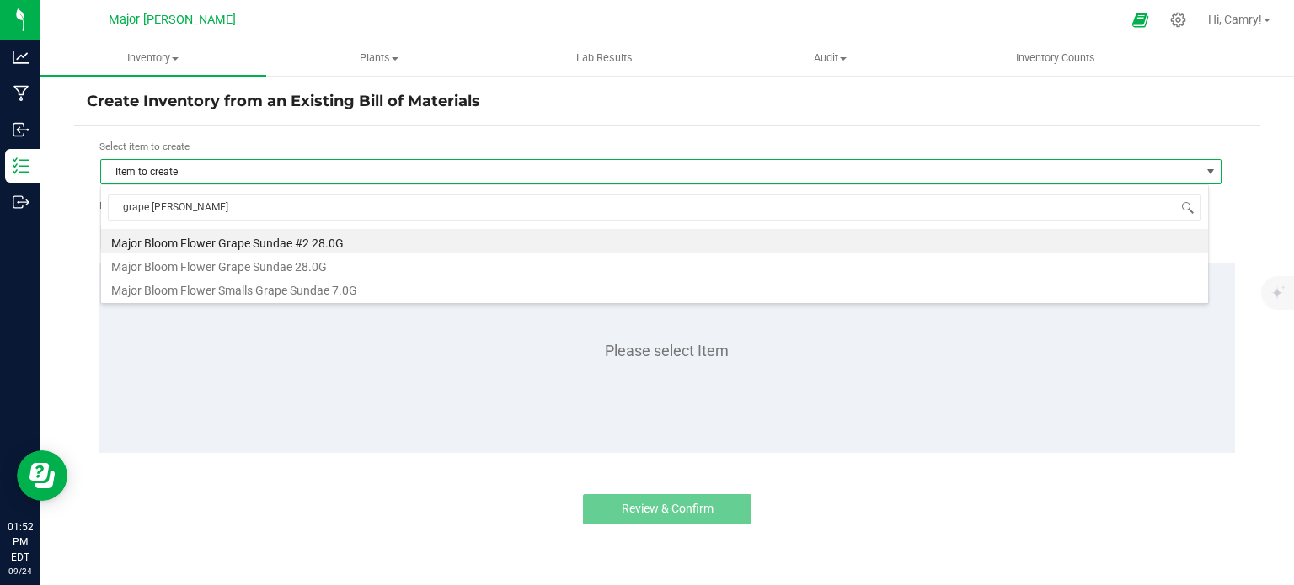
type input "grape sunda"
click at [297, 249] on li "Major Bloom Flower Grape Sundae #2 28.0G" at bounding box center [654, 241] width 1107 height 24
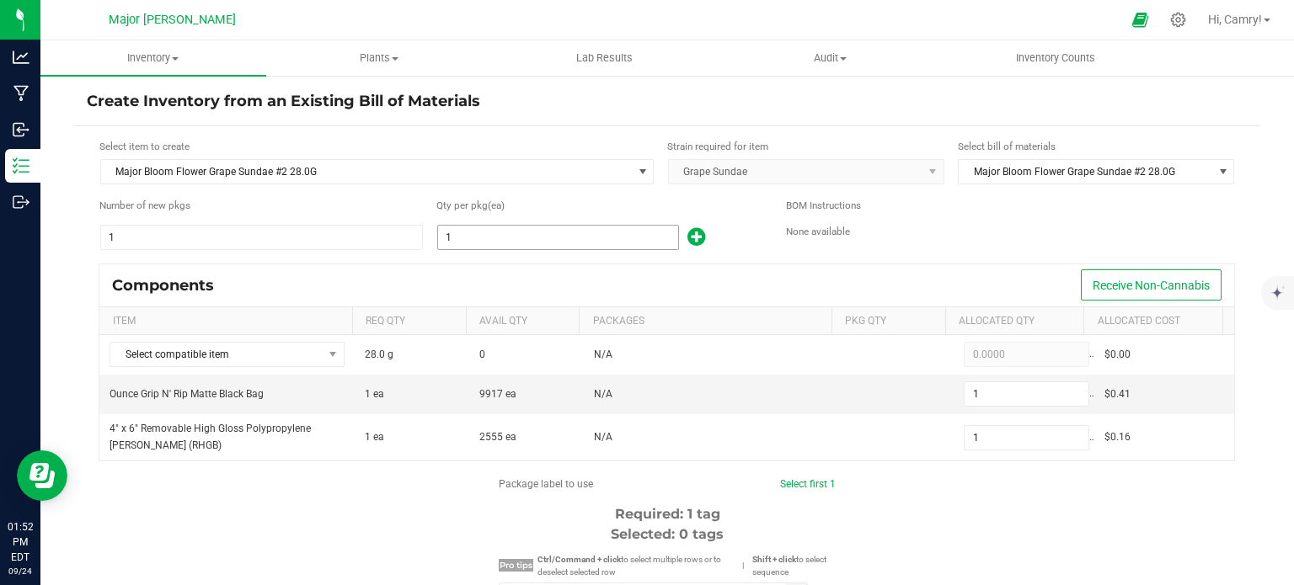
click at [513, 233] on input "1" at bounding box center [558, 238] width 240 height 24
type input "2"
type input "22"
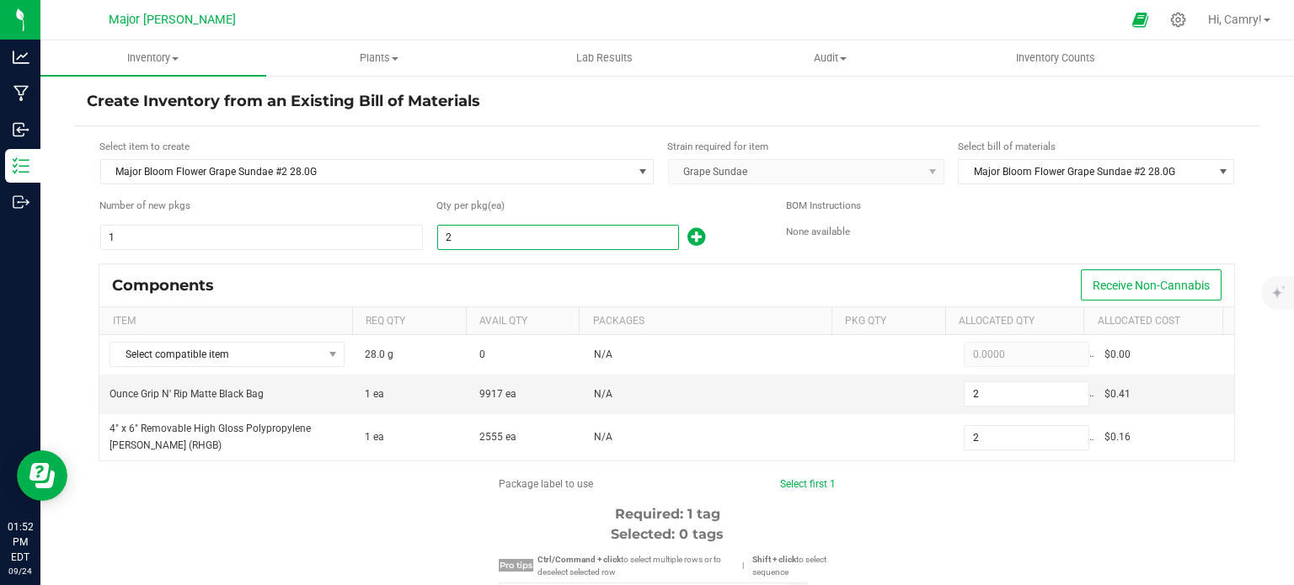
type input "22"
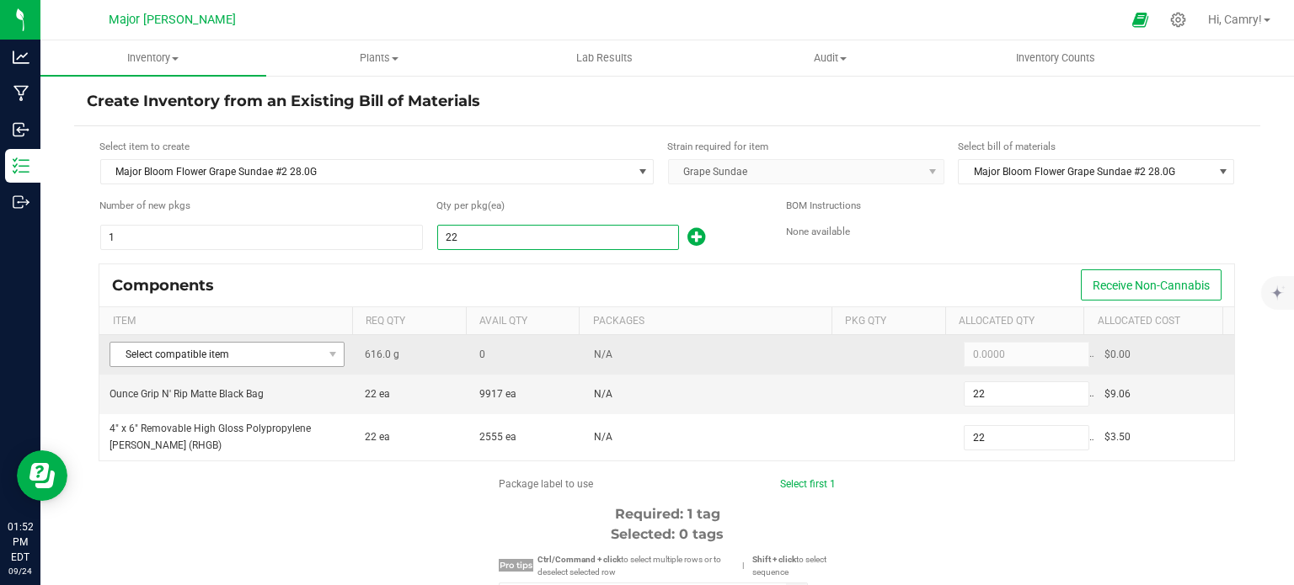
type input "22"
click at [283, 350] on span "Select compatible item" at bounding box center [216, 355] width 212 height 24
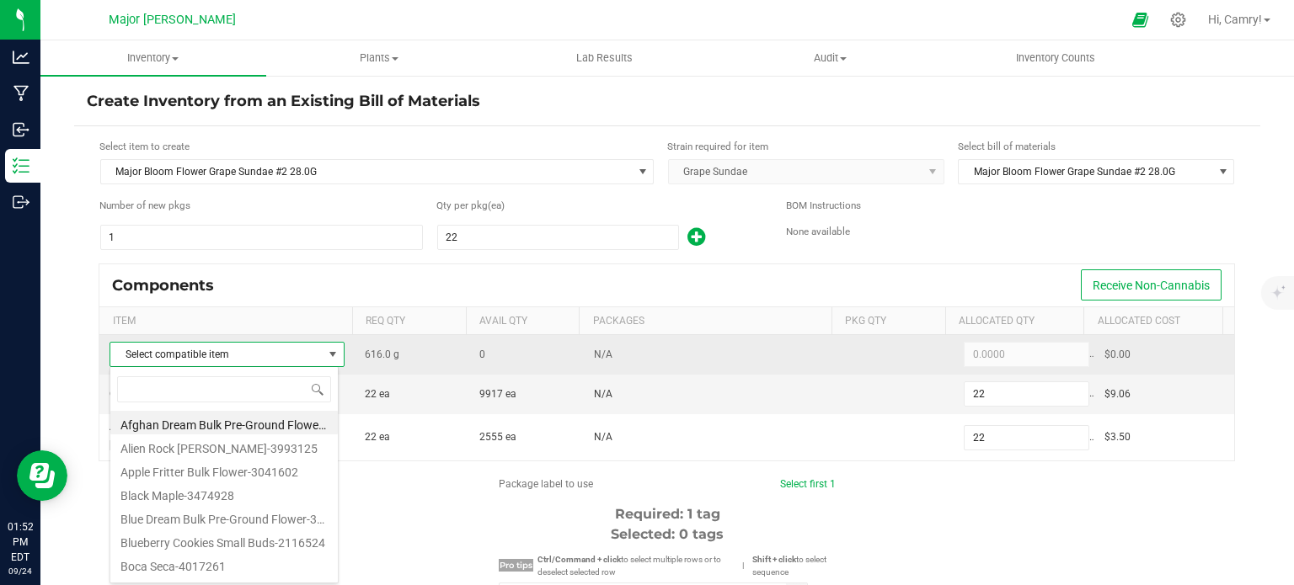
scroll to position [24, 229]
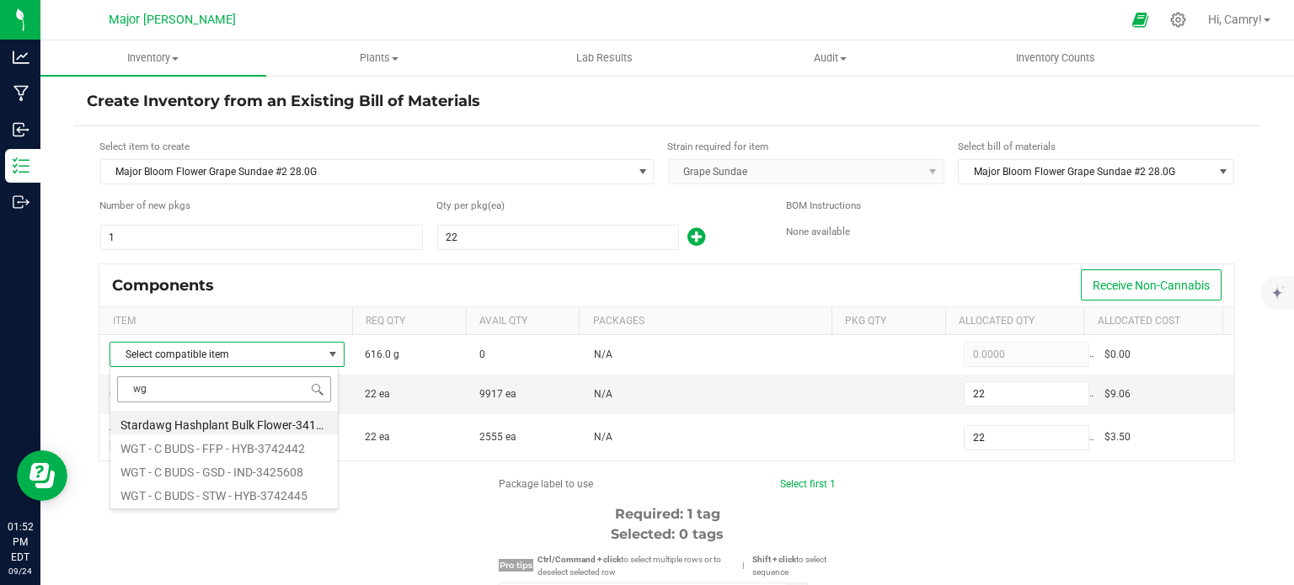
type input "wgt"
click at [273, 445] on li "WGT - C BUDS - GSD - IND-3425608" at bounding box center [223, 447] width 227 height 24
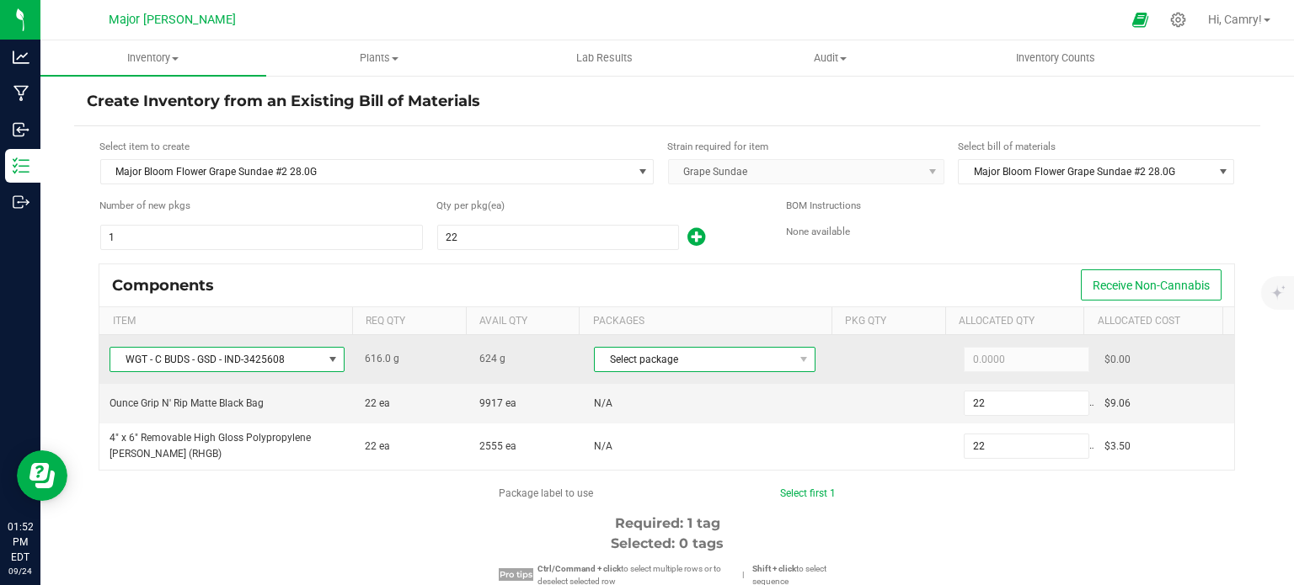
click at [644, 362] on span "Select package" at bounding box center [694, 360] width 199 height 24
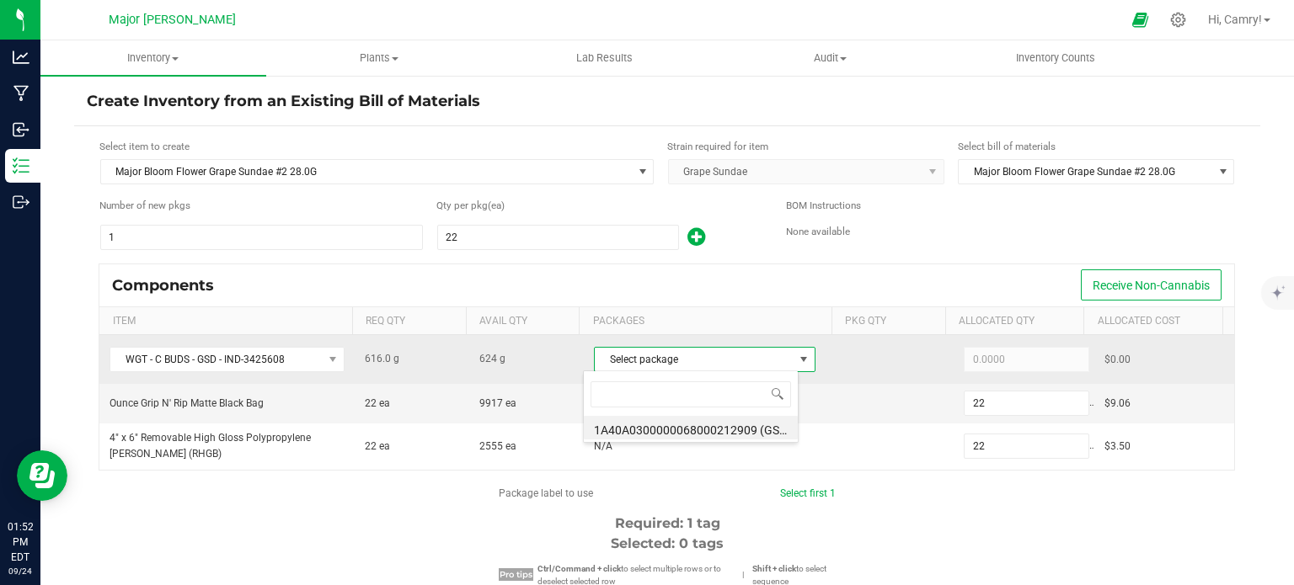
scroll to position [24, 216]
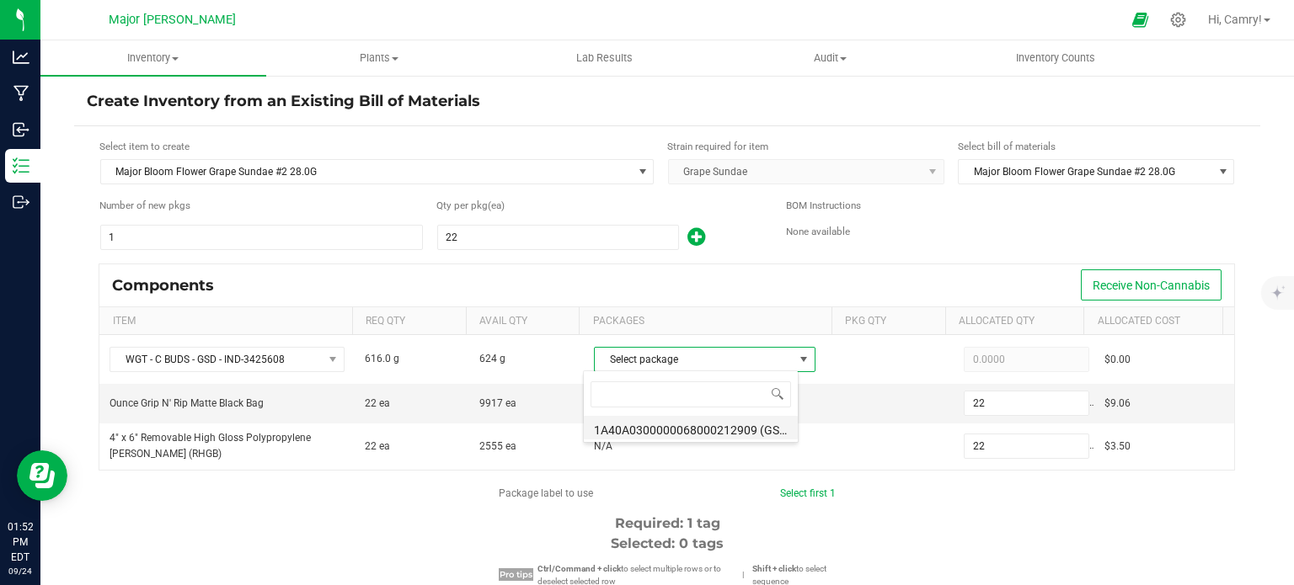
click at [667, 429] on li "1A40A0300000068000212909 (GSD-250717-M3-A)" at bounding box center [691, 428] width 214 height 24
type input "616.0000"
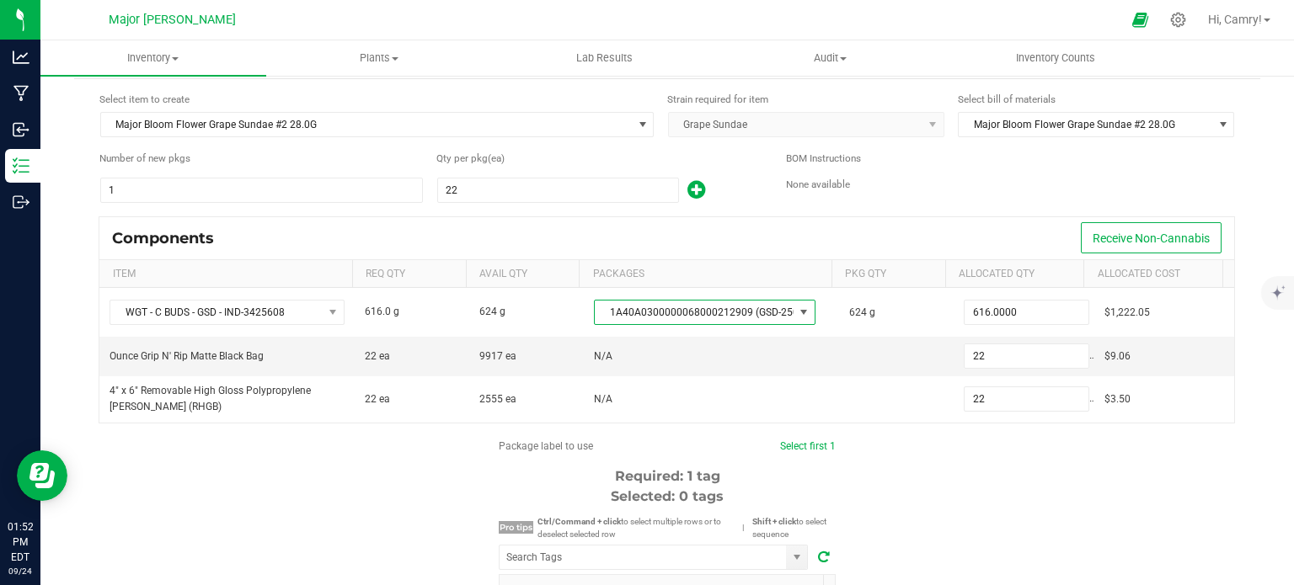
scroll to position [253, 0]
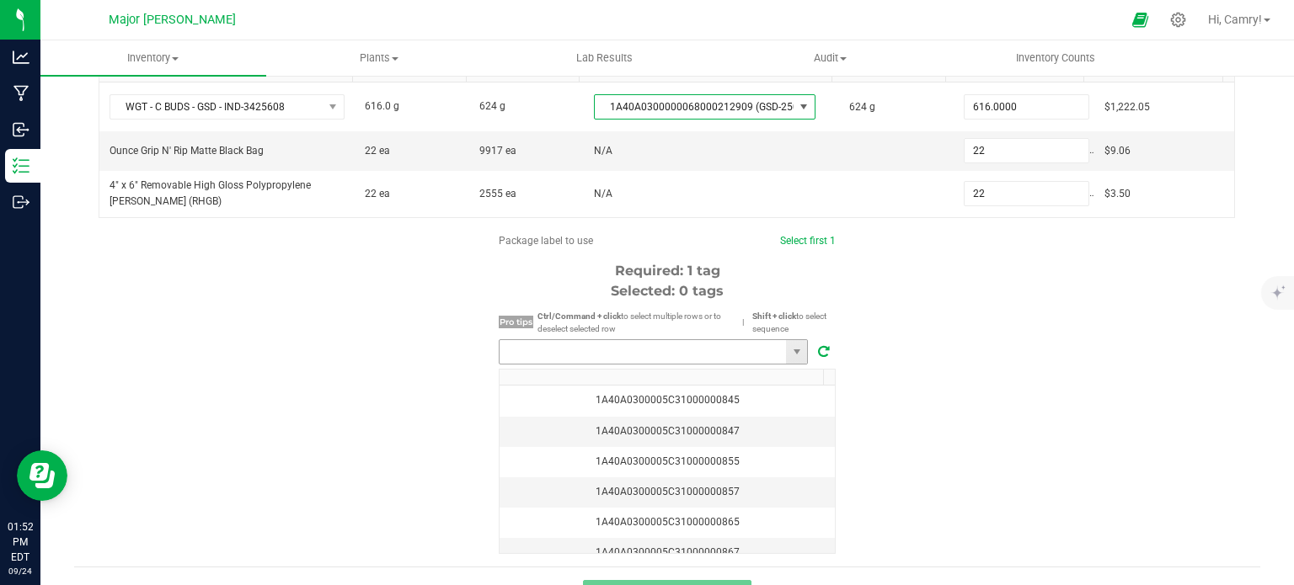
click at [640, 350] on input "NO DATA FOUND" at bounding box center [643, 352] width 286 height 24
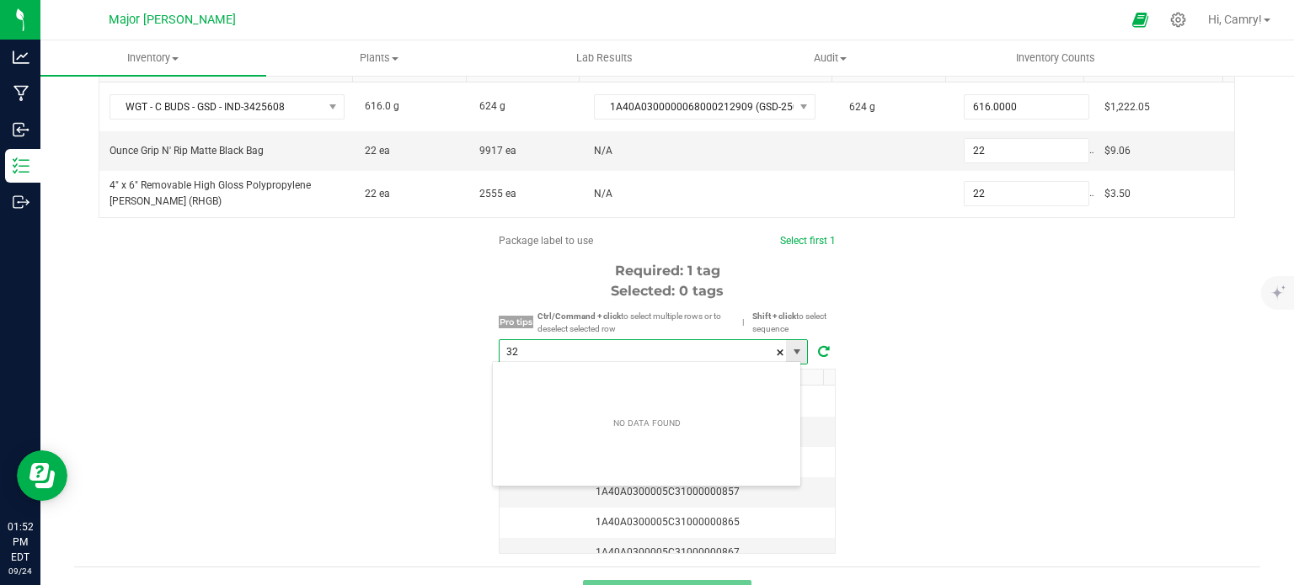
scroll to position [24, 310]
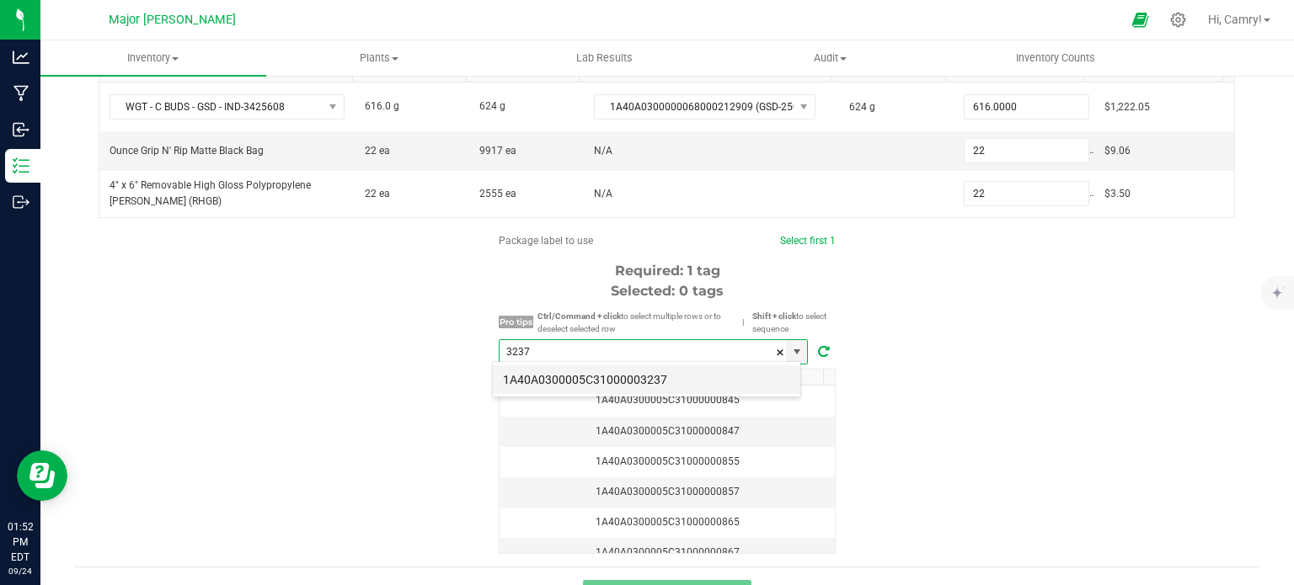
click at [651, 375] on li "1A40A0300005C31000003237" at bounding box center [646, 380] width 307 height 29
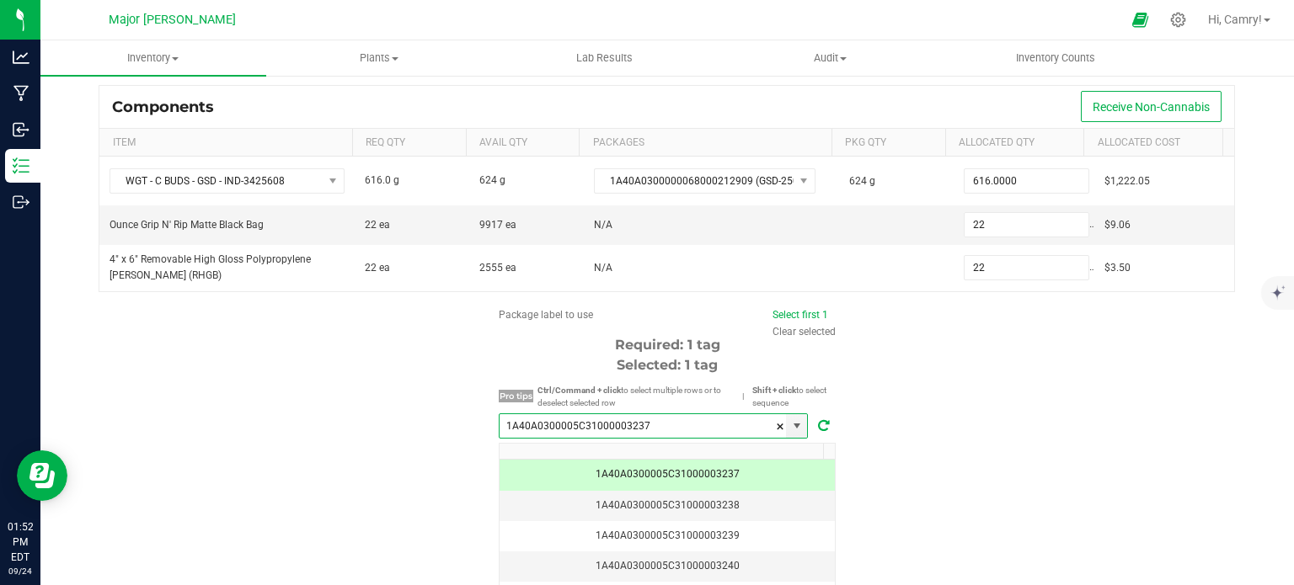
scroll to position [286, 0]
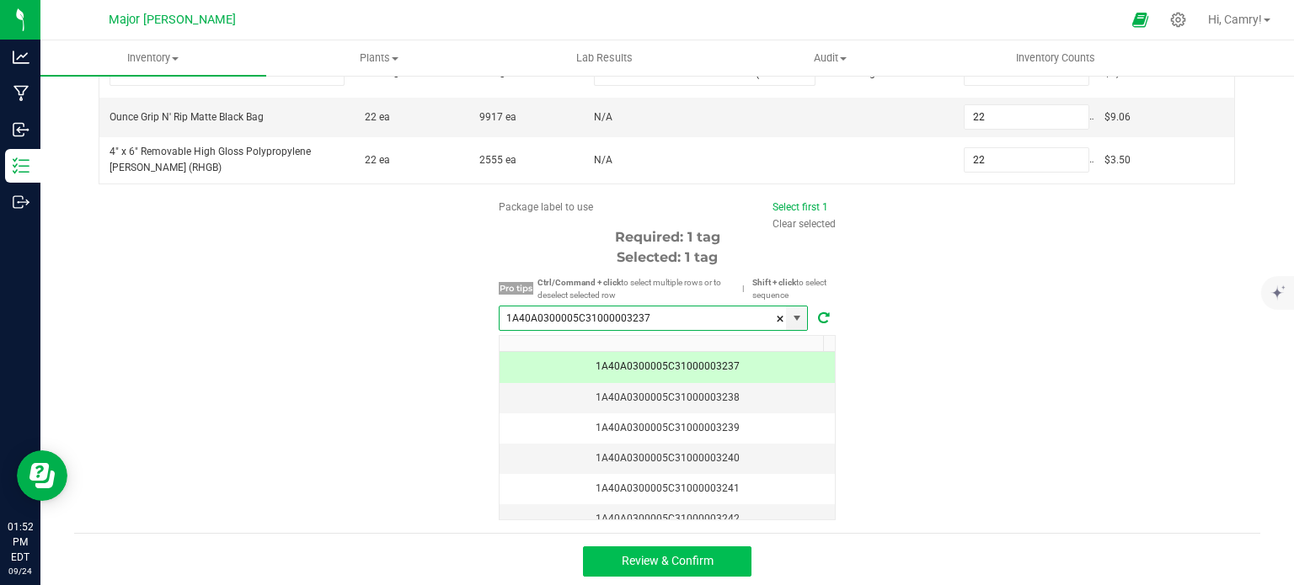
type input "1A40A0300005C31000003237"
click at [701, 556] on span "Review & Confirm" at bounding box center [668, 560] width 92 height 13
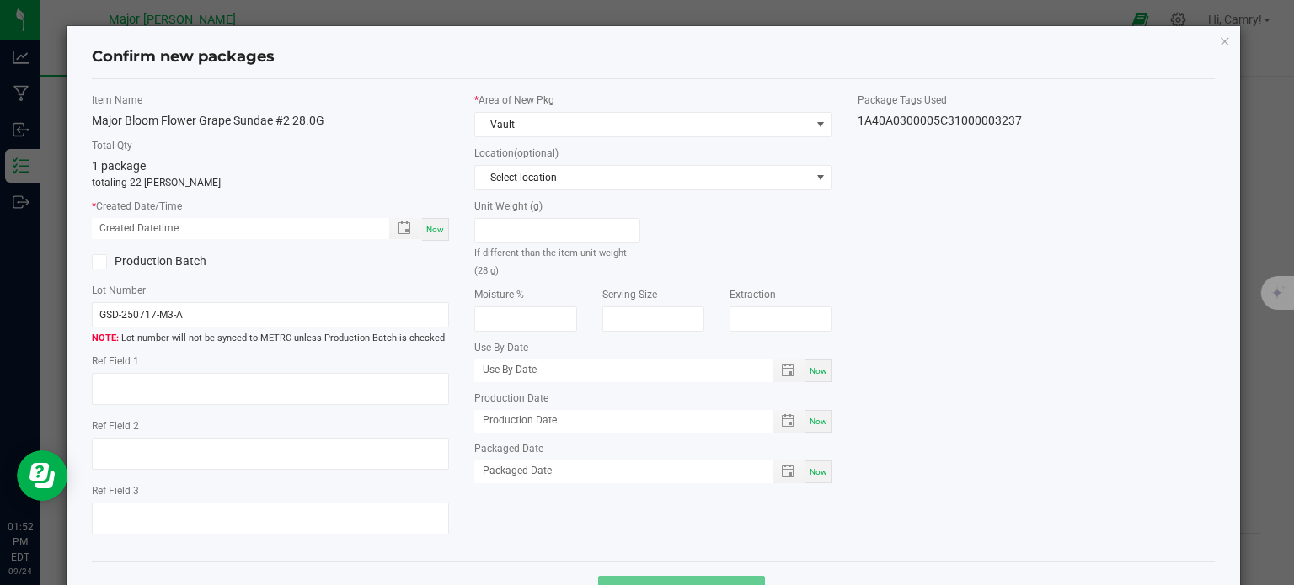
click at [427, 233] on span "Now" at bounding box center [435, 229] width 18 height 9
type input "[DATE] 01:52 PM"
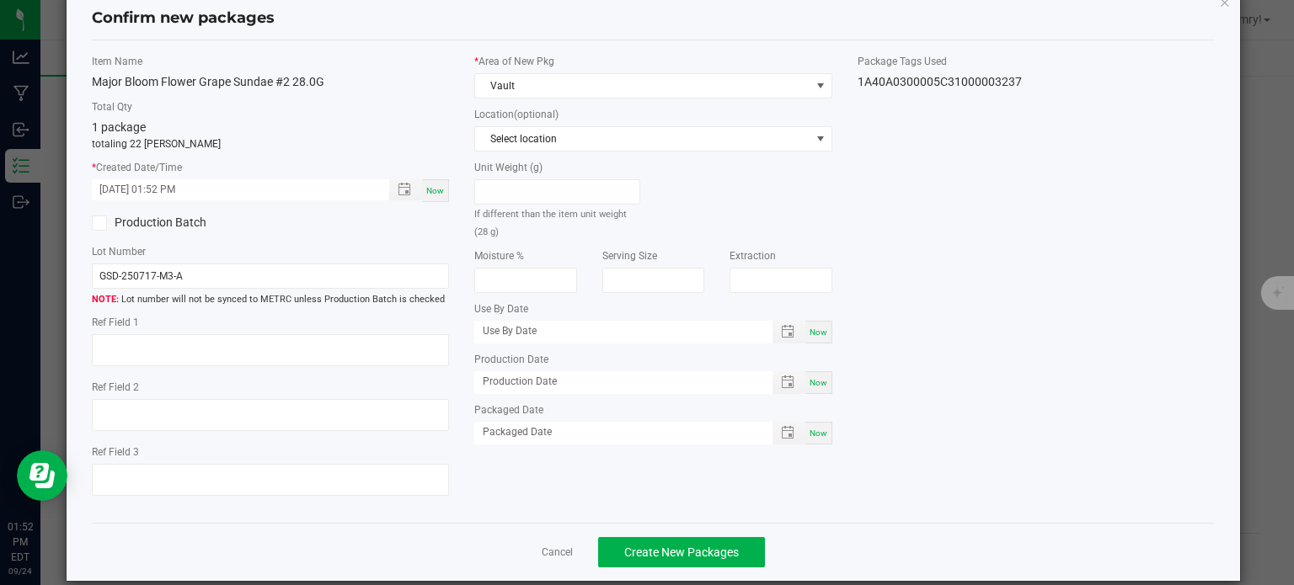
scroll to position [60, 0]
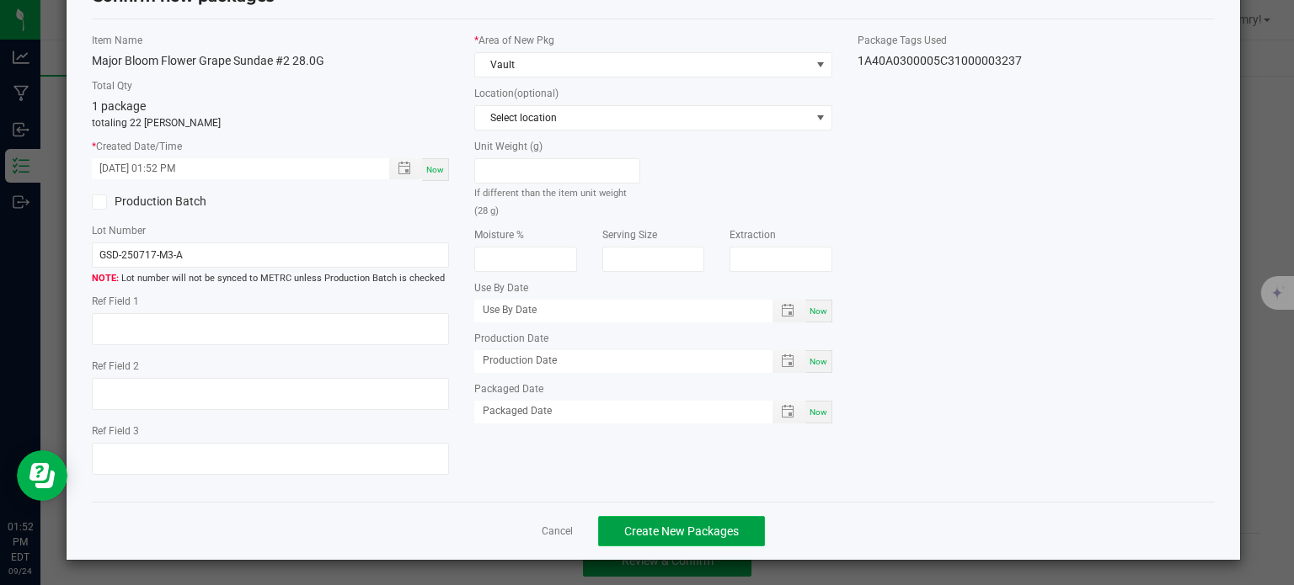
click at [714, 528] on span "Create New Packages" at bounding box center [681, 531] width 115 height 13
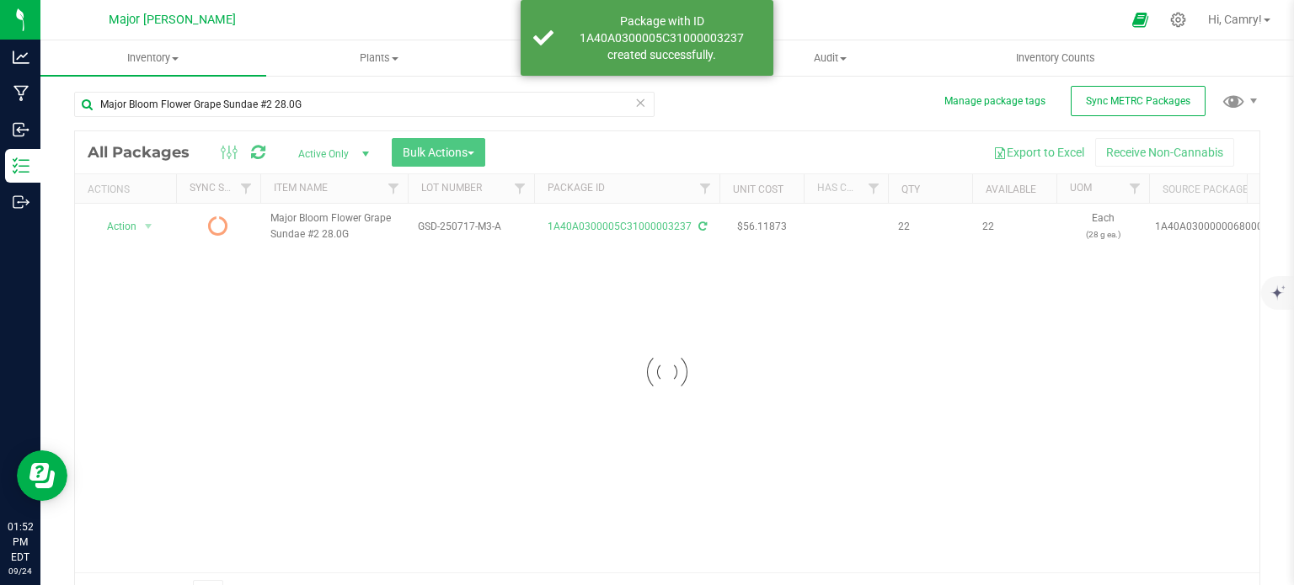
scroll to position [29, 0]
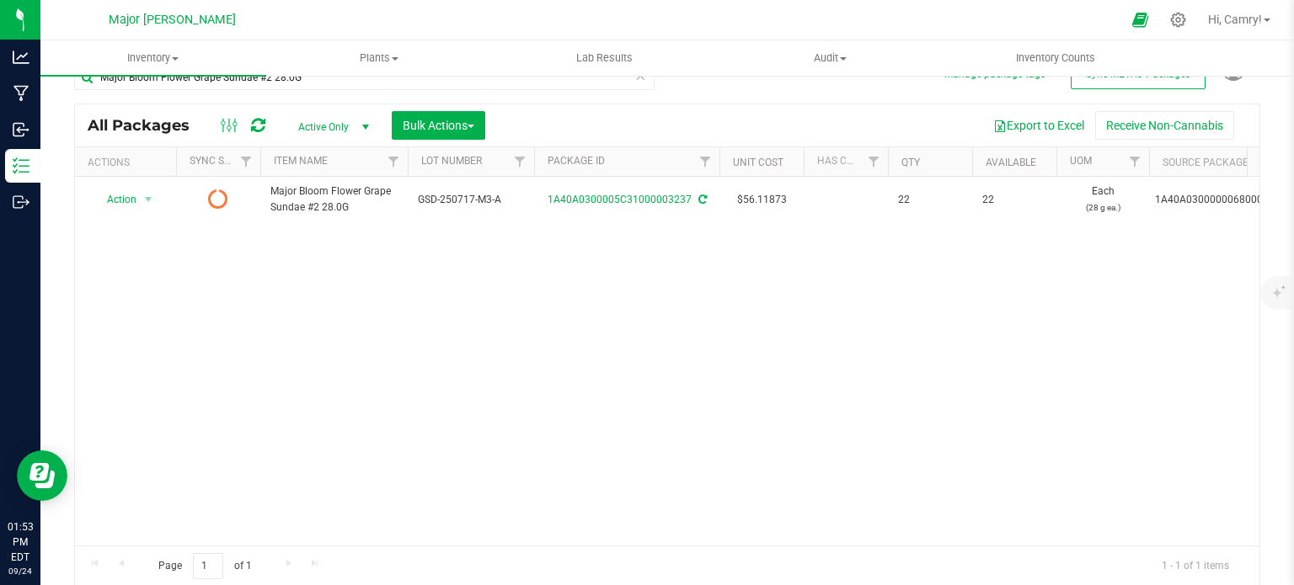
click at [261, 130] on icon at bounding box center [258, 125] width 14 height 17
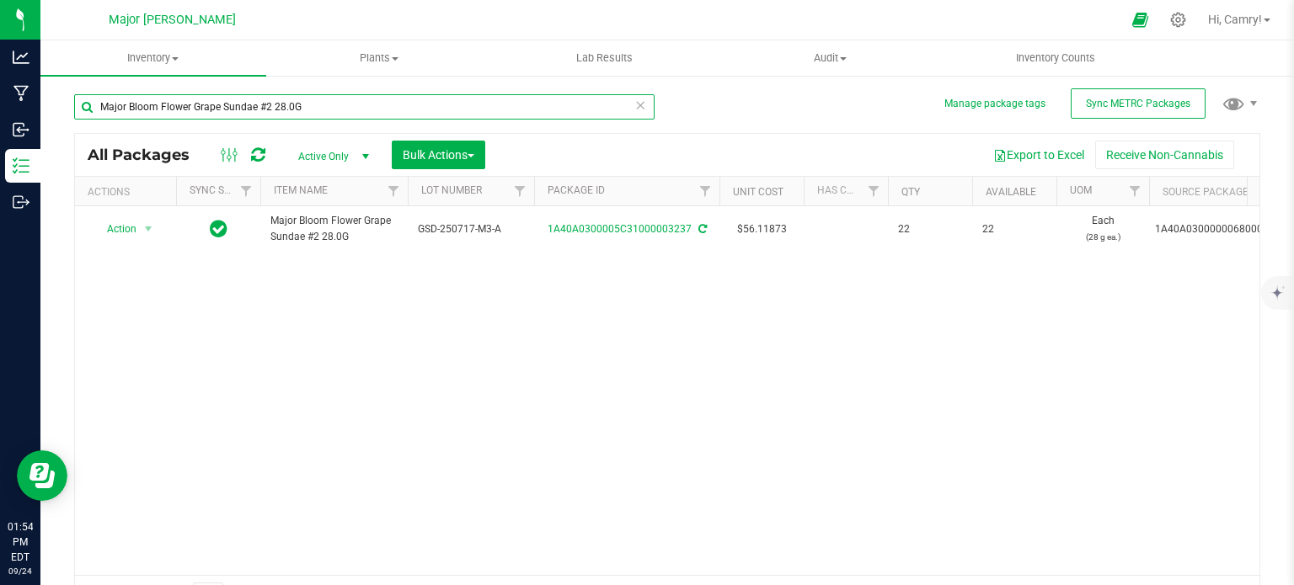
drag, startPoint x: 313, startPoint y: 110, endPoint x: 60, endPoint y: 157, distance: 257.8
click at [60, 157] on div "Manage package tags Sync METRC Packages Major Bloom Flower Grape Sundae #2 28.0…" at bounding box center [667, 331] width 1254 height 514
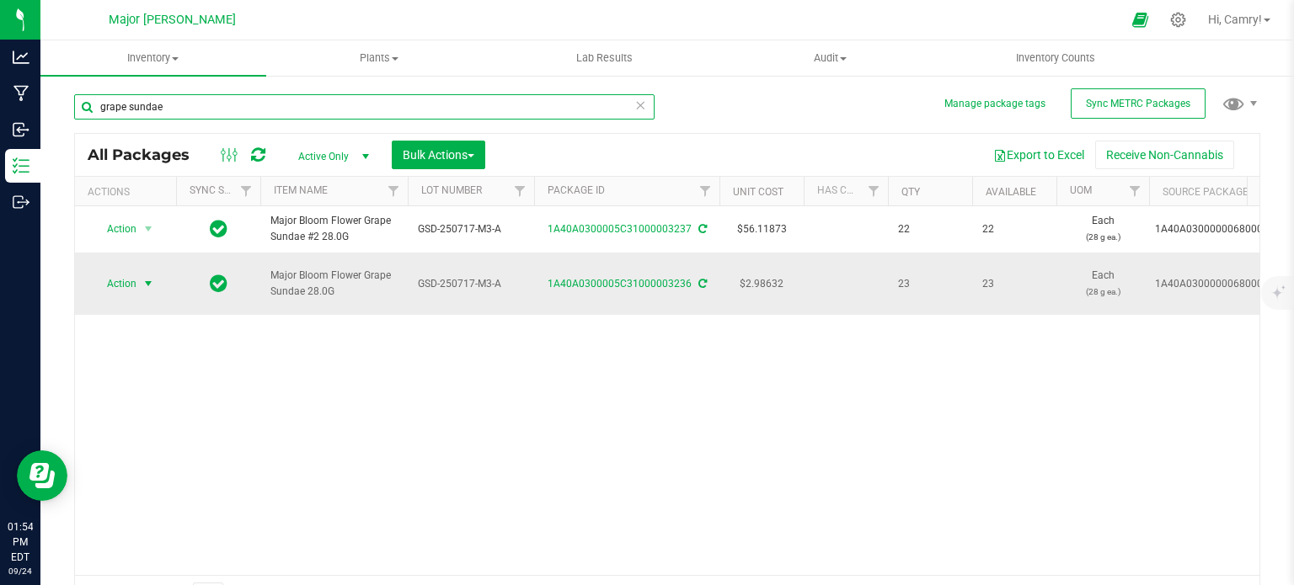
type input "grape sundae"
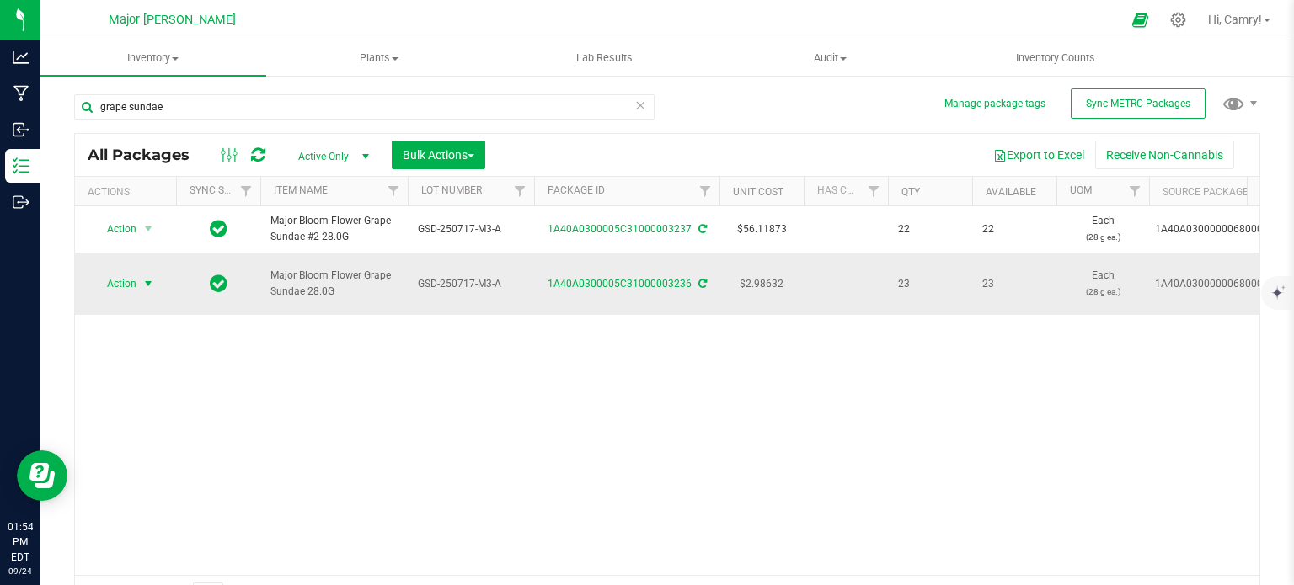
click at [145, 277] on span "select" at bounding box center [148, 283] width 13 height 13
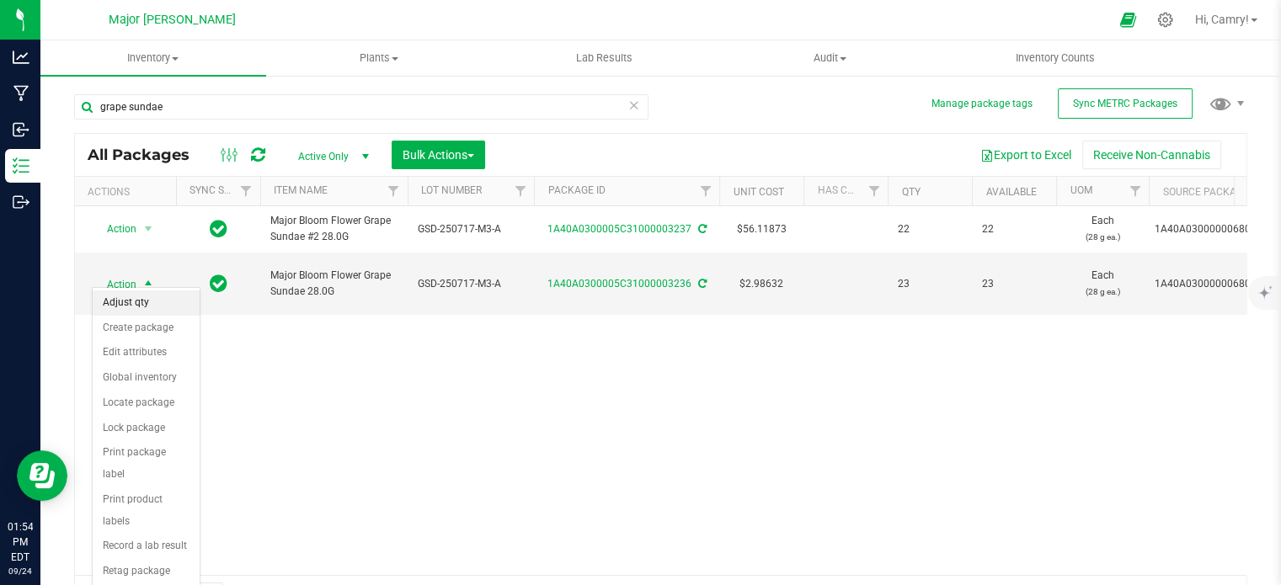
click at [142, 295] on li "Adjust qty" at bounding box center [146, 303] width 107 height 25
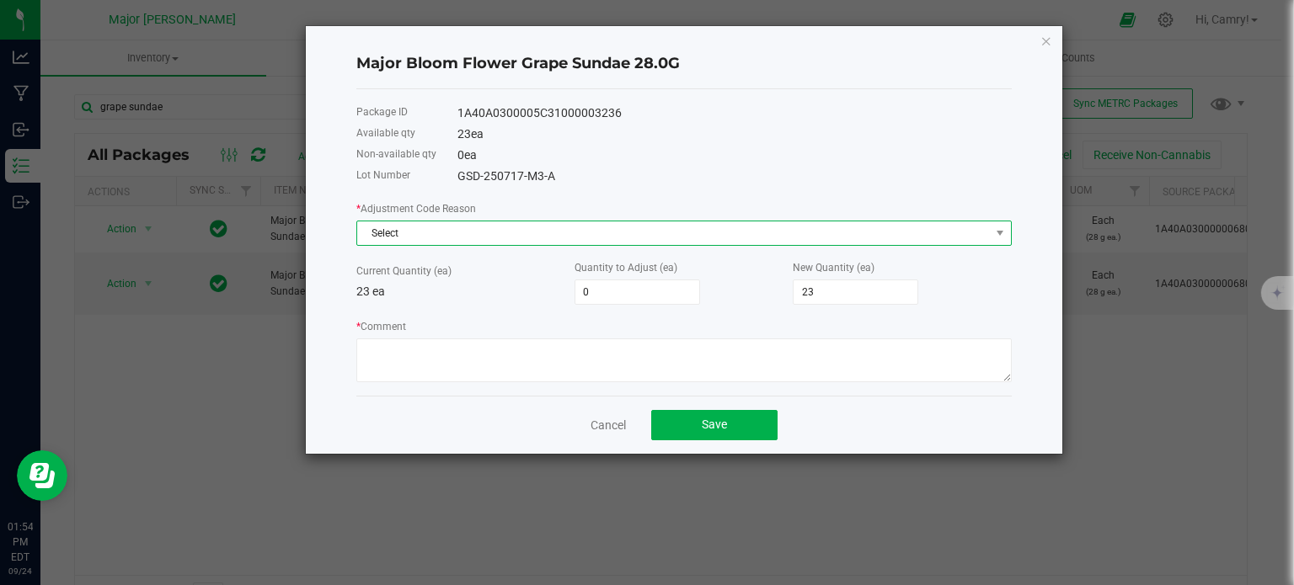
click at [573, 242] on span "Select" at bounding box center [673, 234] width 633 height 24
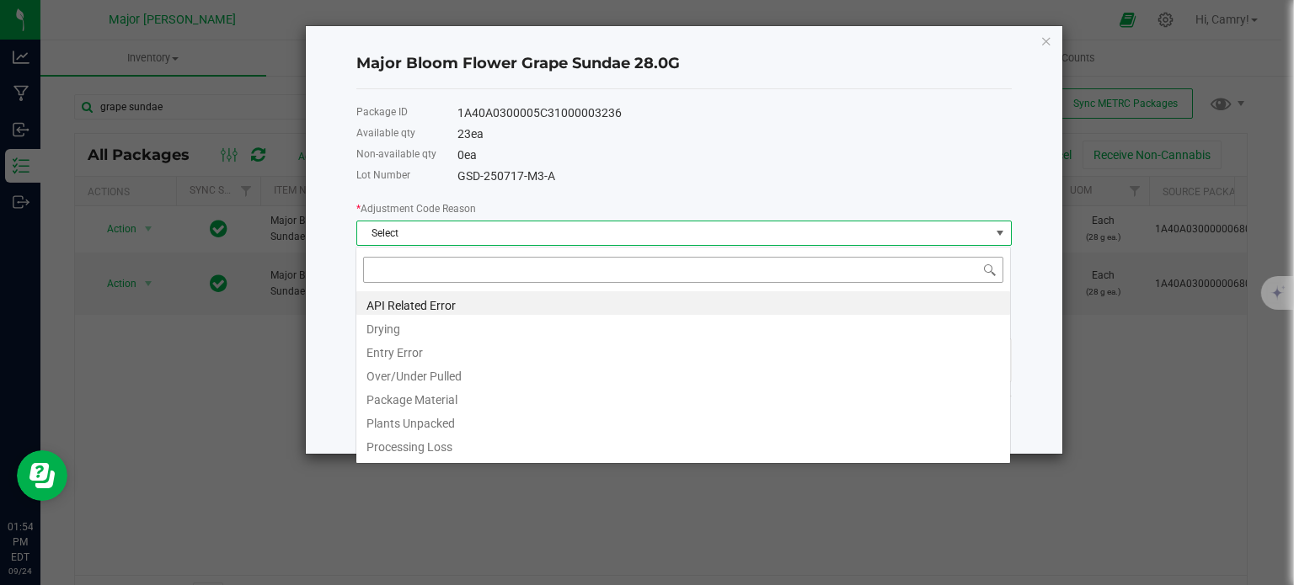
scroll to position [24, 655]
click at [510, 353] on li "Entry Error" at bounding box center [683, 351] width 654 height 24
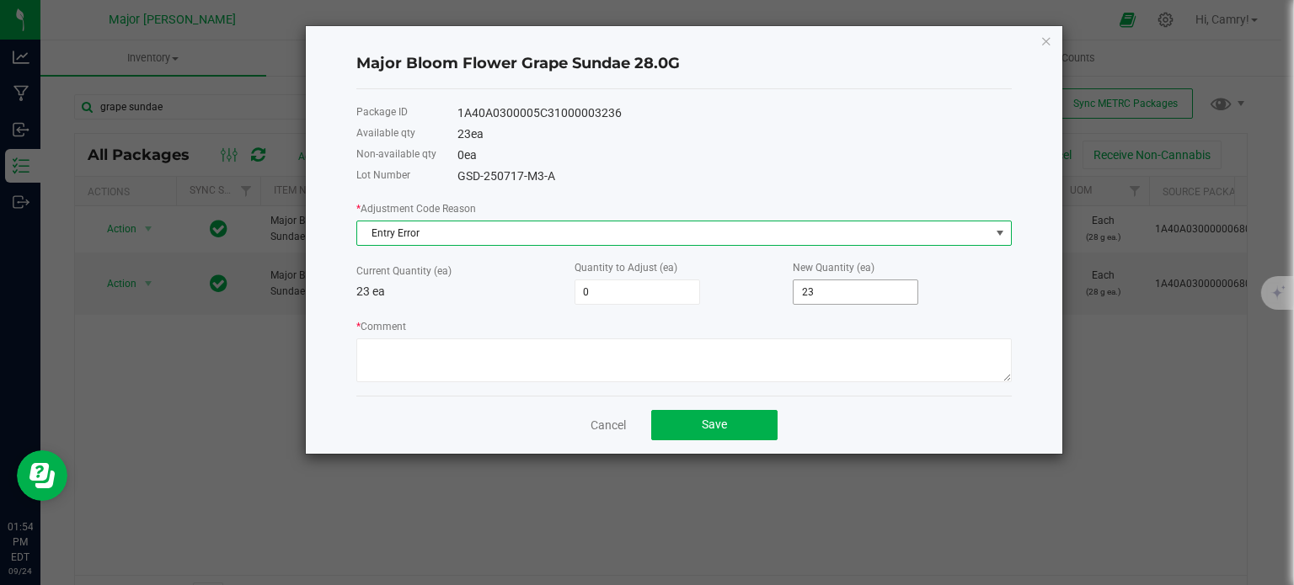
click at [819, 293] on input "23" at bounding box center [856, 293] width 124 height 24
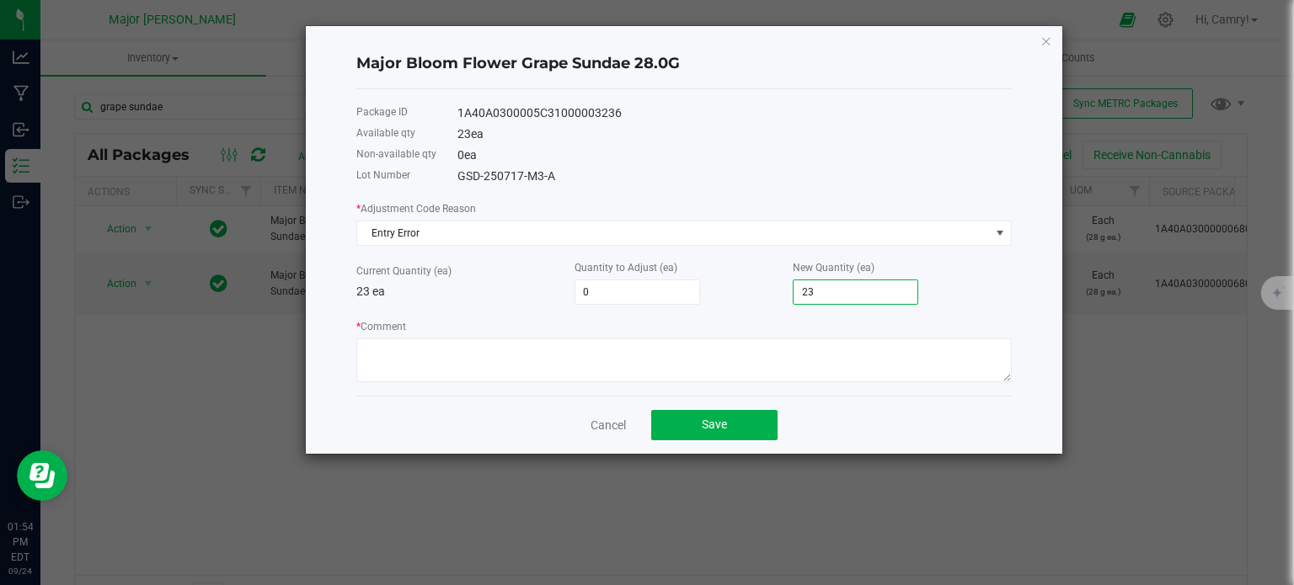
type input "-22"
type input "1"
click at [669, 350] on textarea "* Comment" at bounding box center [683, 361] width 655 height 44
type textarea "Entry Error"
click at [698, 437] on button "Save" at bounding box center [714, 425] width 126 height 30
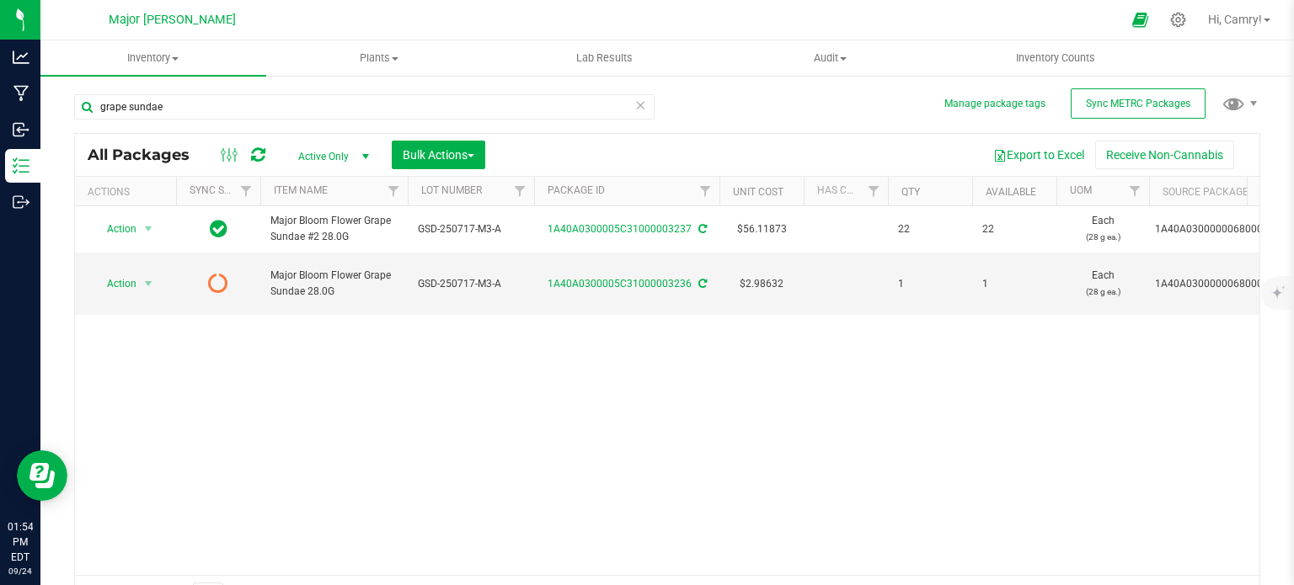
click at [259, 156] on icon at bounding box center [258, 155] width 14 height 17
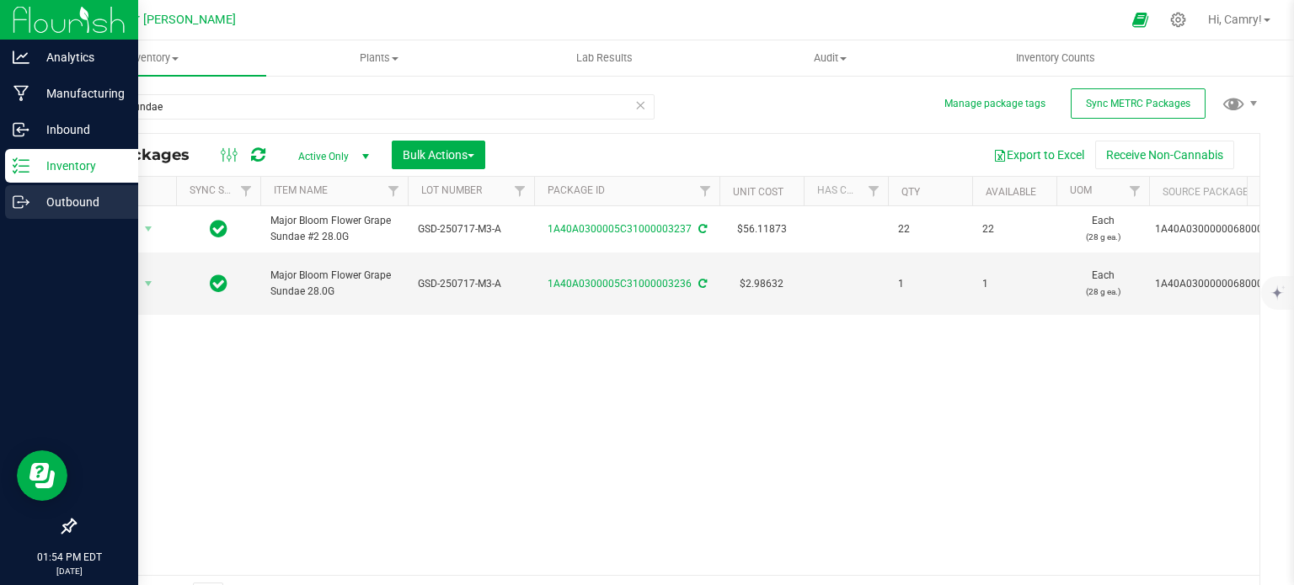
click at [44, 192] on p "Outbound" at bounding box center [79, 202] width 101 height 20
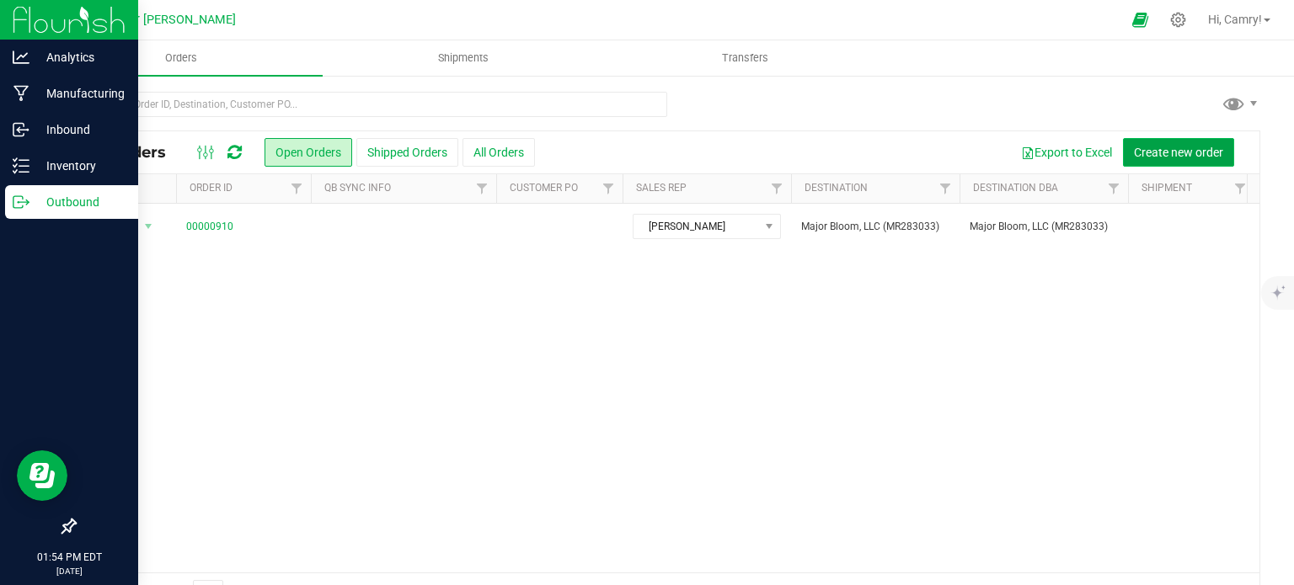
click at [1152, 151] on span "Create new order" at bounding box center [1178, 152] width 89 height 13
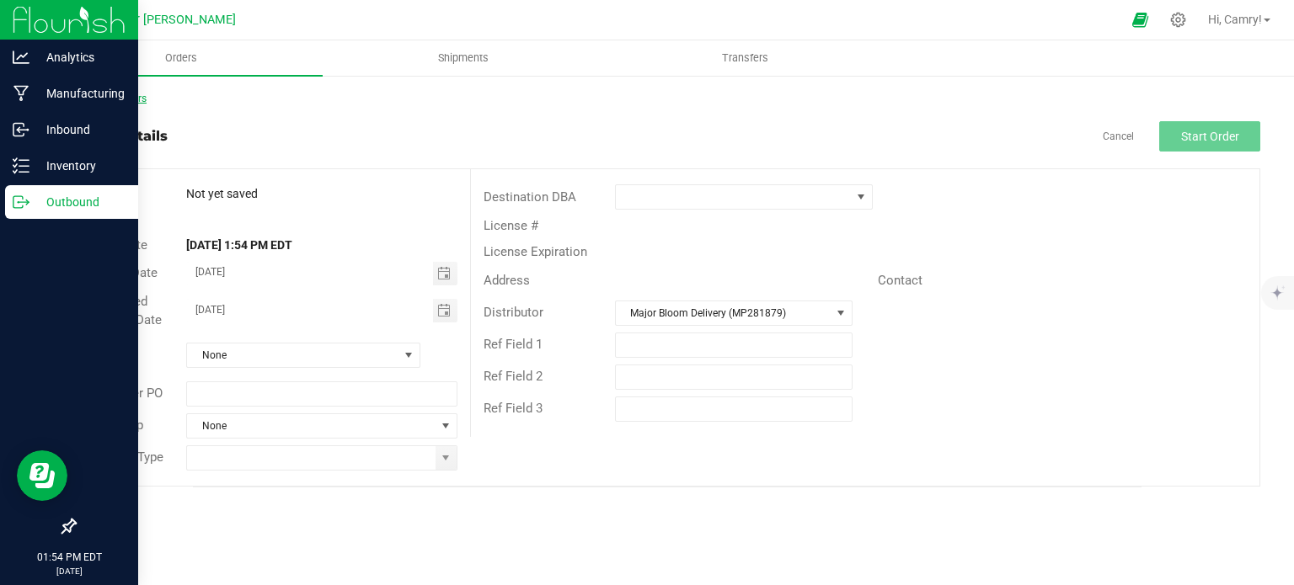
click at [125, 93] on link "Back to Orders" at bounding box center [110, 99] width 72 height 12
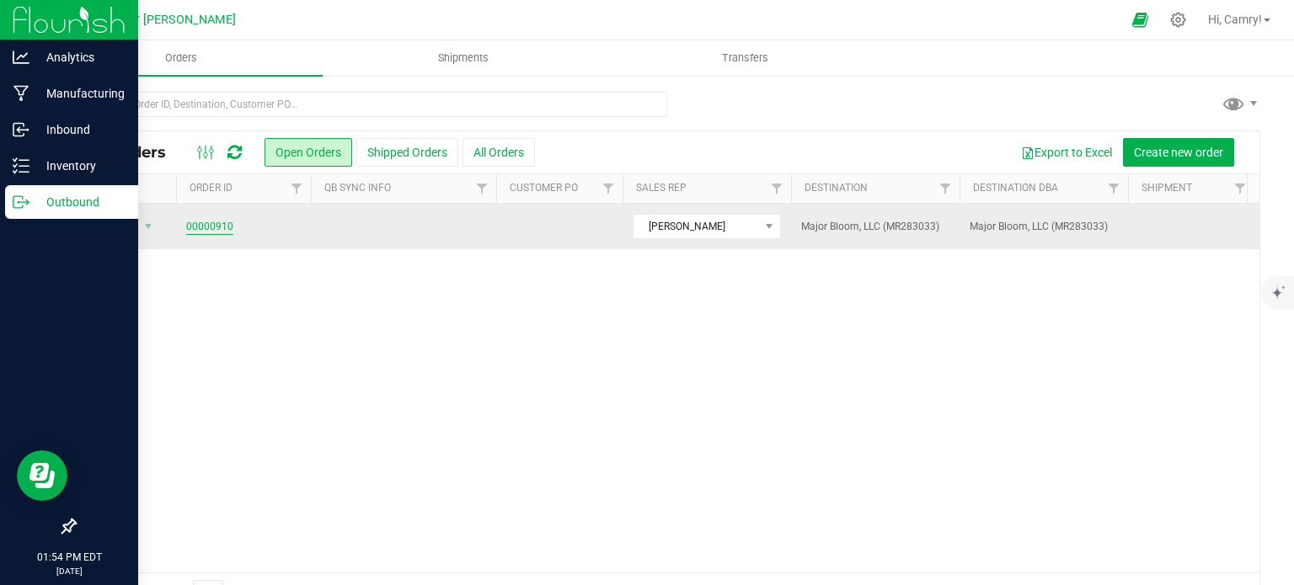
click at [216, 227] on link "00000910" at bounding box center [209, 227] width 47 height 16
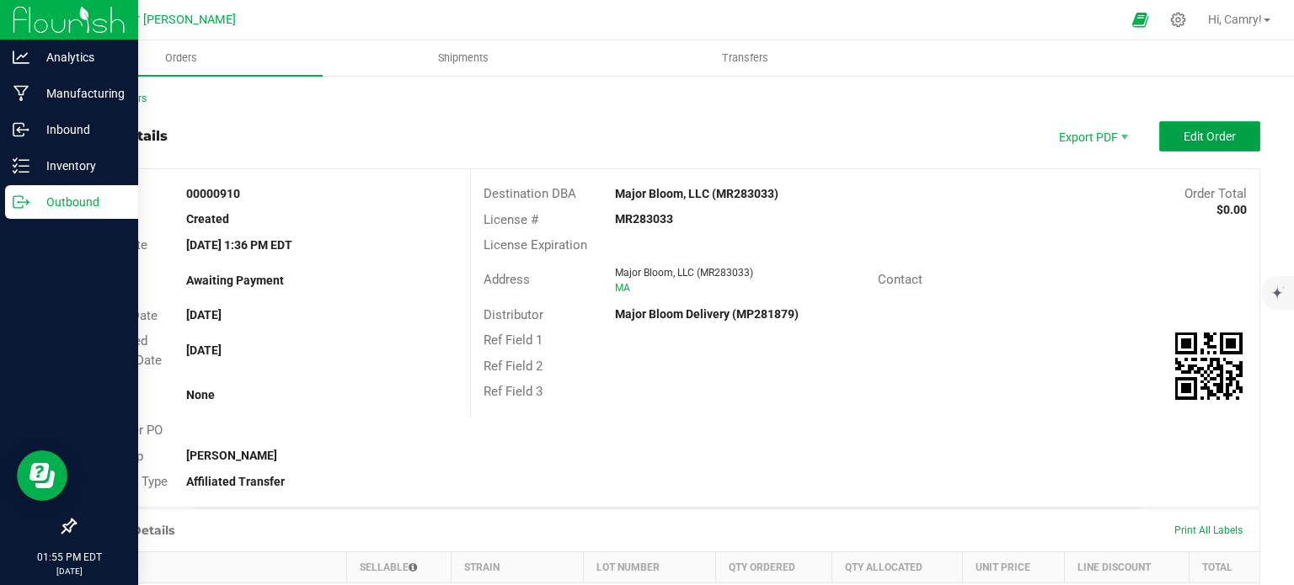
click at [1190, 141] on span "Edit Order" at bounding box center [1210, 136] width 52 height 13
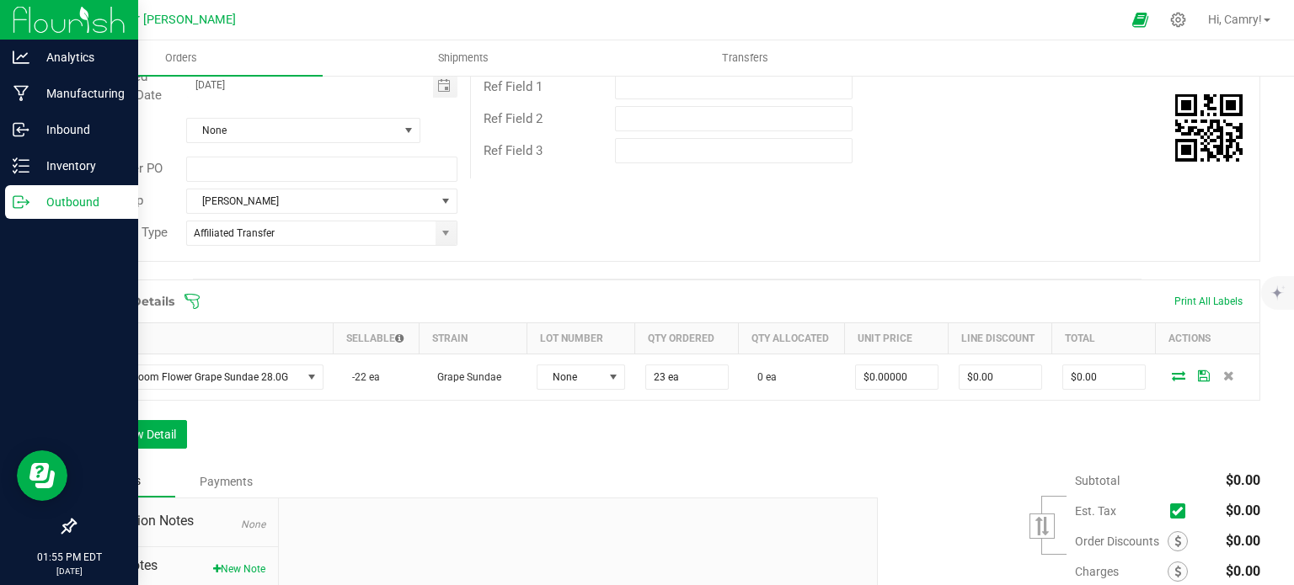
scroll to position [337, 0]
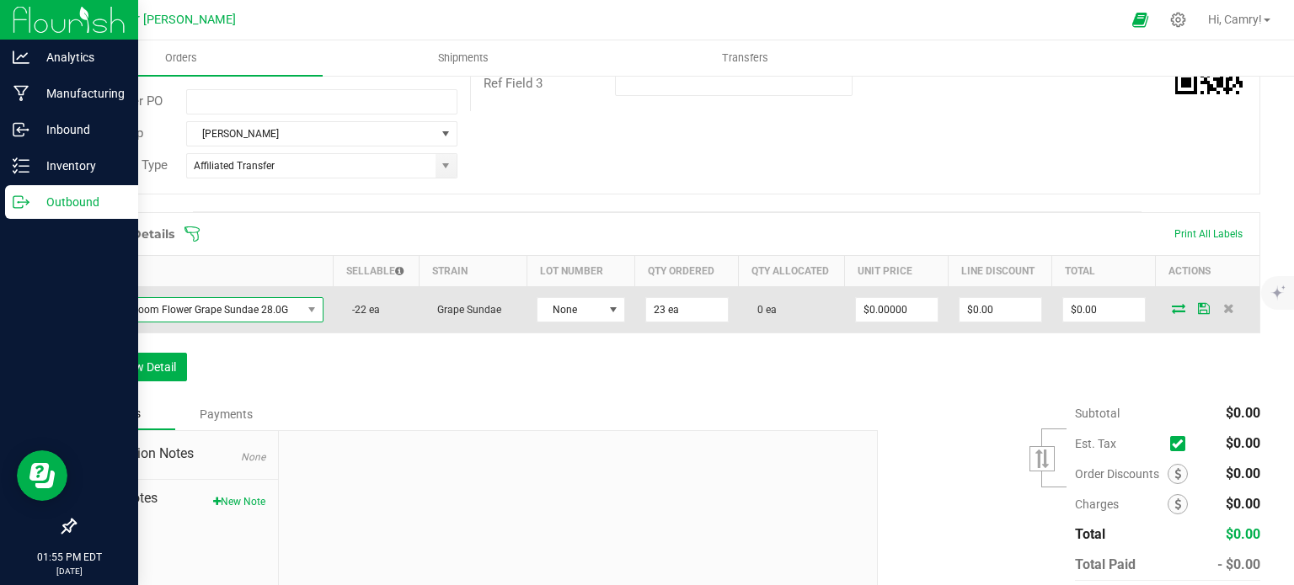
click at [258, 306] on span "Major Bloom Flower Grape Sundae 28.0G" at bounding box center [194, 310] width 215 height 24
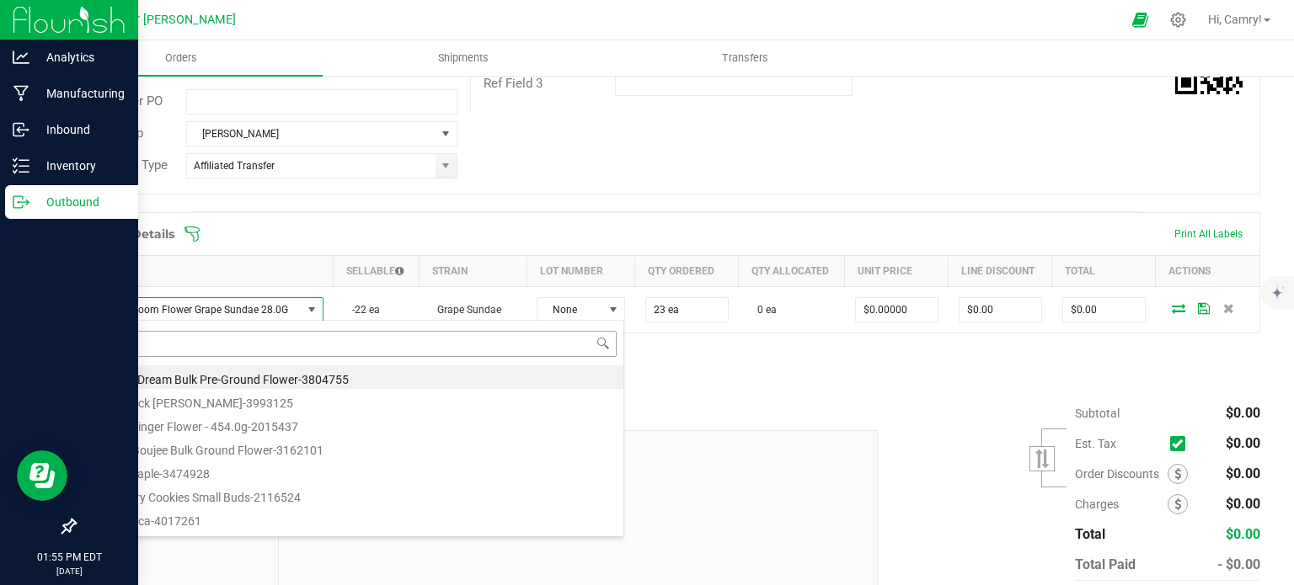
scroll to position [24, 230]
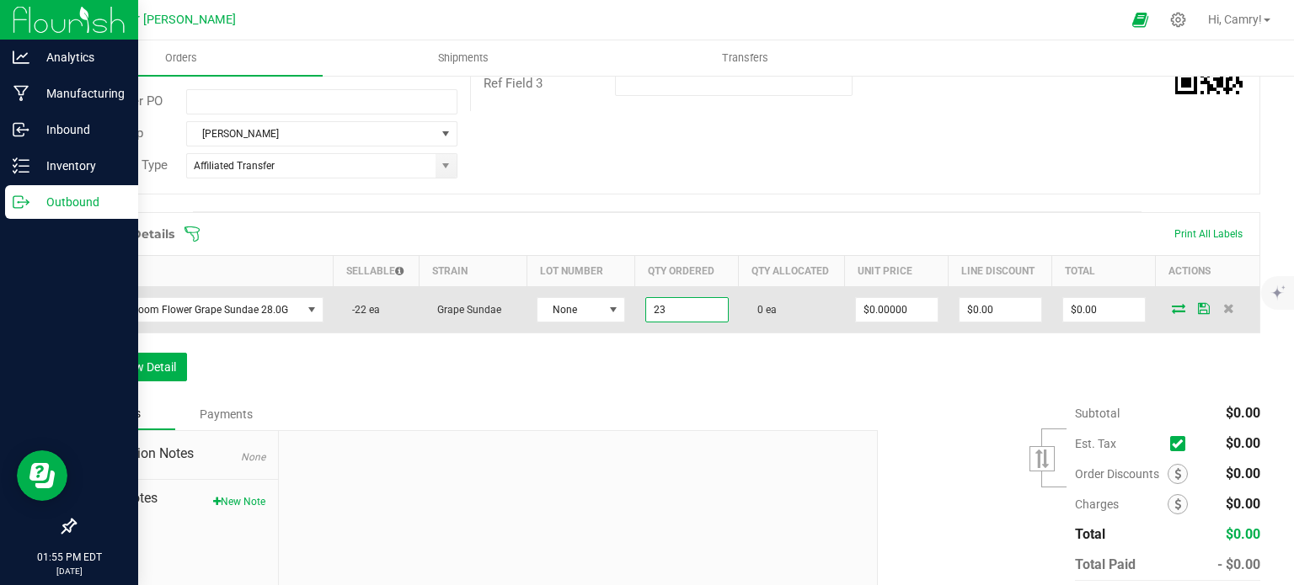
click at [676, 299] on input "23" at bounding box center [687, 310] width 82 height 24
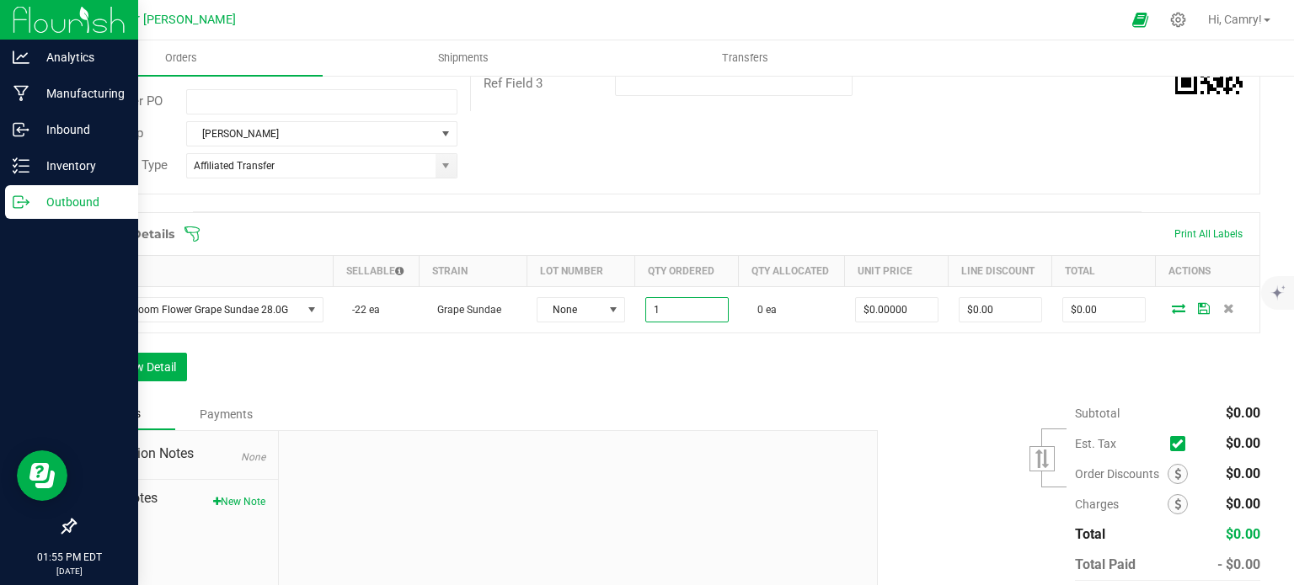
type input "1 ea"
click at [857, 363] on div "Order Details Print All Labels Item Sellable Strain Lot Number Qty Ordered Qty …" at bounding box center [667, 305] width 1186 height 186
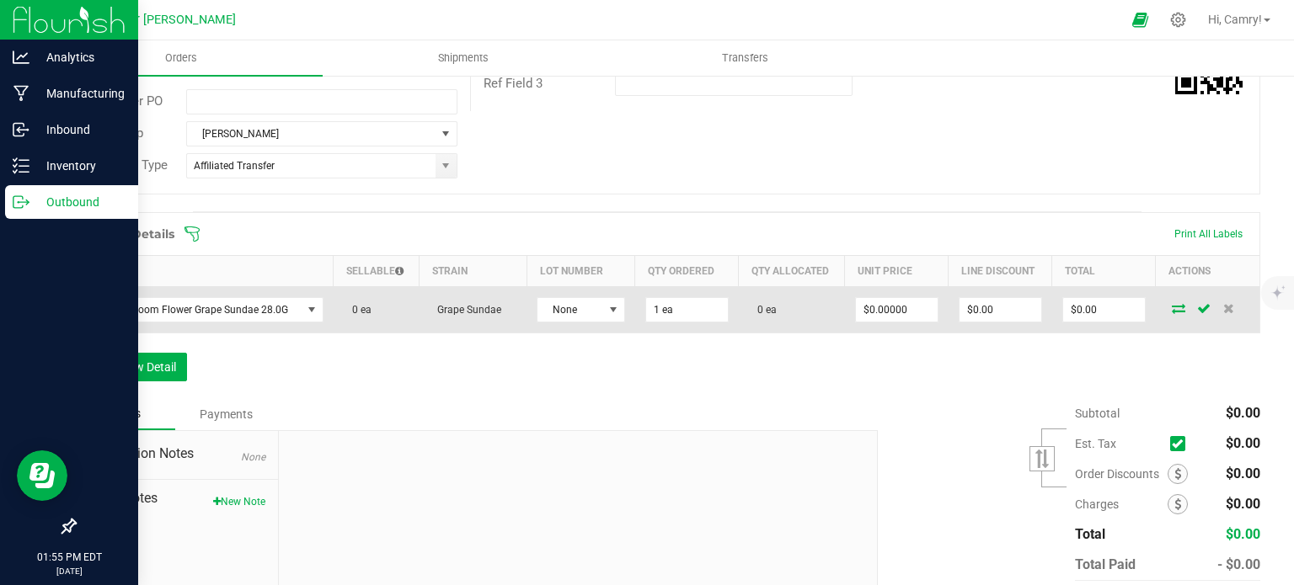
click at [1172, 305] on icon at bounding box center [1178, 308] width 13 height 10
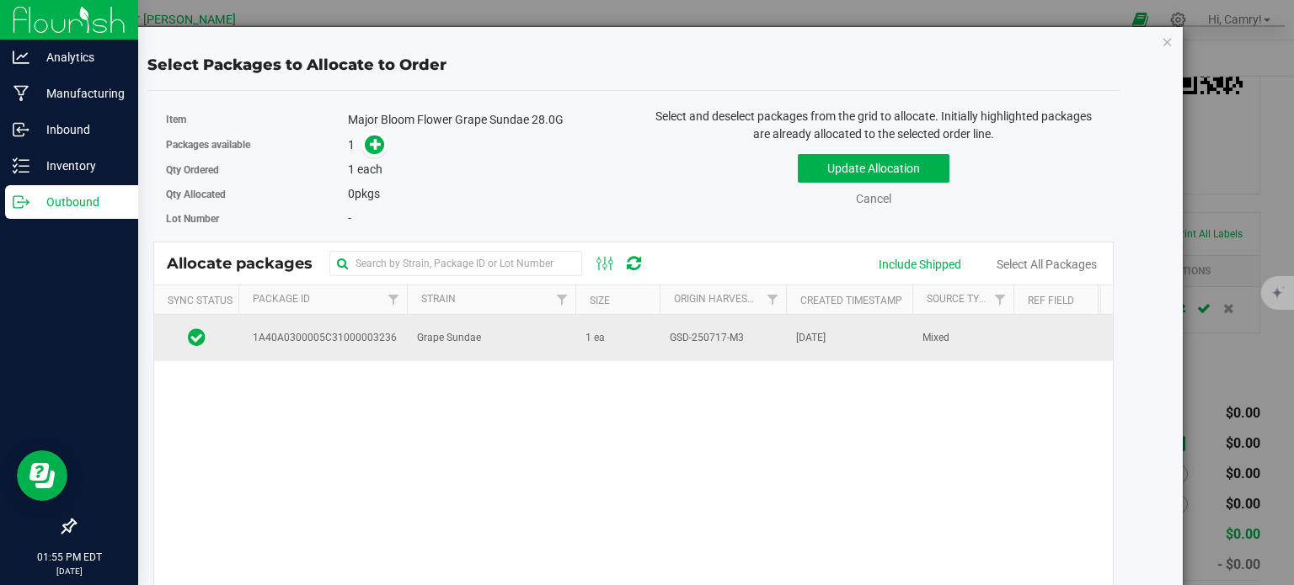
click at [725, 345] on td "GSD-250717-M3" at bounding box center [723, 337] width 126 height 45
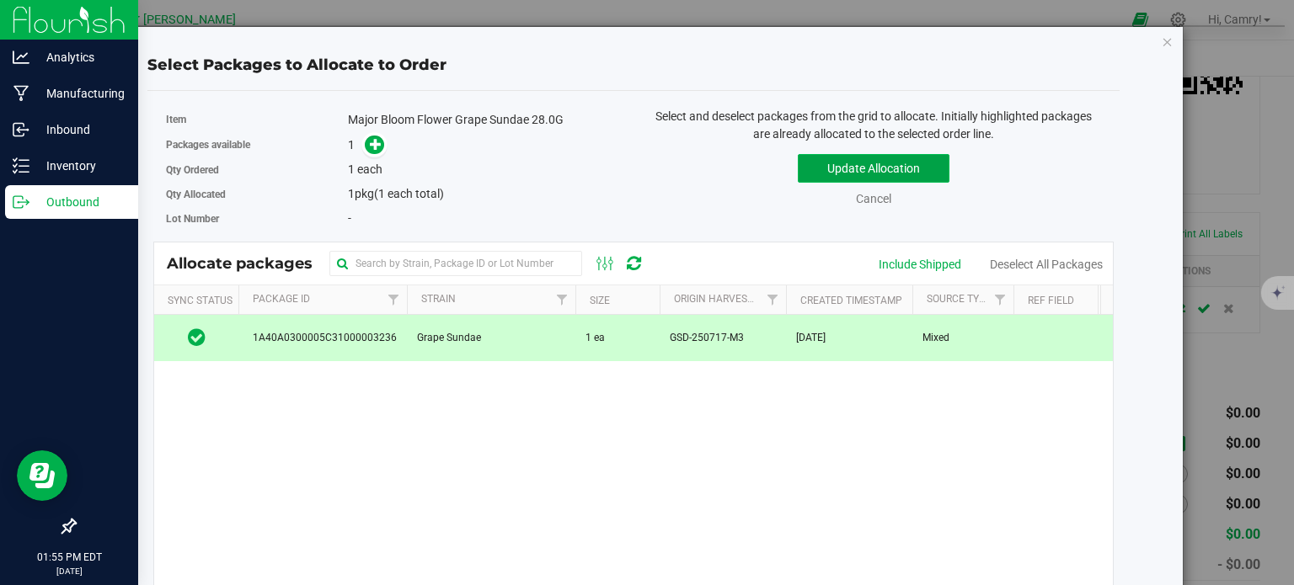
click at [832, 162] on button "Update Allocation" at bounding box center [874, 168] width 152 height 29
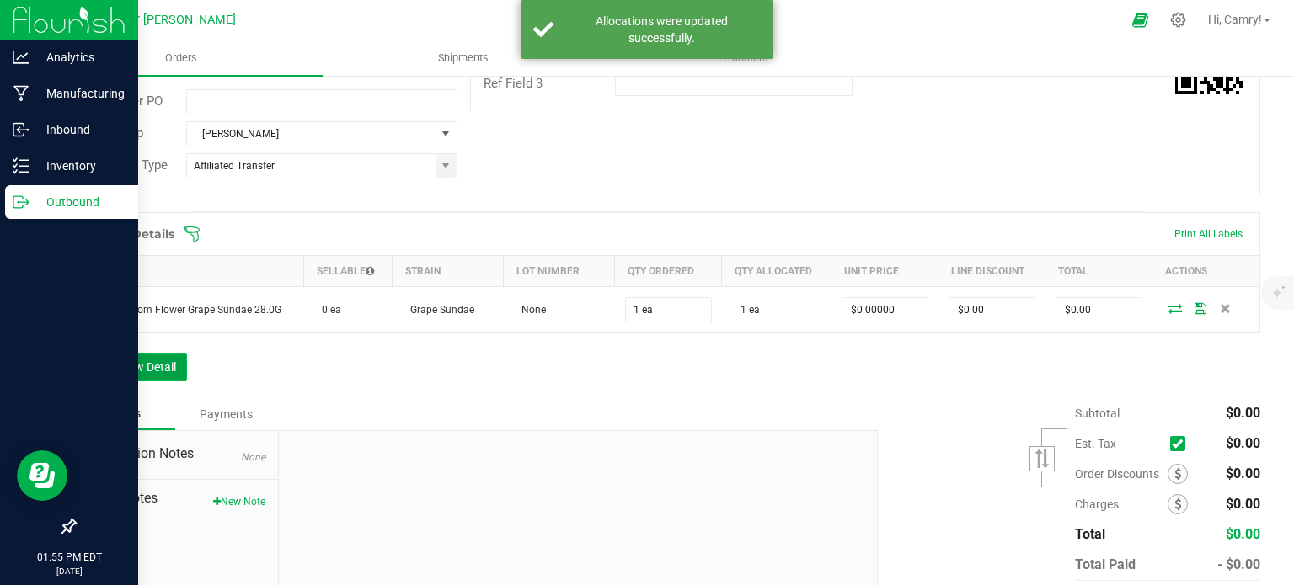
click at [172, 366] on button "Add New Detail" at bounding box center [130, 367] width 113 height 29
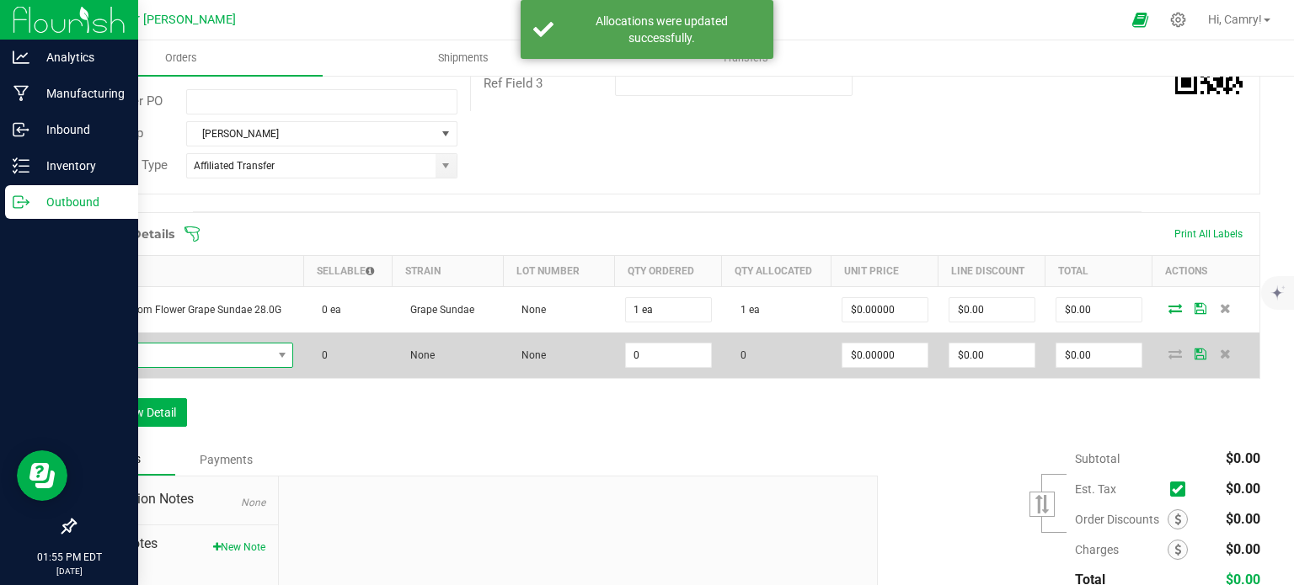
click at [172, 361] on span "NO DATA FOUND" at bounding box center [179, 356] width 185 height 24
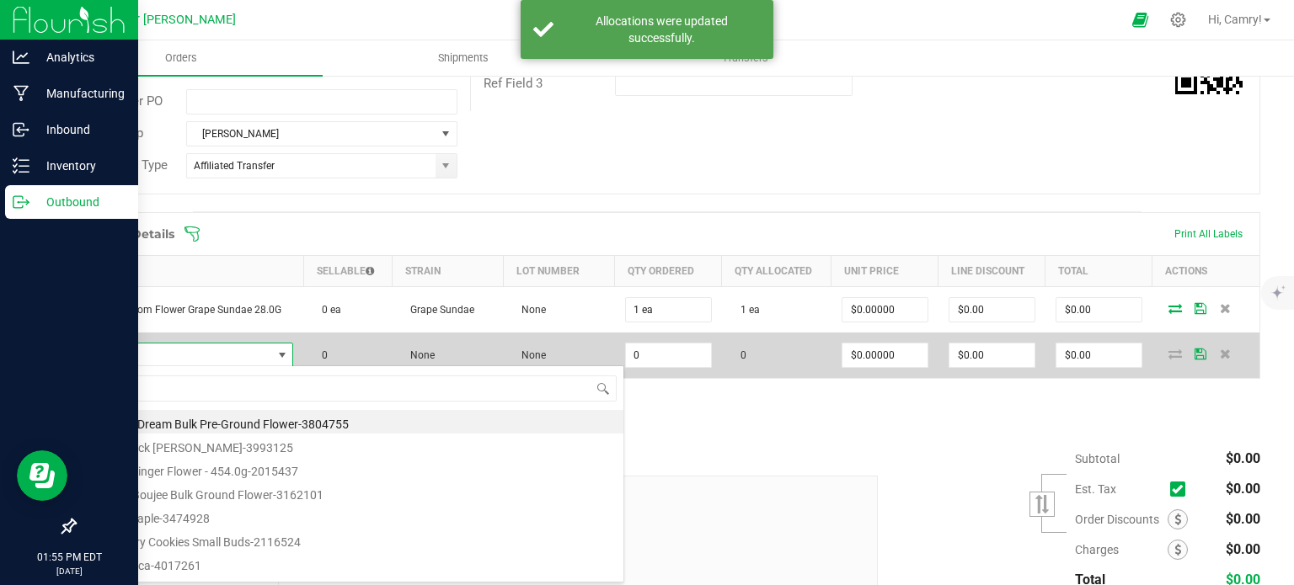
scroll to position [24, 201]
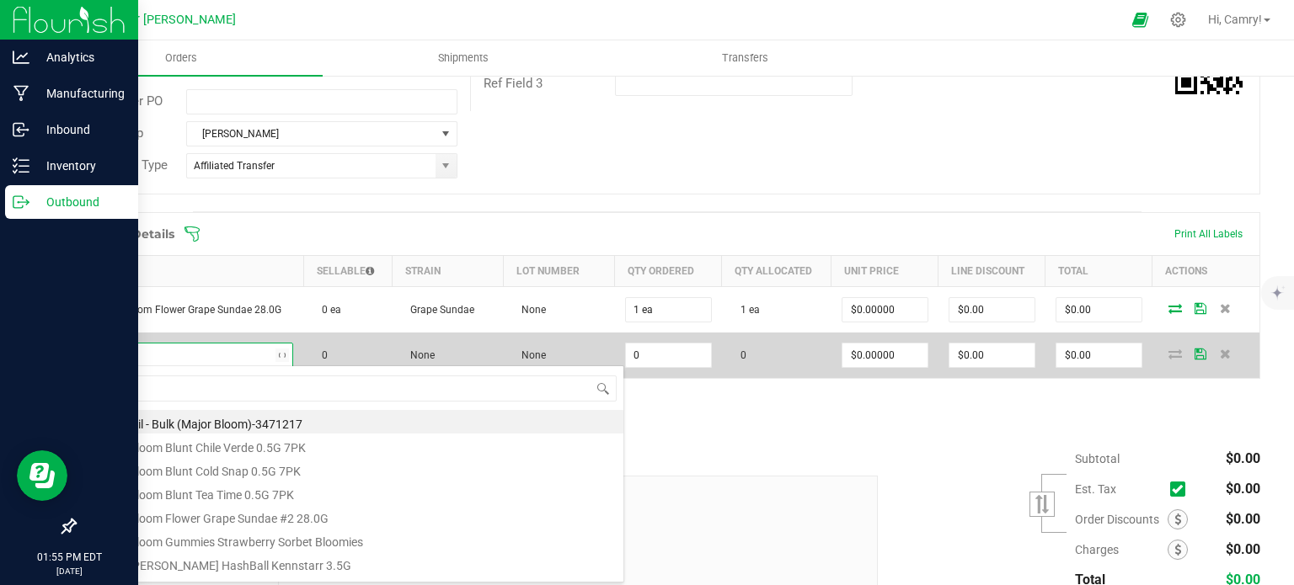
type input "m"
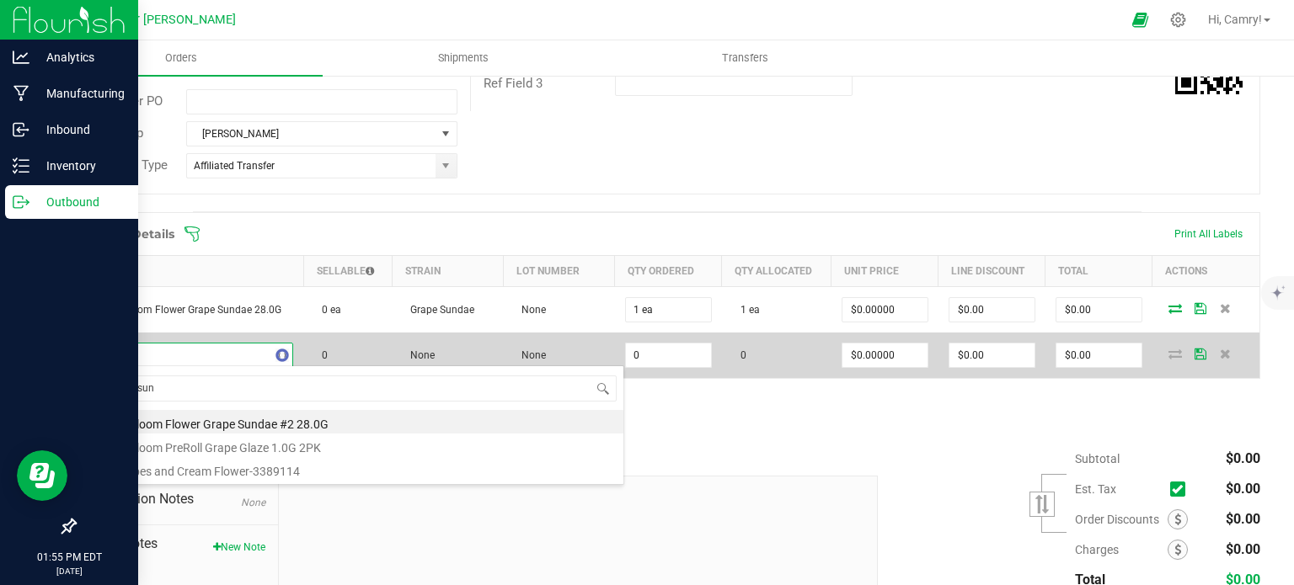
type input "grape [PERSON_NAME]"
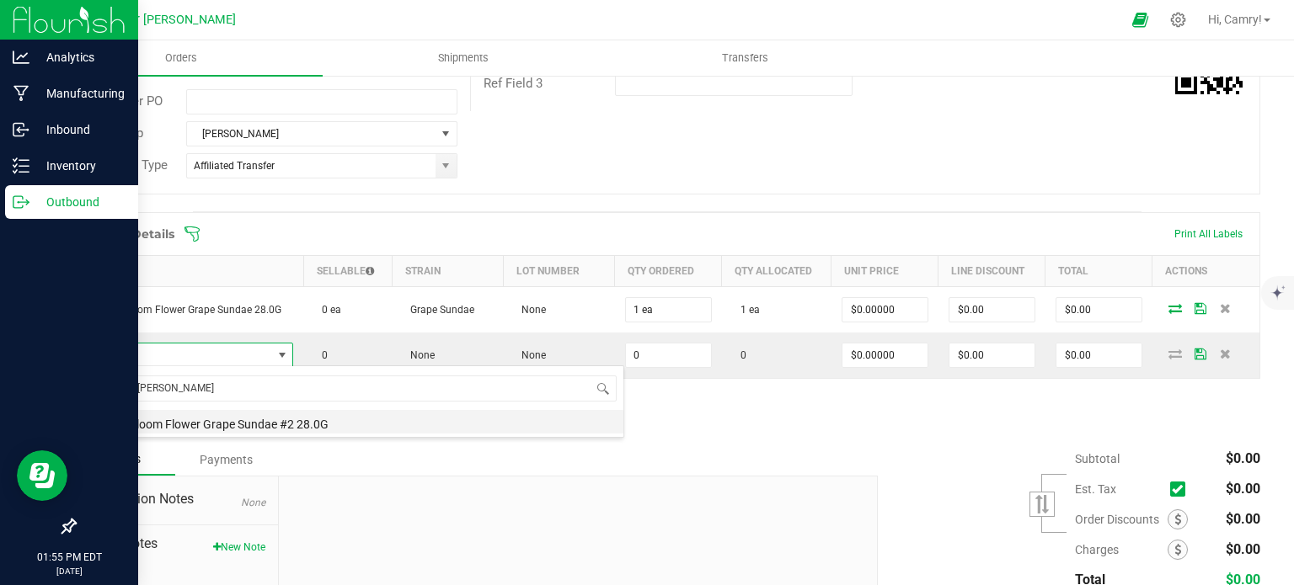
click at [236, 418] on li "Major Bloom Flower Grape Sundae #2 28.0G" at bounding box center [354, 422] width 537 height 24
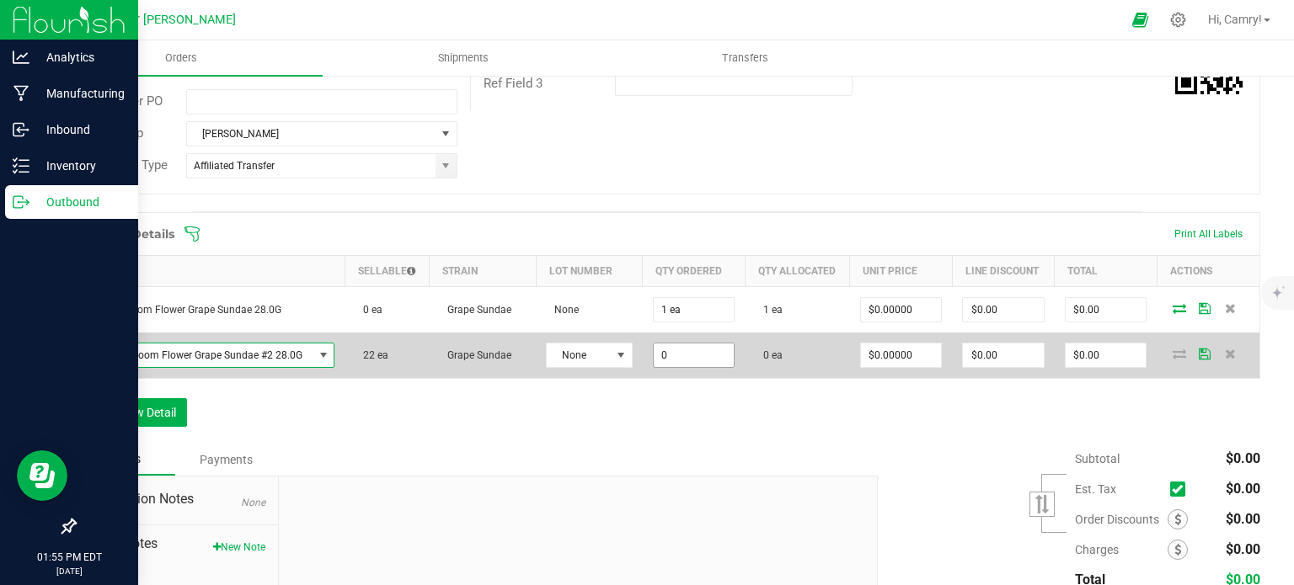
click at [714, 354] on input "0" at bounding box center [694, 356] width 81 height 24
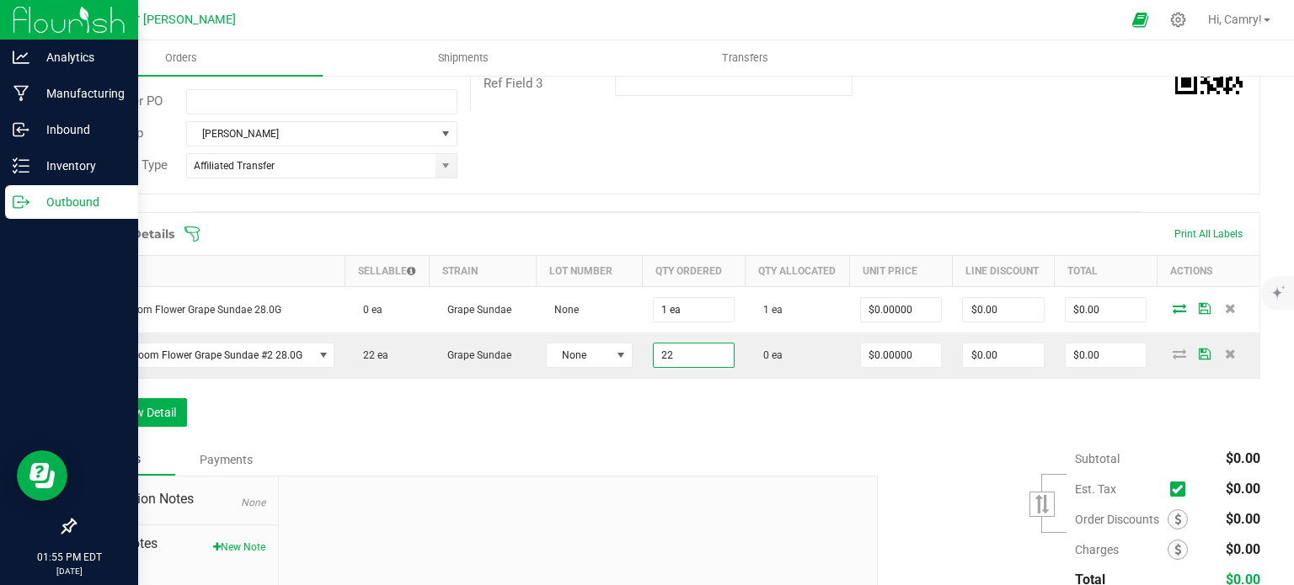
type input "22 ea"
click at [728, 401] on div "Order Details Print All Labels Item Sellable Strain Lot Number Qty Ordered Qty …" at bounding box center [667, 328] width 1186 height 232
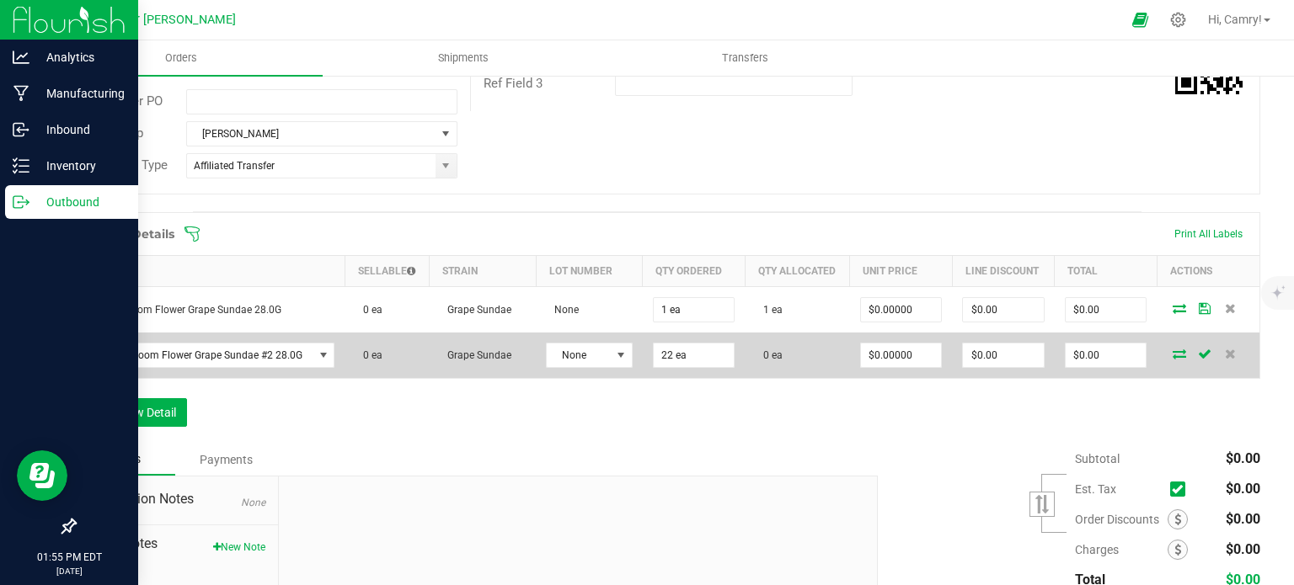
click at [1173, 350] on icon at bounding box center [1179, 354] width 13 height 10
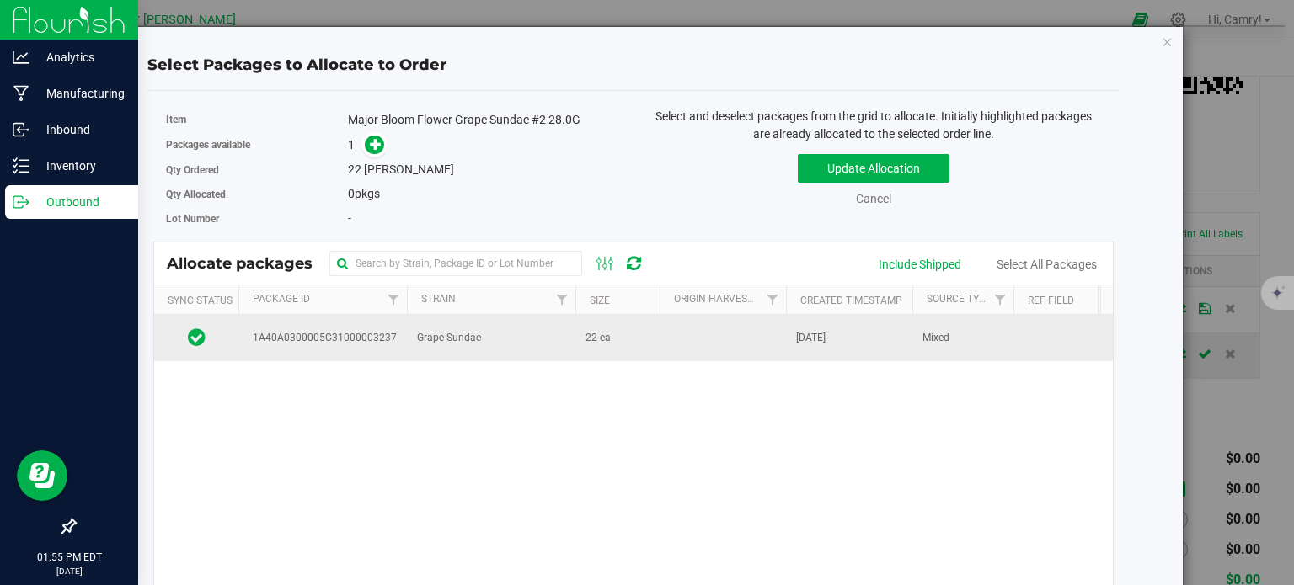
click at [766, 345] on td at bounding box center [723, 337] width 126 height 45
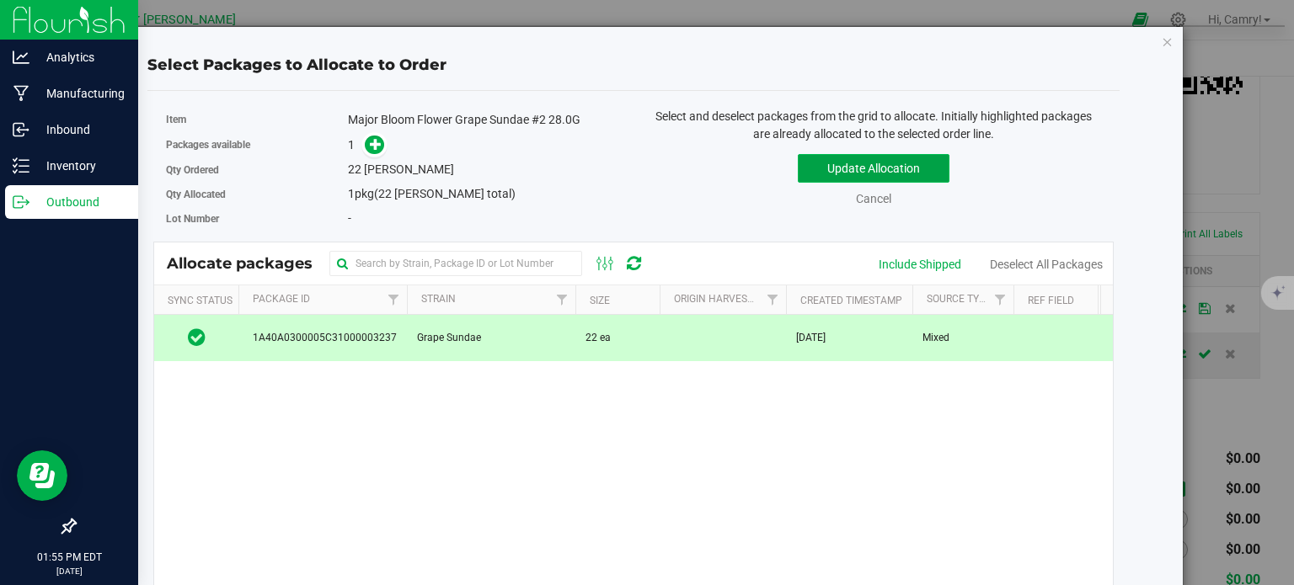
click at [861, 169] on button "Update Allocation" at bounding box center [874, 168] width 152 height 29
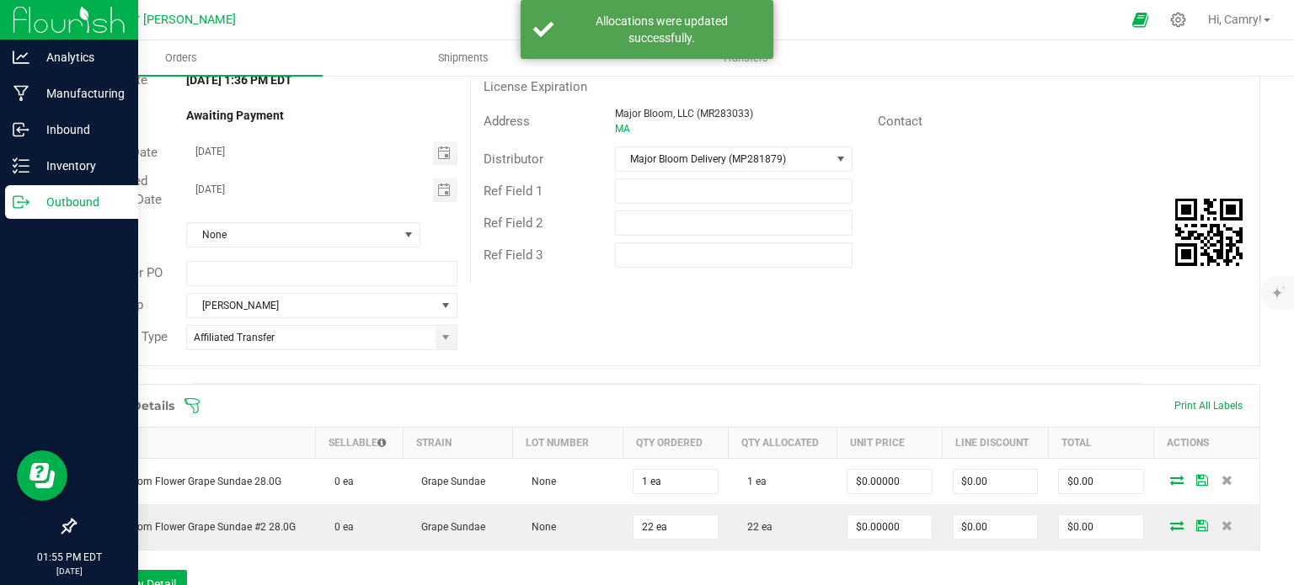
scroll to position [0, 0]
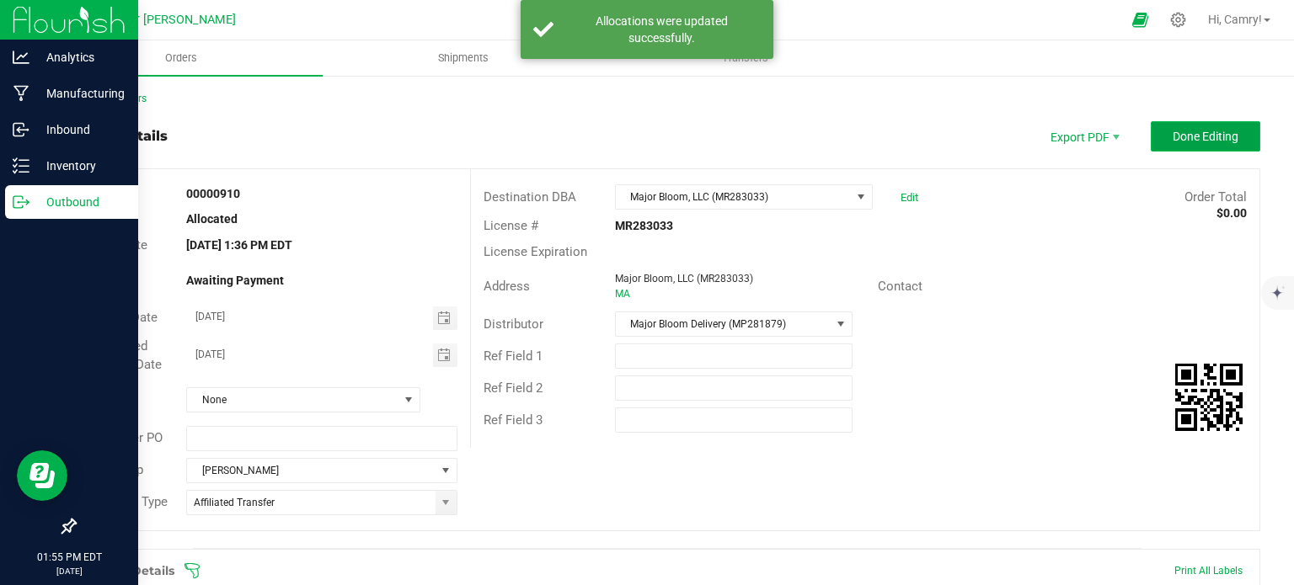
click at [1179, 136] on span "Done Editing" at bounding box center [1206, 136] width 66 height 13
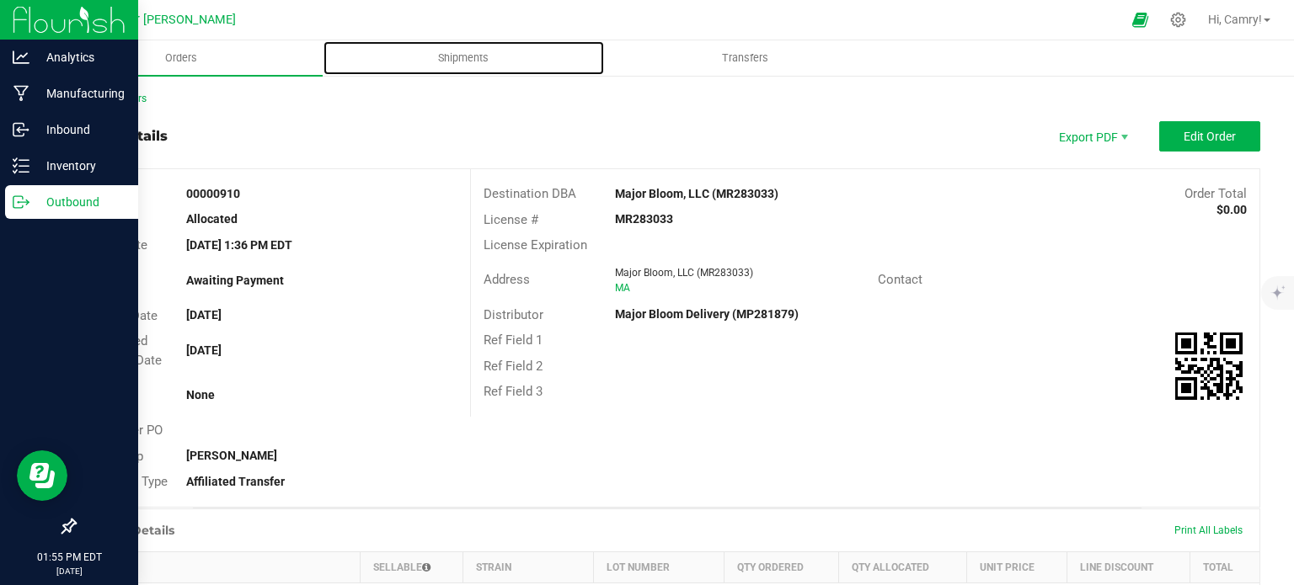
click at [469, 59] on span "Shipments" at bounding box center [463, 58] width 96 height 15
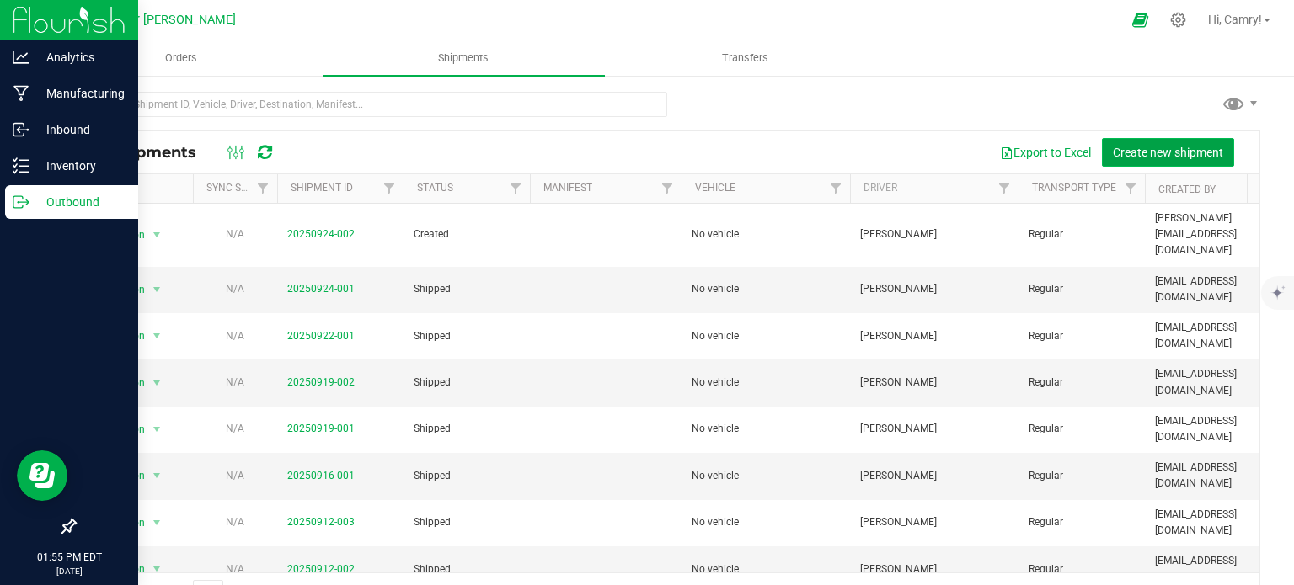
click at [1113, 148] on span "Create new shipment" at bounding box center [1168, 152] width 110 height 13
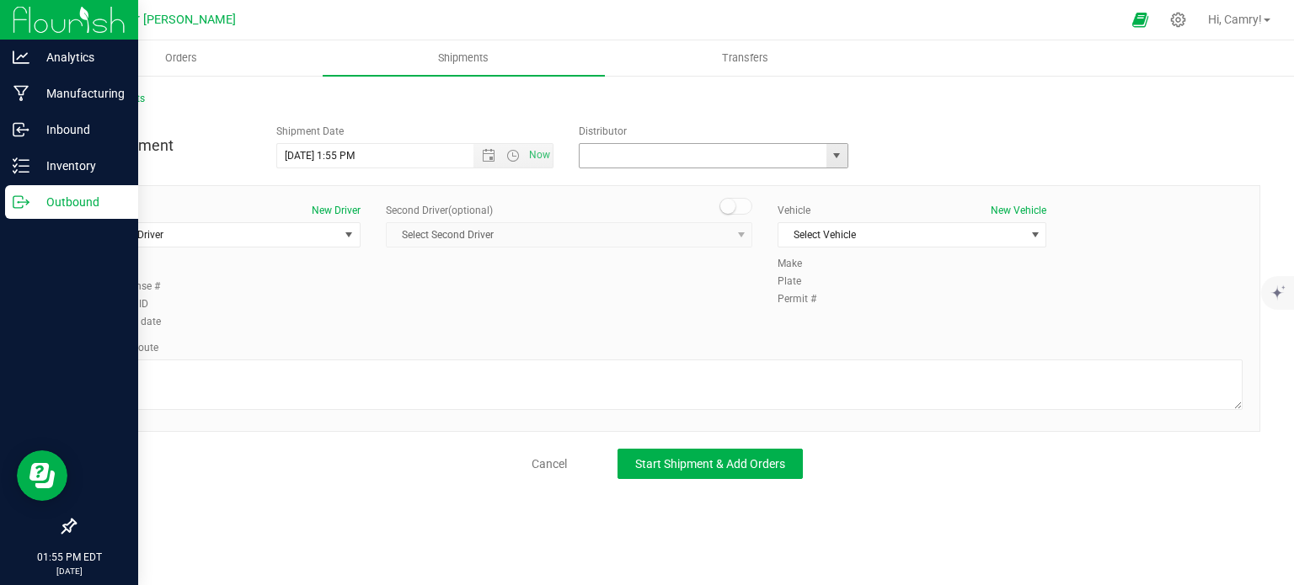
click at [627, 158] on input "text" at bounding box center [699, 156] width 239 height 24
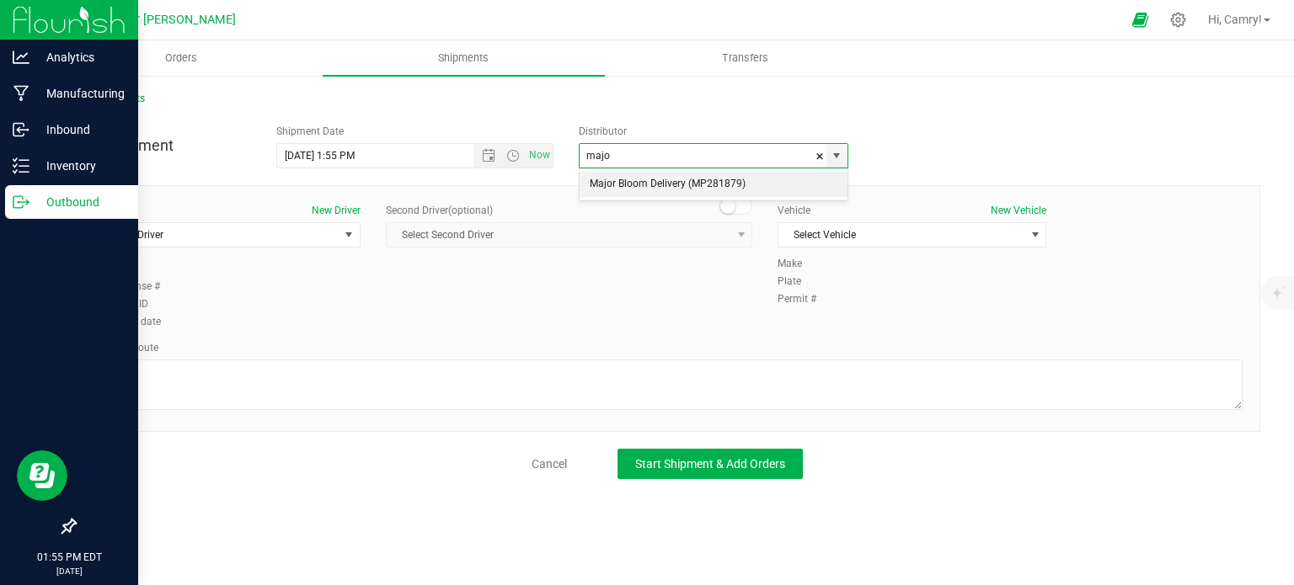
click at [661, 180] on li "Major Bloom Delivery (MP281879)" at bounding box center [714, 184] width 268 height 25
type input "Major Bloom Delivery (MP281879)"
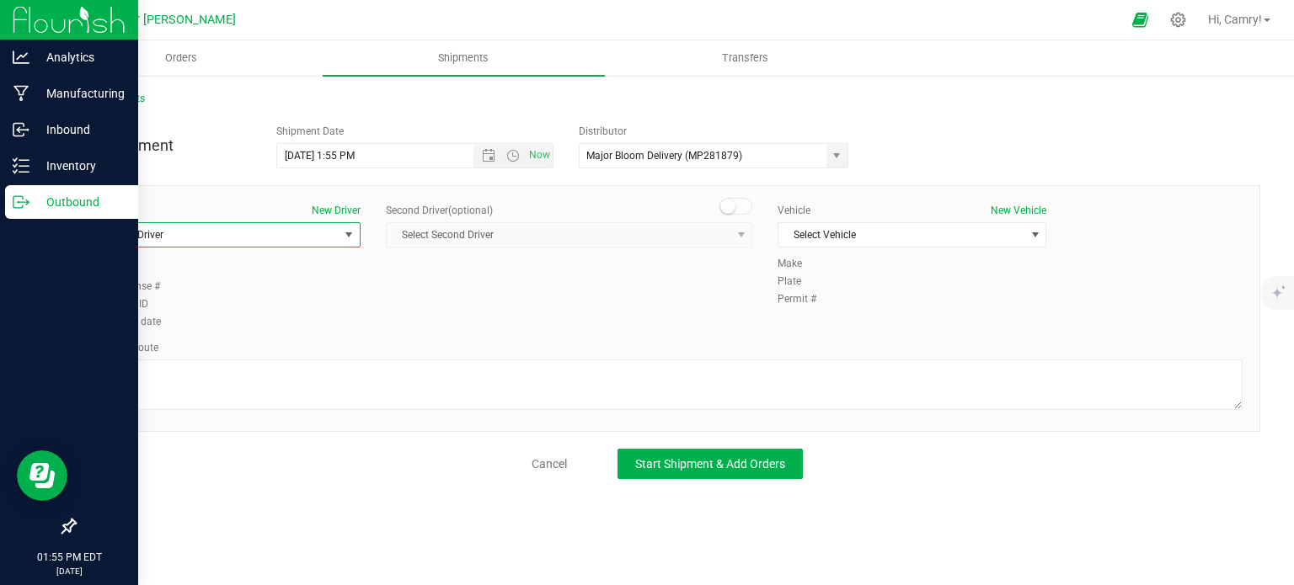
click at [360, 238] on span "Select Driver" at bounding box center [226, 234] width 269 height 25
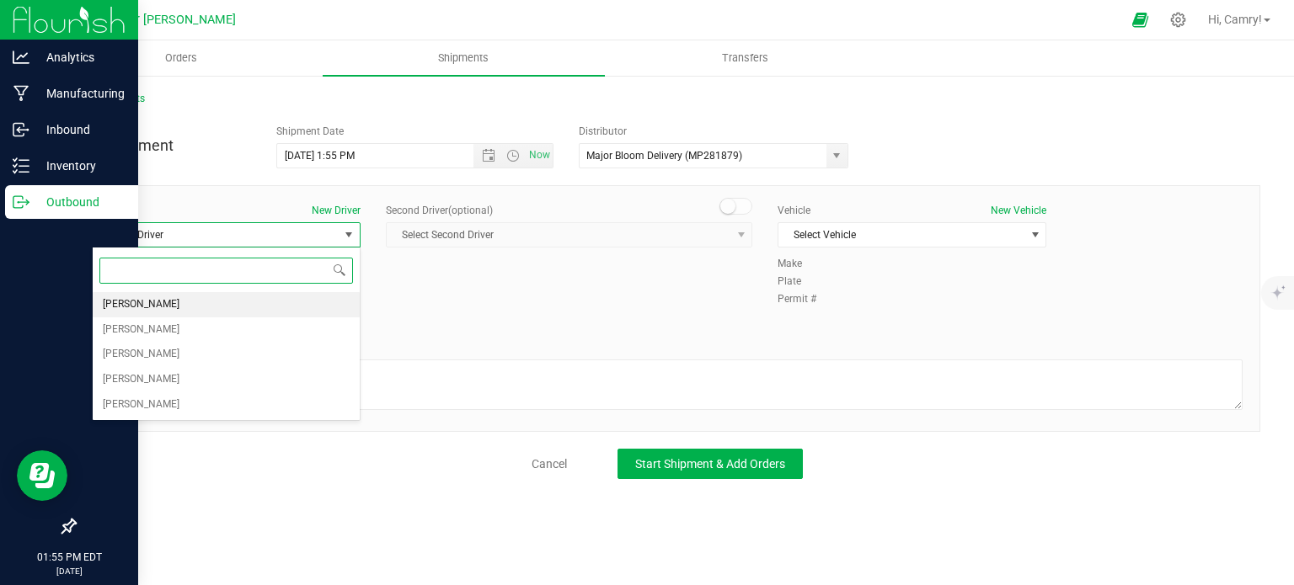
click at [297, 303] on li "[PERSON_NAME]" at bounding box center [226, 304] width 267 height 25
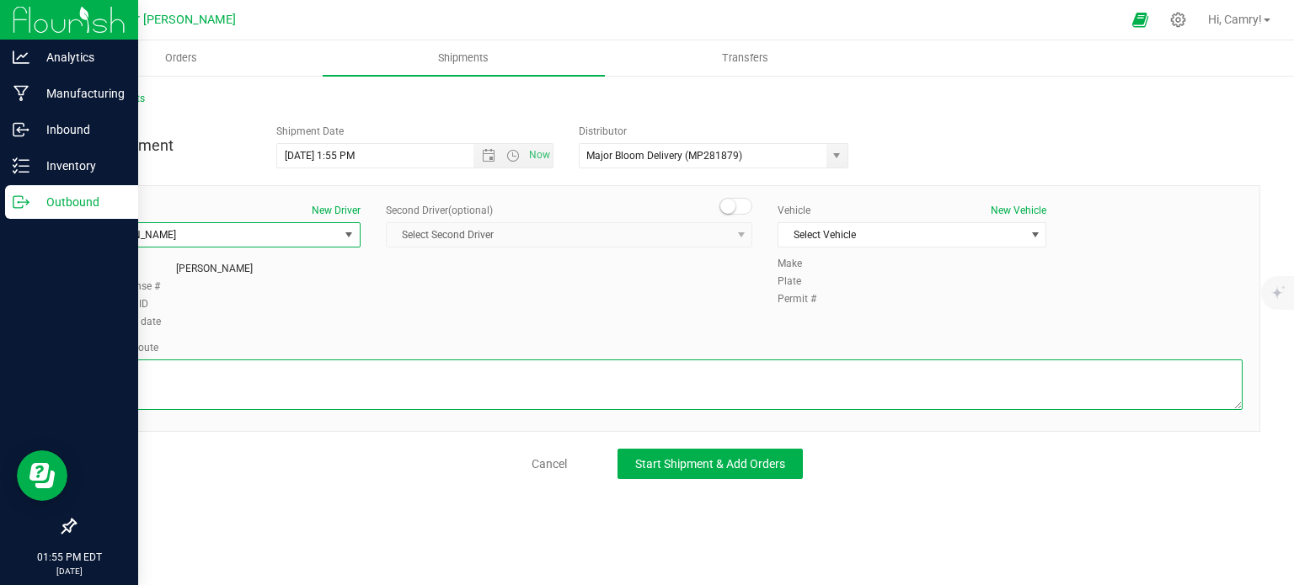
click at [323, 380] on textarea at bounding box center [667, 385] width 1151 height 51
type textarea "walking"
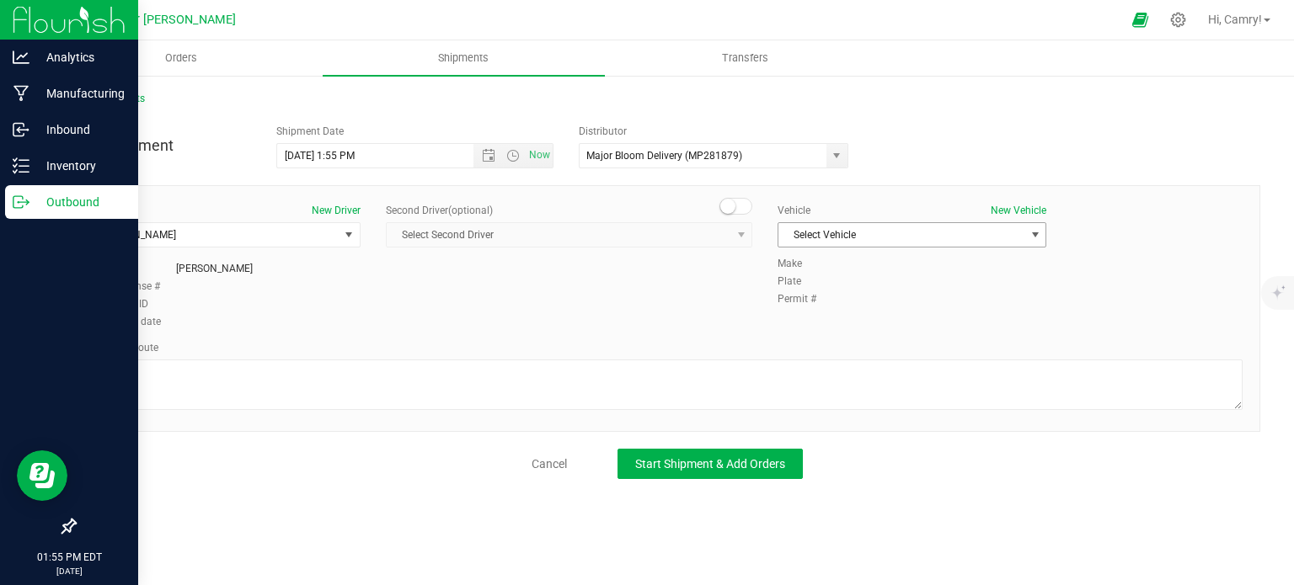
click at [864, 233] on span "Select Vehicle" at bounding box center [901, 235] width 246 height 24
click at [848, 262] on li "No vehicle" at bounding box center [911, 263] width 267 height 25
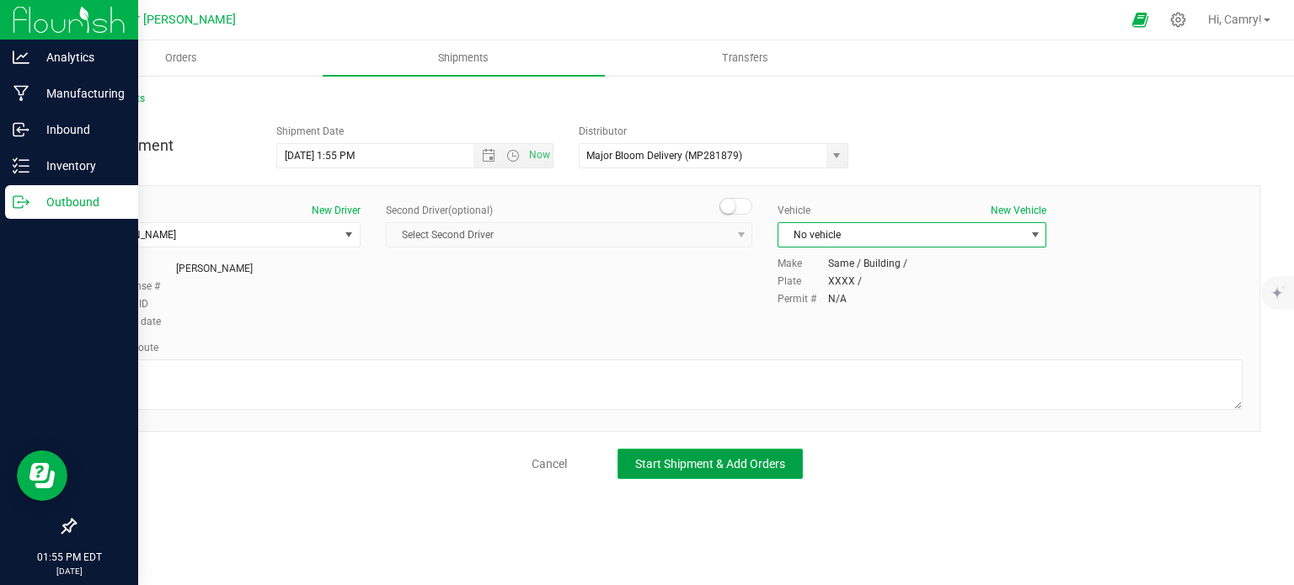
click at [748, 457] on span "Start Shipment & Add Orders" at bounding box center [710, 463] width 150 height 13
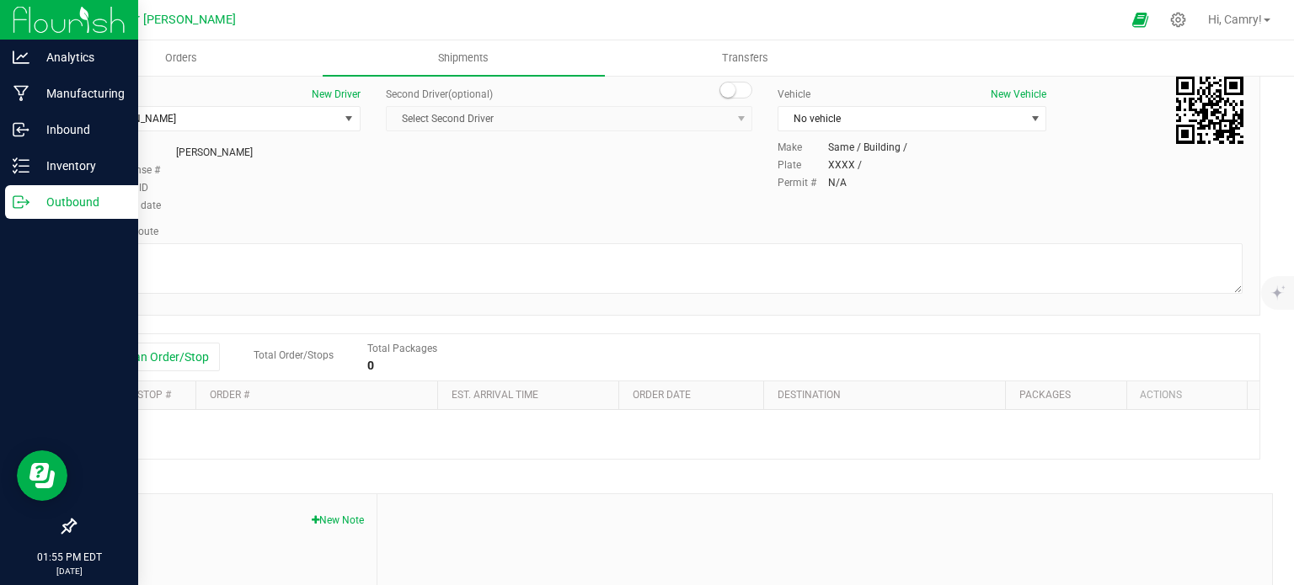
scroll to position [274, 0]
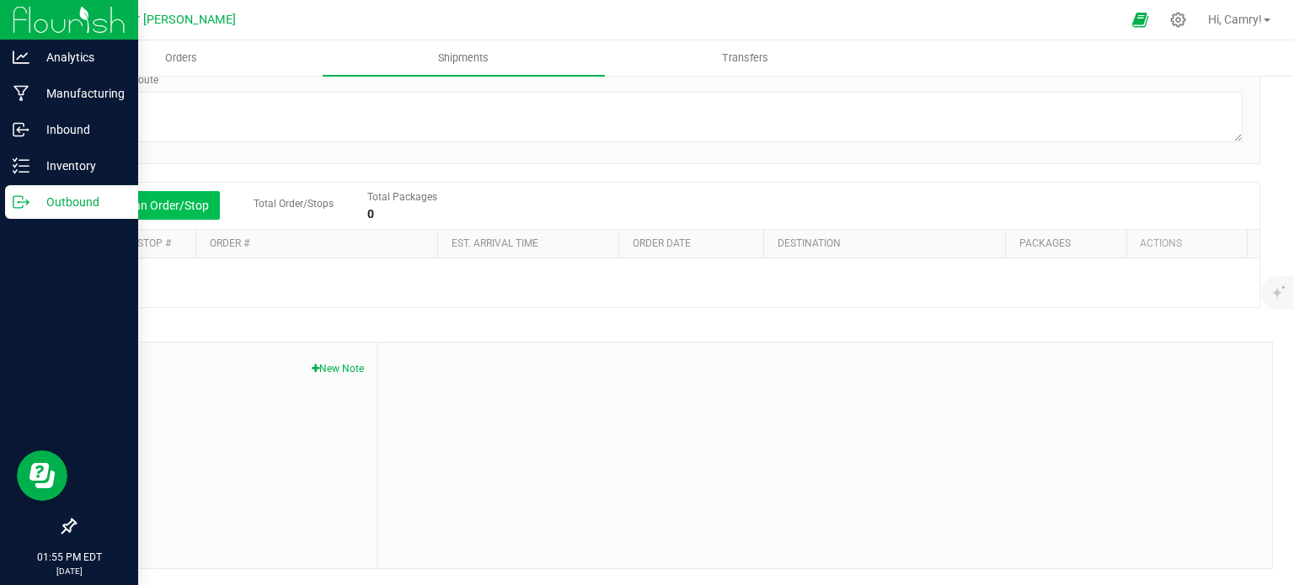
click at [162, 193] on button "Add an Order/Stop" at bounding box center [154, 205] width 132 height 29
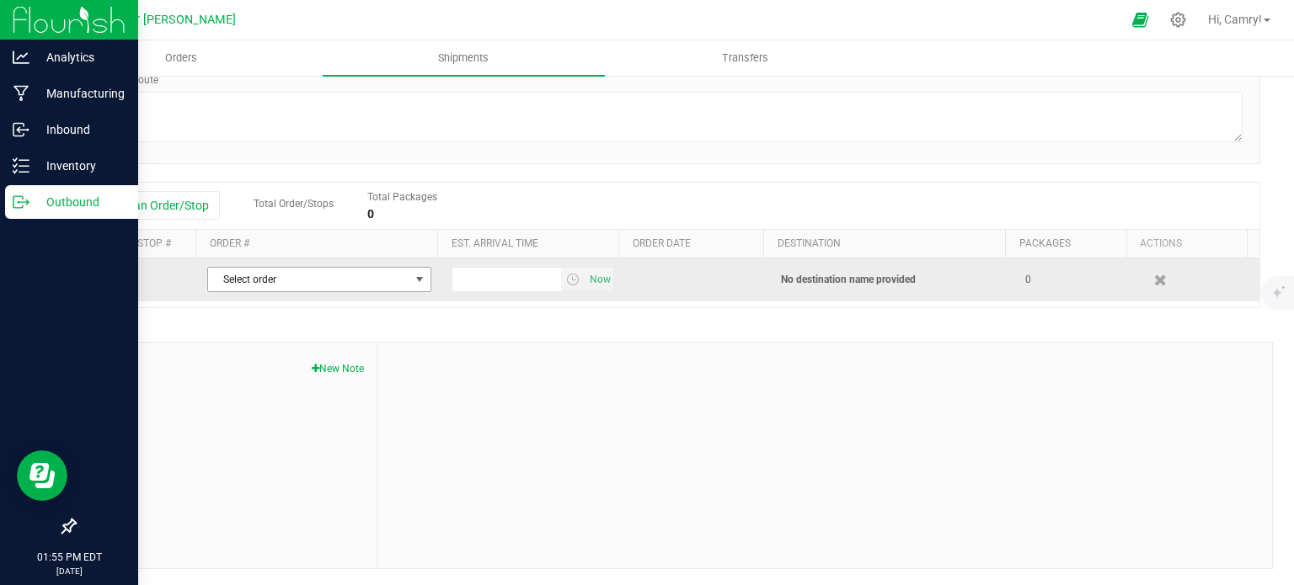
click at [238, 281] on span "Select order" at bounding box center [308, 280] width 201 height 24
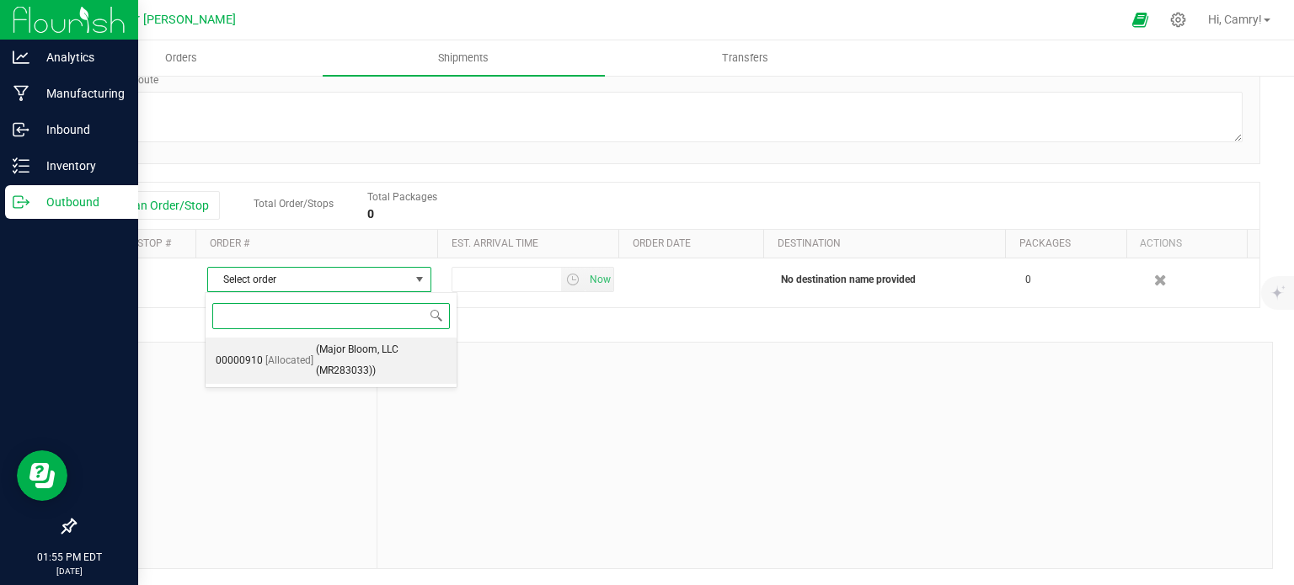
drag, startPoint x: 280, startPoint y: 345, endPoint x: 349, endPoint y: 335, distance: 69.8
click at [282, 347] on li "00000910 [Allocated] (Major Bloom, LLC (MR283033))" at bounding box center [331, 361] width 251 height 46
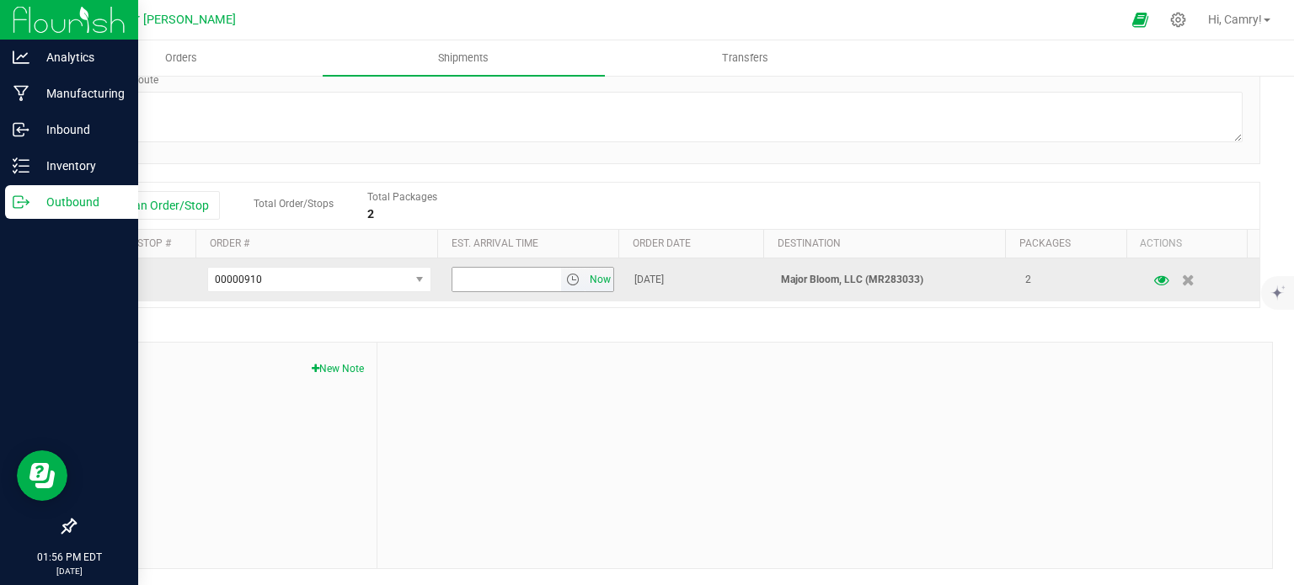
click at [599, 286] on span "Now" at bounding box center [600, 280] width 29 height 24
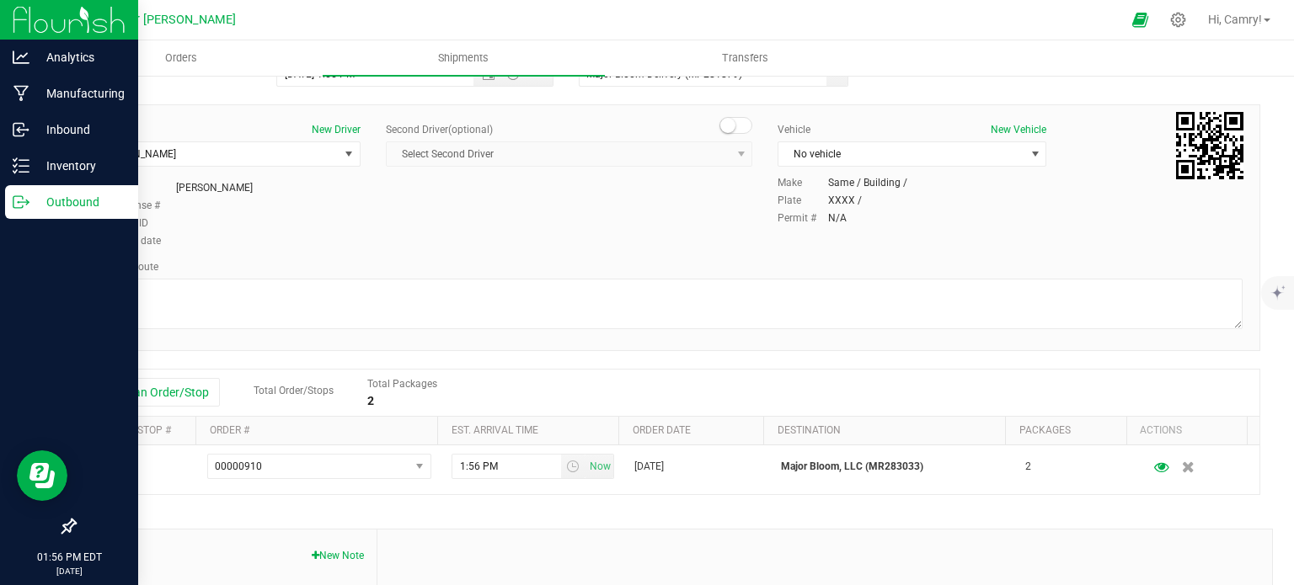
scroll to position [0, 0]
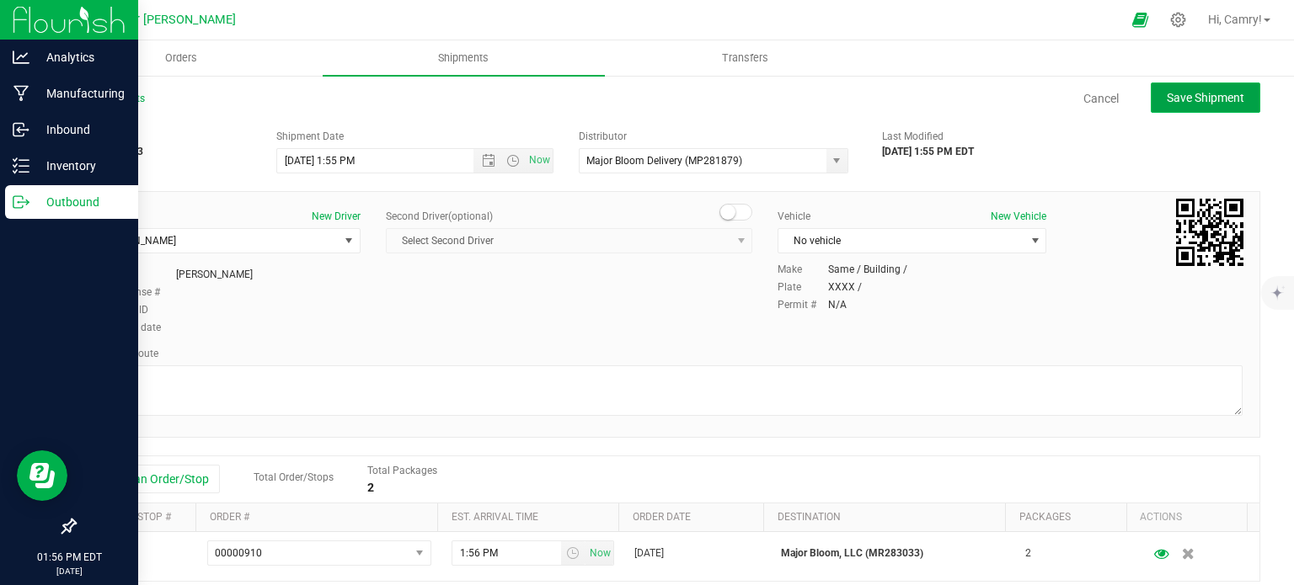
click at [1151, 104] on button "Save Shipment" at bounding box center [1206, 98] width 110 height 30
type input "[DATE] 5:55 PM"
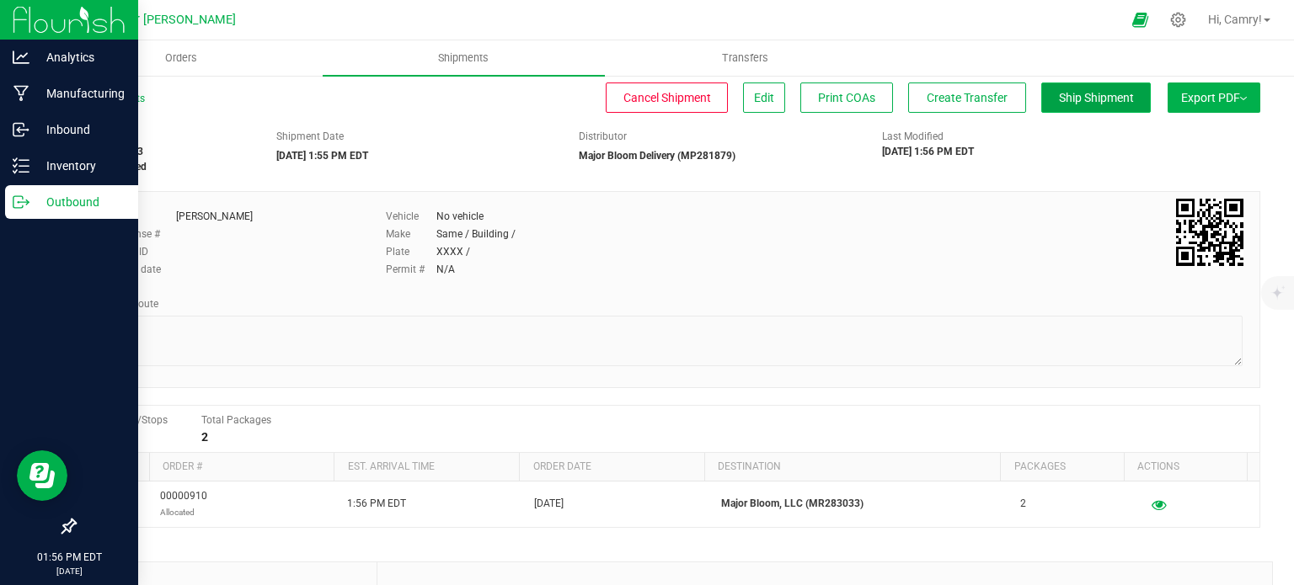
click at [1043, 85] on button "Ship Shipment" at bounding box center [1096, 98] width 110 height 30
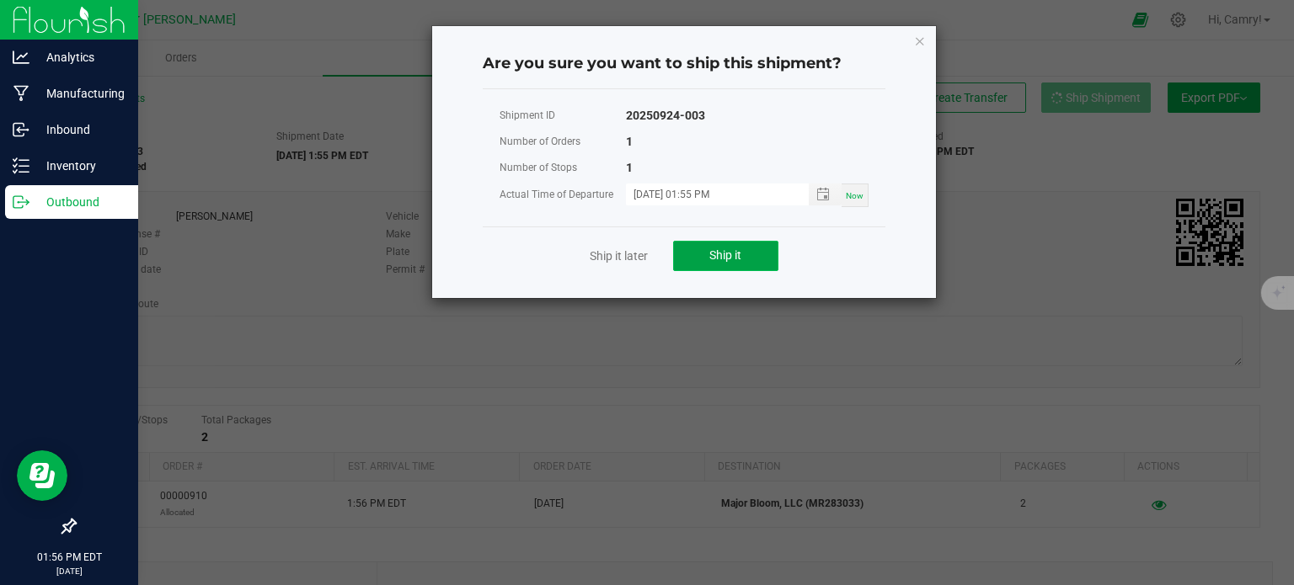
click at [757, 255] on button "Ship it" at bounding box center [725, 256] width 105 height 30
